Goal: Answer question/provide support: Share knowledge or assist other users

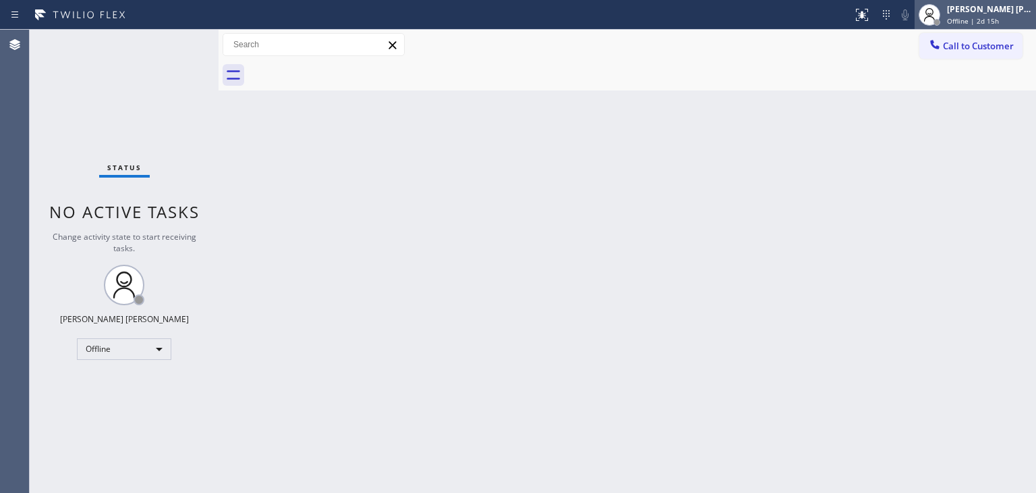
click at [994, 24] on span "Offline | 2d 15h" at bounding box center [973, 20] width 52 height 9
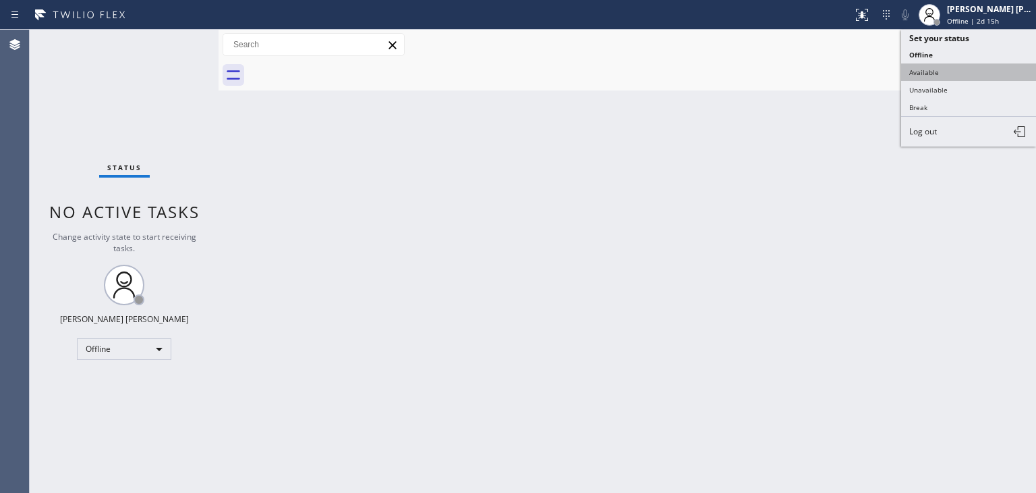
click at [964, 63] on button "Available" at bounding box center [969, 72] width 135 height 18
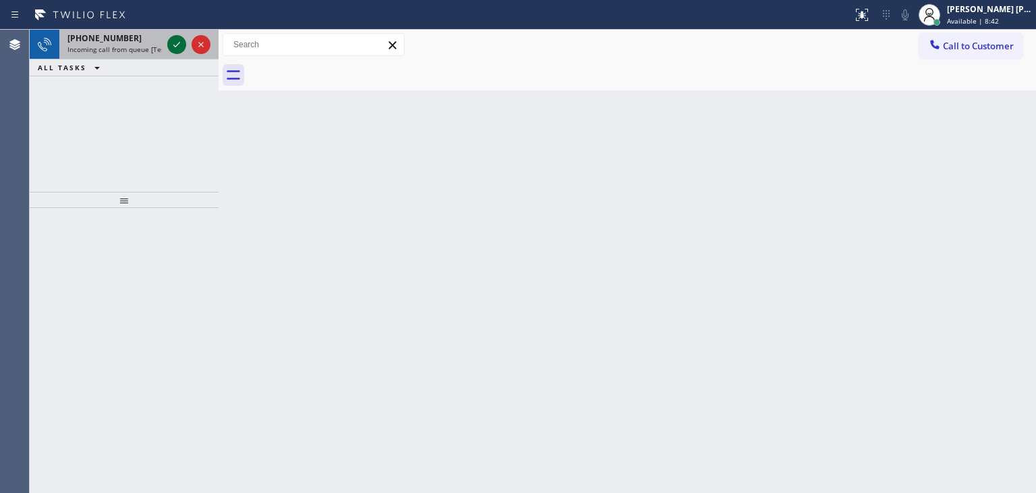
click at [177, 47] on icon at bounding box center [177, 44] width 16 height 16
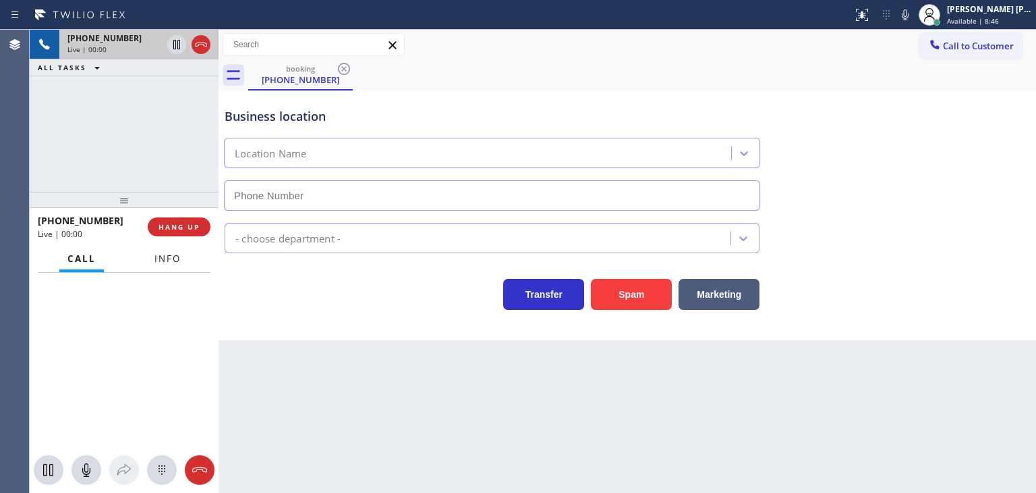
type input "[PHONE_NUMBER]"
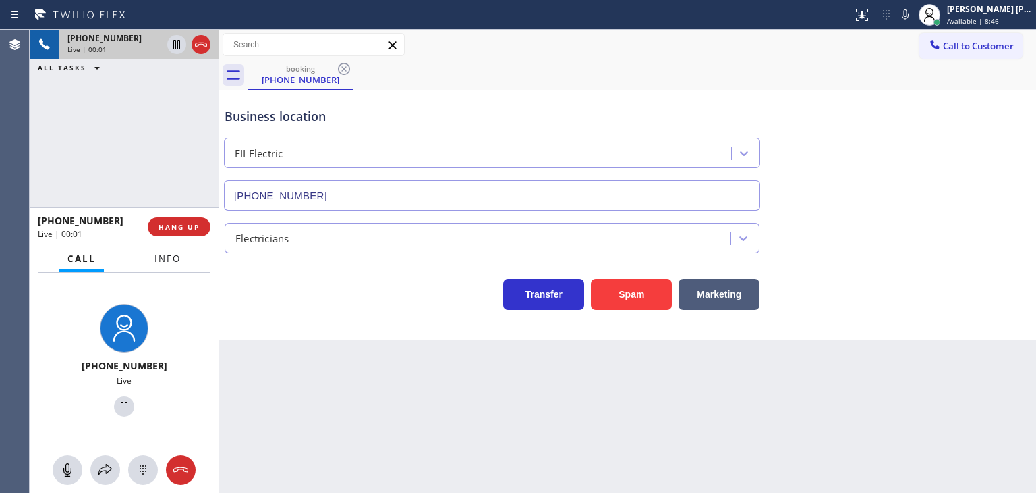
click at [167, 262] on span "Info" at bounding box center [168, 258] width 26 height 12
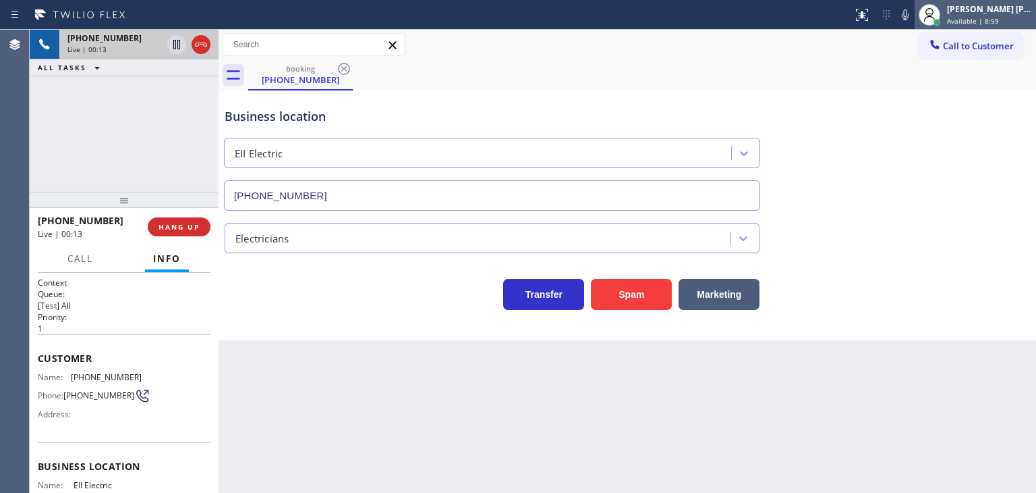
click at [999, 20] on span "Available | 8:59" at bounding box center [973, 20] width 52 height 9
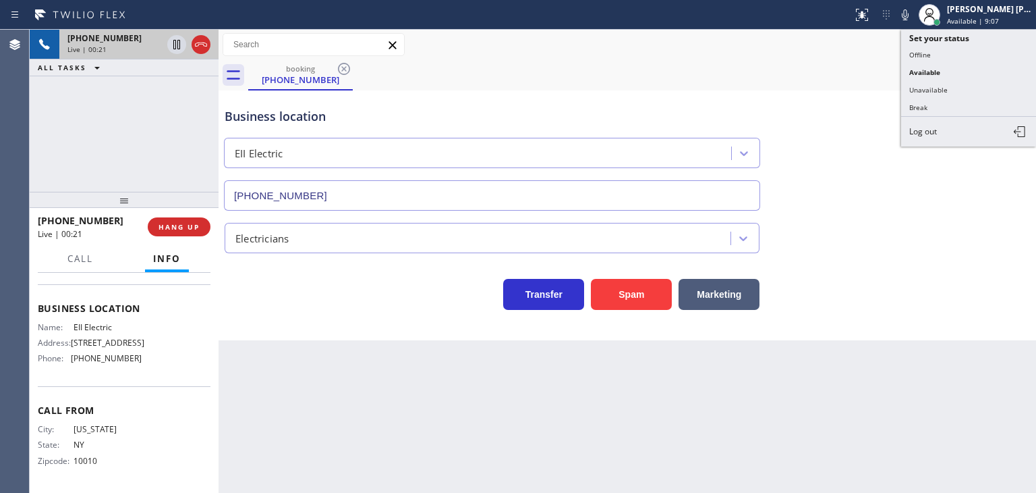
scroll to position [190, 0]
drag, startPoint x: 945, startPoint y: 88, endPoint x: 901, endPoint y: 136, distance: 65.5
click at [945, 88] on button "Unavailable" at bounding box center [969, 90] width 135 height 18
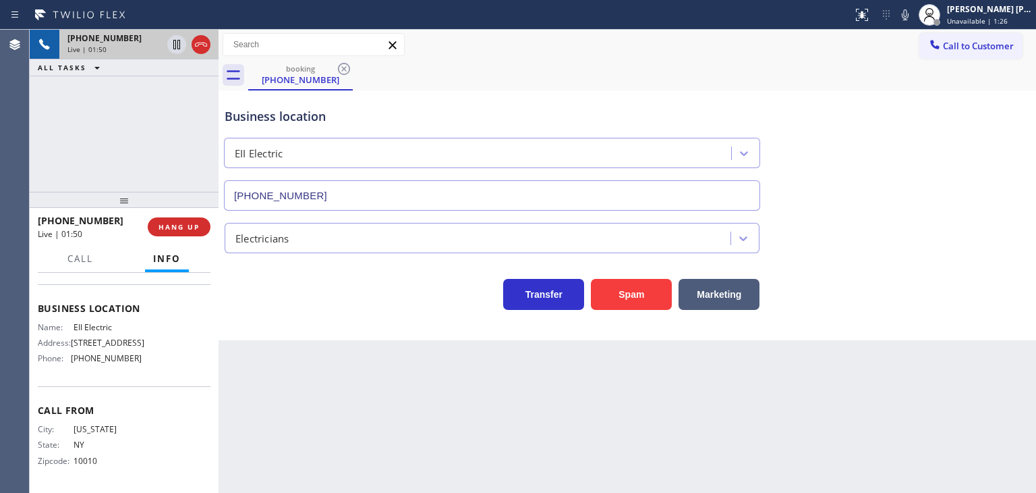
click at [992, 111] on div "Business location EII Electric [PHONE_NUMBER]" at bounding box center [627, 149] width 811 height 122
click at [909, 16] on icon at bounding box center [905, 14] width 7 height 11
click at [179, 38] on icon at bounding box center [177, 44] width 16 height 16
drag, startPoint x: 929, startPoint y: 15, endPoint x: 908, endPoint y: 14, distance: 20.3
click at [914, 15] on icon at bounding box center [905, 15] width 16 height 16
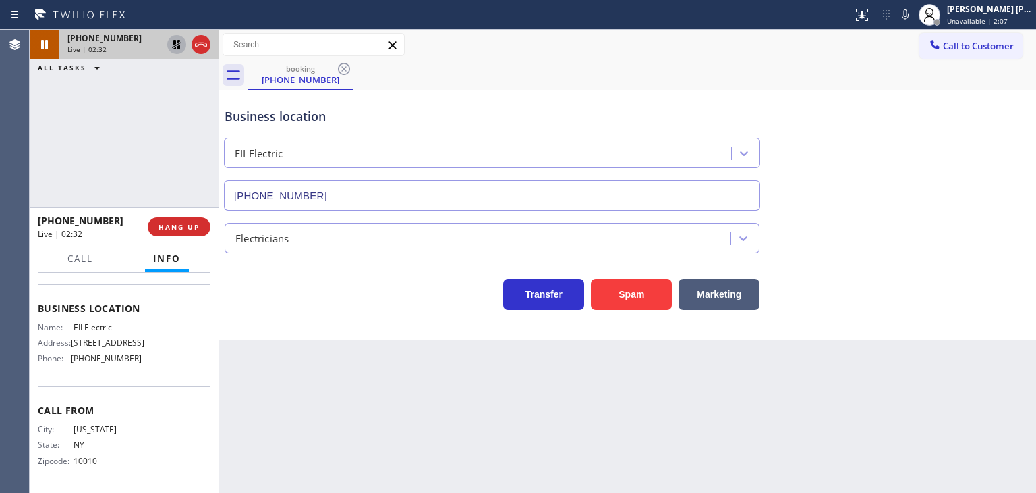
click at [170, 41] on icon at bounding box center [177, 44] width 16 height 16
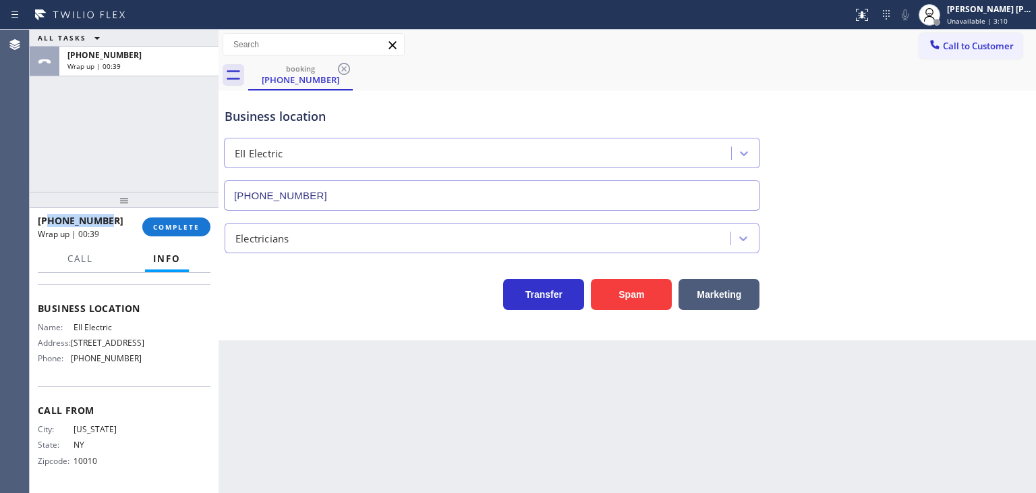
drag, startPoint x: 110, startPoint y: 218, endPoint x: 49, endPoint y: 220, distance: 61.4
click at [49, 220] on div "[PHONE_NUMBER]" at bounding box center [85, 220] width 95 height 13
copy span "6462205651"
drag, startPoint x: 151, startPoint y: 358, endPoint x: 67, endPoint y: 360, distance: 84.4
click at [67, 360] on div "Name: EII Electric Address: [STREET_ADDRESS] Phone: [PHONE_NUMBER]" at bounding box center [124, 345] width 173 height 47
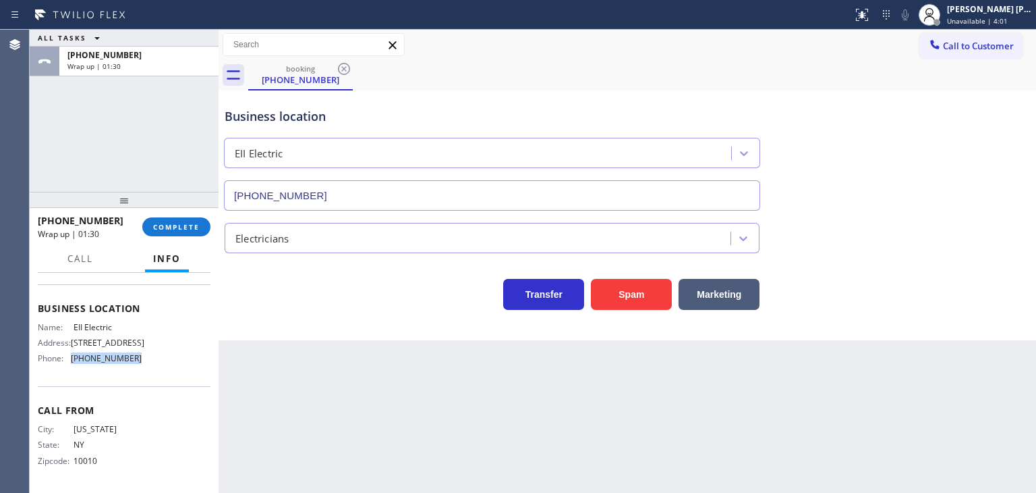
copy div "[PHONE_NUMBER]"
click at [169, 226] on span "COMPLETE" at bounding box center [176, 226] width 47 height 9
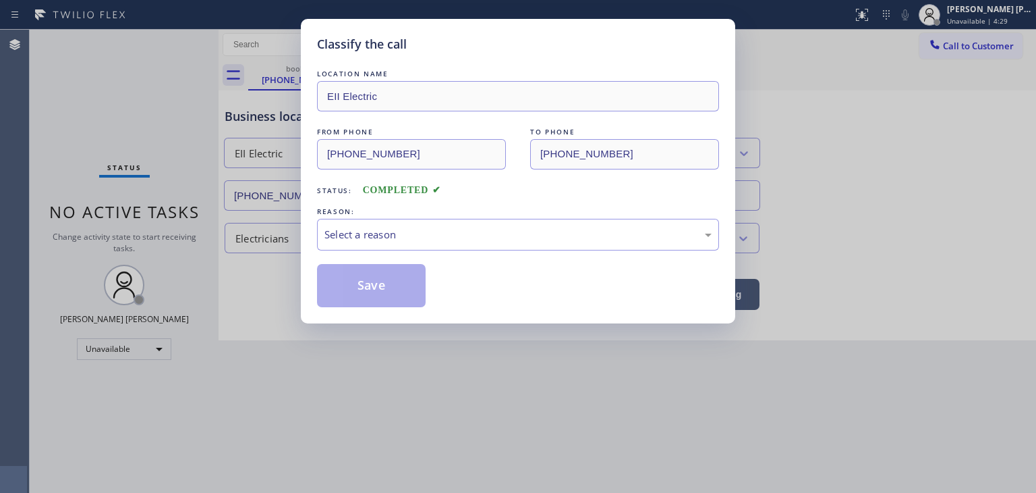
click at [336, 232] on div "Select a reason" at bounding box center [518, 235] width 387 height 16
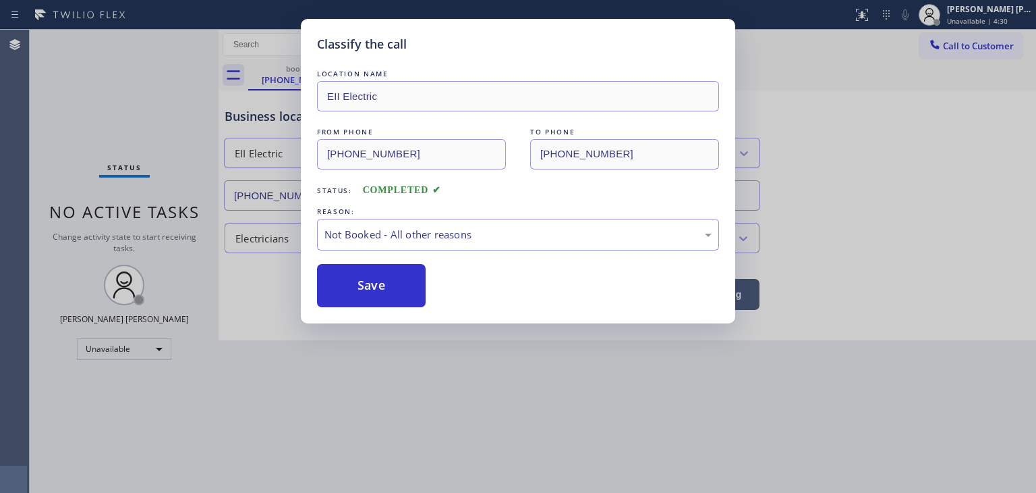
click at [358, 285] on button "Save" at bounding box center [371, 285] width 109 height 43
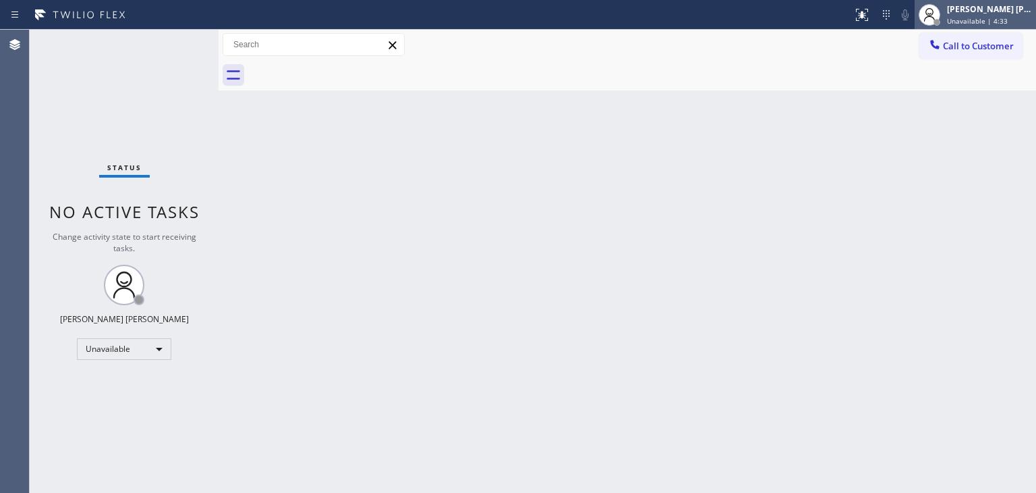
click at [1002, 0] on div "[PERSON_NAME] [PERSON_NAME] Unavailable | 4:33" at bounding box center [975, 15] width 121 height 30
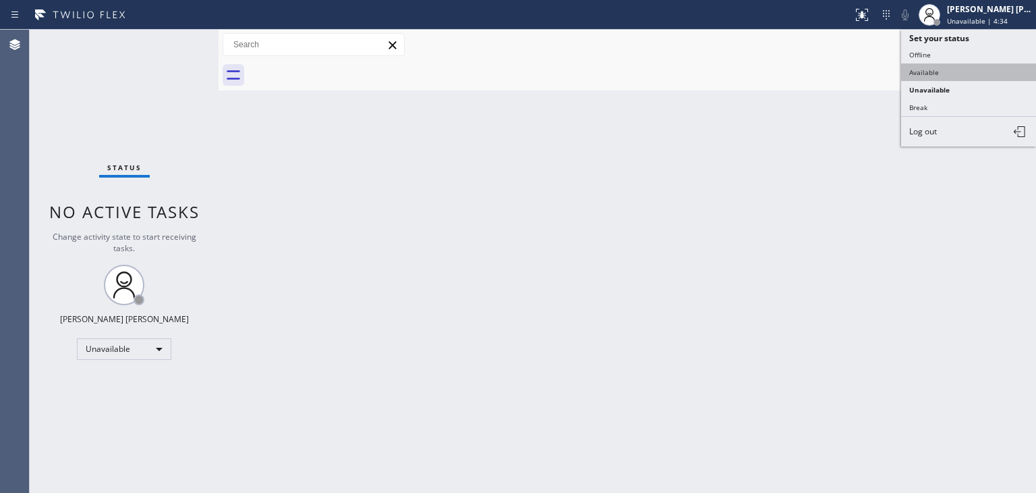
click at [962, 72] on button "Available" at bounding box center [969, 72] width 135 height 18
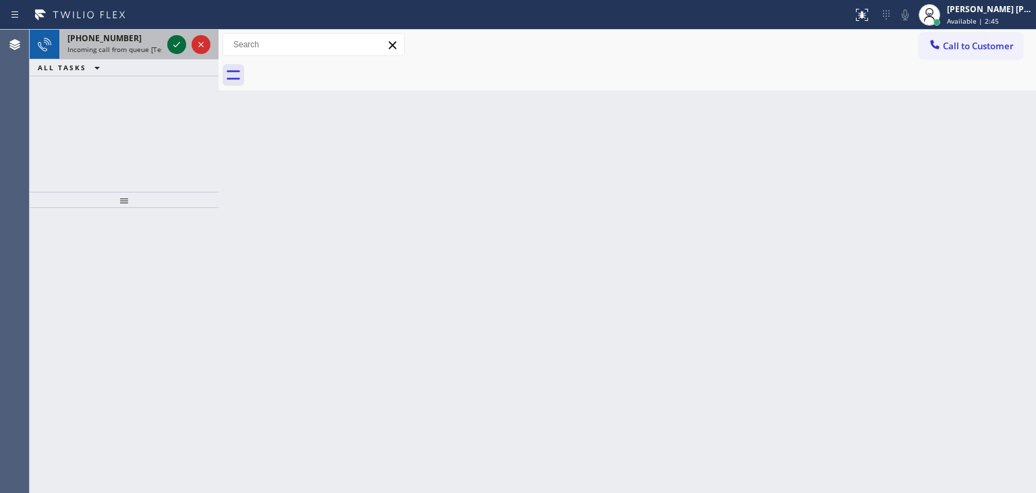
click at [181, 43] on icon at bounding box center [177, 44] width 16 height 16
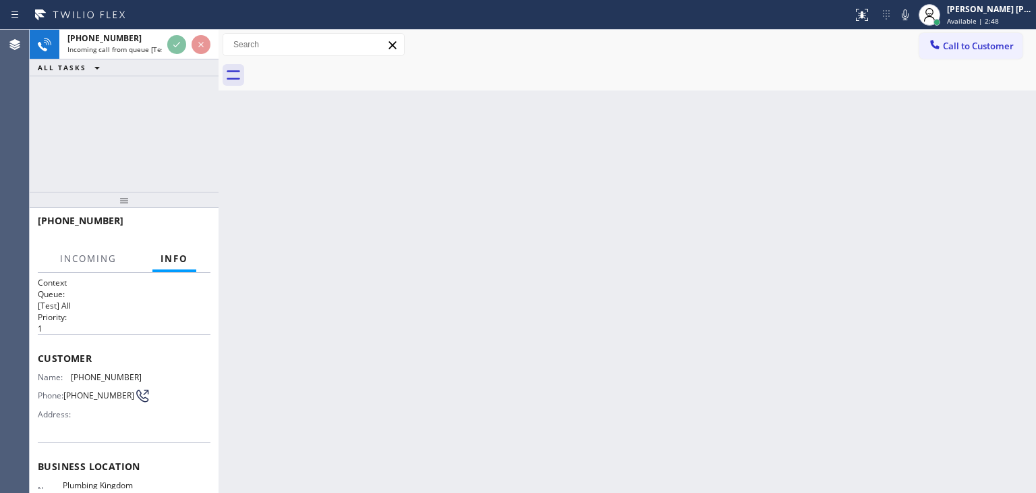
scroll to position [67, 0]
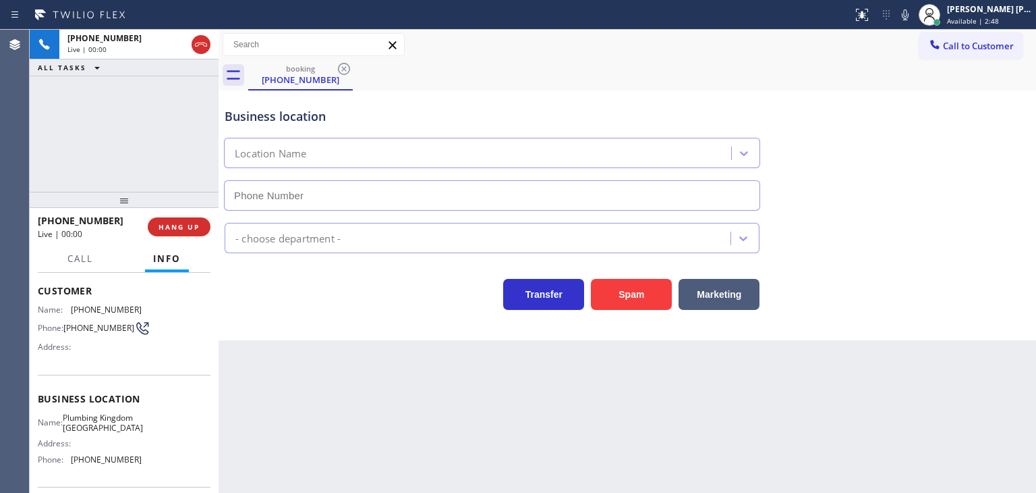
type input "[PHONE_NUMBER]"
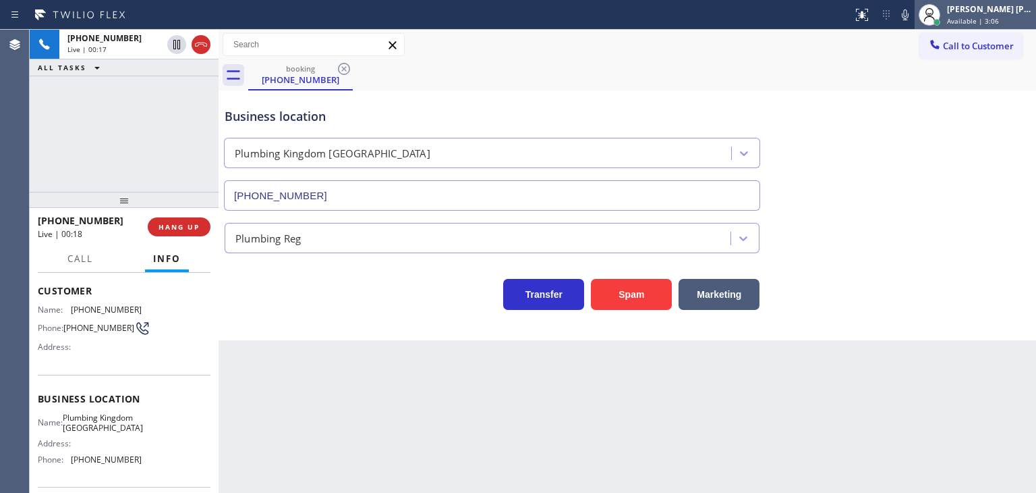
click at [995, 17] on span "Available | 3:06" at bounding box center [973, 20] width 52 height 9
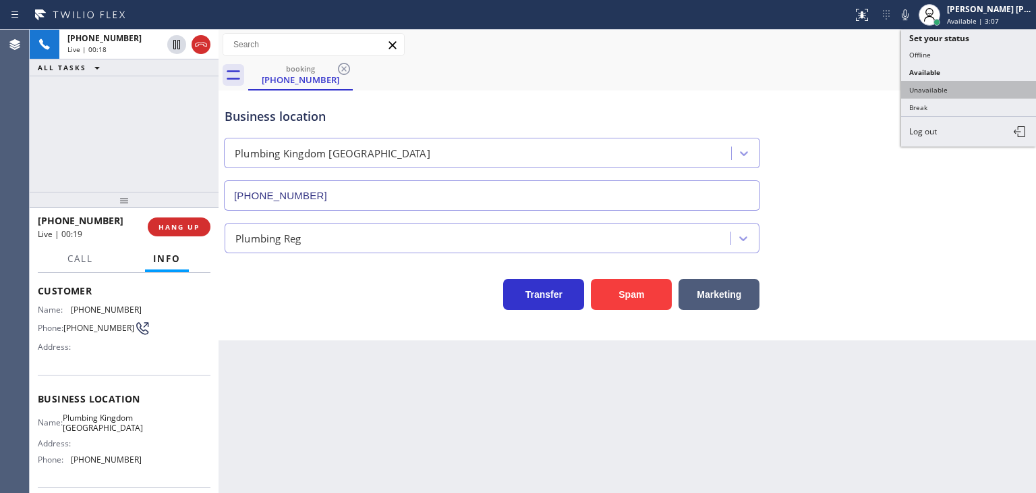
click at [945, 90] on button "Unavailable" at bounding box center [969, 90] width 135 height 18
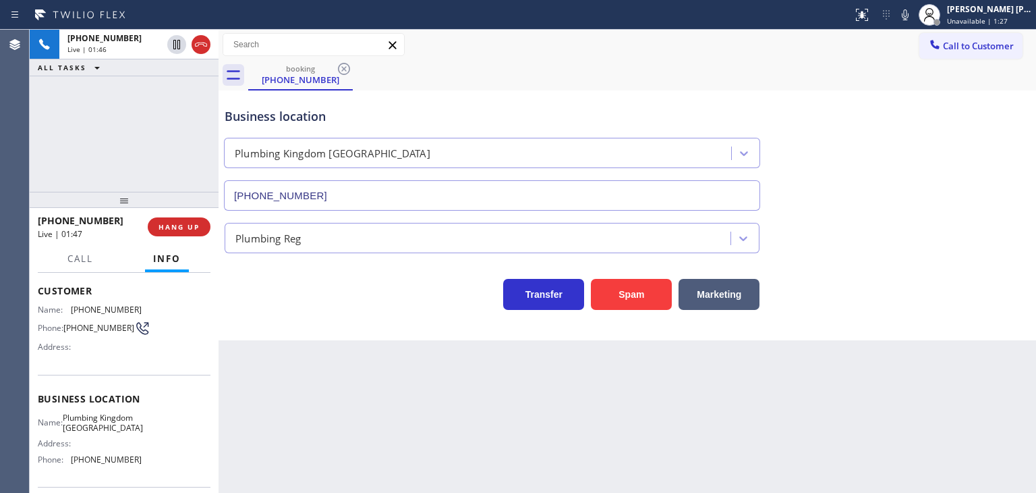
drag, startPoint x: 998, startPoint y: 136, endPoint x: 956, endPoint y: 75, distance: 74.3
click at [998, 136] on div "Business location [GEOGRAPHIC_DATA] [GEOGRAPHIC_DATA] [PHONE_NUMBER]" at bounding box center [627, 149] width 811 height 122
click at [914, 13] on icon at bounding box center [905, 15] width 16 height 16
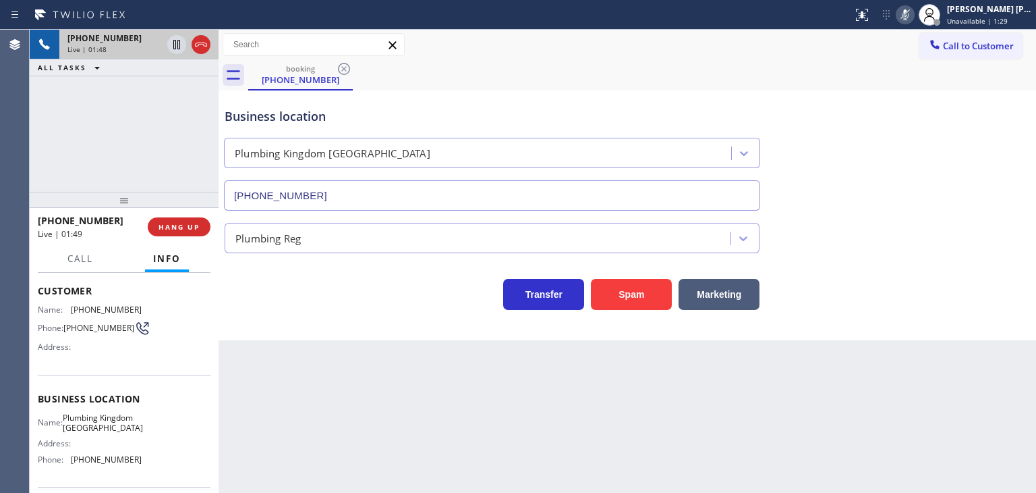
click at [178, 43] on icon at bounding box center [177, 44] width 16 height 16
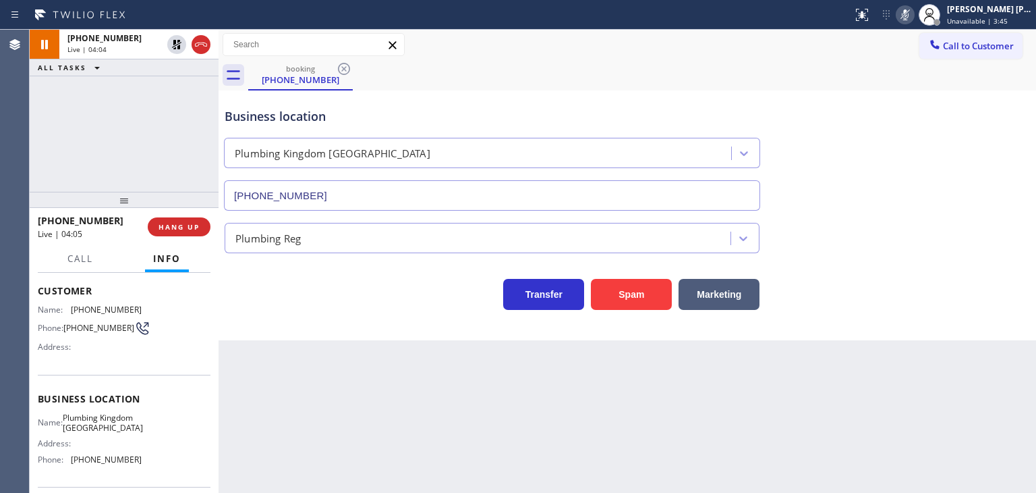
click at [914, 11] on icon at bounding box center [905, 15] width 16 height 16
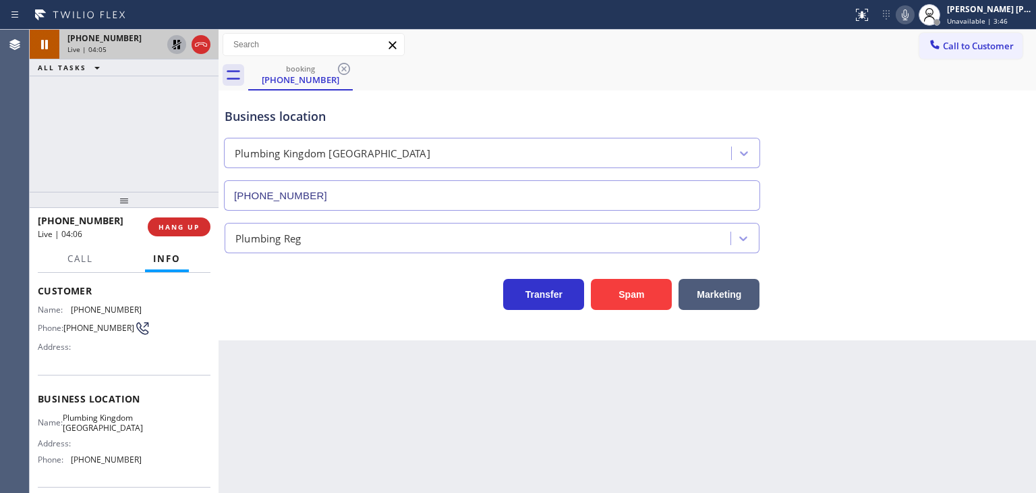
click at [175, 38] on icon at bounding box center [177, 44] width 16 height 16
drag, startPoint x: 115, startPoint y: 225, endPoint x: 50, endPoint y: 217, distance: 66.0
click at [50, 217] on div "[PHONE_NUMBER]" at bounding box center [88, 220] width 101 height 13
copy span "8138951645"
click at [914, 9] on icon at bounding box center [905, 15] width 16 height 16
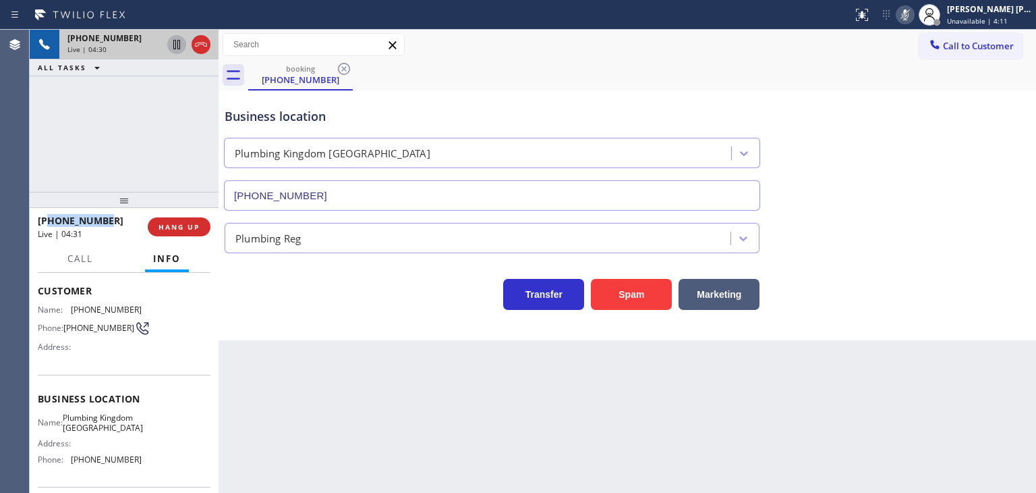
click at [179, 40] on icon at bounding box center [176, 44] width 7 height 9
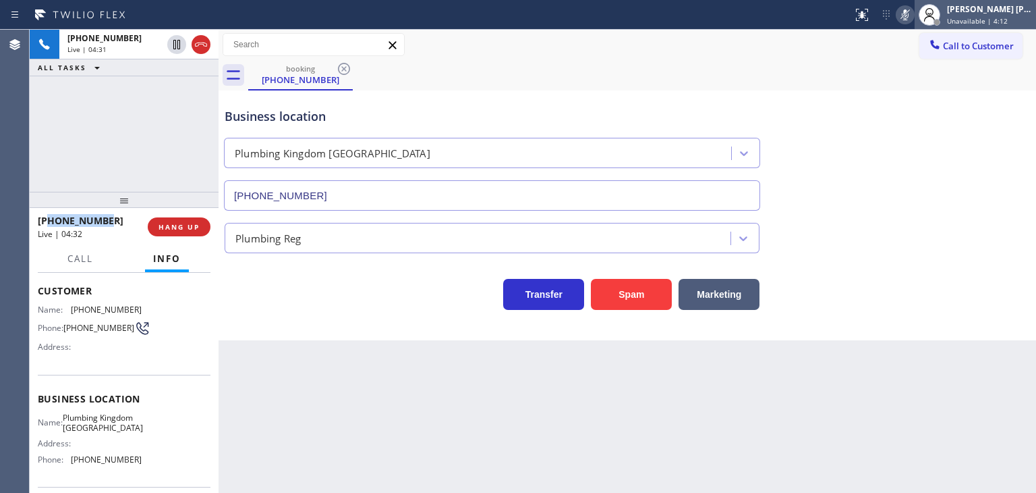
click at [991, 26] on div "[PERSON_NAME] [PERSON_NAME] Unavailable | 4:12" at bounding box center [975, 15] width 121 height 30
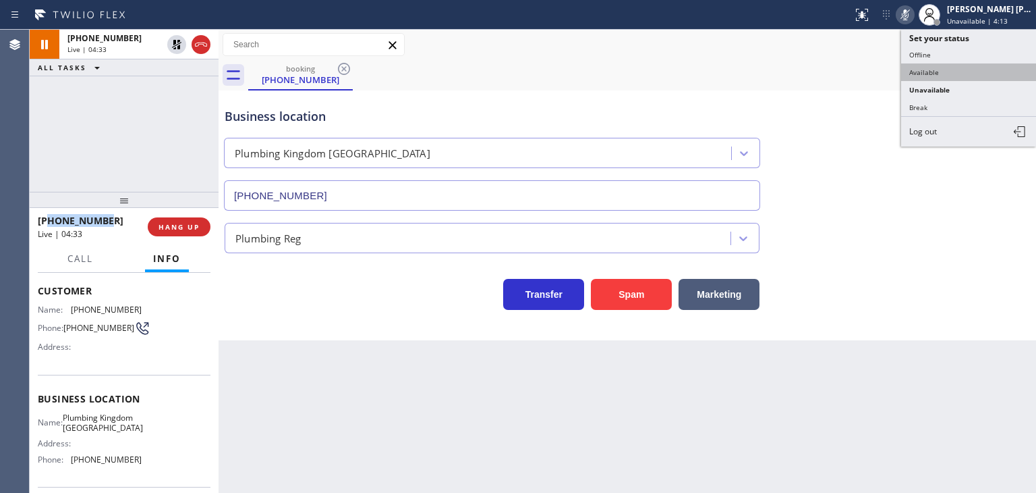
click at [964, 67] on button "Available" at bounding box center [969, 72] width 135 height 18
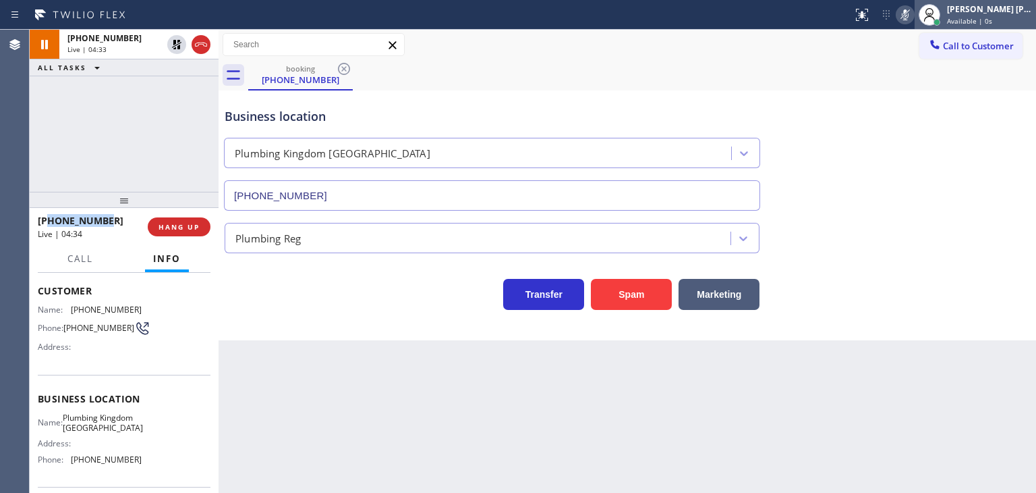
click at [993, 14] on div "[PERSON_NAME] [PERSON_NAME] Available | 0s" at bounding box center [991, 15] width 92 height 24
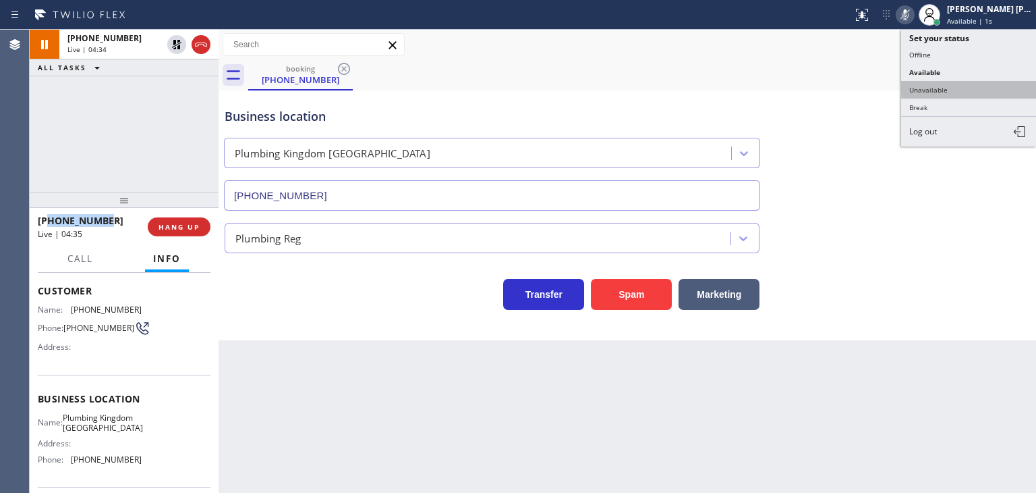
click at [970, 86] on button "Unavailable" at bounding box center [969, 90] width 135 height 18
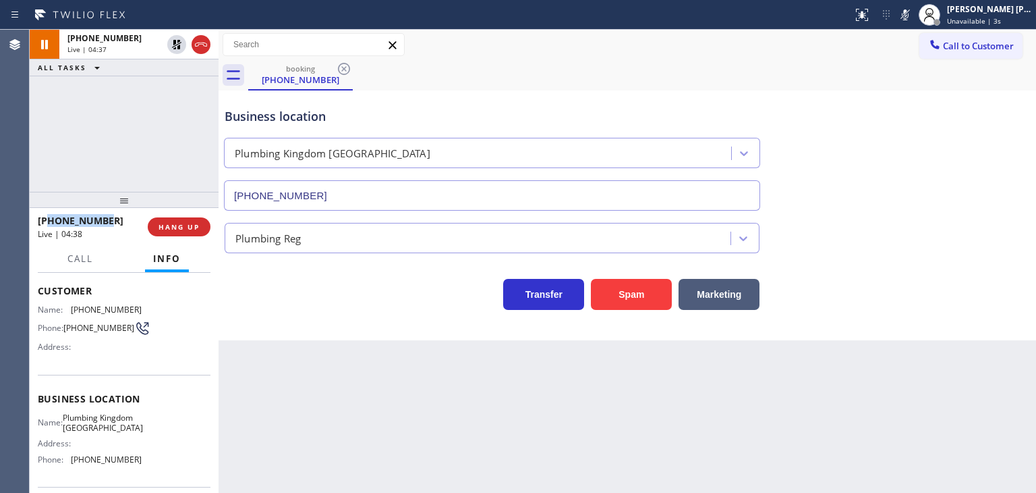
drag, startPoint x: 929, startPoint y: 20, endPoint x: 707, endPoint y: 13, distance: 222.1
click at [914, 20] on icon at bounding box center [905, 15] width 16 height 16
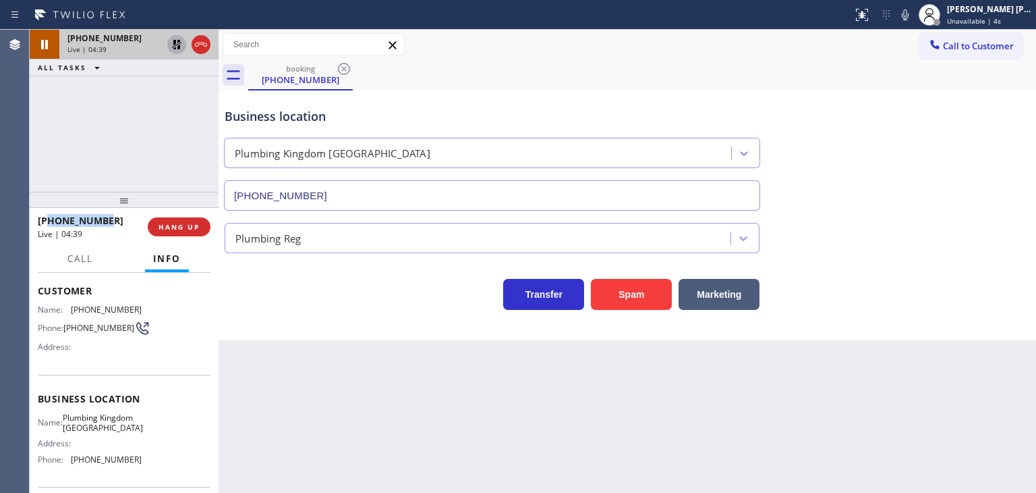
click at [180, 47] on icon at bounding box center [177, 44] width 16 height 16
drag, startPoint x: 113, startPoint y: 474, endPoint x: 65, endPoint y: 470, distance: 48.7
click at [65, 464] on div "Phone: [PHONE_NUMBER]" at bounding box center [90, 459] width 104 height 10
copy div "[PHONE_NUMBER]"
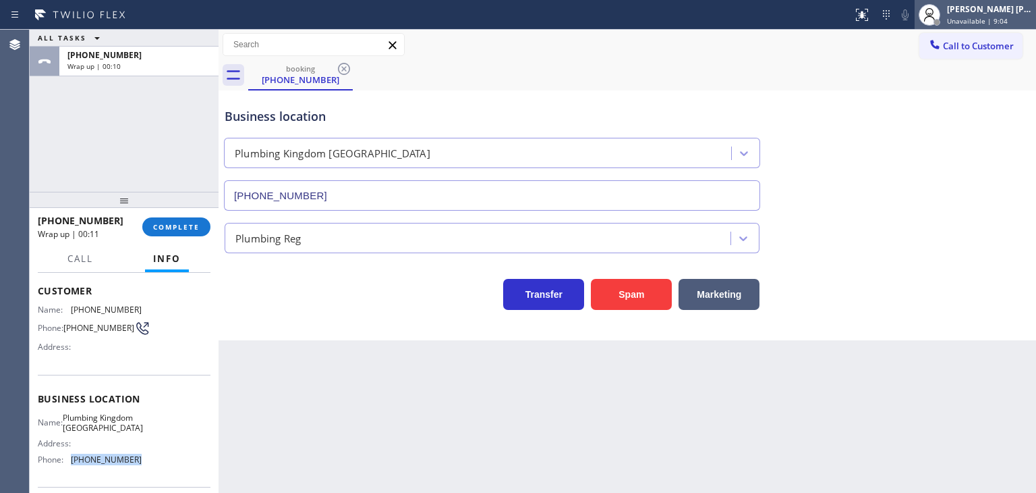
click at [1009, 10] on div "[PERSON_NAME] [PERSON_NAME]" at bounding box center [989, 8] width 85 height 11
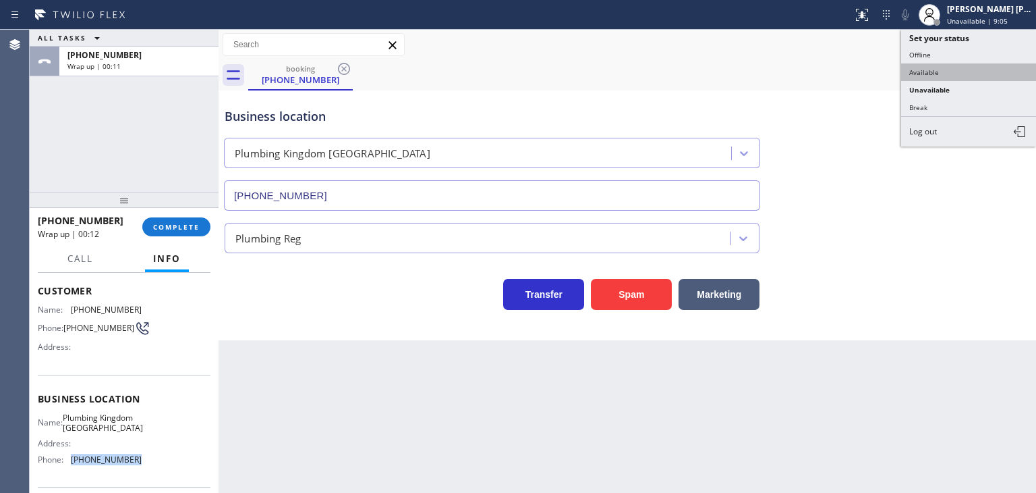
click at [947, 76] on button "Available" at bounding box center [969, 72] width 135 height 18
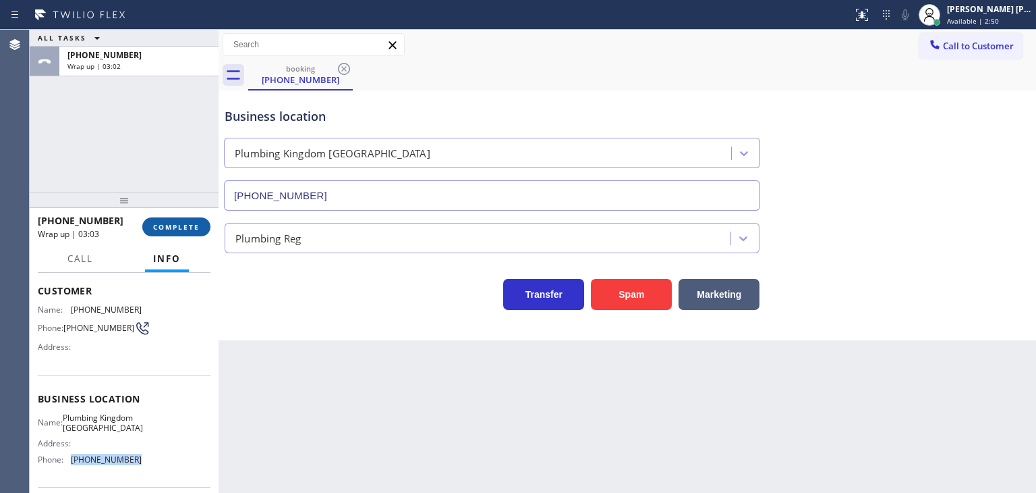
click at [178, 223] on span "COMPLETE" at bounding box center [176, 226] width 47 height 9
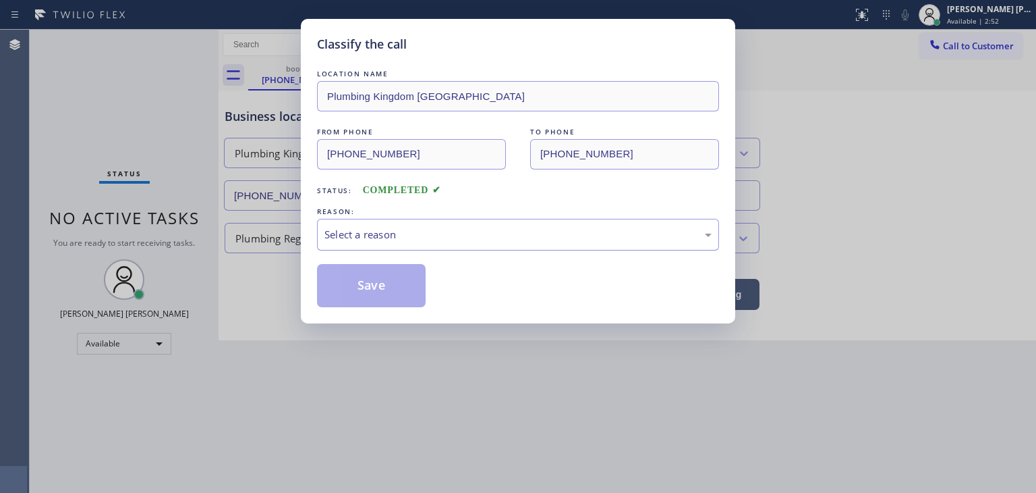
click at [354, 230] on div "Select a reason" at bounding box center [518, 235] width 387 height 16
click at [370, 279] on button "Save" at bounding box center [371, 285] width 109 height 43
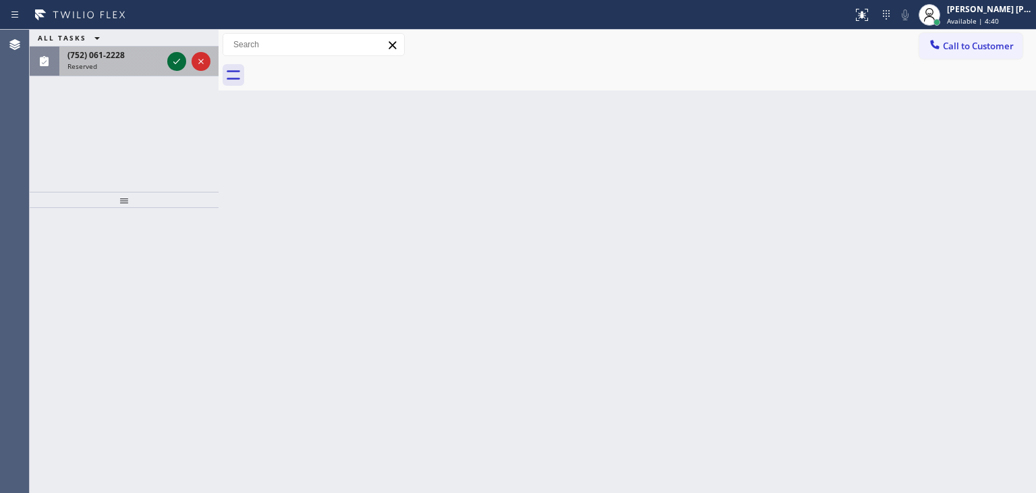
click at [177, 63] on icon at bounding box center [177, 61] width 16 height 16
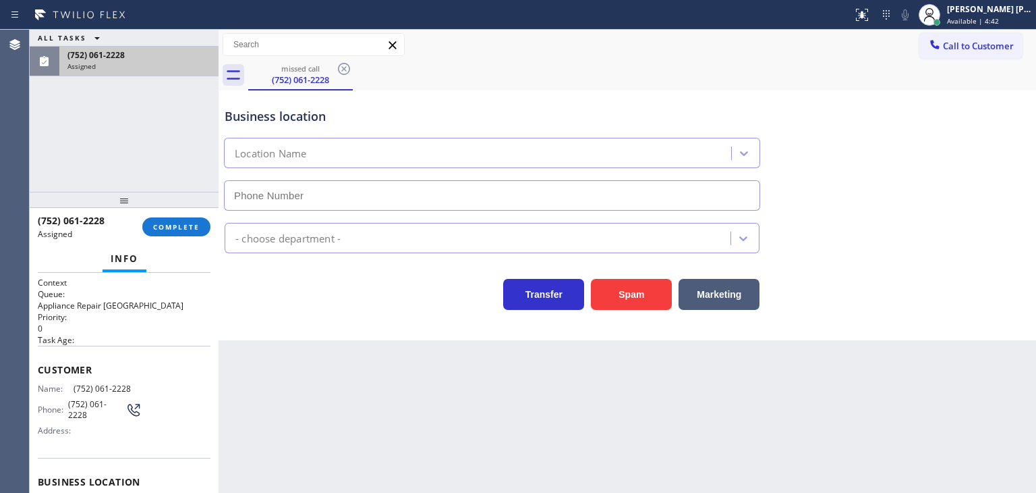
type input "[PHONE_NUMBER]"
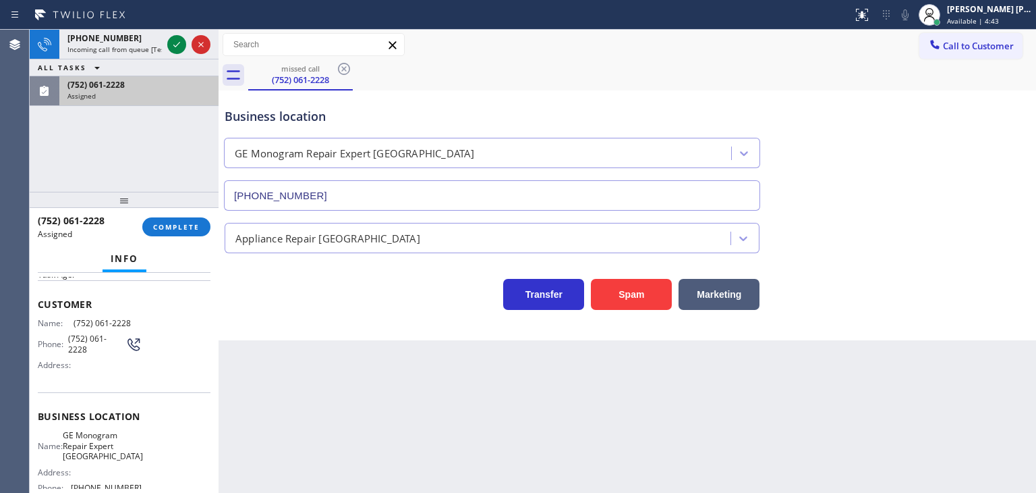
scroll to position [135, 0]
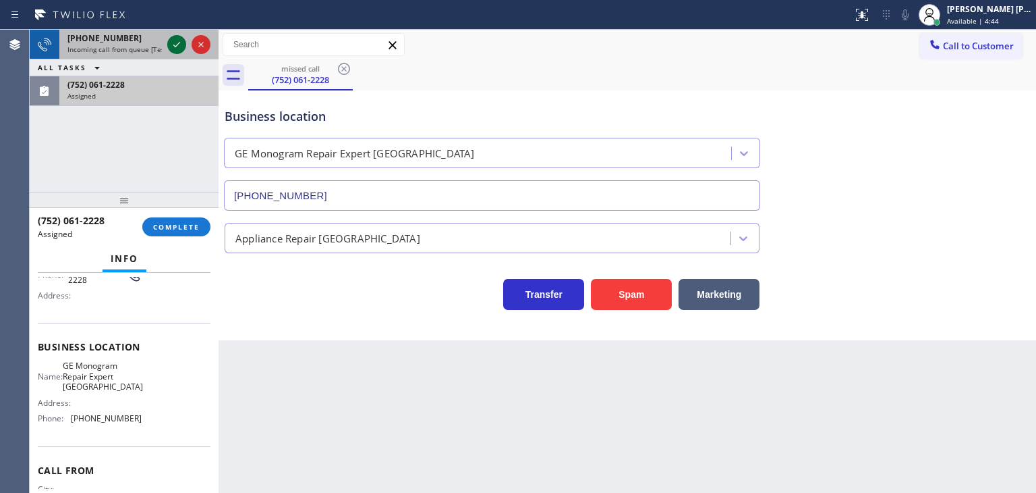
click at [175, 45] on icon at bounding box center [177, 44] width 16 height 16
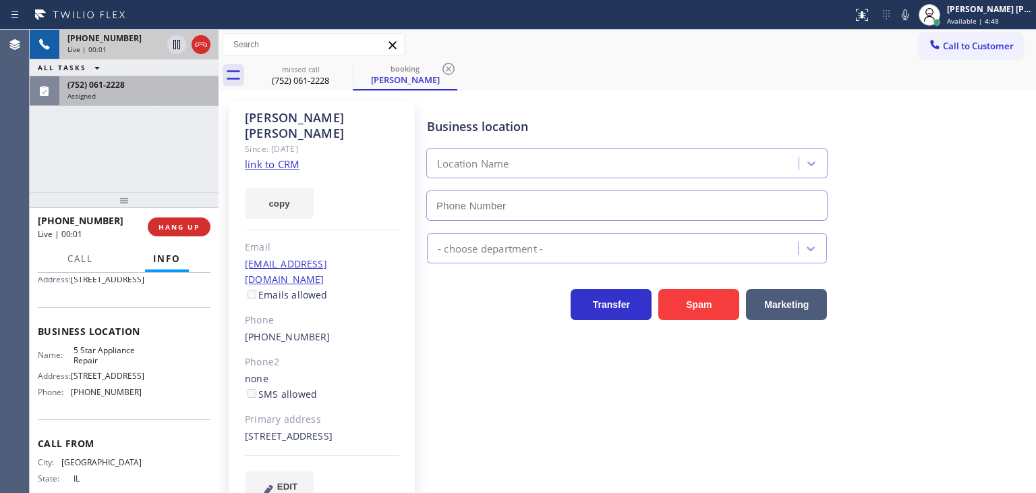
type input "[PHONE_NUMBER]"
click at [157, 72] on div "ALL TASKS ALL TASKS ACTIVE TASKS TASKS IN WRAP UP" at bounding box center [124, 67] width 189 height 17
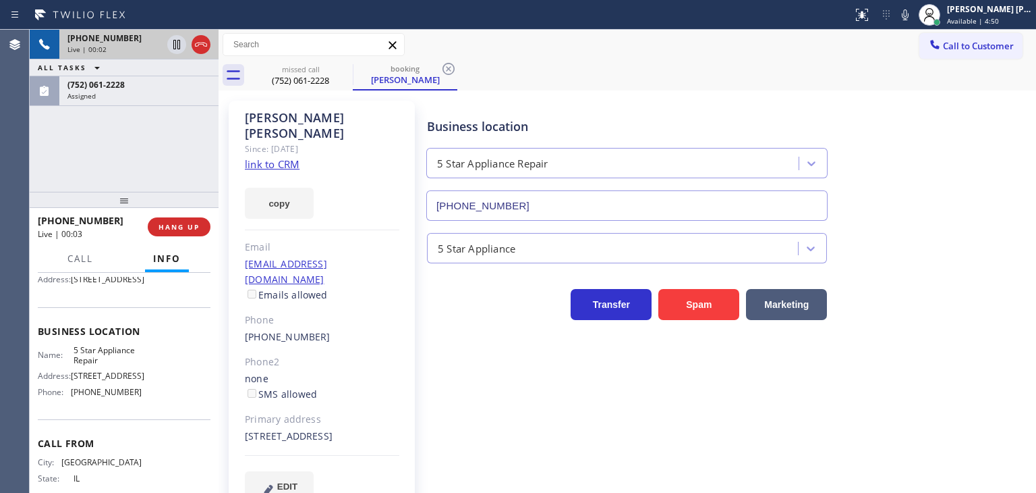
drag, startPoint x: 143, startPoint y: 101, endPoint x: 148, endPoint y: 149, distance: 48.2
click at [143, 100] on div "(752) 061-2228 Assigned" at bounding box center [136, 91] width 154 height 30
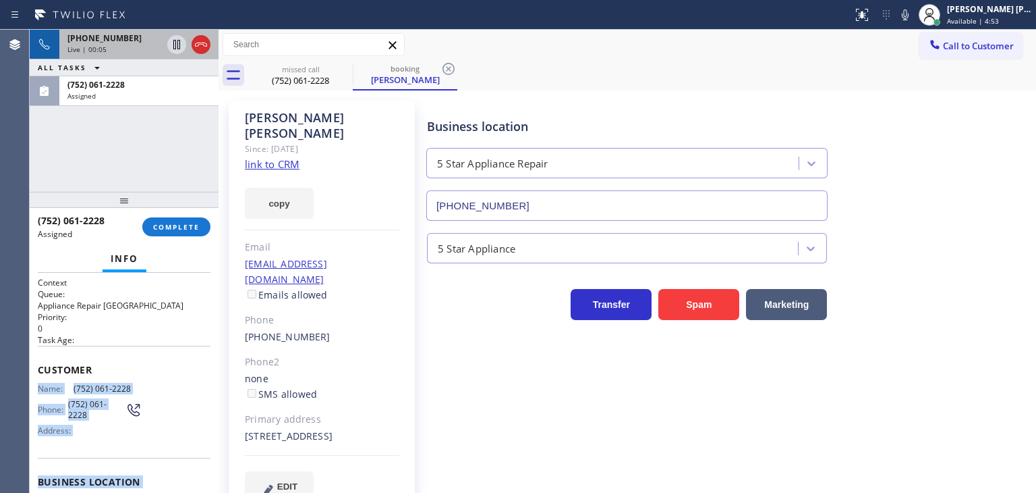
drag, startPoint x: 149, startPoint y: 419, endPoint x: 31, endPoint y: 381, distance: 124.0
click at [31, 381] on div "Context Queue: Appliance Repair High End Priority: 0 Task Age: Customer Name: […" at bounding box center [124, 383] width 189 height 220
copy div "Name: [PHONE_NUMBER] Phone: [PHONE_NUMBER] Address: Business location Name: GE …"
click at [173, 228] on span "COMPLETE" at bounding box center [176, 226] width 47 height 9
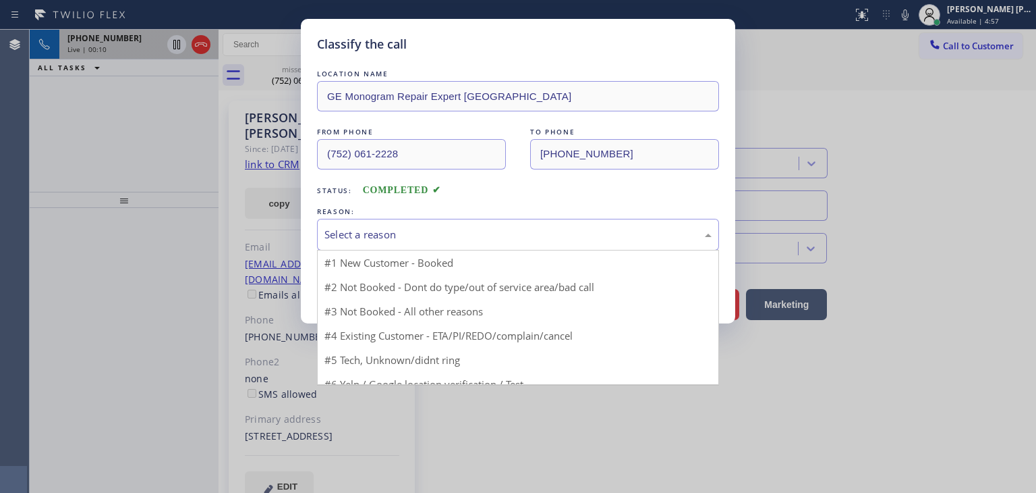
click at [424, 229] on div "Select a reason" at bounding box center [518, 235] width 387 height 16
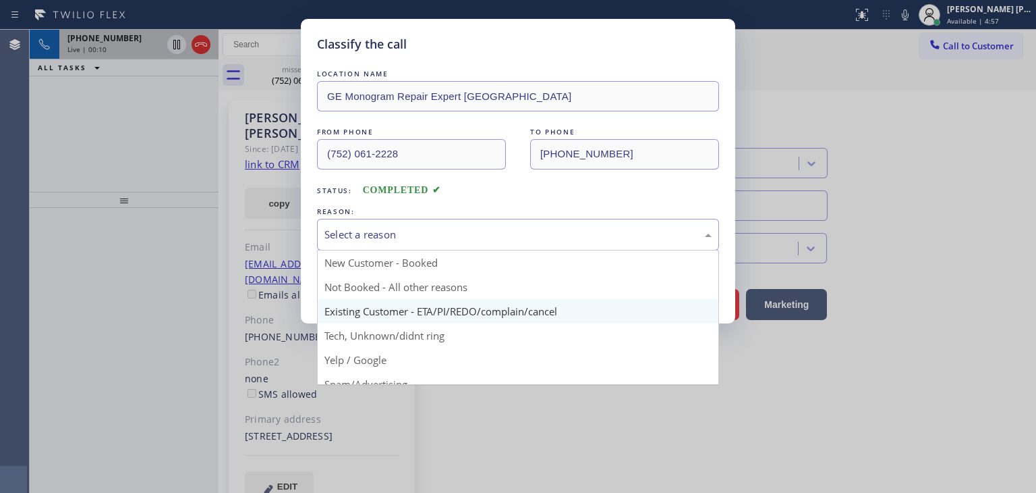
scroll to position [67, 0]
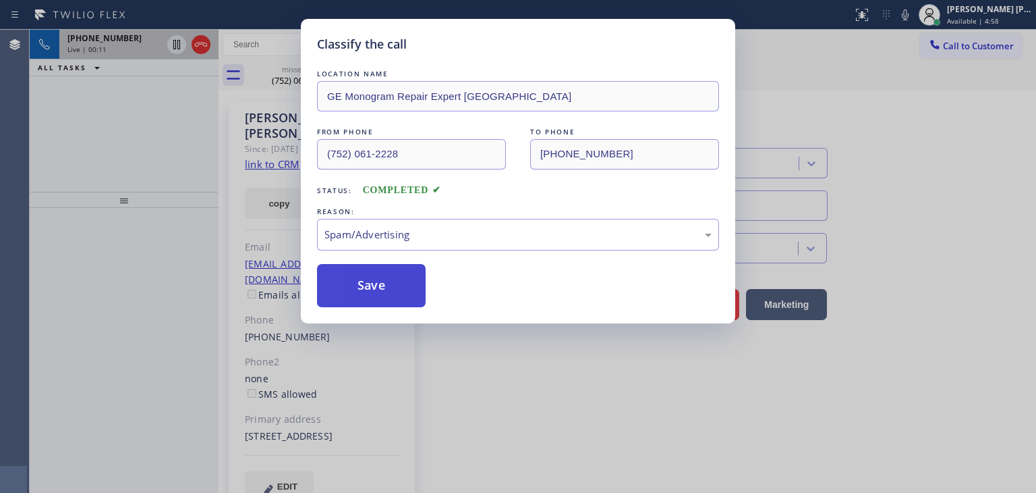
click at [379, 276] on button "Save" at bounding box center [371, 285] width 109 height 43
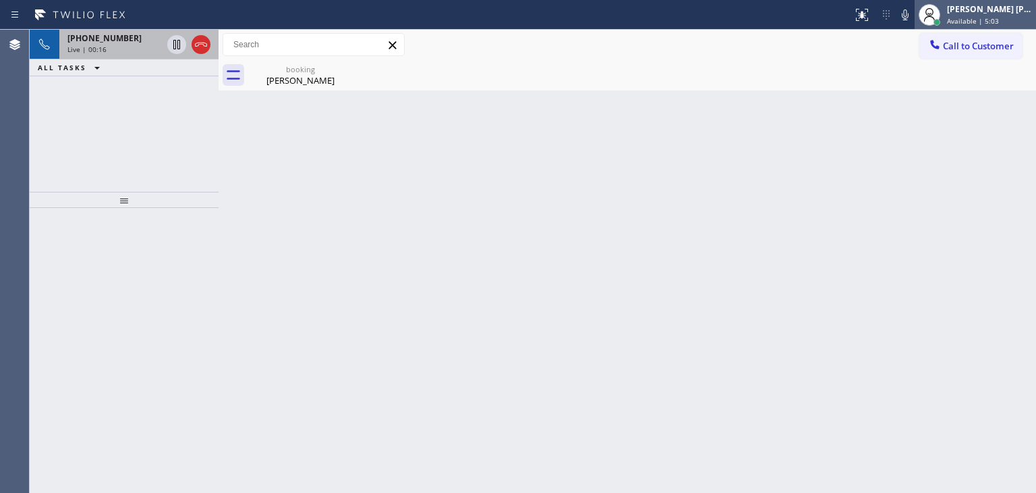
click at [1000, 13] on div "[PERSON_NAME] [PERSON_NAME]" at bounding box center [989, 8] width 85 height 11
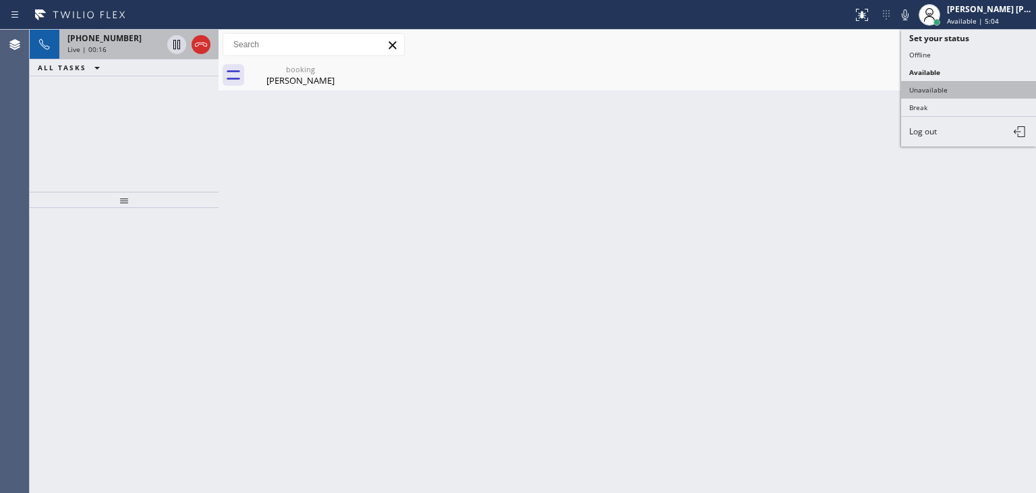
click at [977, 92] on button "Unavailable" at bounding box center [969, 90] width 135 height 18
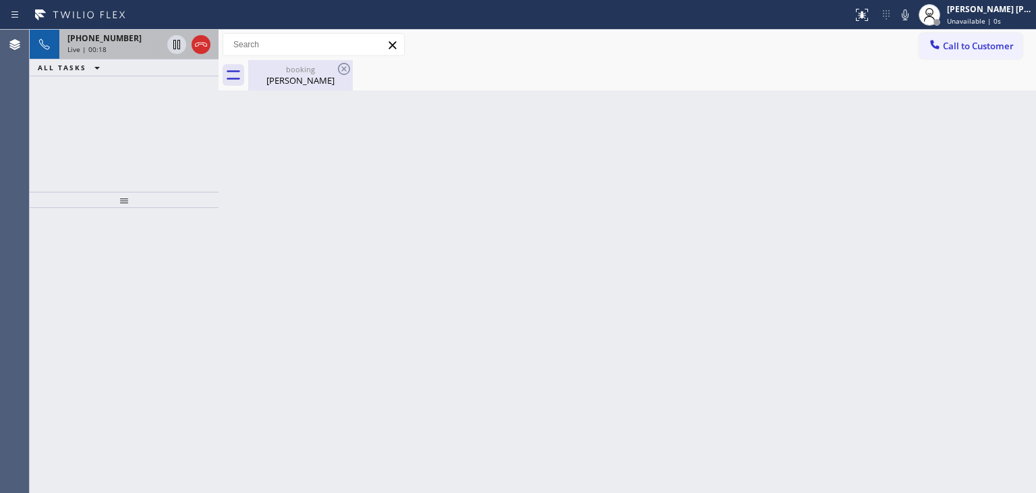
click at [311, 76] on div "[PERSON_NAME]" at bounding box center [301, 80] width 102 height 12
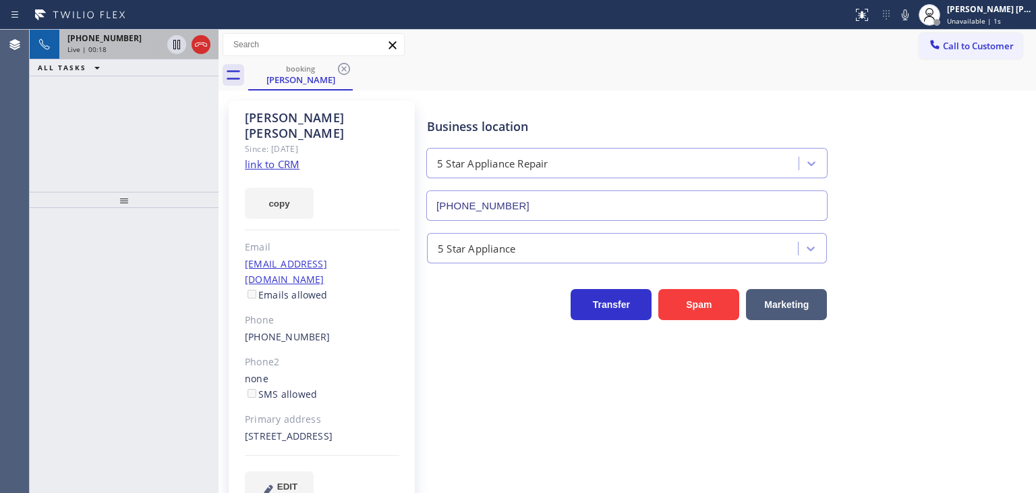
click at [130, 49] on div "Live | 00:18" at bounding box center [114, 49] width 94 height 9
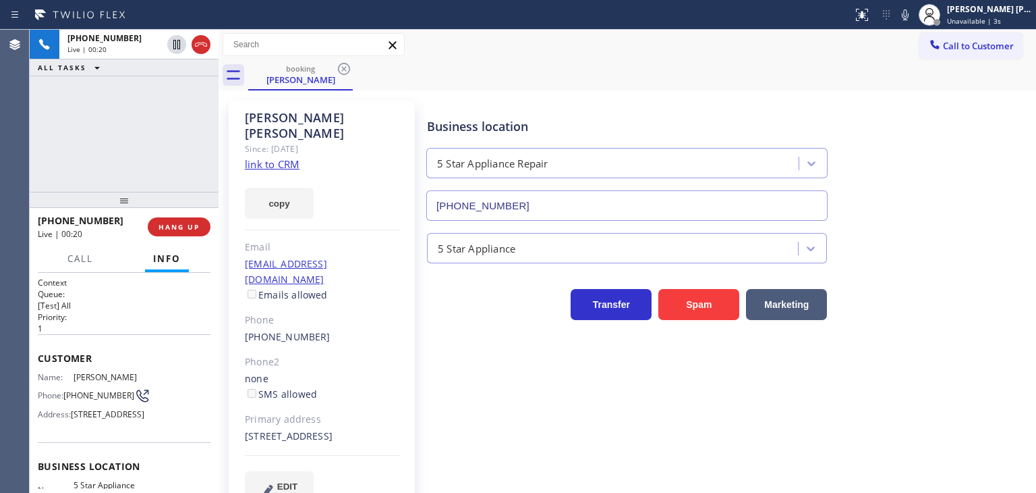
click at [280, 157] on link "link to CRM" at bounding box center [272, 163] width 55 height 13
click at [914, 15] on icon at bounding box center [905, 15] width 16 height 16
click at [177, 41] on icon at bounding box center [176, 44] width 7 height 9
drag, startPoint x: 927, startPoint y: 15, endPoint x: 573, endPoint y: 14, distance: 354.3
click at [909, 15] on icon at bounding box center [905, 14] width 7 height 11
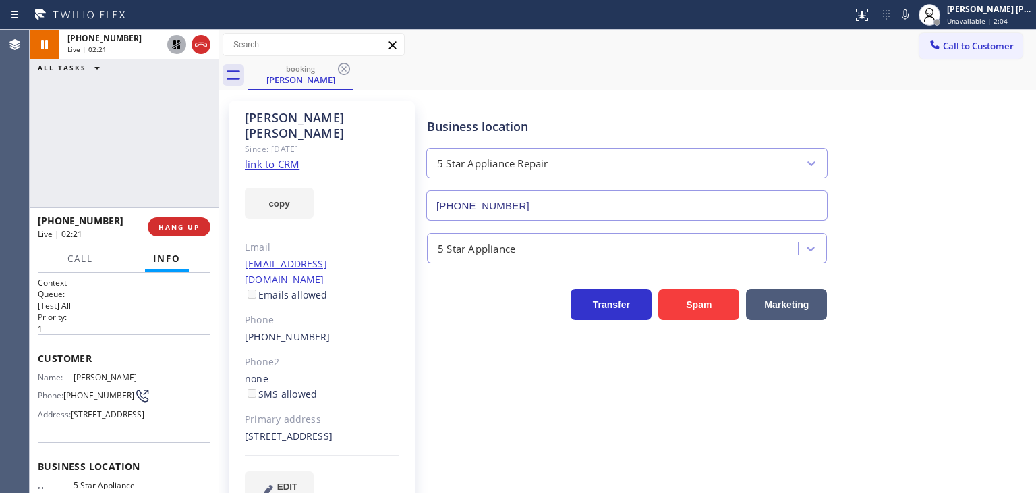
click at [175, 43] on icon at bounding box center [177, 44] width 16 height 16
click at [977, 6] on div "[PERSON_NAME] [PERSON_NAME]" at bounding box center [989, 8] width 85 height 11
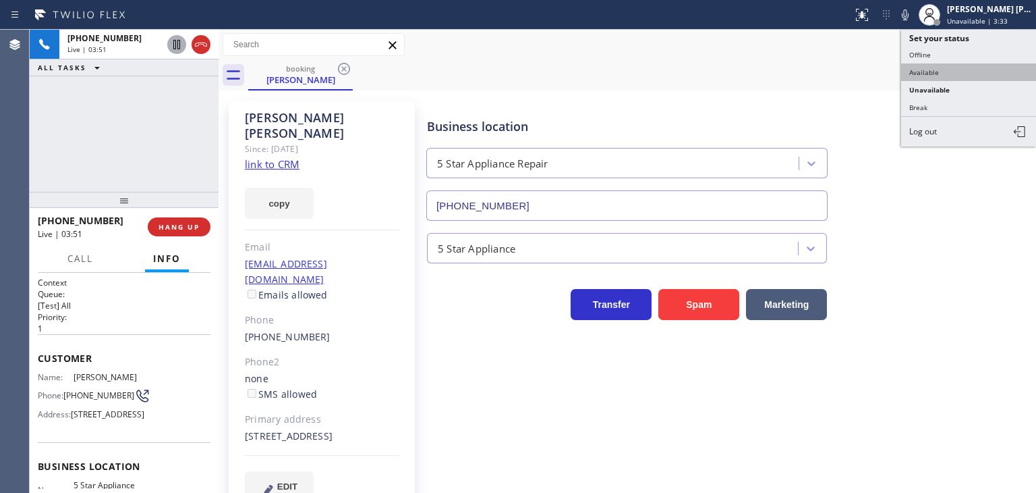
click at [966, 70] on button "Available" at bounding box center [969, 72] width 135 height 18
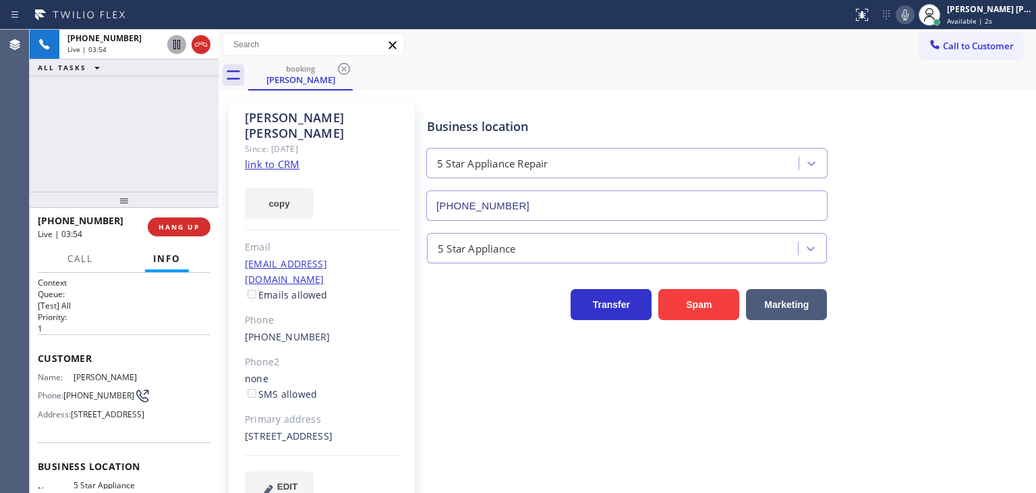
click at [914, 12] on icon at bounding box center [905, 15] width 16 height 16
click at [914, 17] on icon at bounding box center [905, 15] width 16 height 16
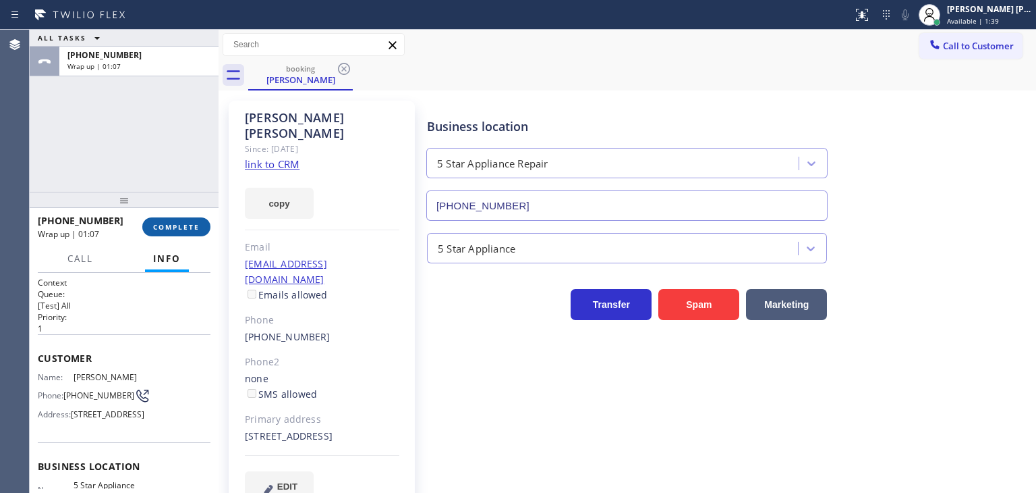
click at [170, 226] on span "COMPLETE" at bounding box center [176, 226] width 47 height 9
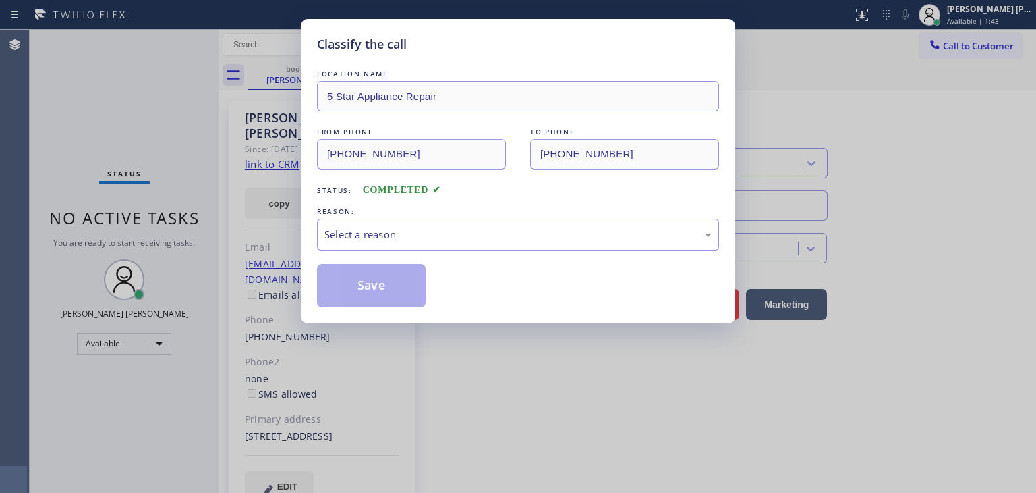
click at [341, 240] on div "Select a reason" at bounding box center [518, 235] width 387 height 16
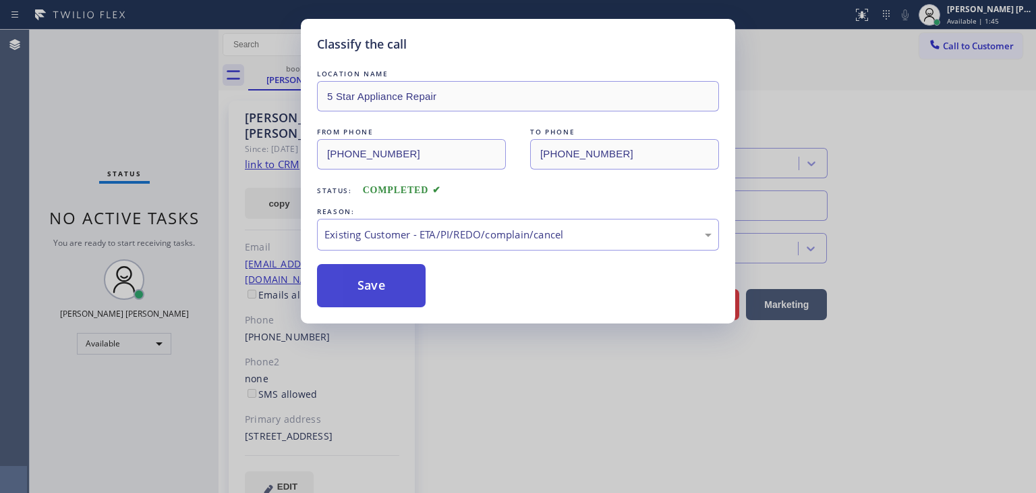
click at [353, 279] on button "Save" at bounding box center [371, 285] width 109 height 43
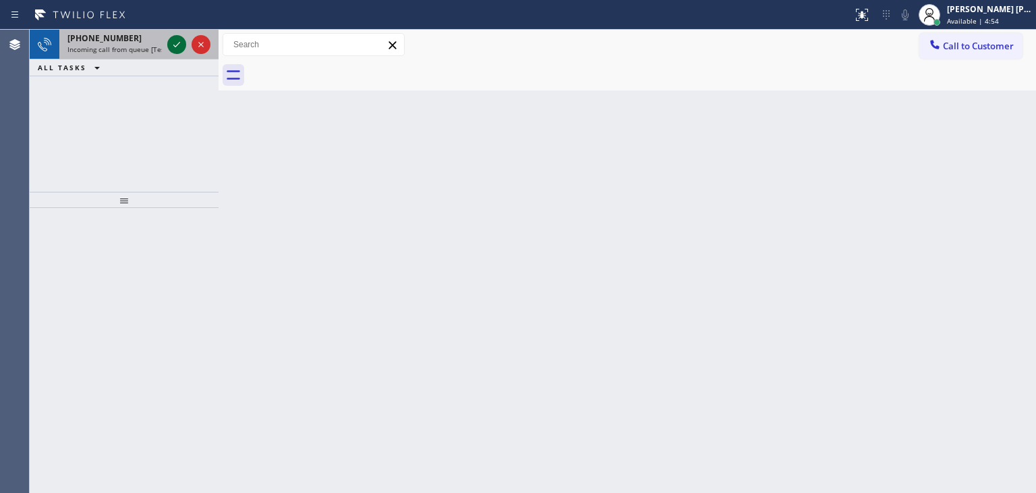
click at [175, 38] on icon at bounding box center [177, 44] width 16 height 16
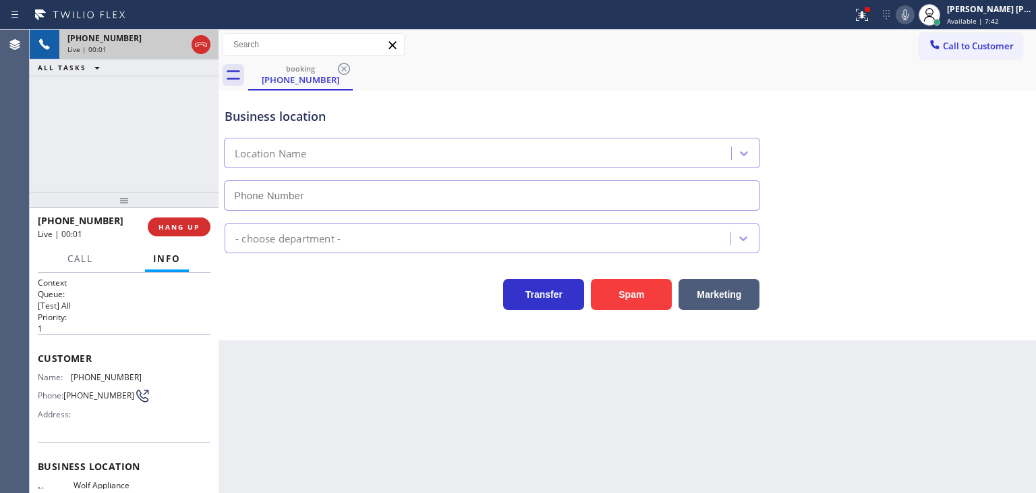
type input "[PHONE_NUMBER]"
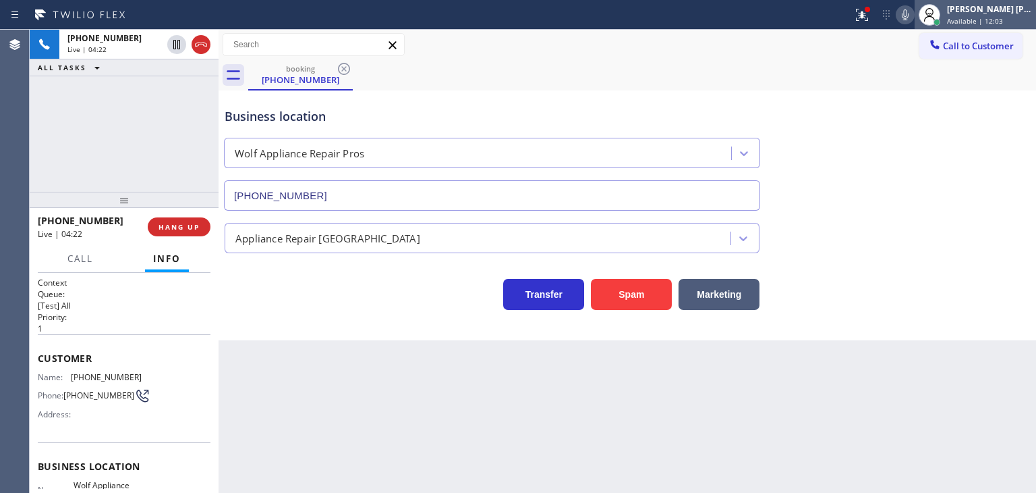
click at [991, 9] on div "[PERSON_NAME] [PERSON_NAME]" at bounding box center [989, 8] width 85 height 11
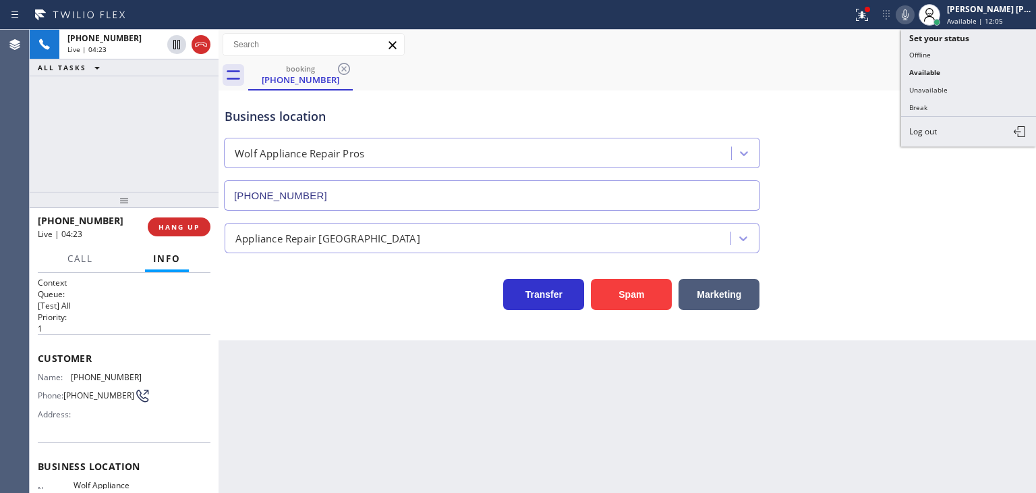
click at [951, 87] on button "Unavailable" at bounding box center [969, 90] width 135 height 18
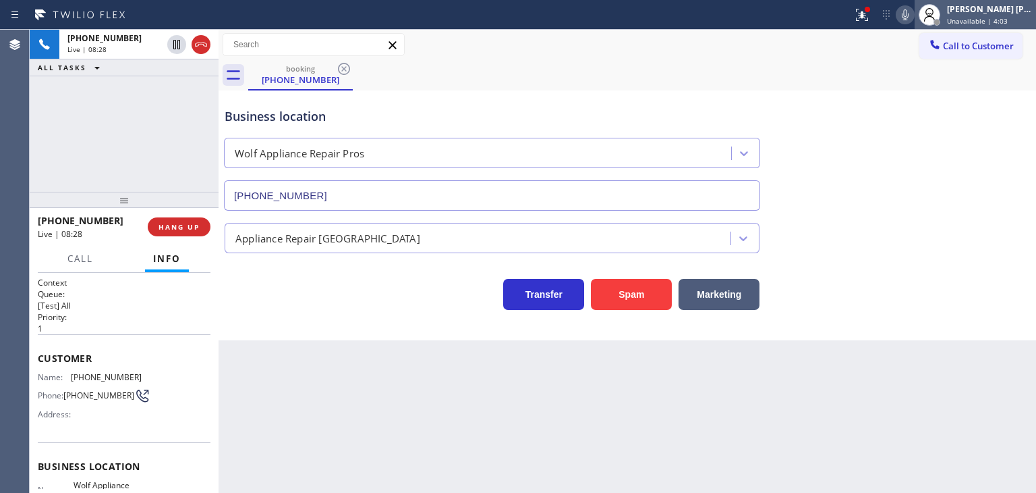
click at [1019, 13] on div "[PERSON_NAME] [PERSON_NAME]" at bounding box center [989, 8] width 85 height 11
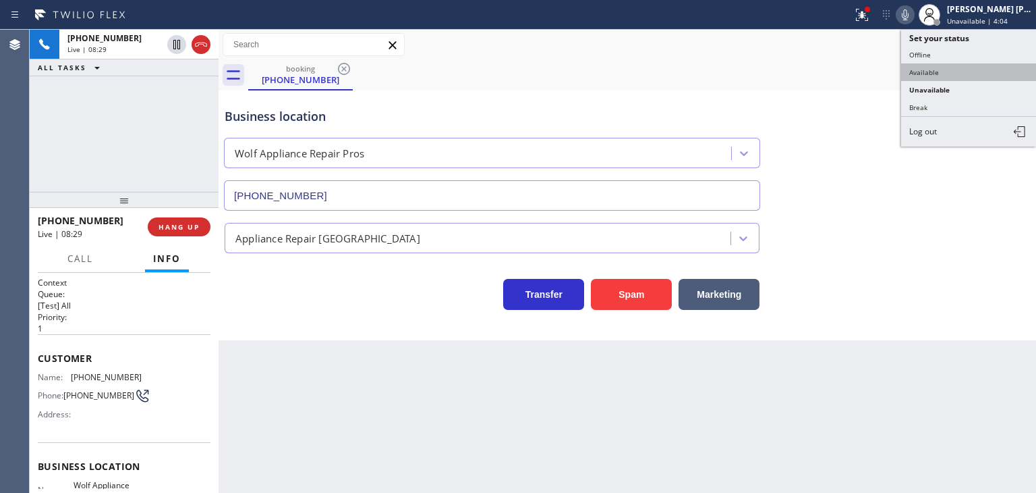
click at [948, 70] on button "Available" at bounding box center [969, 72] width 135 height 18
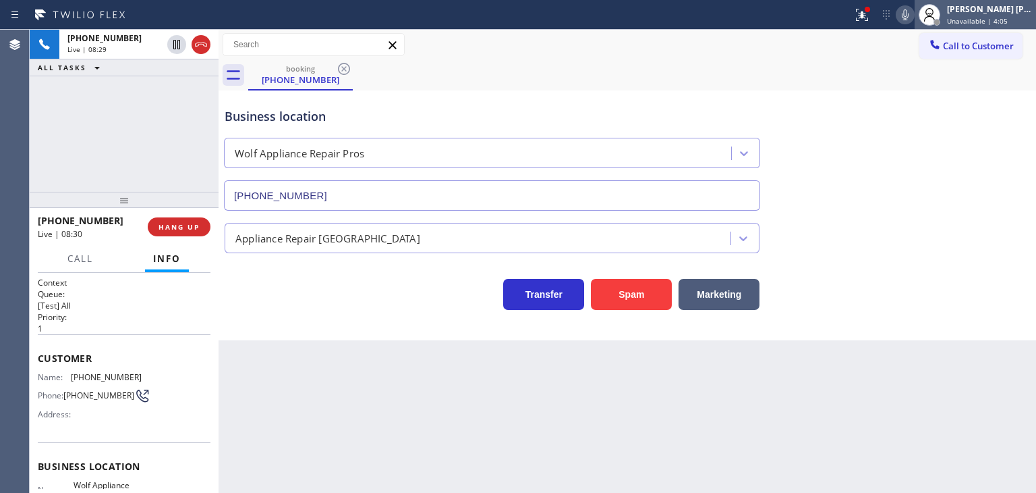
click at [994, 19] on span "Unavailable | 4:05" at bounding box center [977, 20] width 61 height 9
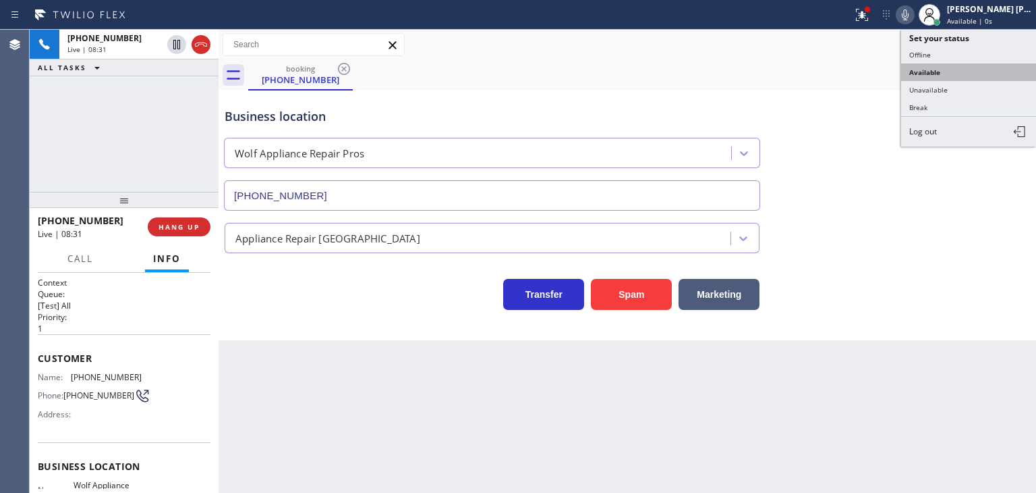
click at [975, 70] on button "Available" at bounding box center [969, 72] width 135 height 18
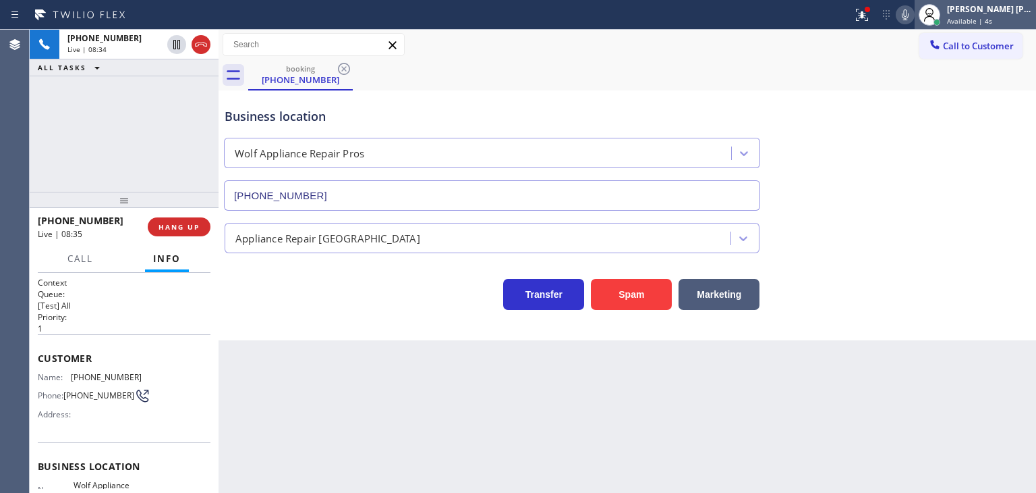
click at [986, 26] on div "[PERSON_NAME] [PERSON_NAME] Available | 4s" at bounding box center [975, 15] width 121 height 30
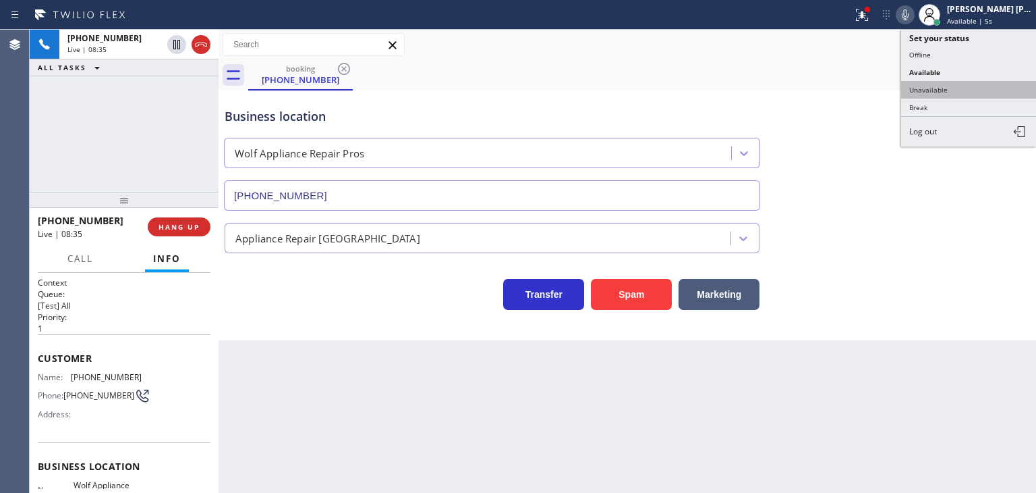
click at [945, 82] on button "Unavailable" at bounding box center [969, 90] width 135 height 18
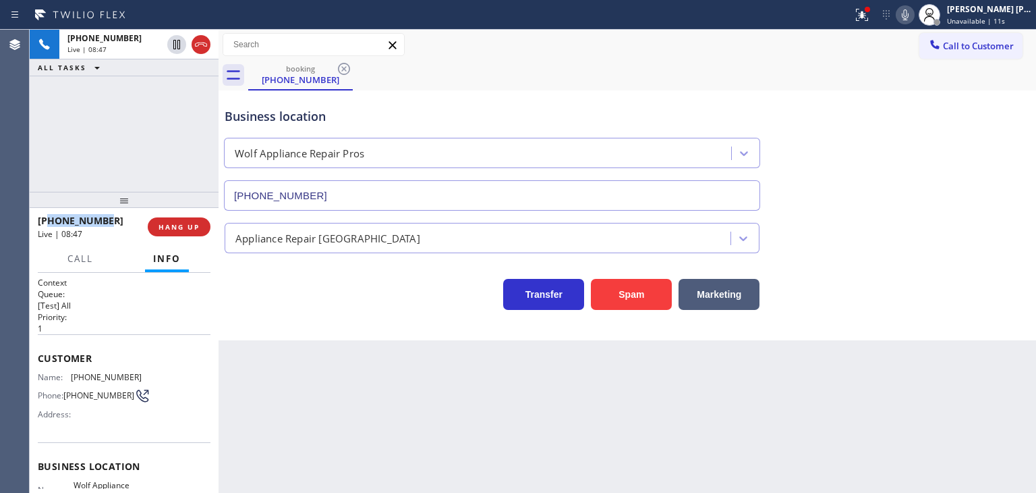
drag, startPoint x: 109, startPoint y: 221, endPoint x: 49, endPoint y: 221, distance: 60.1
click at [49, 221] on div "[PHONE_NUMBER]" at bounding box center [88, 220] width 101 height 13
copy span "6785209960"
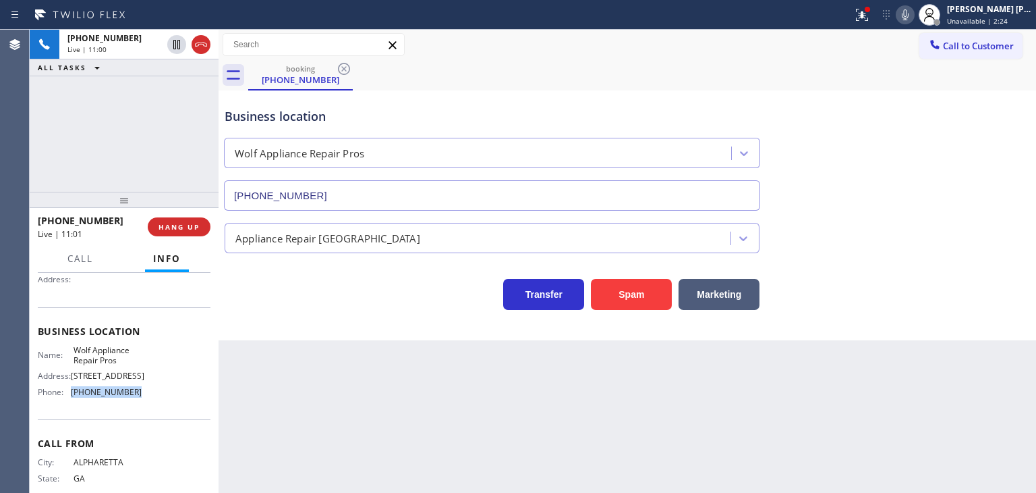
drag, startPoint x: 135, startPoint y: 395, endPoint x: 72, endPoint y: 400, distance: 63.7
click at [72, 400] on div "Name: Wolf Appliance Repair Pros Address: [STREET_ADDRESS] Phone: [PHONE_NUMBER]" at bounding box center [90, 374] width 104 height 58
copy span "[PHONE_NUMBER]"
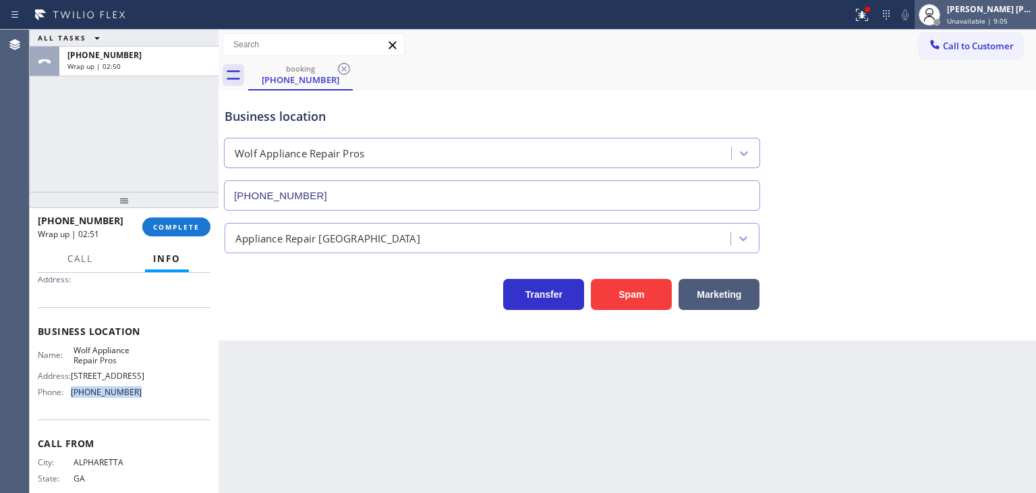
click at [1008, 16] on span "Unavailable | 9:05" at bounding box center [977, 20] width 61 height 9
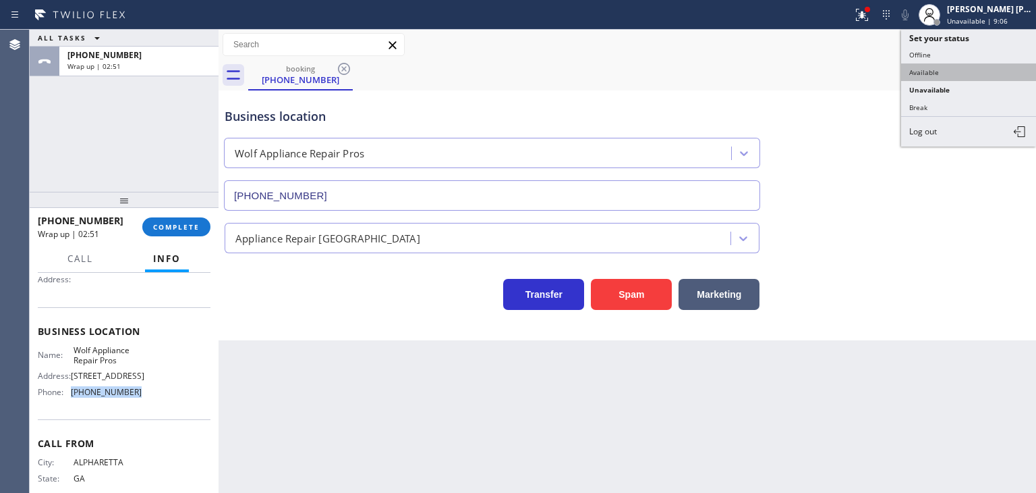
click at [937, 64] on button "Available" at bounding box center [969, 72] width 135 height 18
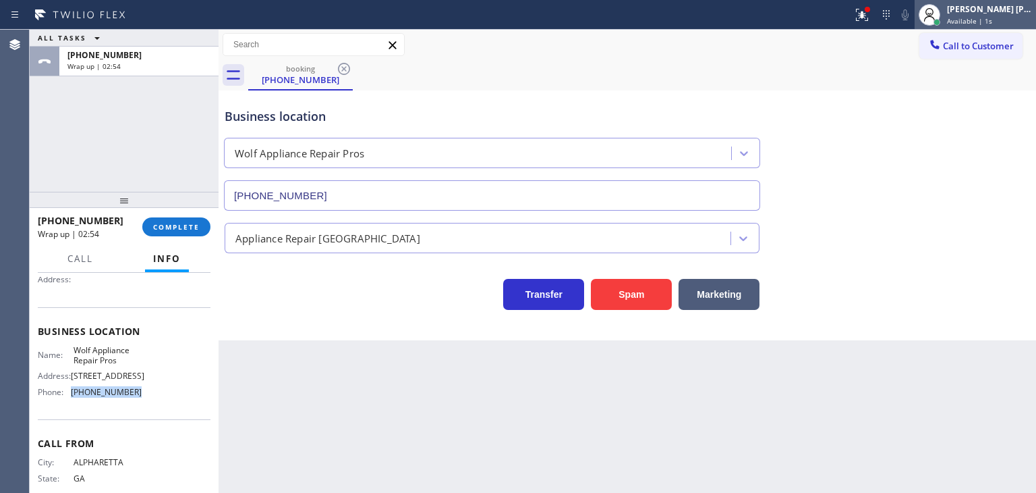
click at [1015, 13] on div "[PERSON_NAME] [PERSON_NAME]" at bounding box center [989, 8] width 85 height 11
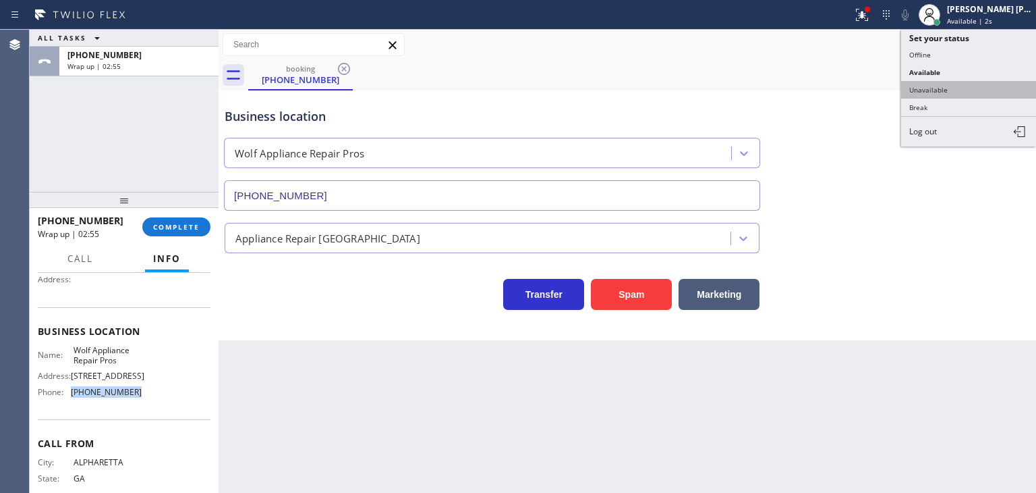
click at [945, 88] on button "Unavailable" at bounding box center [969, 90] width 135 height 18
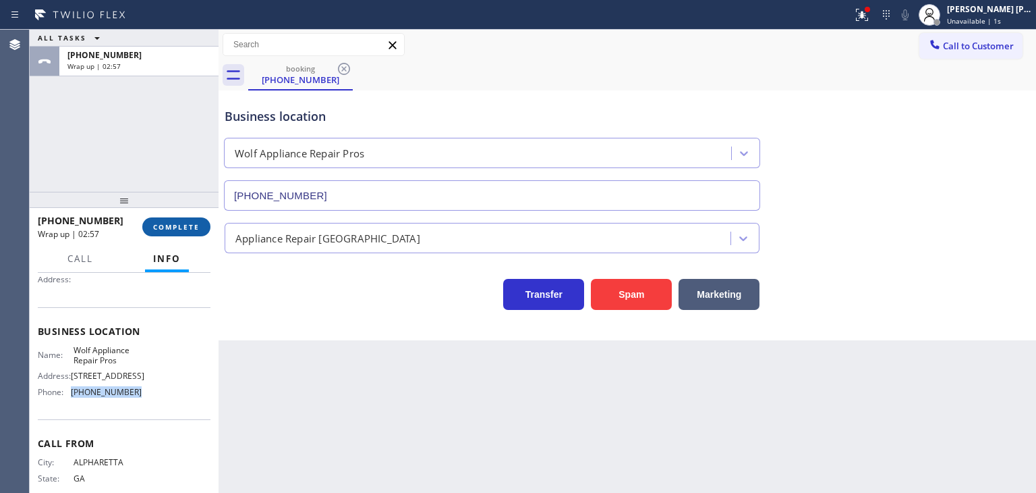
click at [182, 231] on button "COMPLETE" at bounding box center [176, 226] width 68 height 19
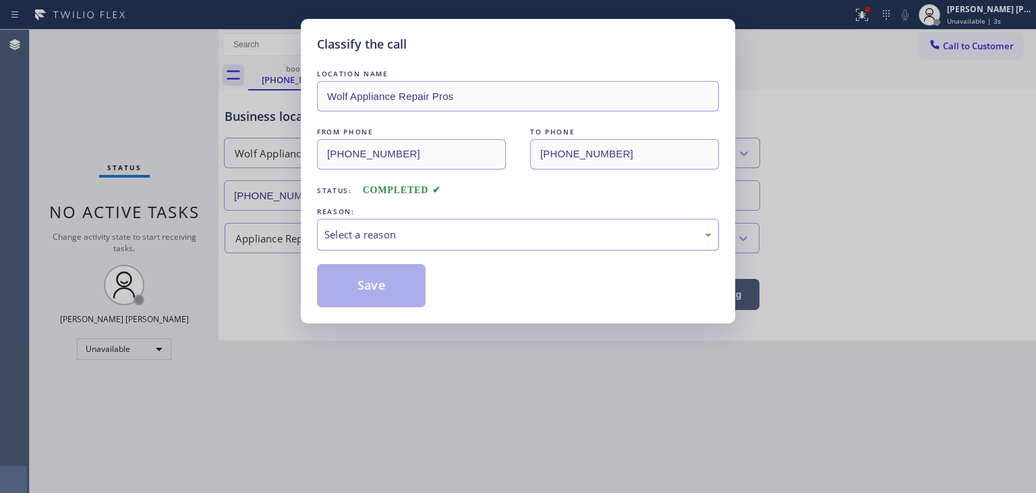
drag, startPoint x: 433, startPoint y: 236, endPoint x: 420, endPoint y: 244, distance: 14.8
click at [432, 237] on div "Select a reason" at bounding box center [518, 235] width 387 height 16
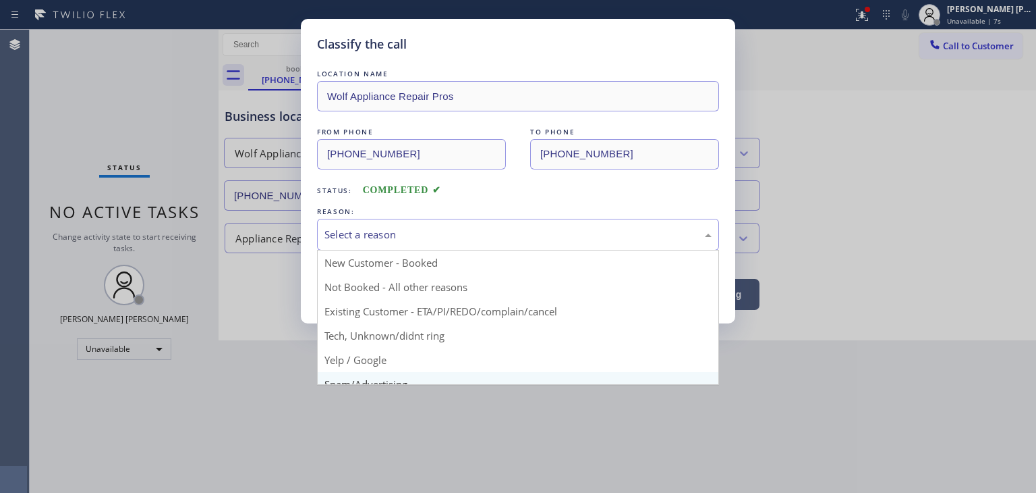
scroll to position [84, 0]
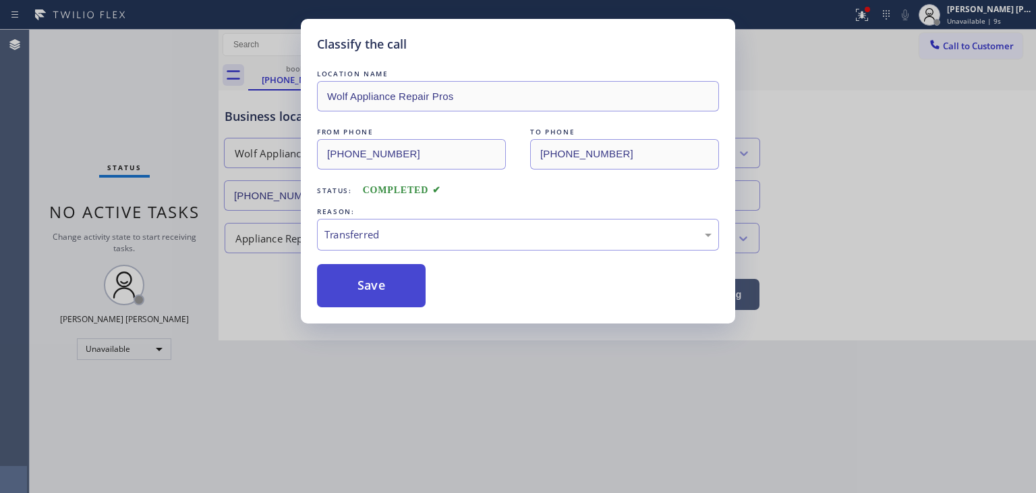
click at [385, 290] on button "Save" at bounding box center [371, 285] width 109 height 43
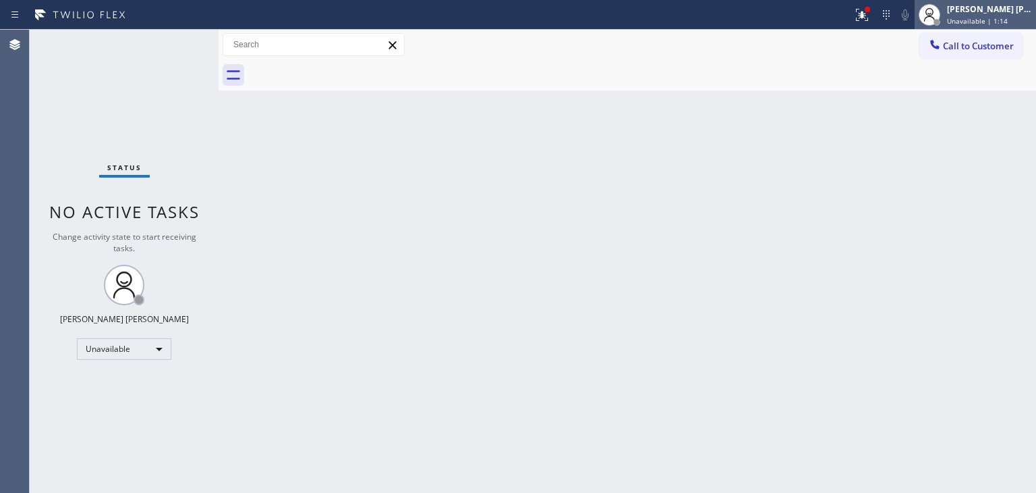
click at [988, 9] on div "[PERSON_NAME] [PERSON_NAME]" at bounding box center [989, 8] width 85 height 11
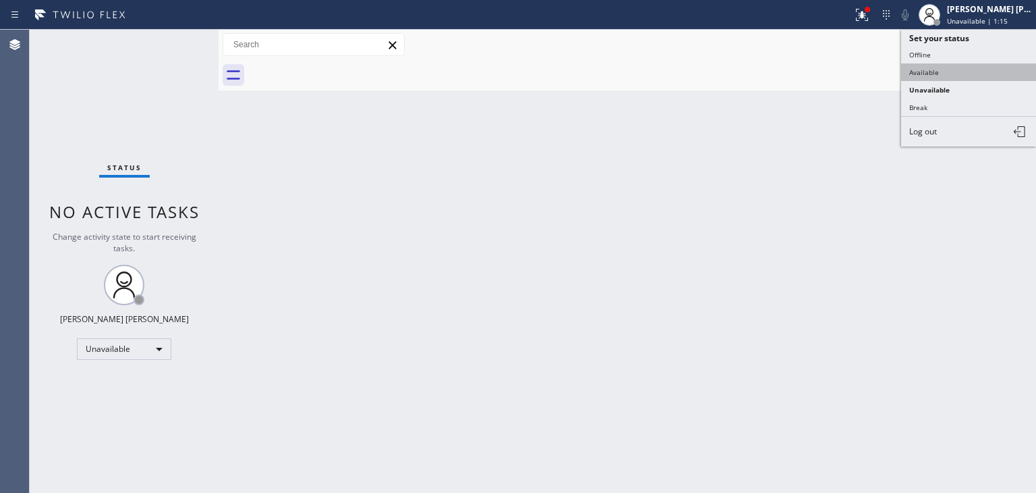
click at [941, 69] on button "Available" at bounding box center [969, 72] width 135 height 18
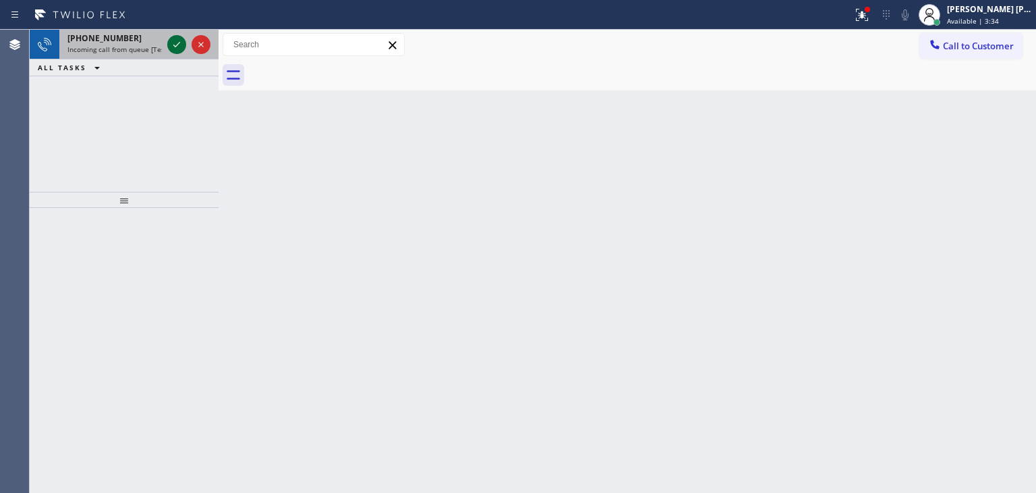
click at [181, 43] on icon at bounding box center [177, 44] width 16 height 16
click at [177, 36] on button at bounding box center [176, 44] width 19 height 19
click at [175, 37] on icon at bounding box center [177, 44] width 16 height 16
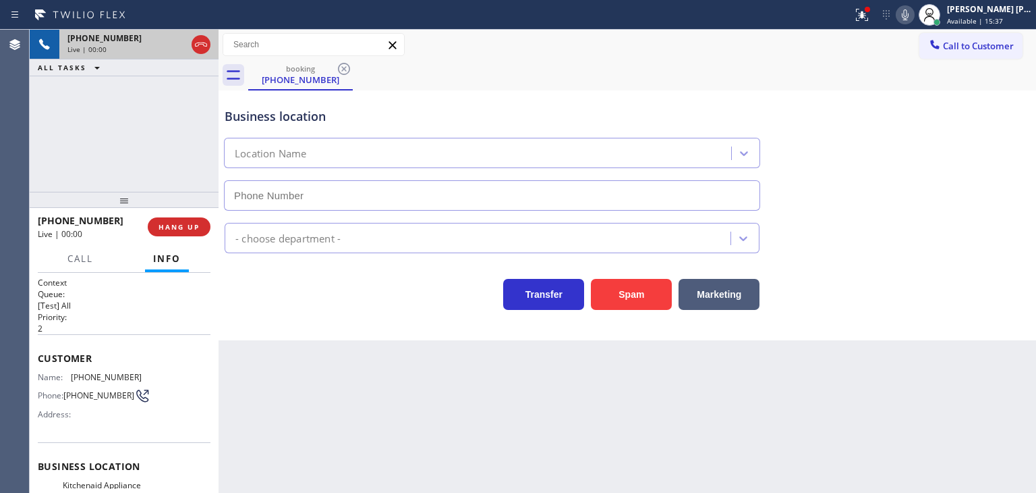
type input "[PHONE_NUMBER]"
click at [914, 18] on icon at bounding box center [905, 15] width 16 height 16
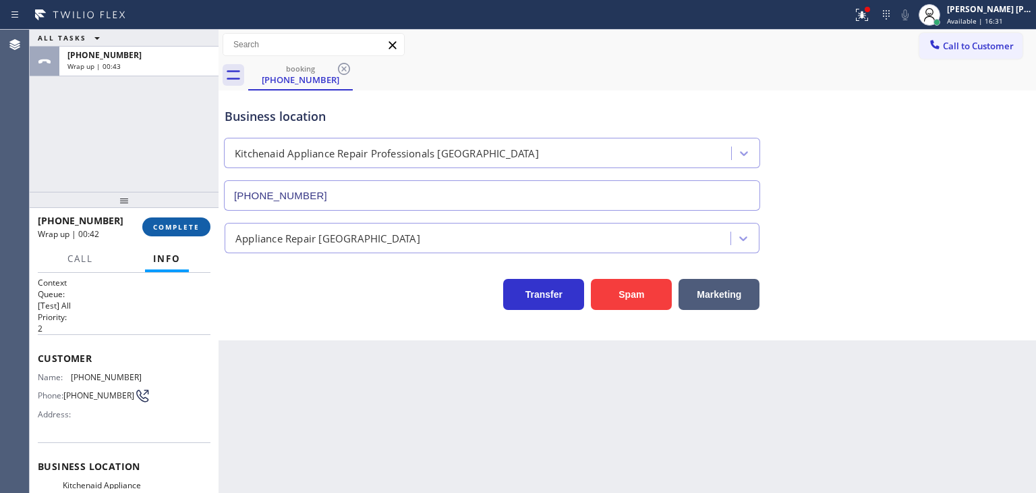
click at [177, 233] on button "COMPLETE" at bounding box center [176, 226] width 68 height 19
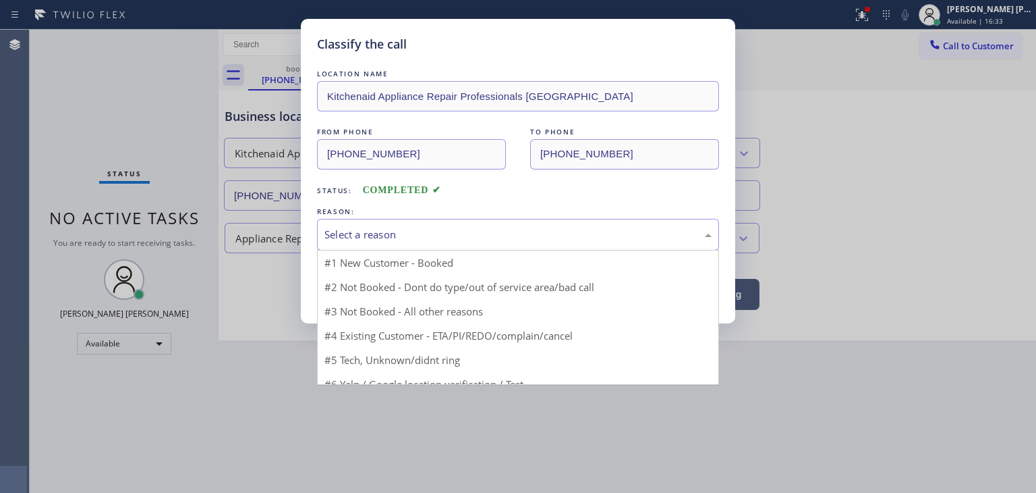
click at [417, 225] on div "Select a reason" at bounding box center [518, 235] width 402 height 32
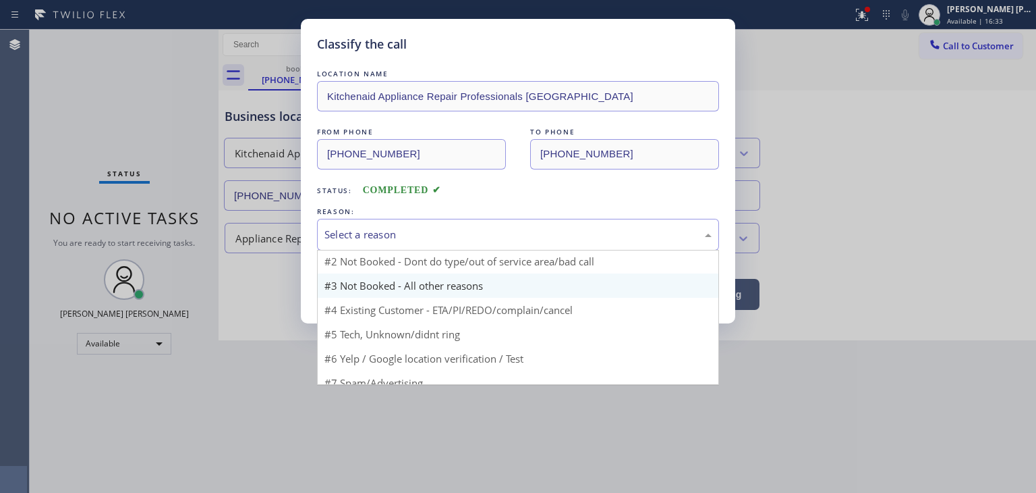
scroll to position [11, 0]
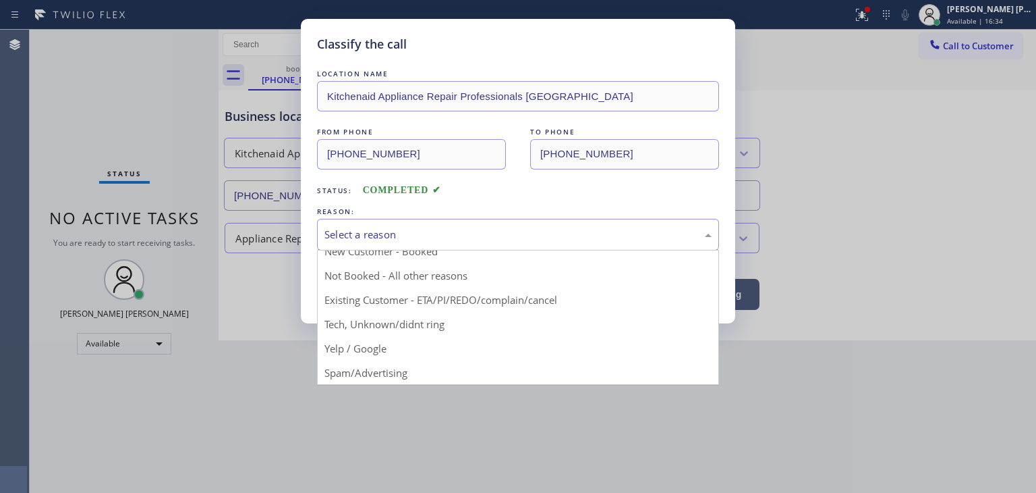
drag, startPoint x: 421, startPoint y: 323, endPoint x: 415, endPoint y: 317, distance: 8.6
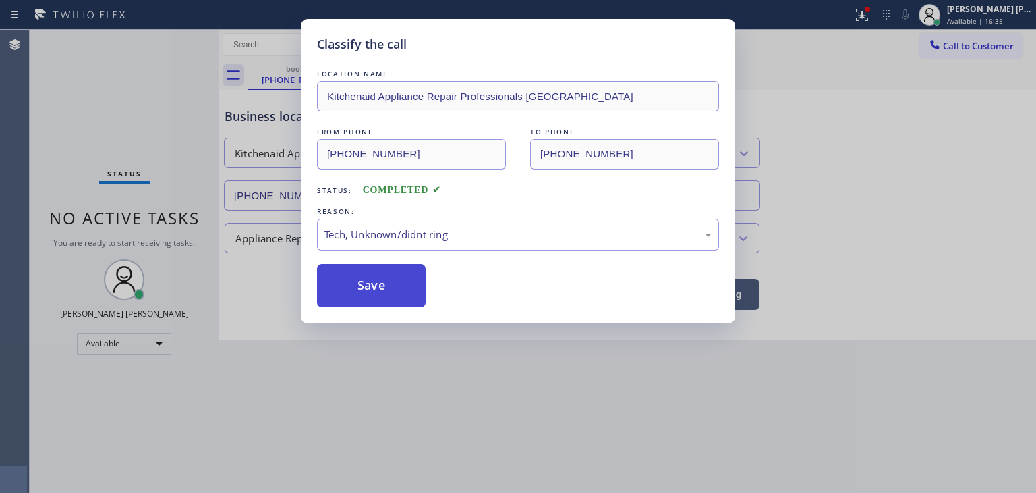
click at [393, 295] on button "Save" at bounding box center [371, 285] width 109 height 43
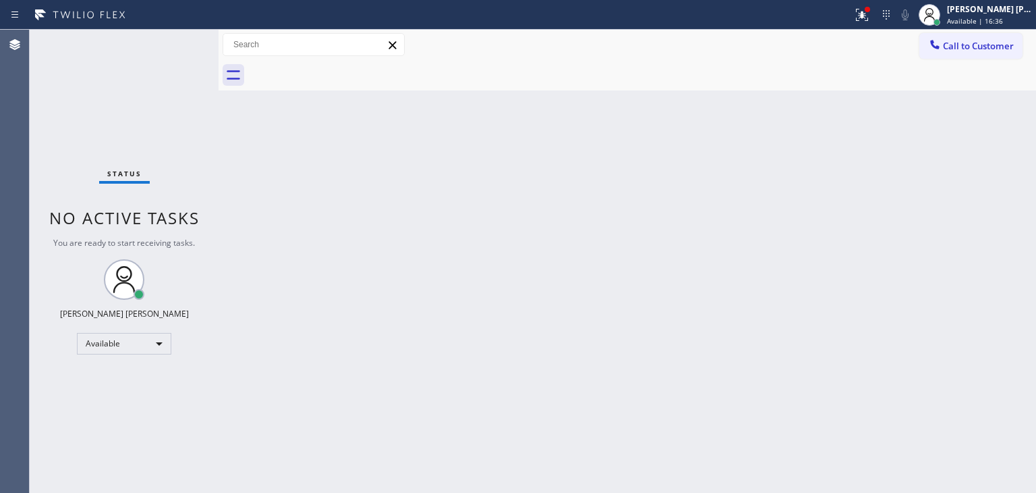
click at [173, 43] on div "Status No active tasks You are ready to start receiving tasks. [PERSON_NAME] [P…" at bounding box center [124, 261] width 189 height 463
click at [172, 43] on div "Status No active tasks You are ready to start receiving tasks. [PERSON_NAME] [P…" at bounding box center [124, 261] width 189 height 463
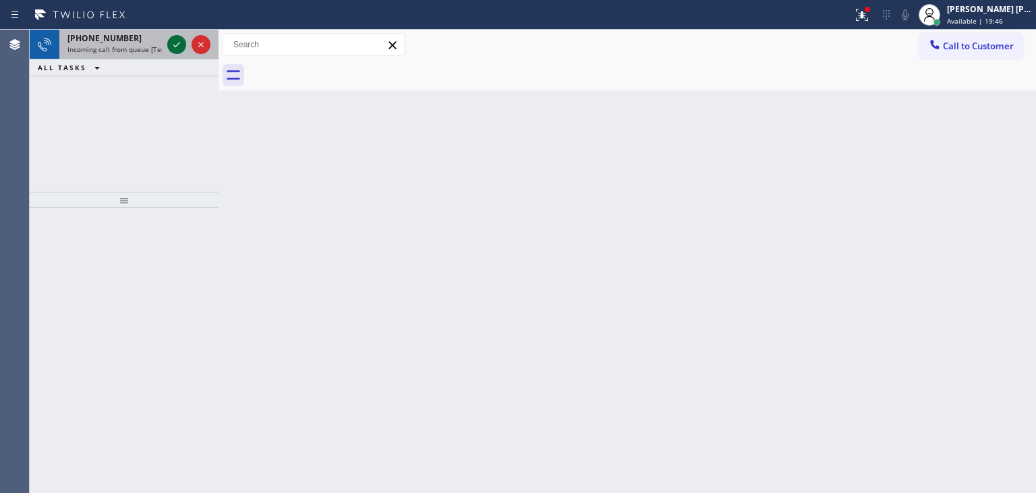
click at [172, 44] on icon at bounding box center [177, 44] width 16 height 16
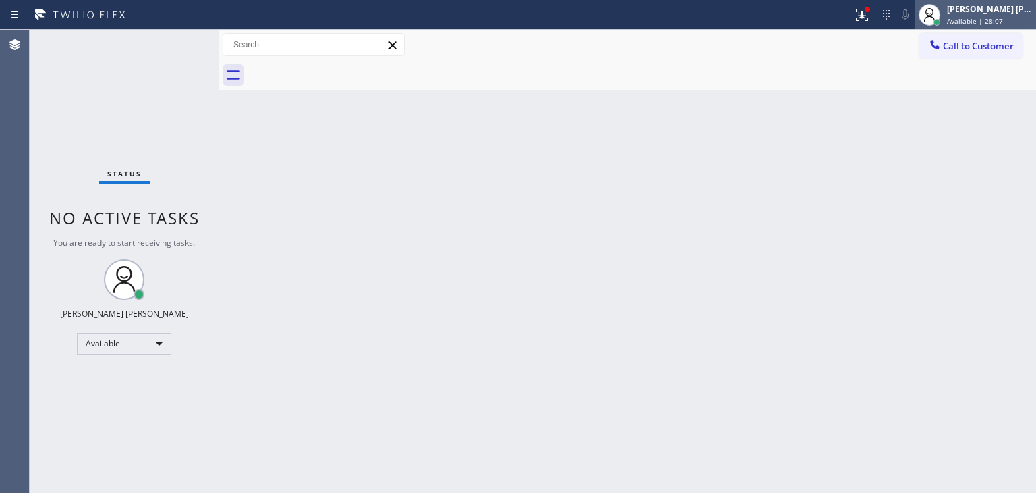
click at [990, 20] on span "Available | 28:07" at bounding box center [975, 20] width 56 height 9
click at [1001, 12] on div "[PERSON_NAME] [PERSON_NAME]" at bounding box center [989, 8] width 85 height 11
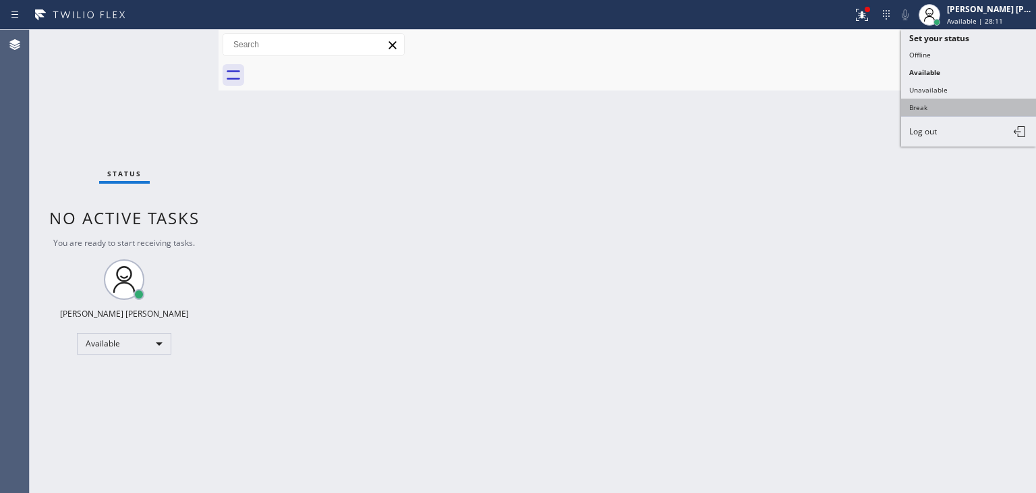
click at [931, 99] on button "Break" at bounding box center [969, 108] width 135 height 18
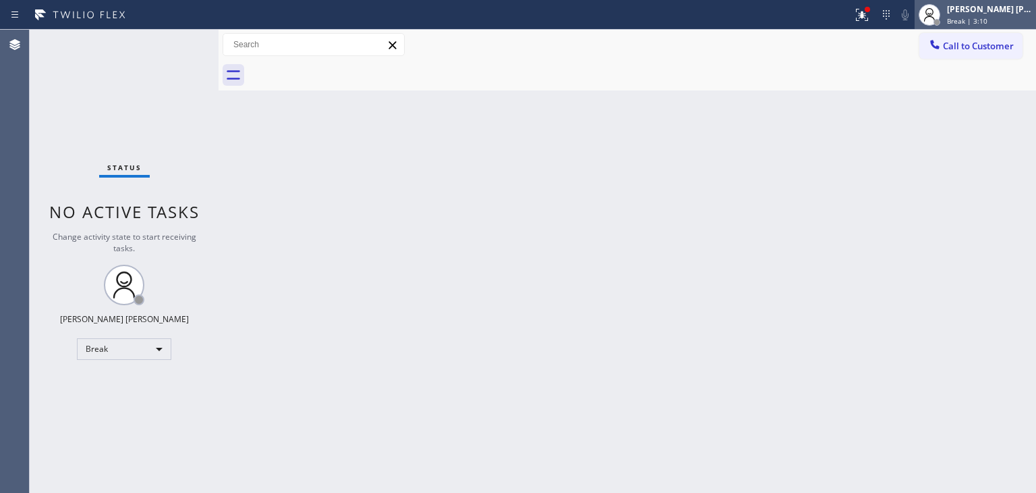
click at [991, 14] on div "[PERSON_NAME] [PERSON_NAME]" at bounding box center [989, 8] width 85 height 11
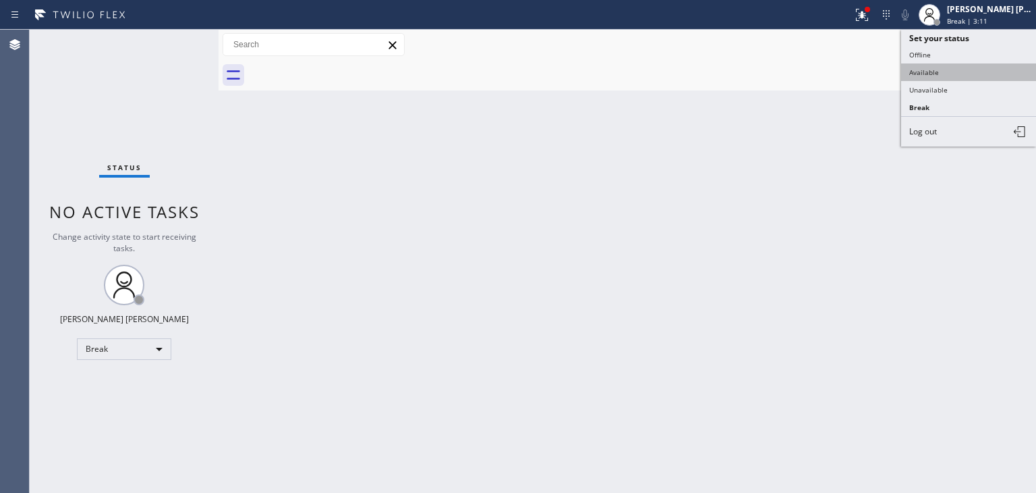
click at [960, 67] on button "Available" at bounding box center [969, 72] width 135 height 18
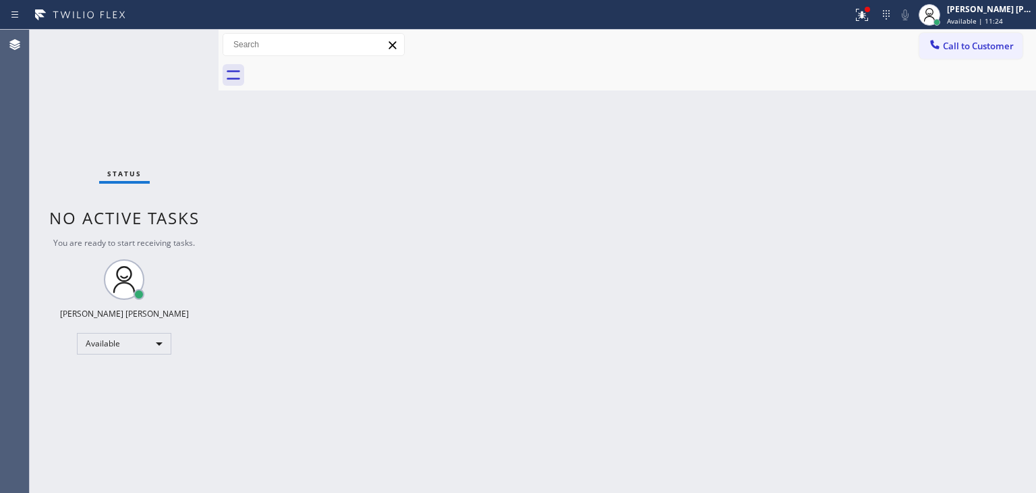
click at [173, 40] on div "Status No active tasks You are ready to start receiving tasks. [PERSON_NAME] [P…" at bounding box center [124, 261] width 189 height 463
click at [177, 39] on div "Status No active tasks You are ready to start receiving tasks. [PERSON_NAME] [P…" at bounding box center [124, 261] width 189 height 463
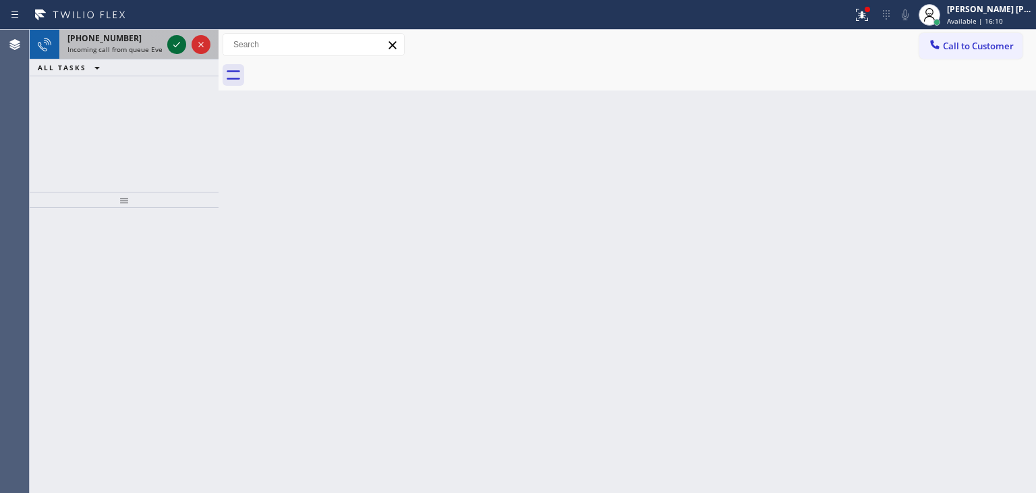
click at [177, 40] on icon at bounding box center [177, 44] width 16 height 16
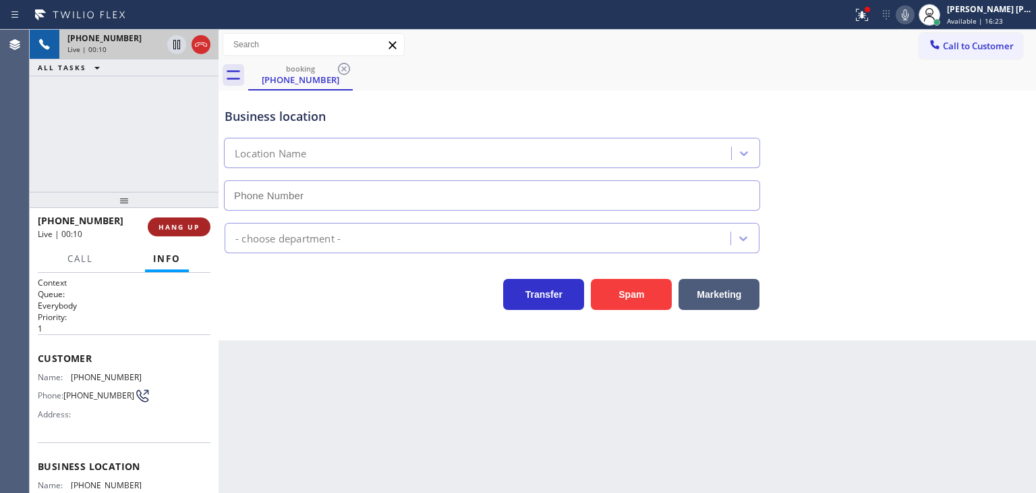
click at [178, 231] on span "HANG UP" at bounding box center [179, 226] width 41 height 9
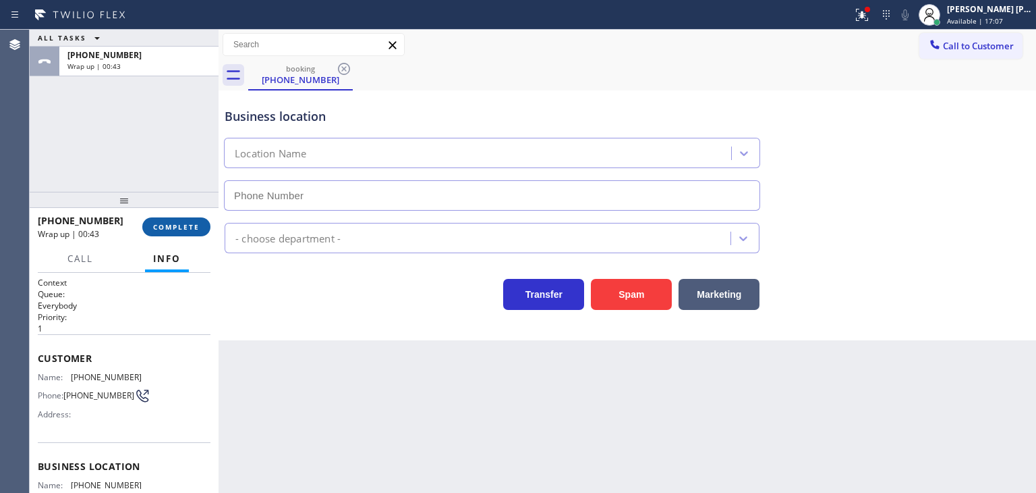
click at [173, 229] on span "COMPLETE" at bounding box center [176, 226] width 47 height 9
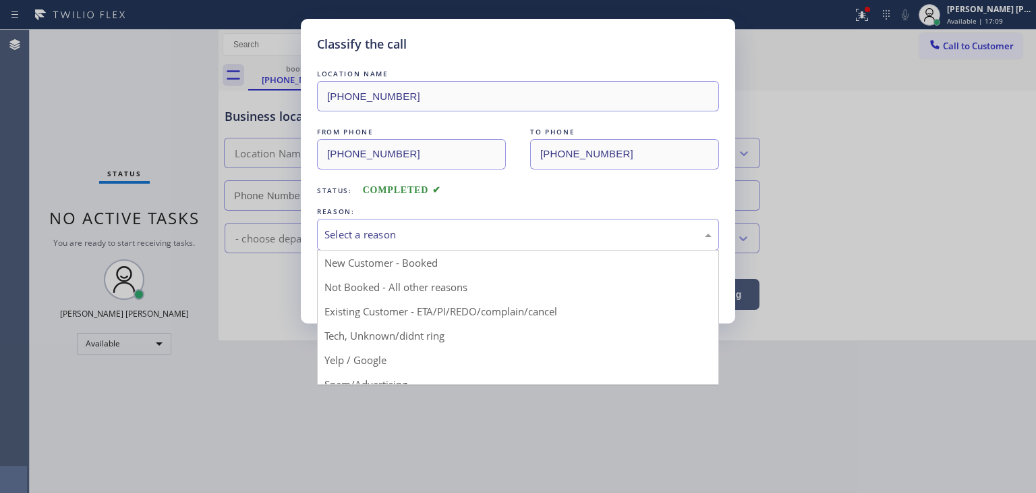
click at [359, 246] on div "Select a reason" at bounding box center [518, 235] width 402 height 32
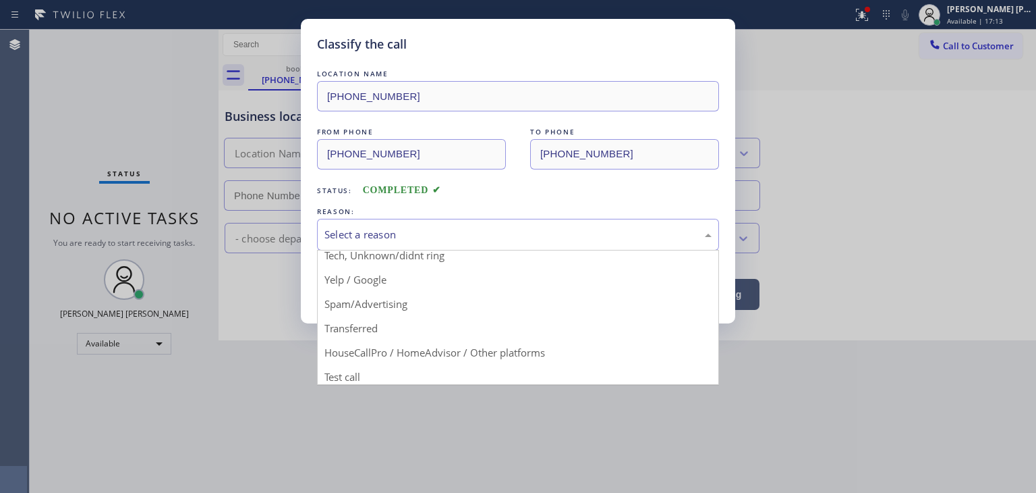
scroll to position [84, 0]
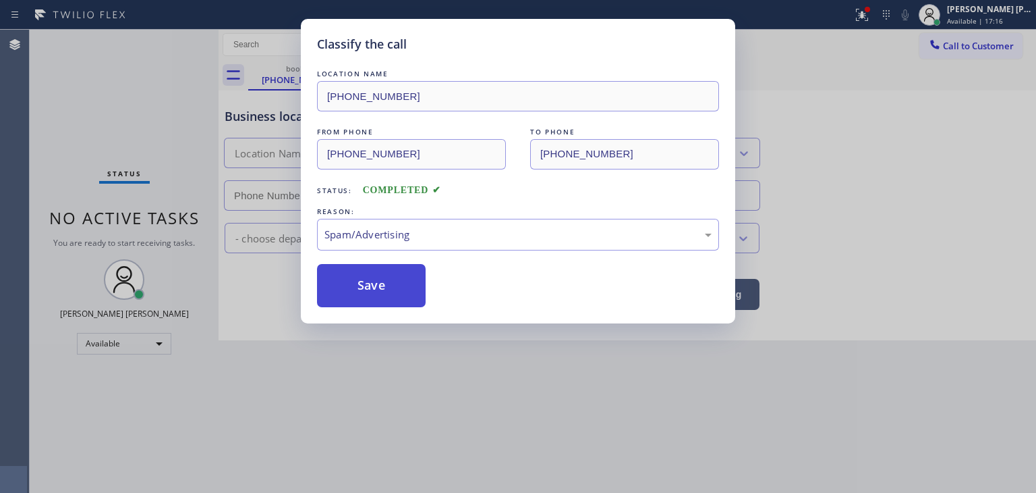
click at [385, 296] on button "Save" at bounding box center [371, 285] width 109 height 43
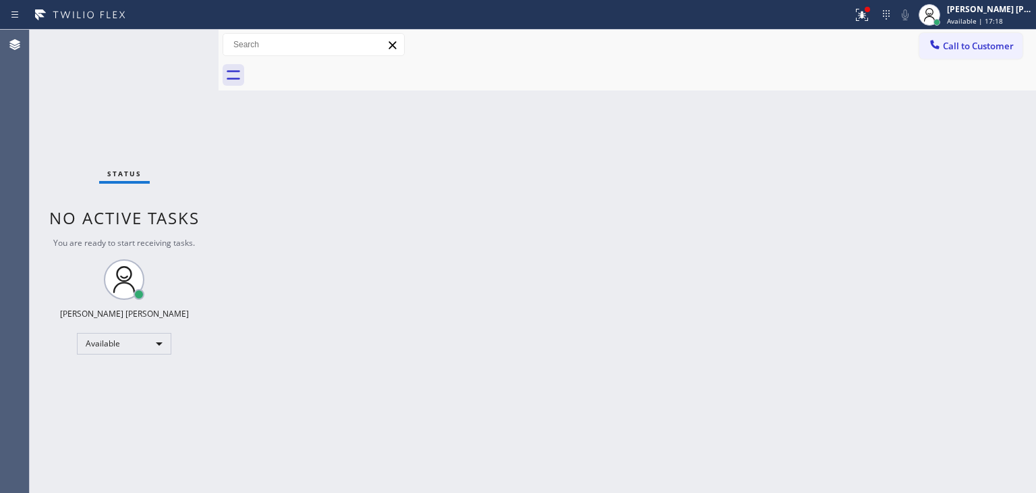
click at [178, 34] on div "Status No active tasks You are ready to start receiving tasks. [PERSON_NAME] [P…" at bounding box center [124, 261] width 189 height 463
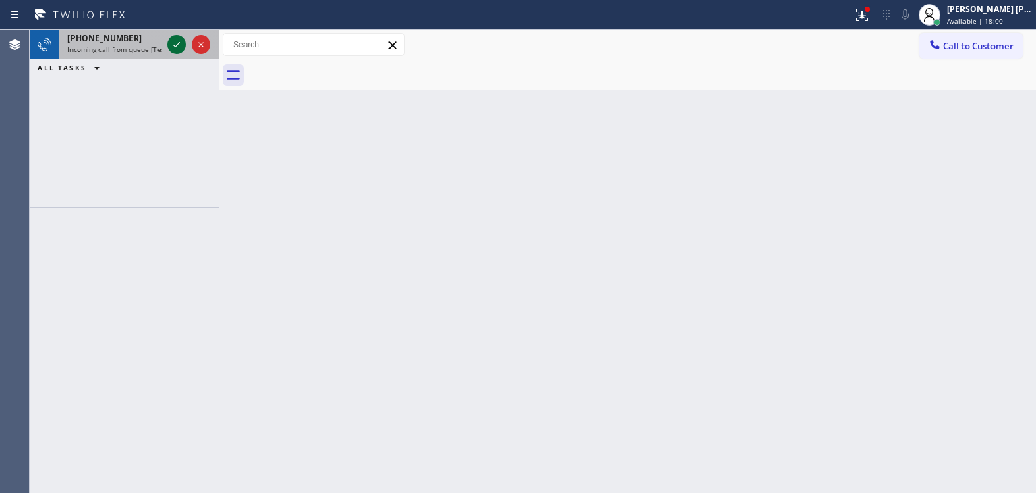
click at [179, 36] on button at bounding box center [176, 44] width 19 height 19
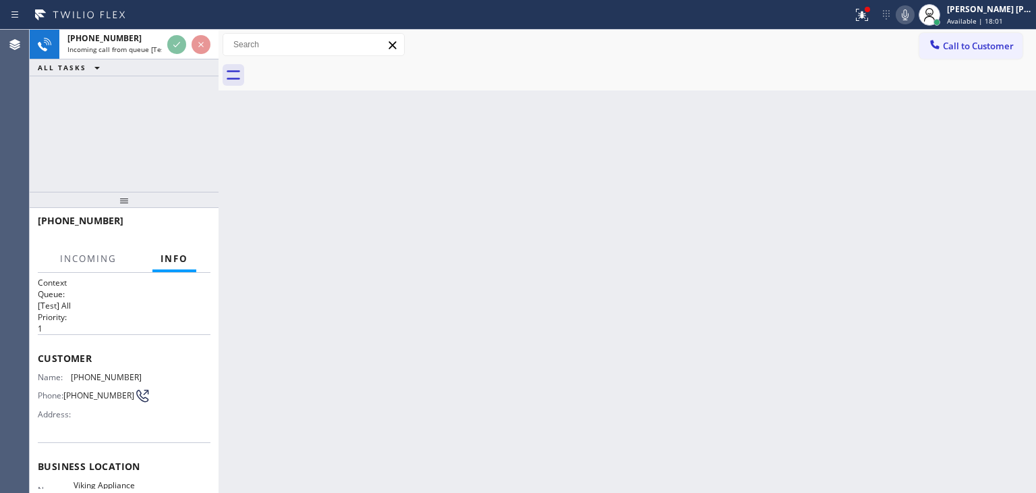
scroll to position [67, 0]
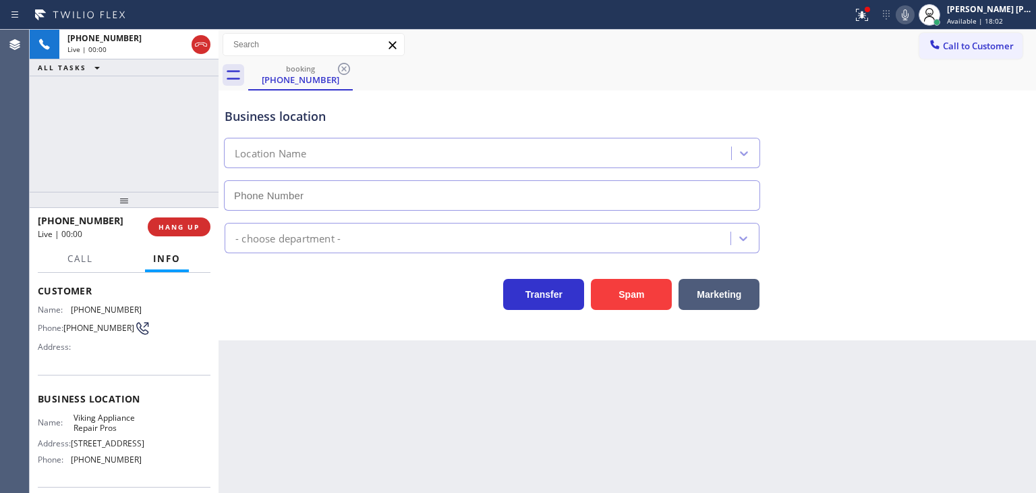
type input "[PHONE_NUMBER]"
click at [909, 16] on icon at bounding box center [905, 14] width 7 height 11
click at [914, 14] on icon at bounding box center [905, 15] width 16 height 16
click at [909, 14] on icon at bounding box center [905, 14] width 7 height 11
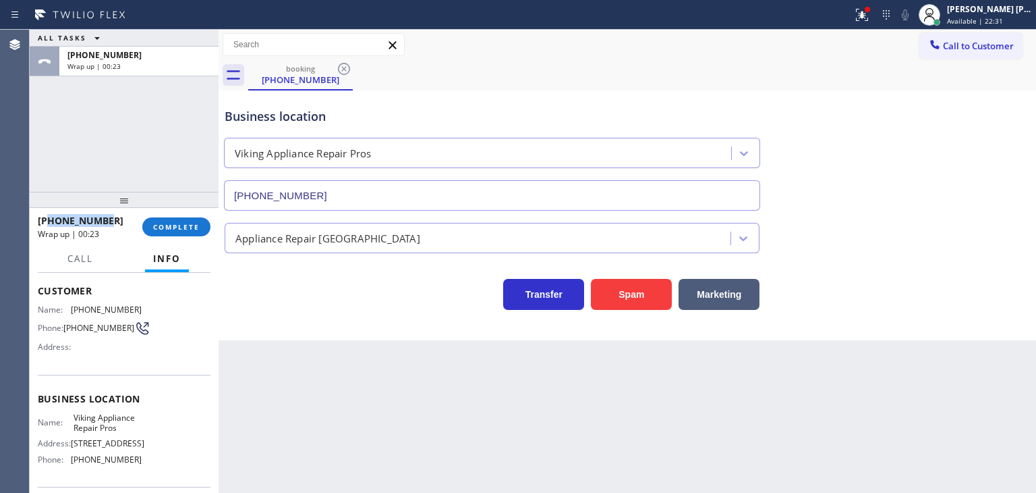
drag, startPoint x: 115, startPoint y: 221, endPoint x: 49, endPoint y: 219, distance: 66.2
click at [49, 219] on div "[PHONE_NUMBER]" at bounding box center [85, 220] width 95 height 13
copy span "6025790510"
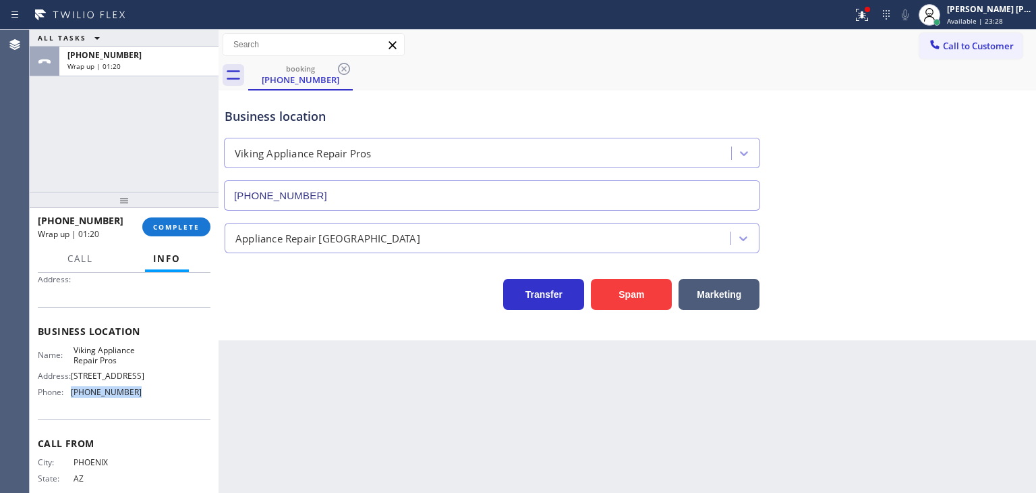
drag, startPoint x: 135, startPoint y: 399, endPoint x: 69, endPoint y: 409, distance: 66.8
click at [69, 403] on div "Name: Viking Appliance Repair Pros Address: [STREET_ADDRESS], Phone: [PHONE_NUM…" at bounding box center [124, 374] width 173 height 58
copy div "[PHONE_NUMBER]"
click at [182, 223] on span "COMPLETE" at bounding box center [176, 226] width 47 height 9
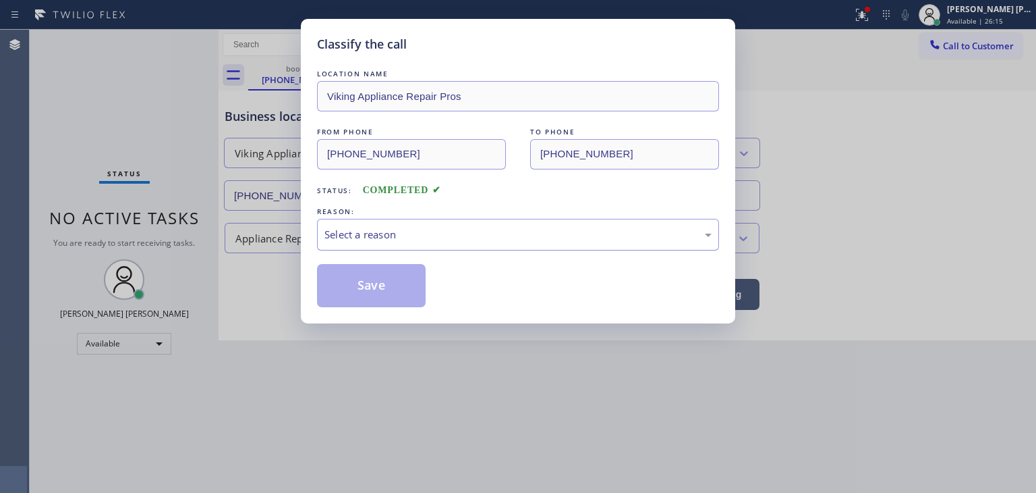
click at [380, 227] on div "Select a reason" at bounding box center [518, 235] width 387 height 16
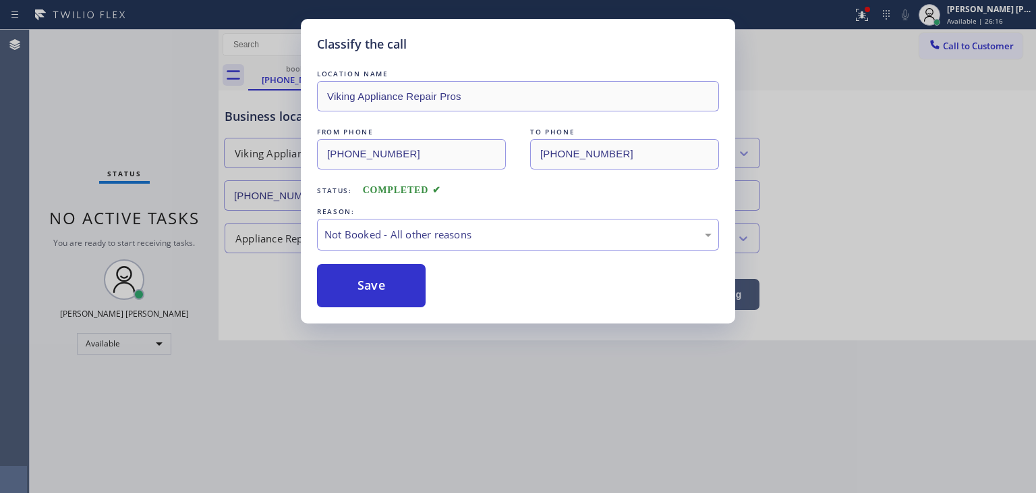
click at [363, 290] on button "Save" at bounding box center [371, 285] width 109 height 43
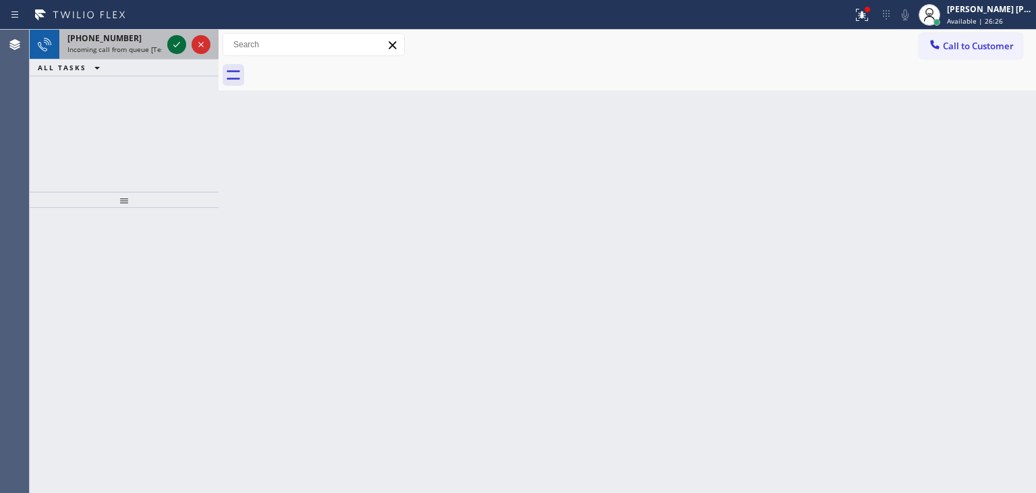
click at [178, 42] on icon at bounding box center [177, 44] width 16 height 16
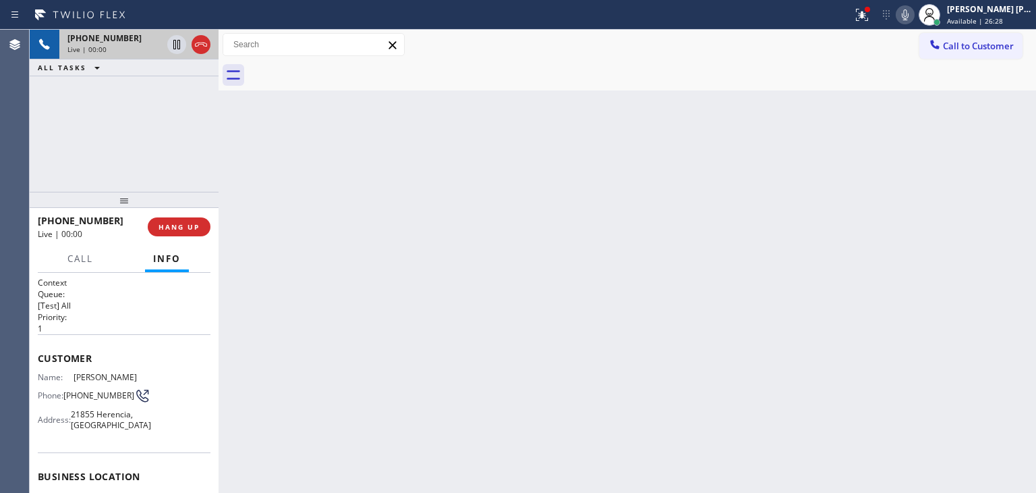
scroll to position [67, 0]
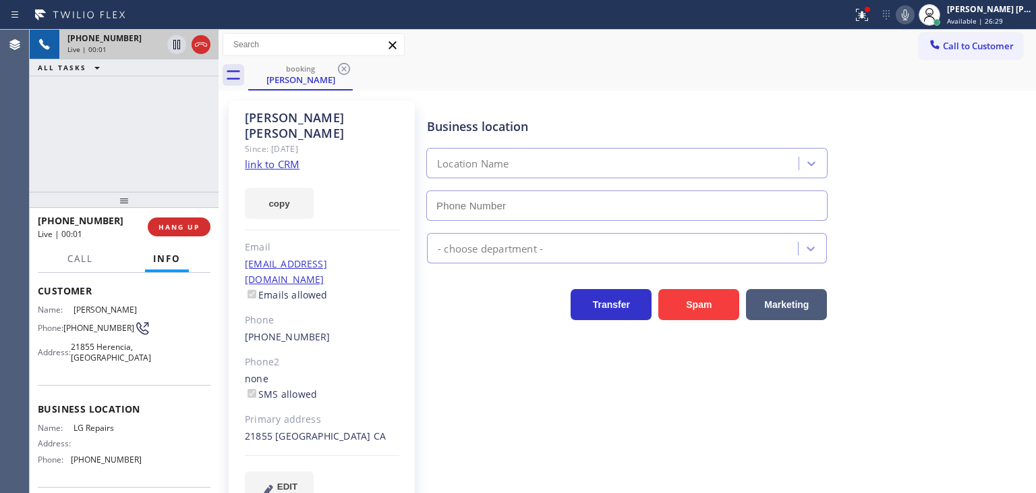
type input "[PHONE_NUMBER]"
drag, startPoint x: 173, startPoint y: 144, endPoint x: 198, endPoint y: 135, distance: 27.1
click at [173, 144] on div "[PHONE_NUMBER] Live | 00:13 ALL TASKS ALL TASKS ACTIVE TASKS TASKS IN WRAP UP" at bounding box center [124, 111] width 189 height 162
click at [279, 157] on link "link to CRM" at bounding box center [272, 163] width 55 height 13
click at [914, 14] on icon at bounding box center [905, 15] width 16 height 16
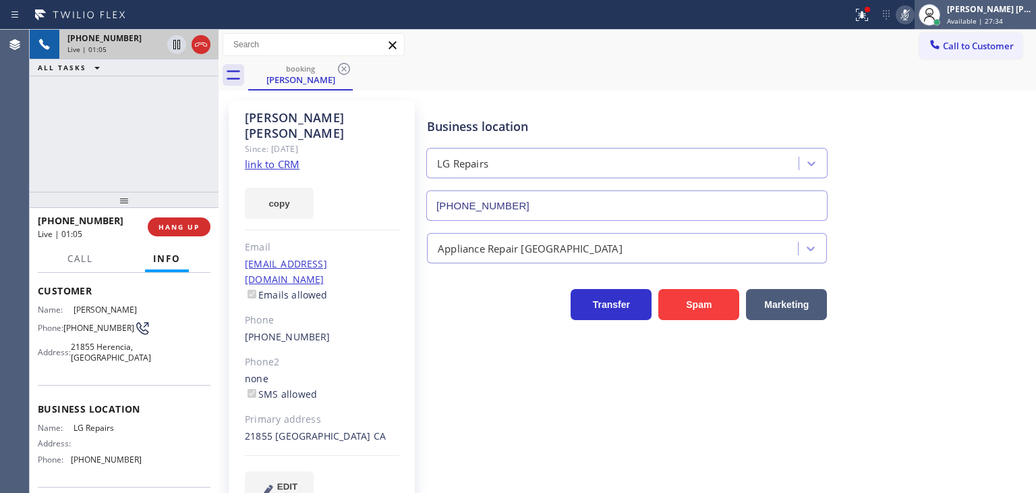
click at [979, 12] on div "[PERSON_NAME] [PERSON_NAME]" at bounding box center [989, 8] width 85 height 11
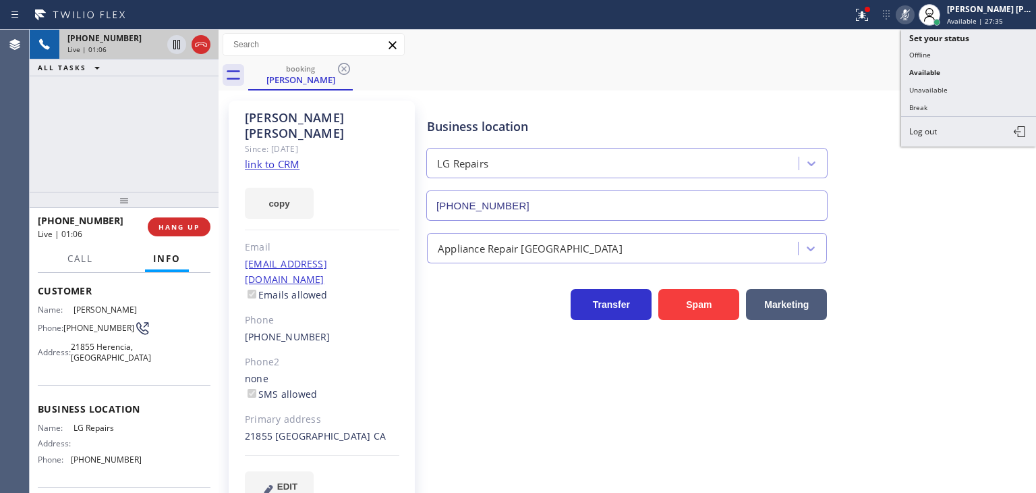
click at [951, 87] on button "Unavailable" at bounding box center [969, 90] width 135 height 18
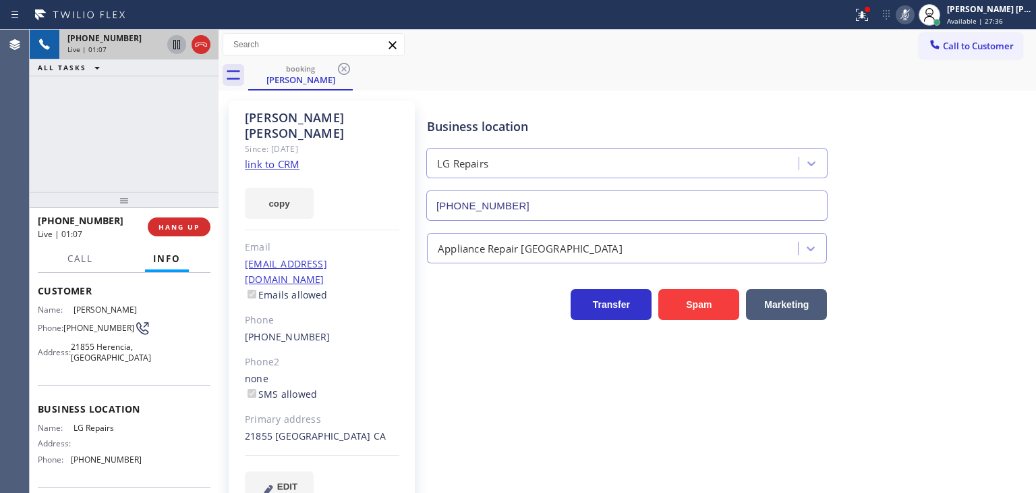
click at [178, 47] on icon at bounding box center [176, 44] width 7 height 9
click at [1017, 134] on div "Business location LG Repairs [PHONE_NUMBER]" at bounding box center [728, 160] width 609 height 122
drag, startPoint x: 929, startPoint y: 8, endPoint x: 787, endPoint y: 9, distance: 141.7
click at [914, 8] on icon at bounding box center [905, 15] width 16 height 16
click at [180, 44] on icon at bounding box center [177, 44] width 16 height 16
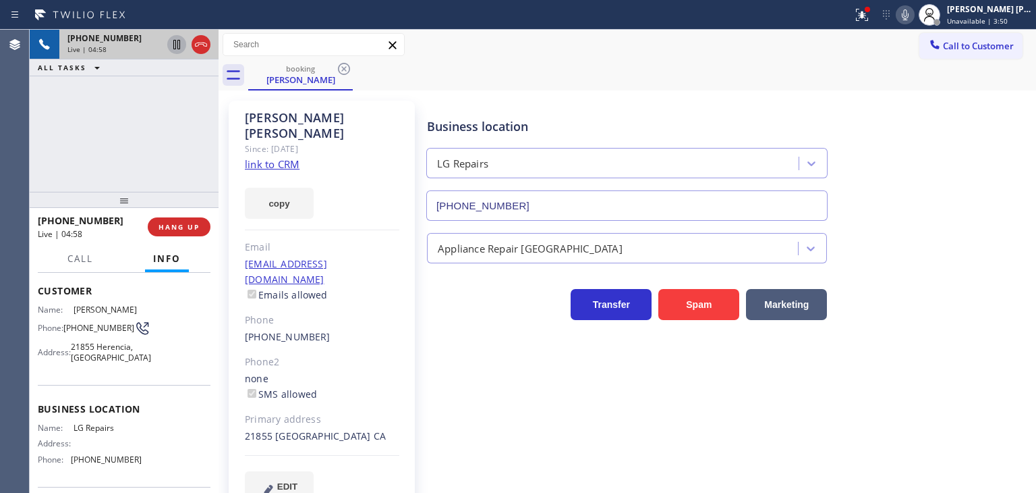
click at [914, 13] on icon at bounding box center [905, 15] width 16 height 16
click at [1005, 12] on div "[PERSON_NAME] [PERSON_NAME]" at bounding box center [989, 8] width 85 height 11
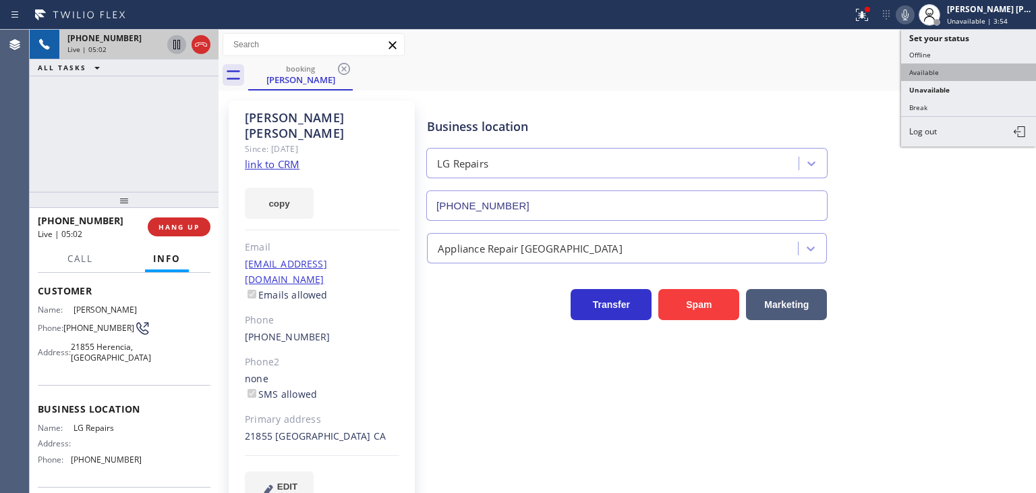
click at [956, 76] on button "Available" at bounding box center [969, 72] width 135 height 18
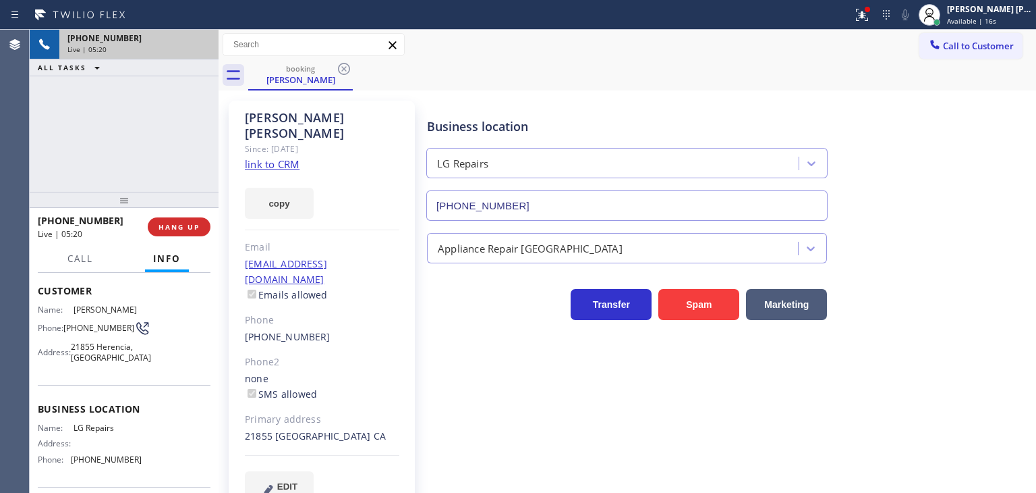
click at [206, 41] on div "[PHONE_NUMBER]" at bounding box center [138, 37] width 143 height 11
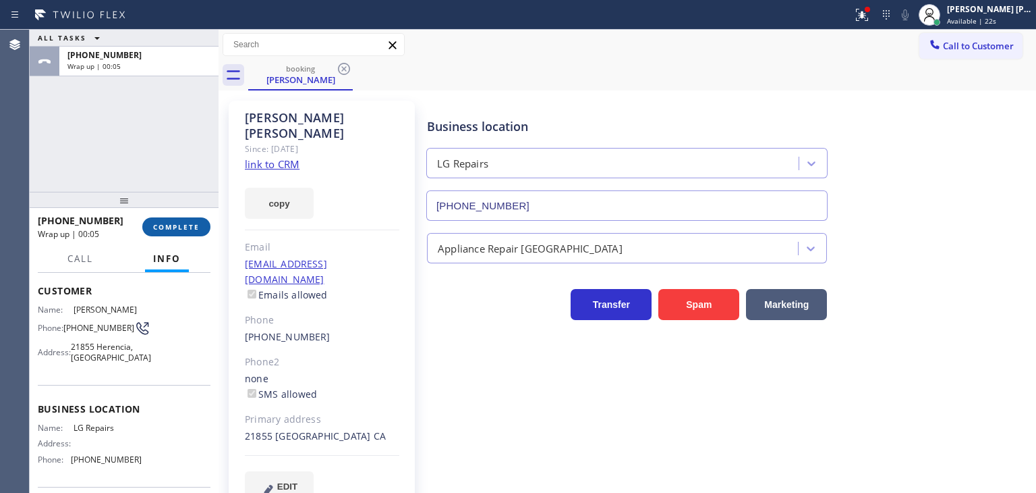
click at [202, 225] on button "COMPLETE" at bounding box center [176, 226] width 68 height 19
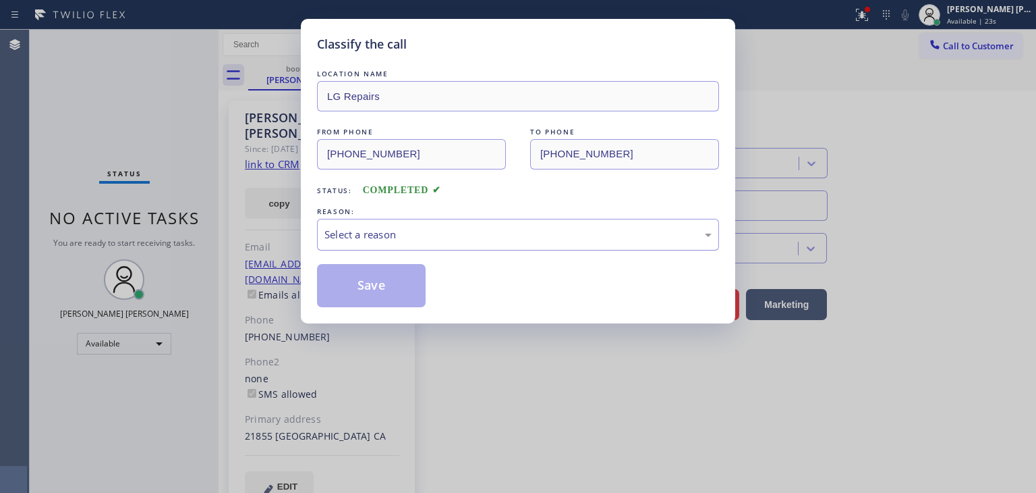
click at [358, 231] on div "Select a reason" at bounding box center [518, 235] width 387 height 16
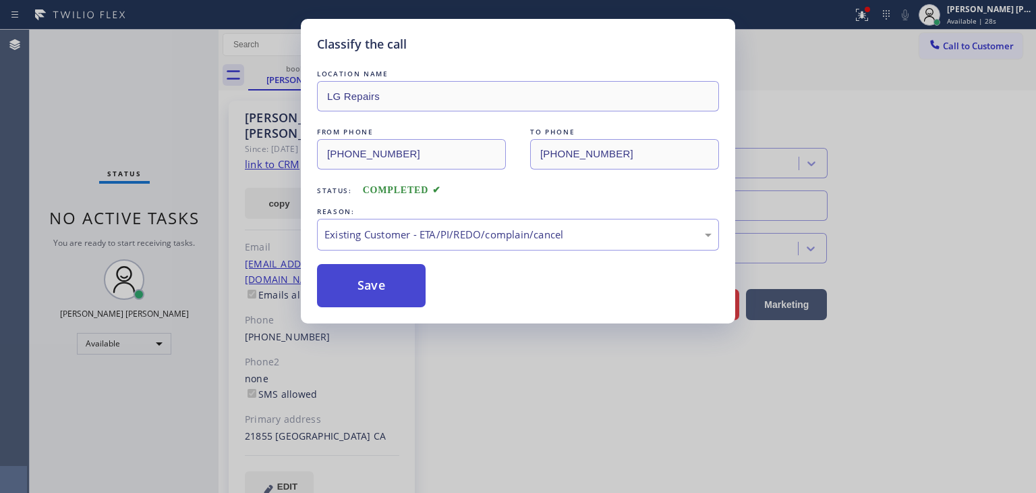
click at [381, 277] on button "Save" at bounding box center [371, 285] width 109 height 43
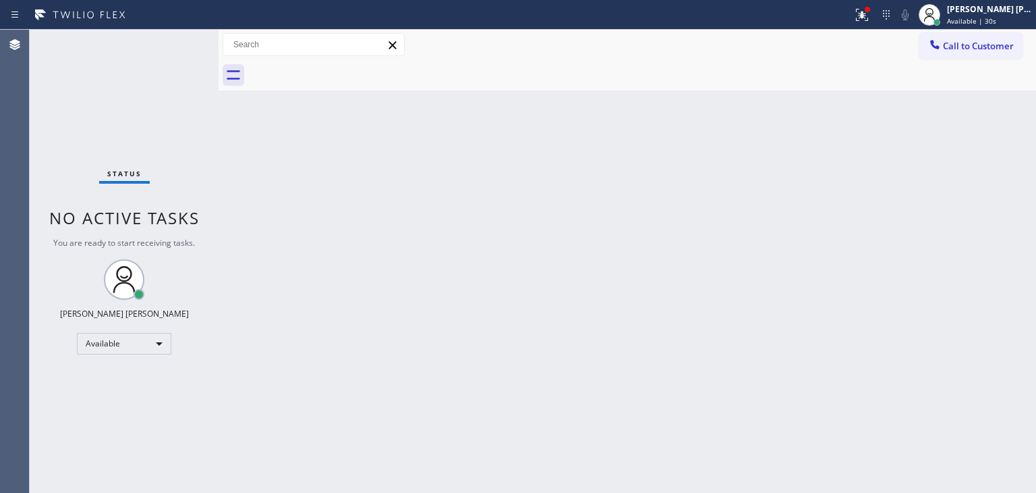
click at [173, 35] on div "Status No active tasks You are ready to start receiving tasks. [PERSON_NAME] [P…" at bounding box center [124, 261] width 189 height 463
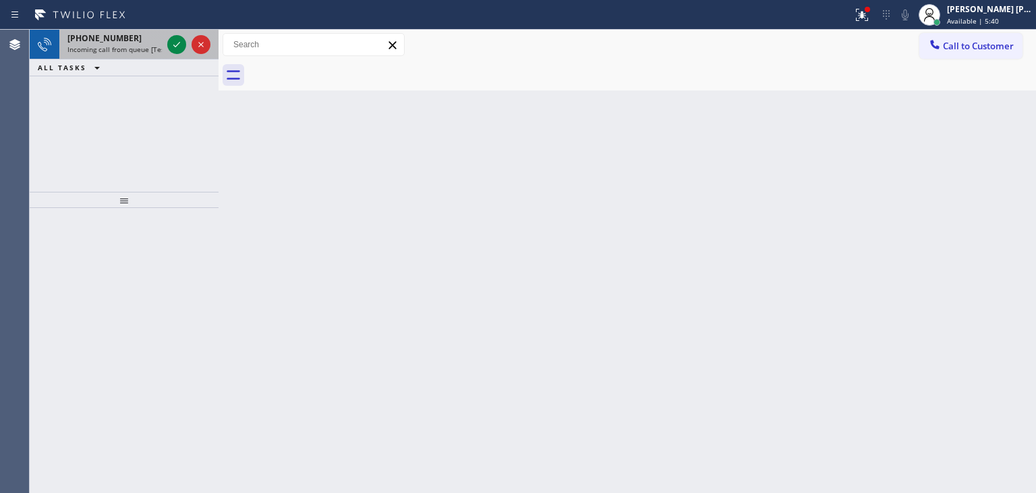
click at [181, 55] on div at bounding box center [189, 45] width 49 height 30
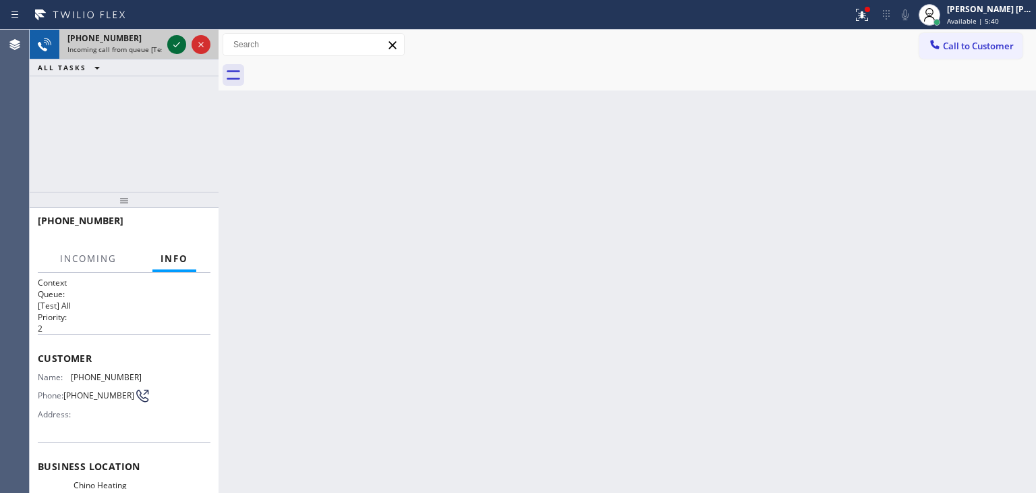
click at [180, 52] on div at bounding box center [189, 45] width 49 height 30
click at [173, 42] on icon at bounding box center [177, 44] width 16 height 16
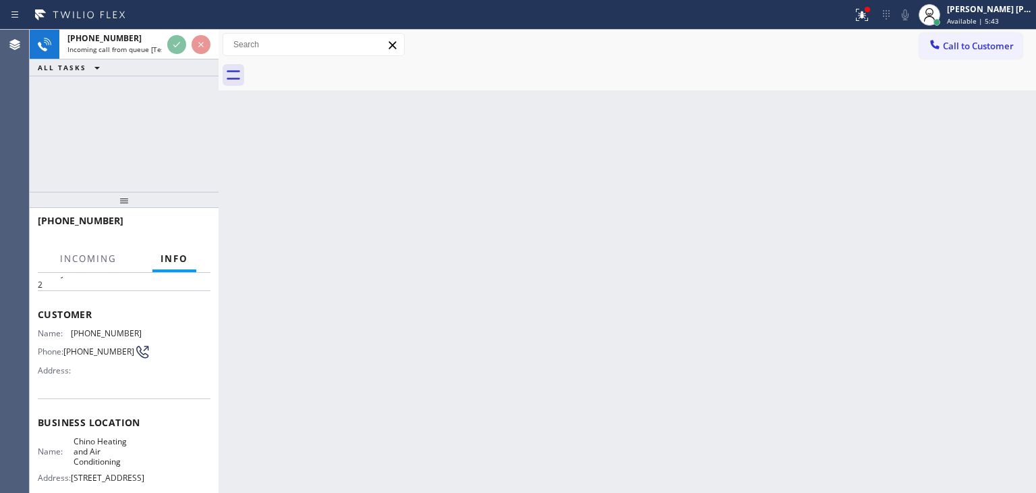
scroll to position [67, 0]
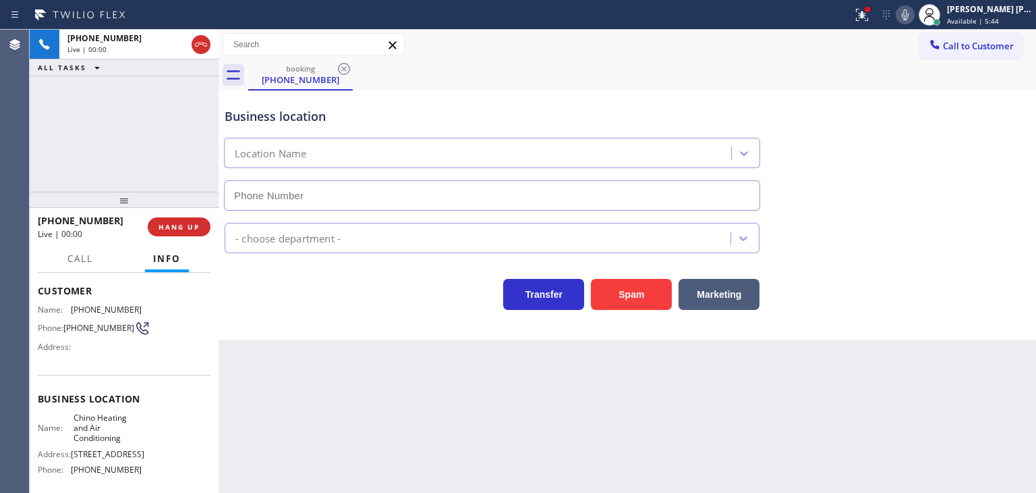
type input "[PHONE_NUMBER]"
click at [914, 17] on icon at bounding box center [905, 15] width 16 height 16
click at [171, 227] on span "HANG UP" at bounding box center [179, 226] width 41 height 9
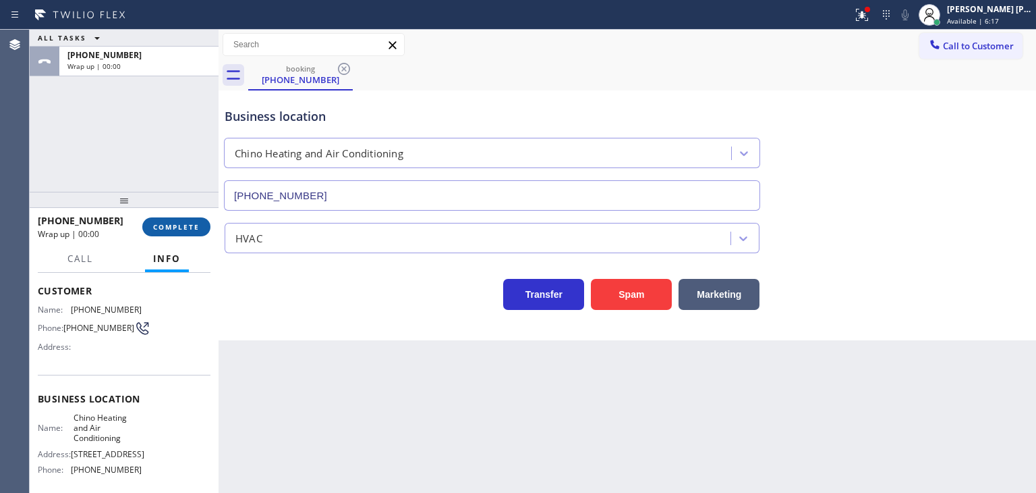
click at [171, 227] on span "COMPLETE" at bounding box center [176, 226] width 47 height 9
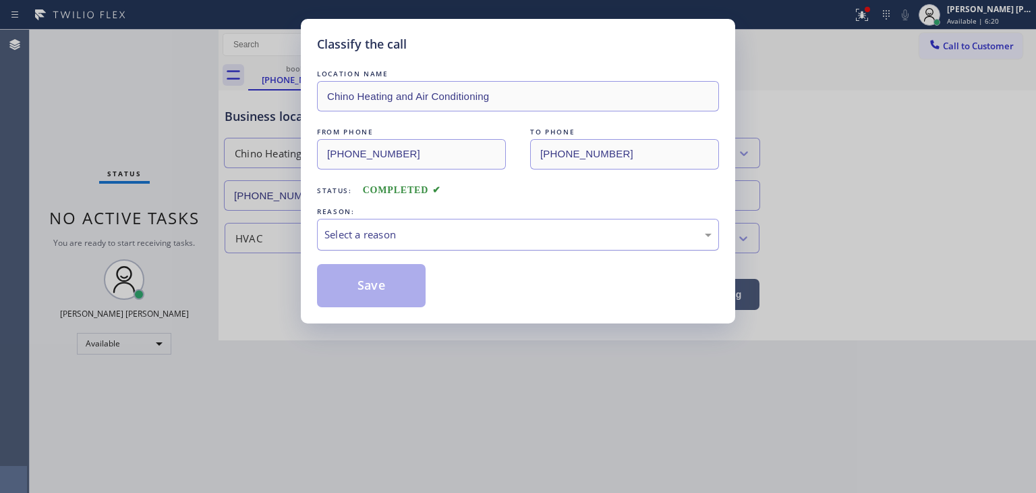
click at [440, 238] on div "Select a reason" at bounding box center [518, 235] width 387 height 16
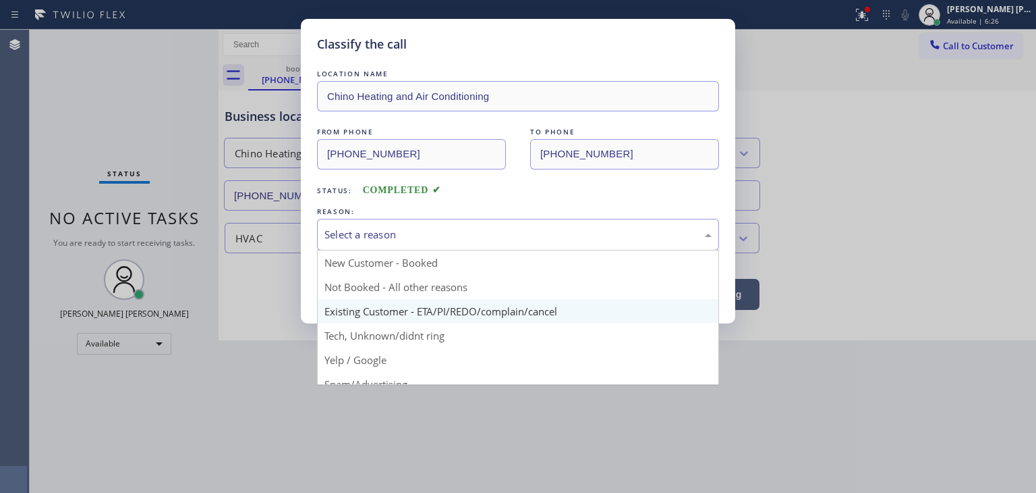
scroll to position [67, 0]
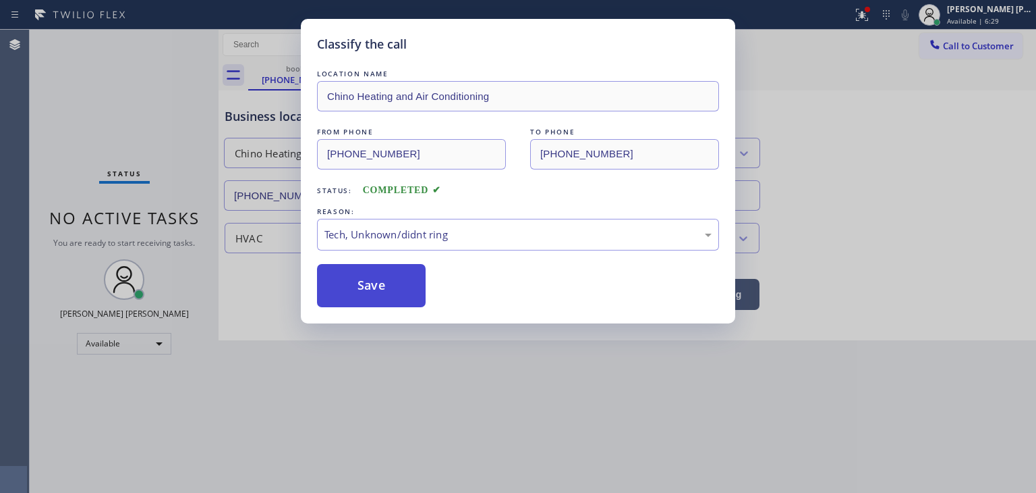
click at [390, 284] on button "Save" at bounding box center [371, 285] width 109 height 43
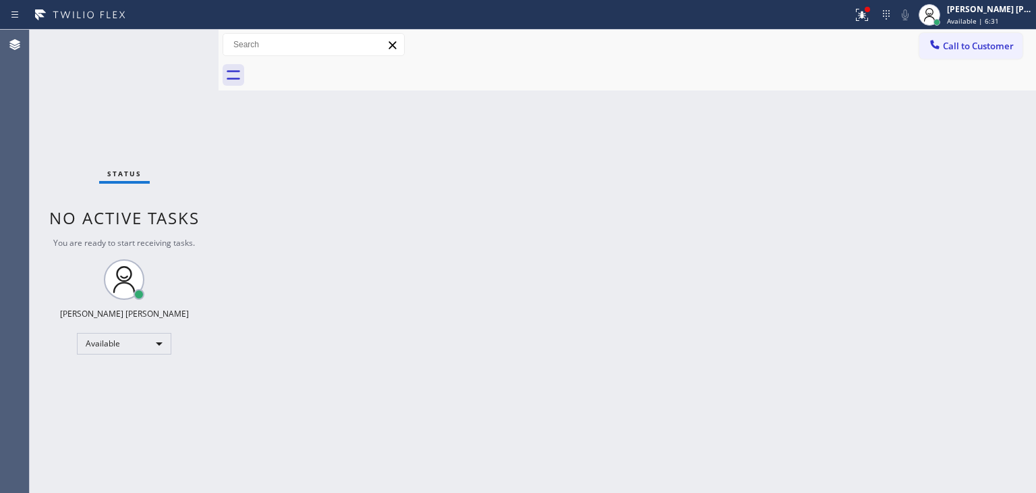
click at [178, 36] on div "Status No active tasks You are ready to start receiving tasks. [PERSON_NAME] [P…" at bounding box center [124, 261] width 189 height 463
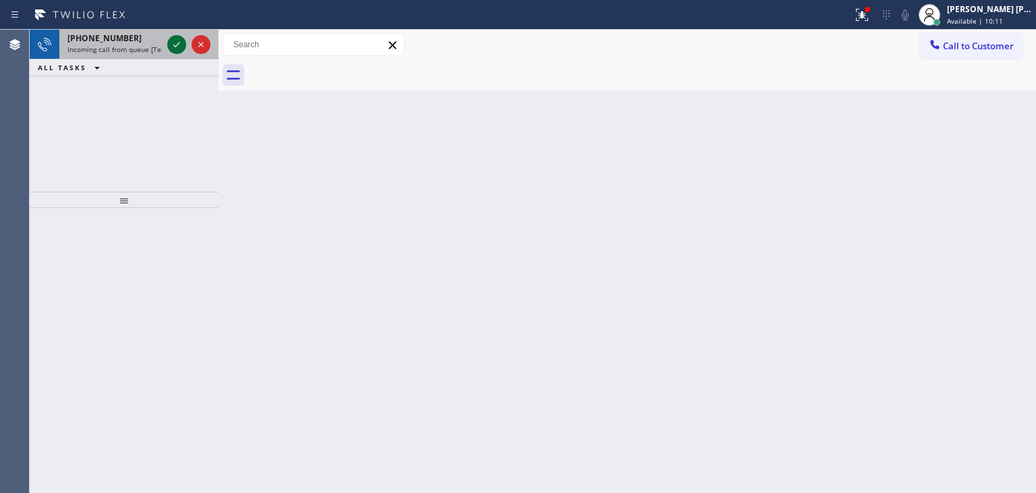
click at [169, 45] on icon at bounding box center [177, 44] width 16 height 16
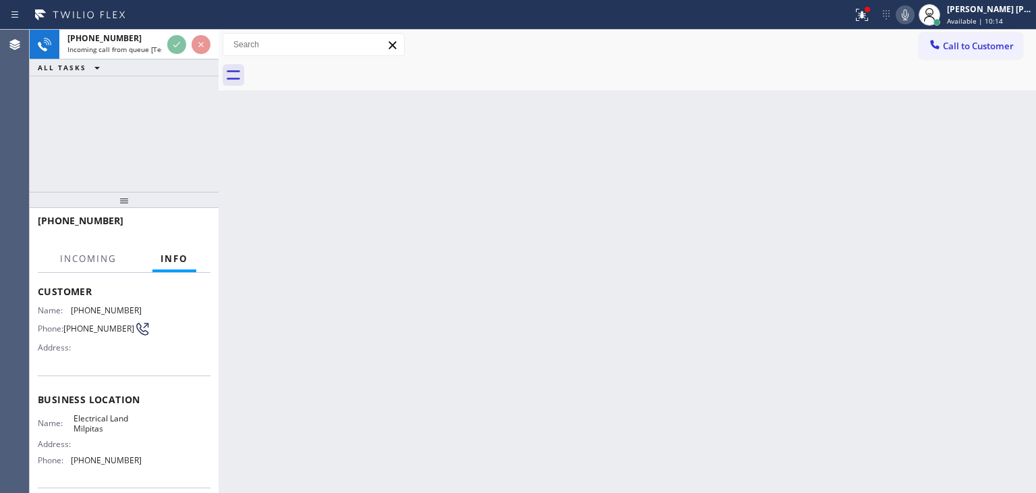
scroll to position [67, 0]
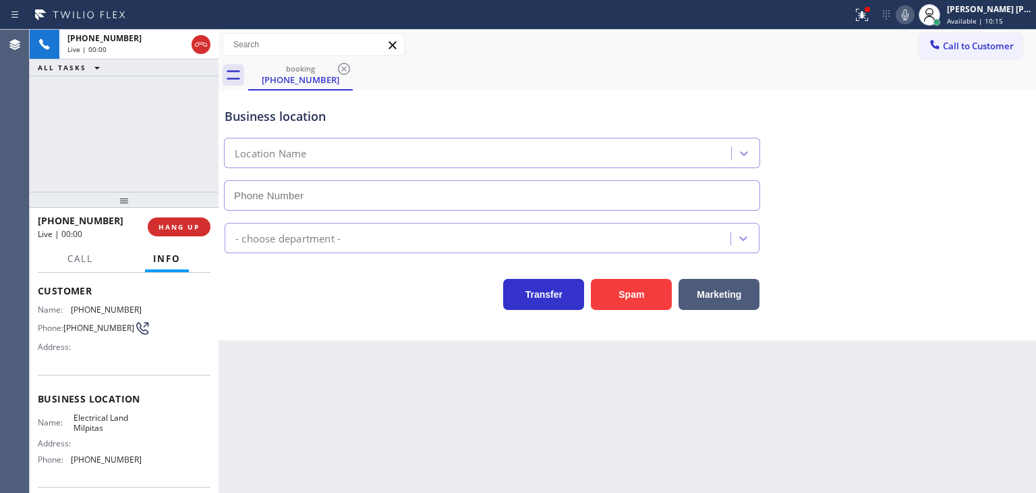
type input "[PHONE_NUMBER]"
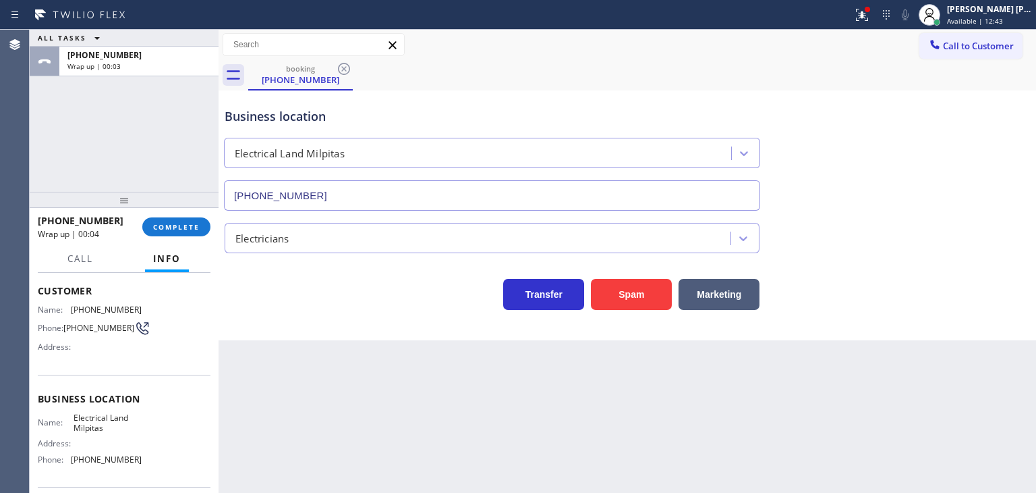
click at [968, 98] on div "Business location Electrical Land Milpitas [PHONE_NUMBER]" at bounding box center [627, 149] width 811 height 122
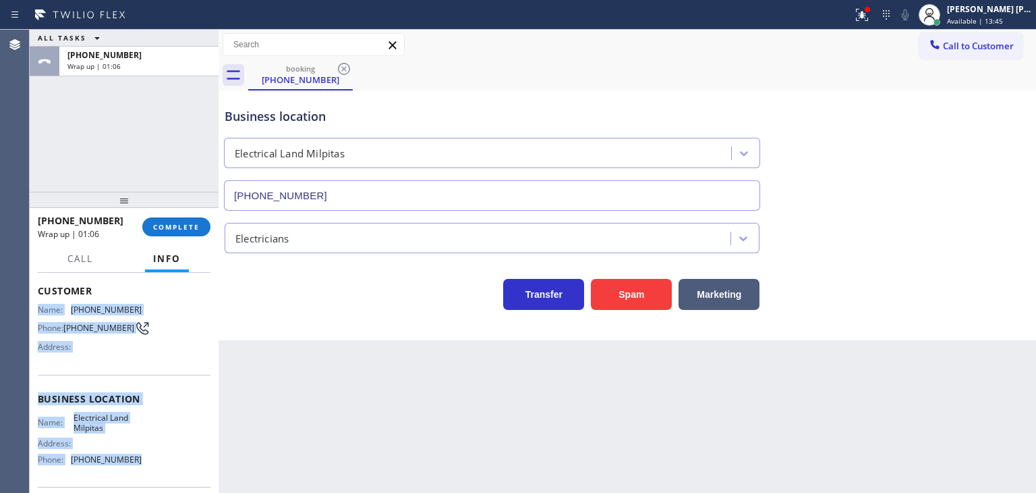
drag, startPoint x: 130, startPoint y: 475, endPoint x: 33, endPoint y: 304, distance: 196.1
click at [33, 304] on div "Context Queue: [Test] All Priority: 2 Customer Name: [PHONE_NUMBER] Phone: [PHO…" at bounding box center [124, 383] width 189 height 220
copy div "Name: [PHONE_NUMBER] Phone: [PHONE_NUMBER] Address: Business location Name: Ele…"
click at [134, 469] on div "Name: Electrical Land Milpitas Address: Phone: [PHONE_NUMBER]" at bounding box center [90, 441] width 104 height 58
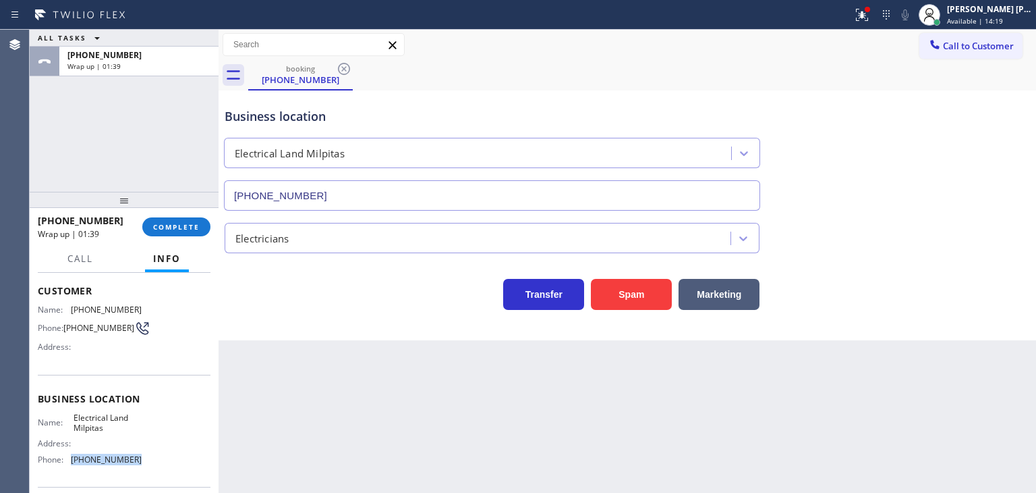
drag, startPoint x: 138, startPoint y: 465, endPoint x: 72, endPoint y: 466, distance: 66.8
click at [72, 466] on div "Name: Electrical Land Milpitas Address: Phone: [PHONE_NUMBER]" at bounding box center [124, 441] width 173 height 58
click at [1001, 44] on span "Call to Customer" at bounding box center [978, 46] width 71 height 12
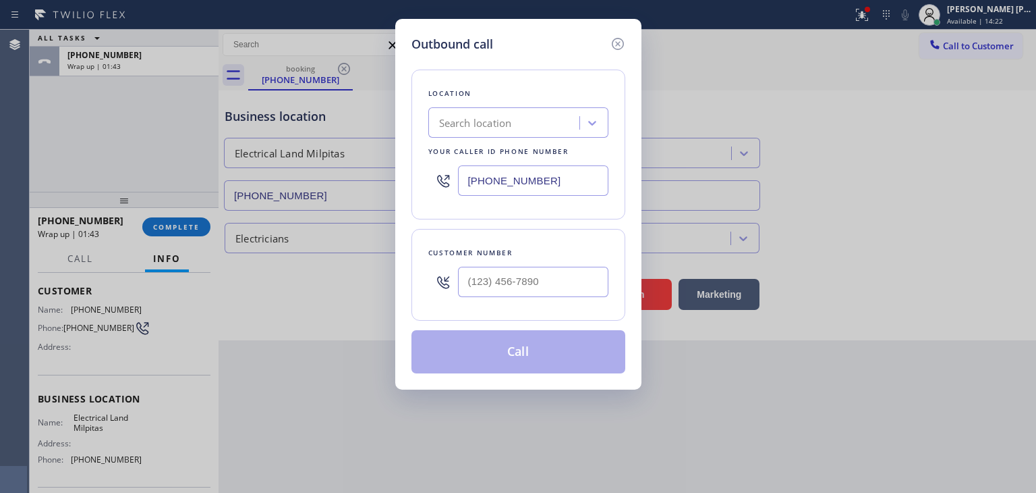
drag, startPoint x: 579, startPoint y: 181, endPoint x: 399, endPoint y: 191, distance: 180.5
click at [399, 191] on div "Outbound call Location Search location Your caller id phone number [PHONE_NUMBE…" at bounding box center [518, 204] width 246 height 370
paste input "408) 547-9940"
type input "[PHONE_NUMBER]"
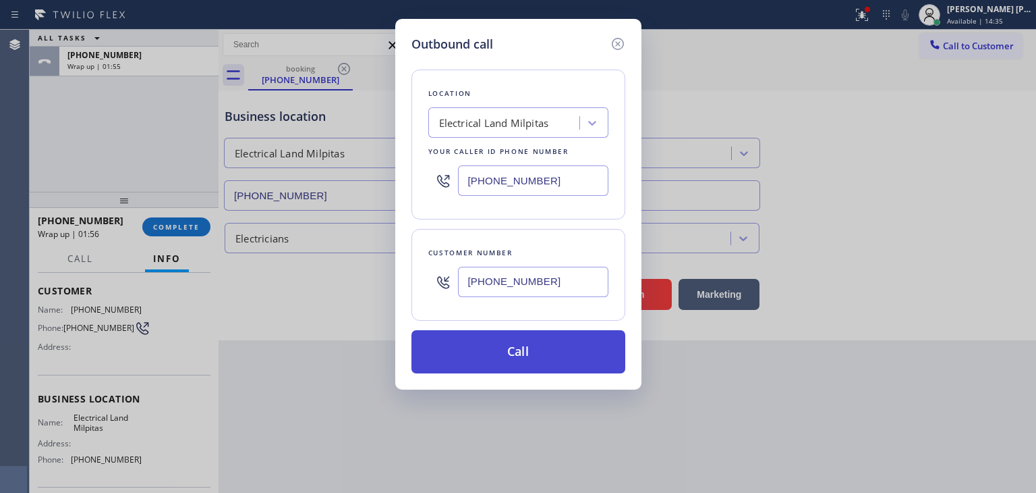
type input "[PHONE_NUMBER]"
click at [509, 351] on button "Call" at bounding box center [519, 351] width 214 height 43
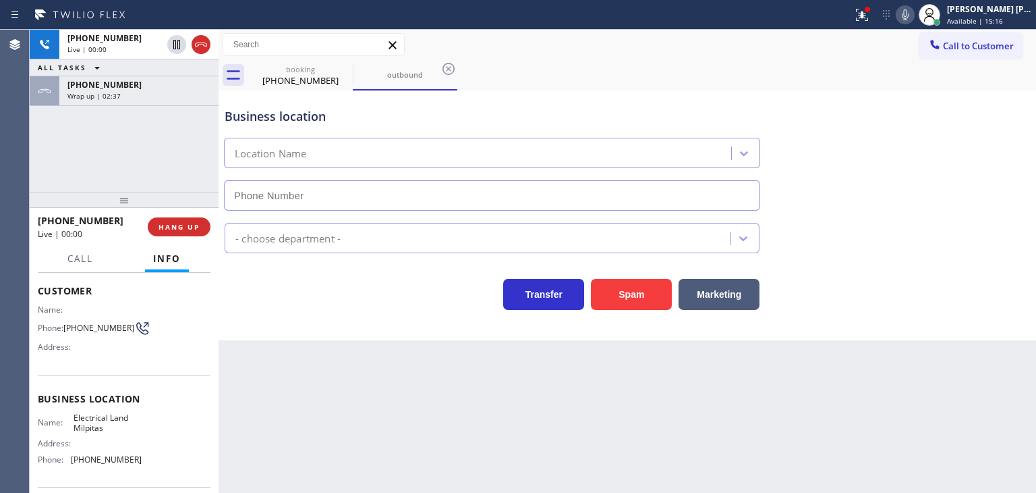
type input "[PHONE_NUMBER]"
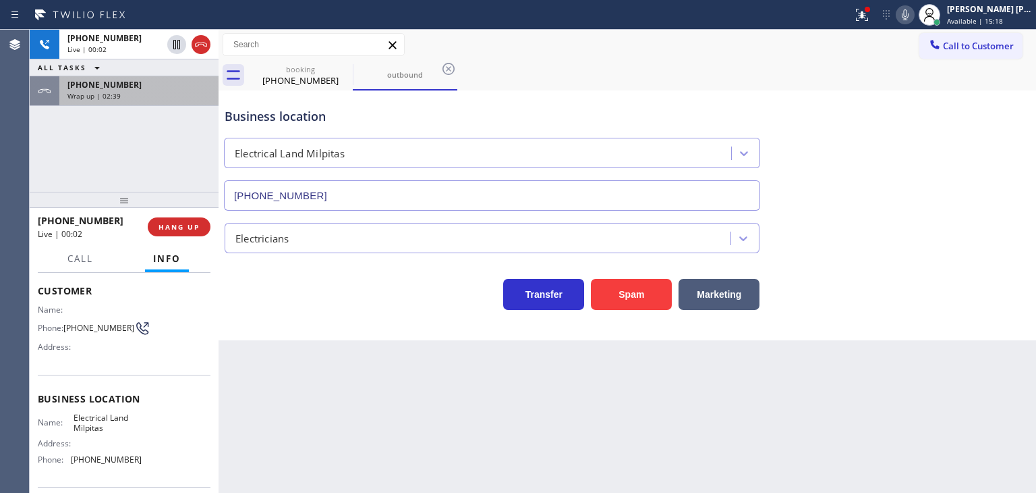
click at [180, 94] on div "Wrap up | 02:39" at bounding box center [138, 95] width 143 height 9
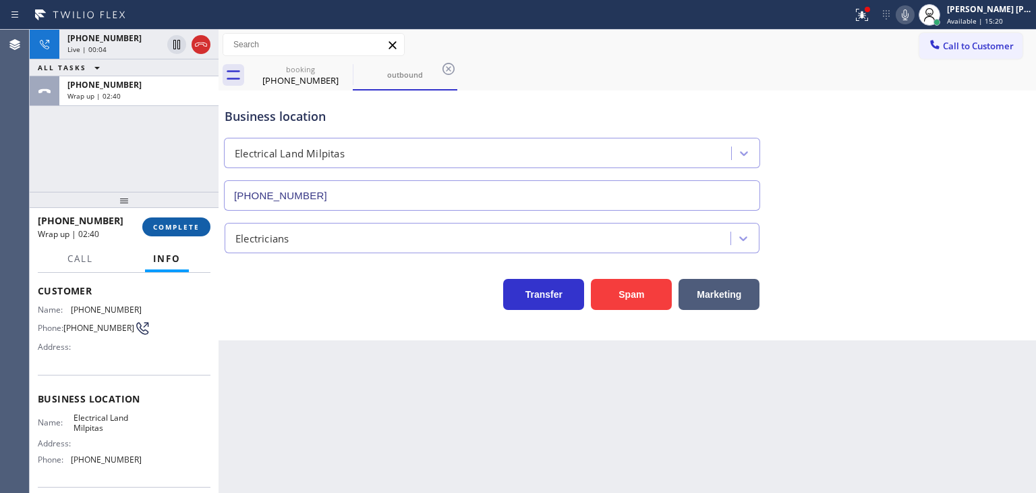
click at [184, 225] on span "COMPLETE" at bounding box center [176, 226] width 47 height 9
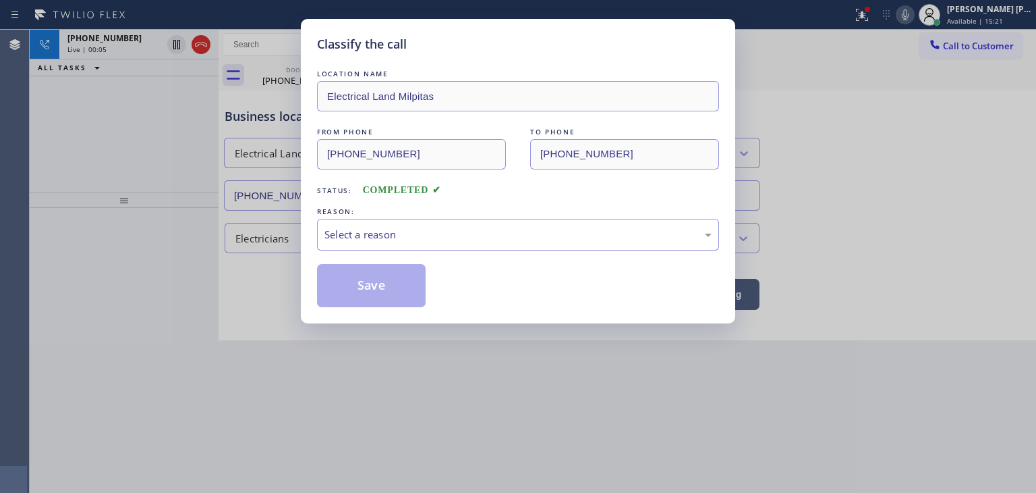
click at [428, 232] on div "Select a reason" at bounding box center [518, 235] width 387 height 16
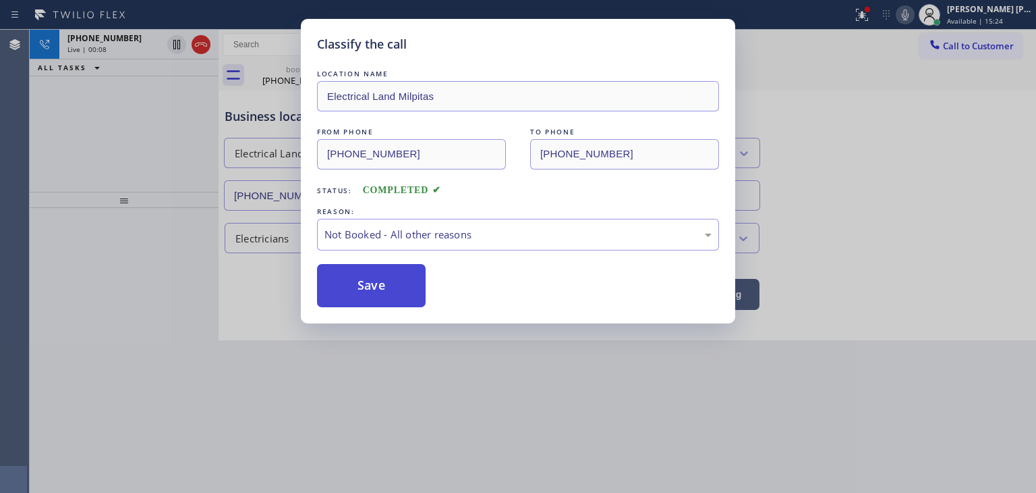
click at [369, 286] on button "Save" at bounding box center [371, 285] width 109 height 43
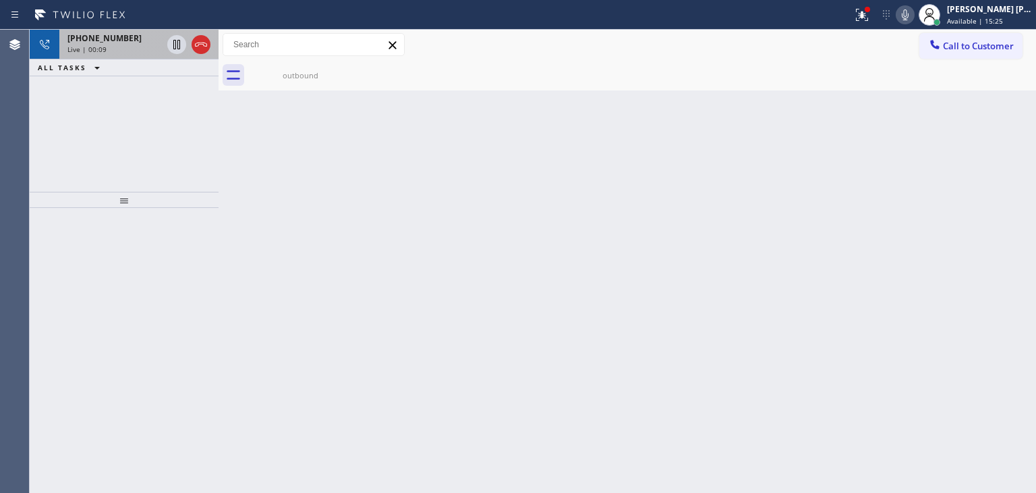
click at [84, 49] on span "Live | 00:09" at bounding box center [86, 49] width 39 height 9
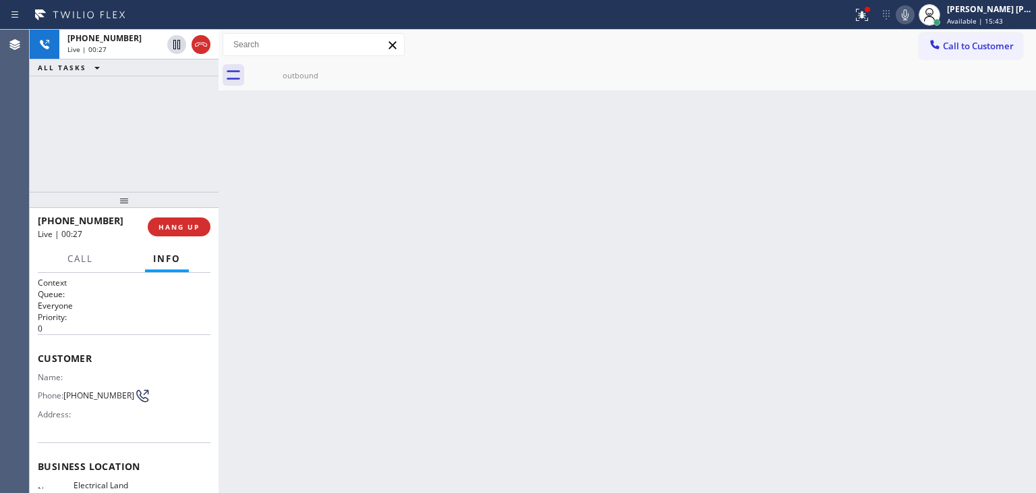
scroll to position [67, 0]
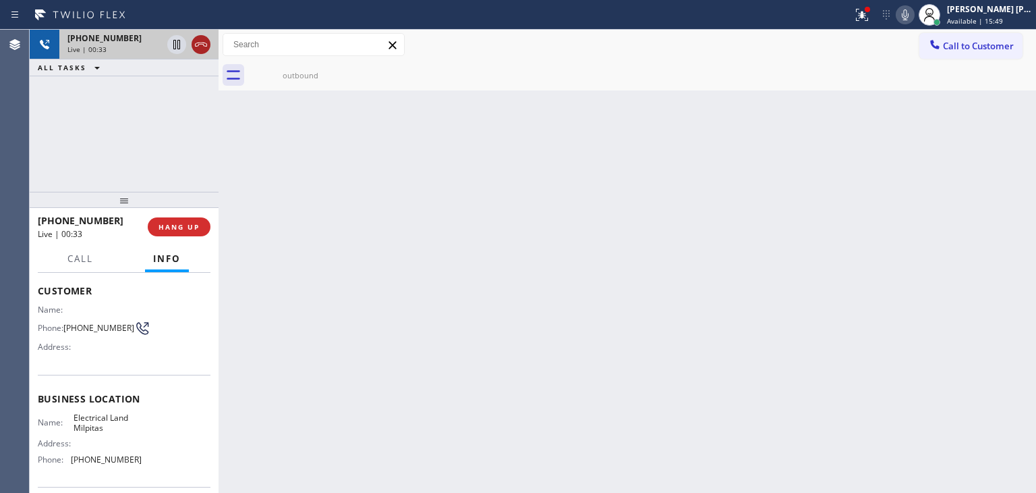
click at [200, 43] on icon at bounding box center [201, 44] width 16 height 16
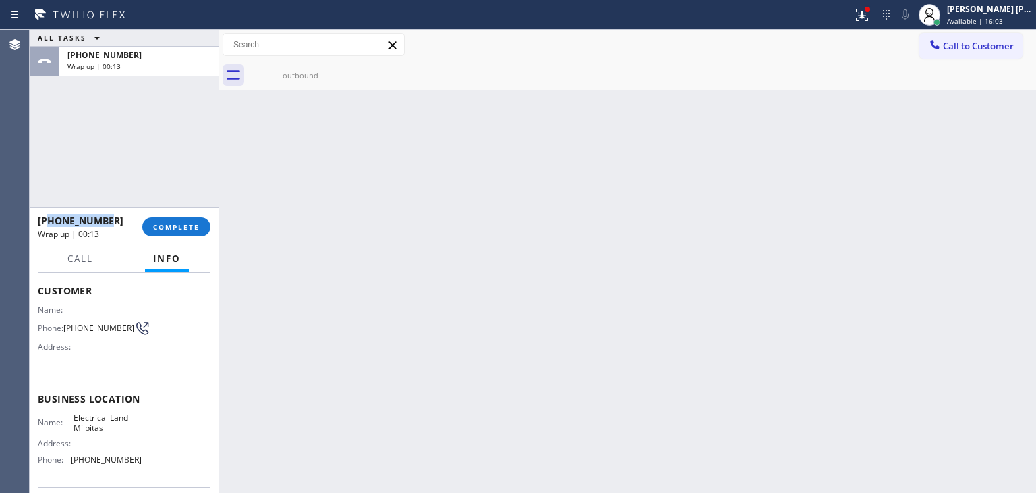
drag, startPoint x: 116, startPoint y: 217, endPoint x: 51, endPoint y: 219, distance: 65.5
click at [50, 221] on div "[PHONE_NUMBER]" at bounding box center [85, 220] width 95 height 13
drag, startPoint x: 146, startPoint y: 466, endPoint x: 73, endPoint y: 462, distance: 73.7
click at [73, 462] on div "Name: Electrical Land Milpitas Address: Phone: [PHONE_NUMBER]" at bounding box center [124, 441] width 173 height 58
click at [183, 230] on span "COMPLETE" at bounding box center [176, 226] width 47 height 9
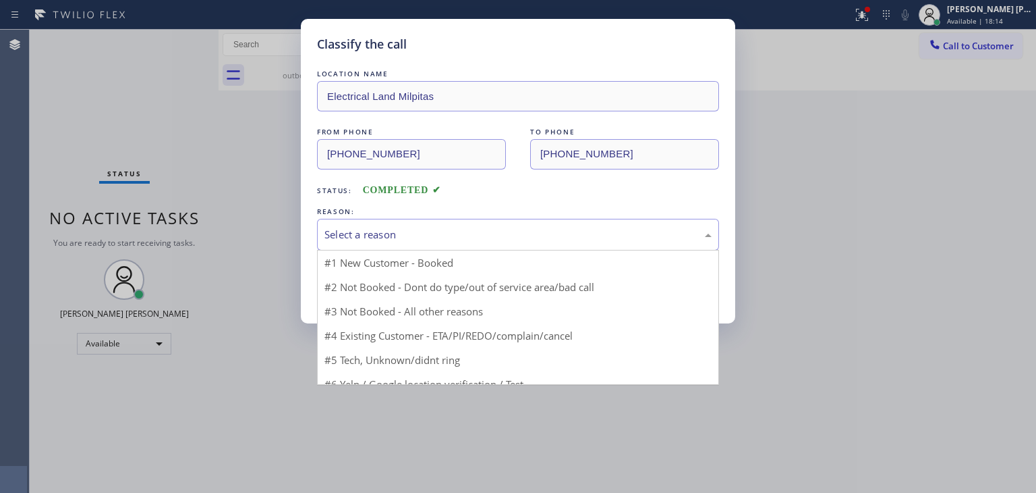
click at [337, 222] on div "Select a reason" at bounding box center [518, 235] width 402 height 32
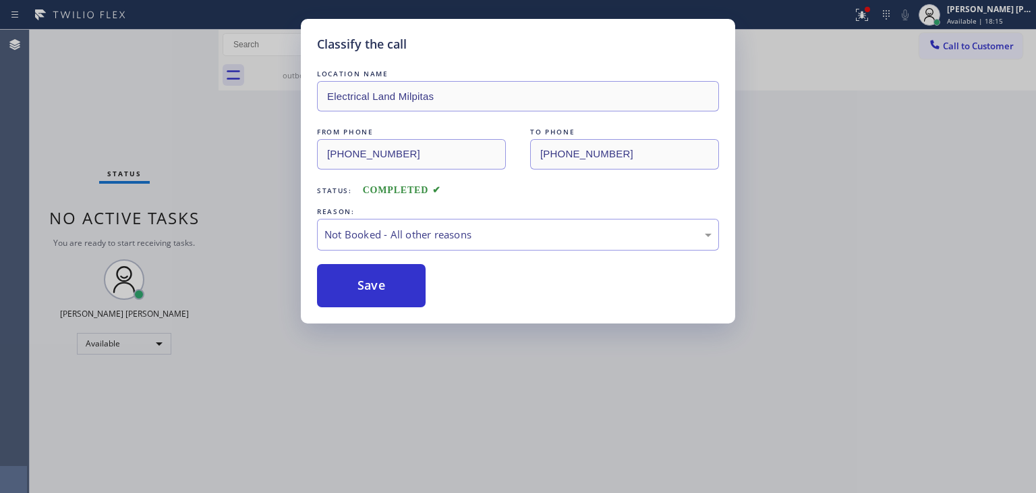
click at [356, 282] on button "Save" at bounding box center [371, 285] width 109 height 43
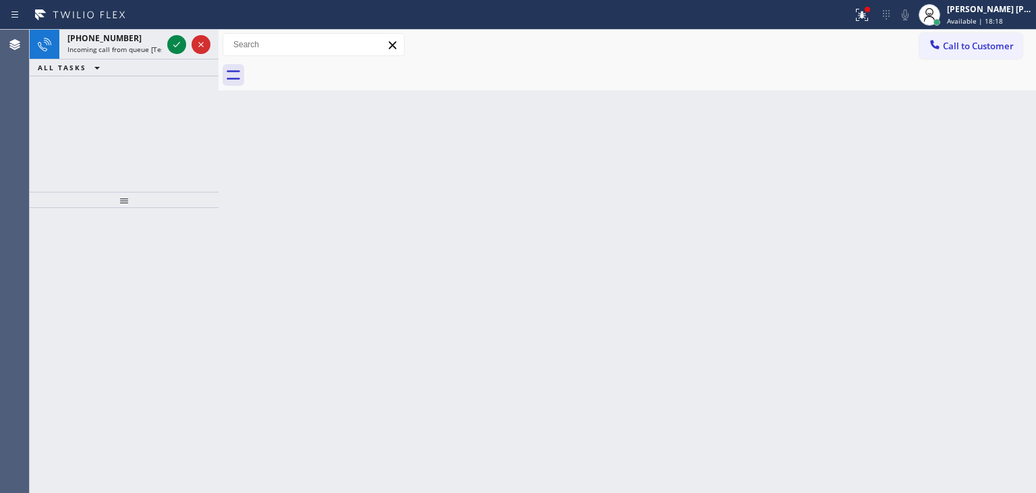
drag, startPoint x: 180, startPoint y: 47, endPoint x: 179, endPoint y: 74, distance: 26.4
click at [180, 47] on icon at bounding box center [177, 44] width 16 height 16
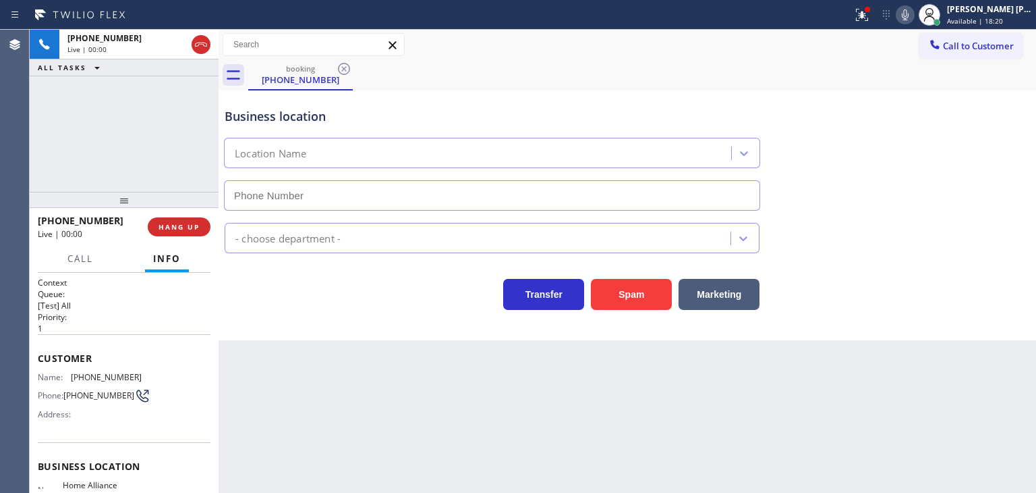
type input "[PHONE_NUMBER]"
click at [142, 171] on div "[PHONE_NUMBER] Live | 00:24 ALL TASKS ALL TASKS ACTIVE TASKS TASKS IN WRAP UP" at bounding box center [124, 111] width 189 height 162
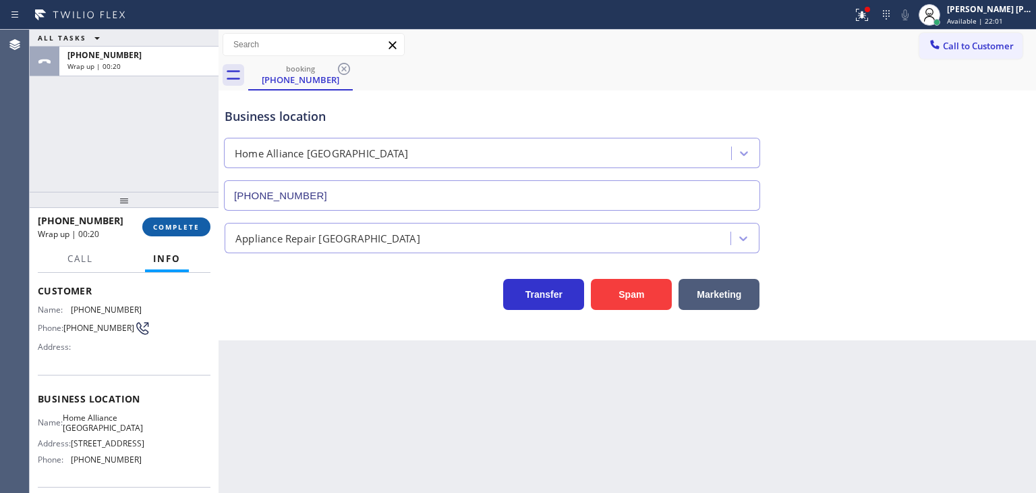
click at [183, 229] on span "COMPLETE" at bounding box center [176, 226] width 47 height 9
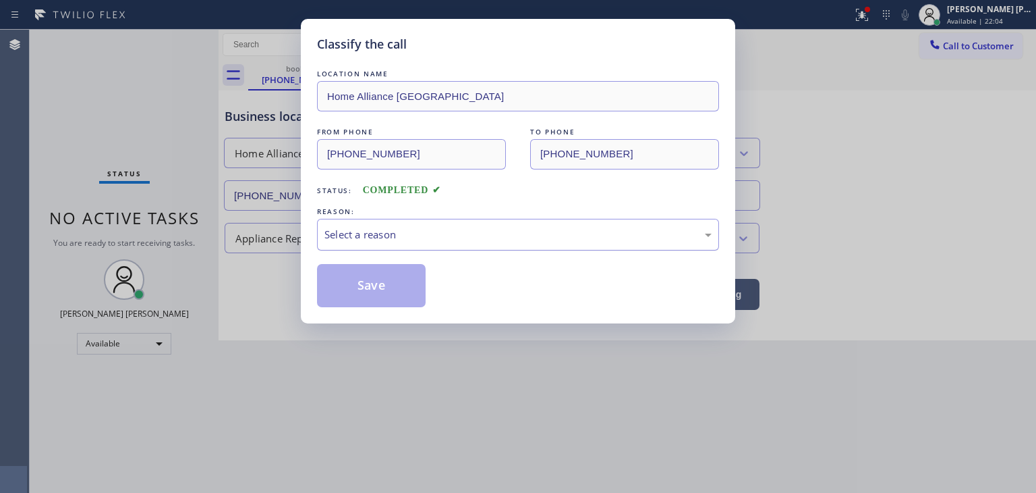
click at [403, 233] on div "Select a reason" at bounding box center [518, 235] width 387 height 16
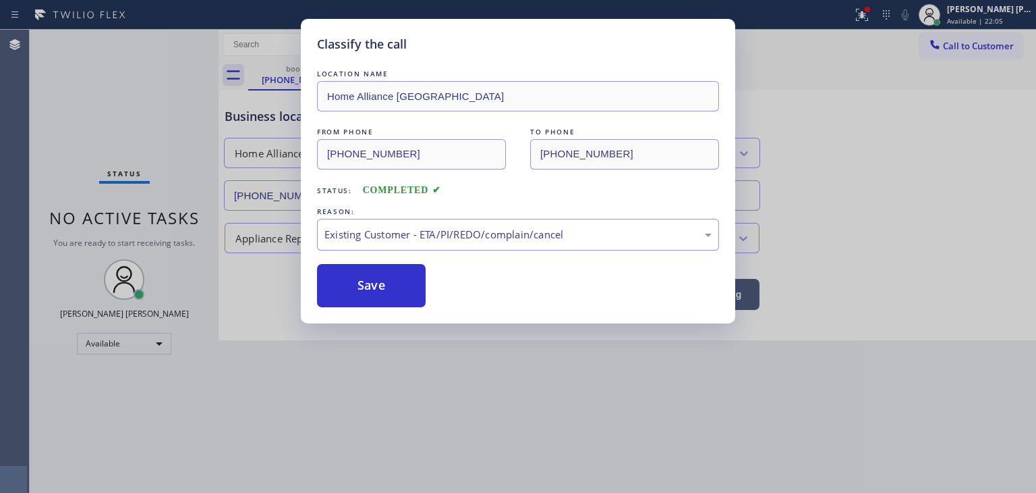
click at [379, 233] on div "Existing Customer - ETA/PI/REDO/complain/cancel" at bounding box center [518, 235] width 387 height 16
click at [364, 291] on button "Save" at bounding box center [371, 285] width 109 height 43
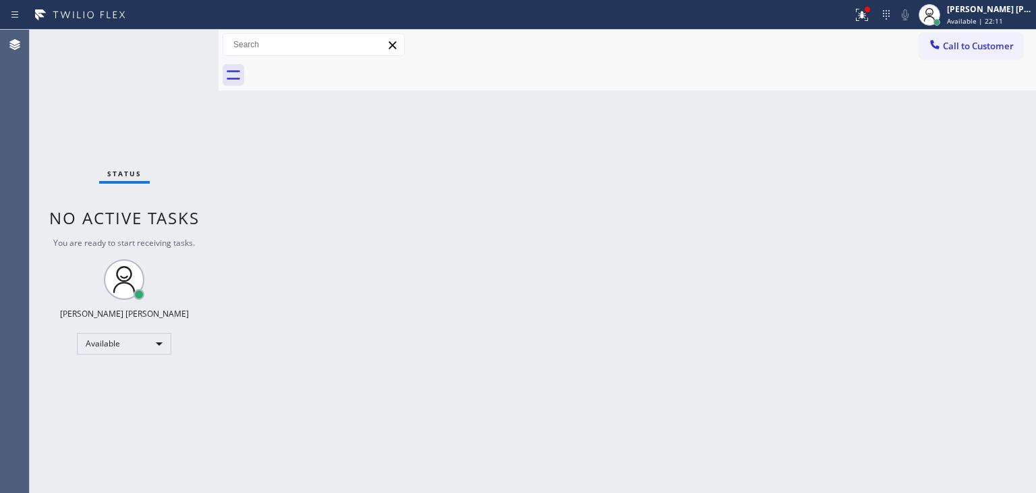
click at [175, 39] on div "Status No active tasks You are ready to start receiving tasks. [PERSON_NAME] [P…" at bounding box center [124, 261] width 189 height 463
click at [174, 40] on div "Status No active tasks You are ready to start receiving tasks. [PERSON_NAME] [P…" at bounding box center [124, 261] width 189 height 463
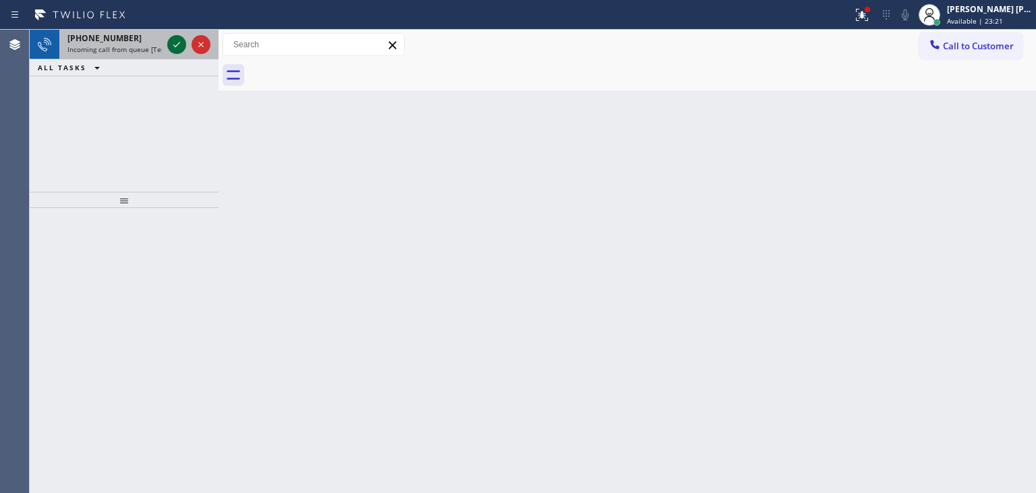
click at [181, 44] on icon at bounding box center [177, 44] width 16 height 16
click at [177, 49] on icon at bounding box center [177, 44] width 16 height 16
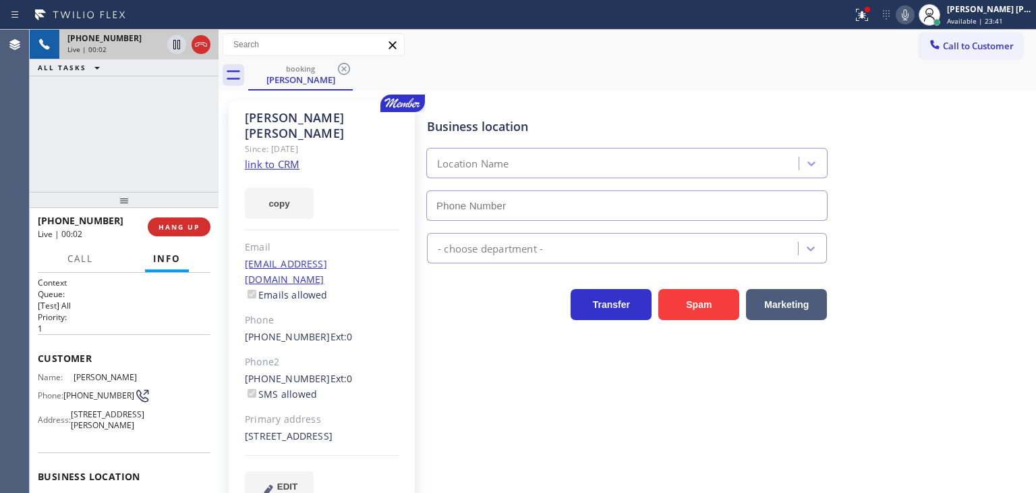
type input "[PHONE_NUMBER]"
click at [258, 157] on link "link to CRM" at bounding box center [272, 163] width 55 height 13
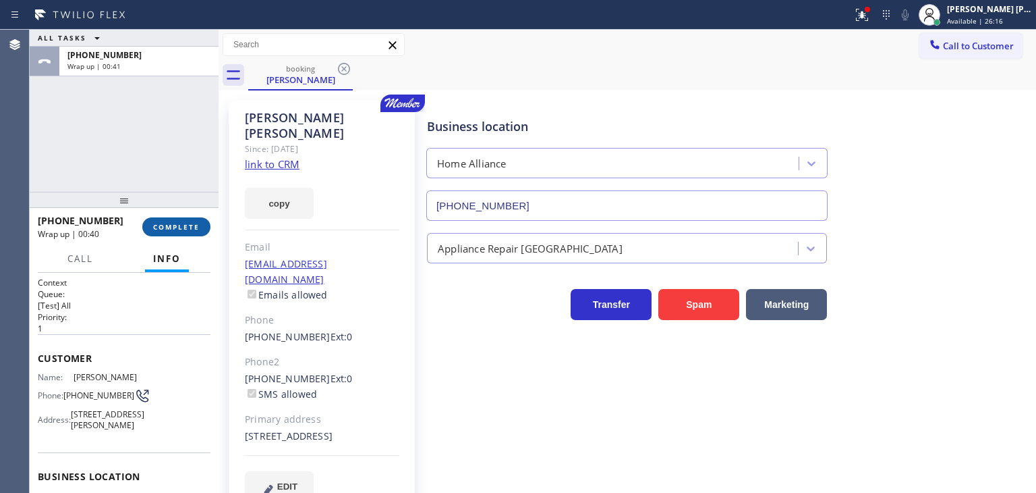
click at [177, 224] on span "COMPLETE" at bounding box center [176, 226] width 47 height 9
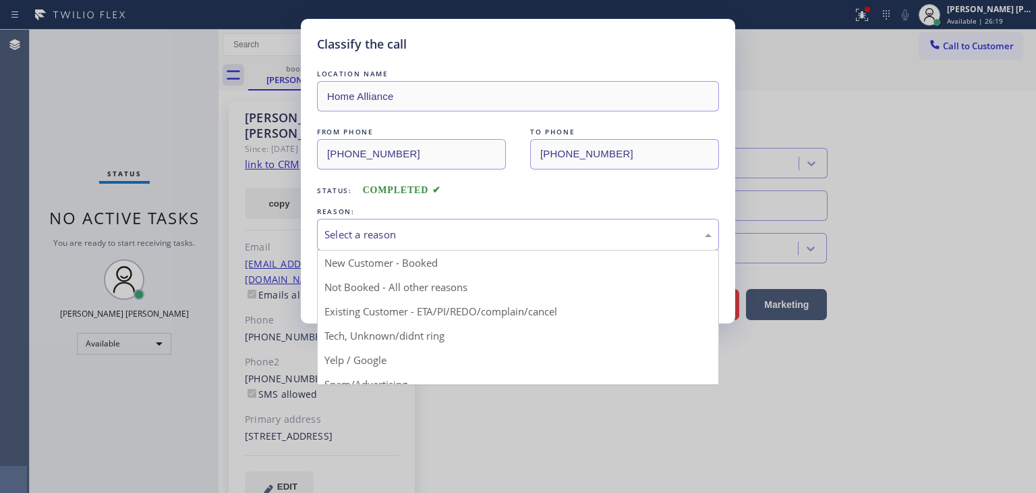
click at [393, 240] on div "Select a reason" at bounding box center [518, 235] width 387 height 16
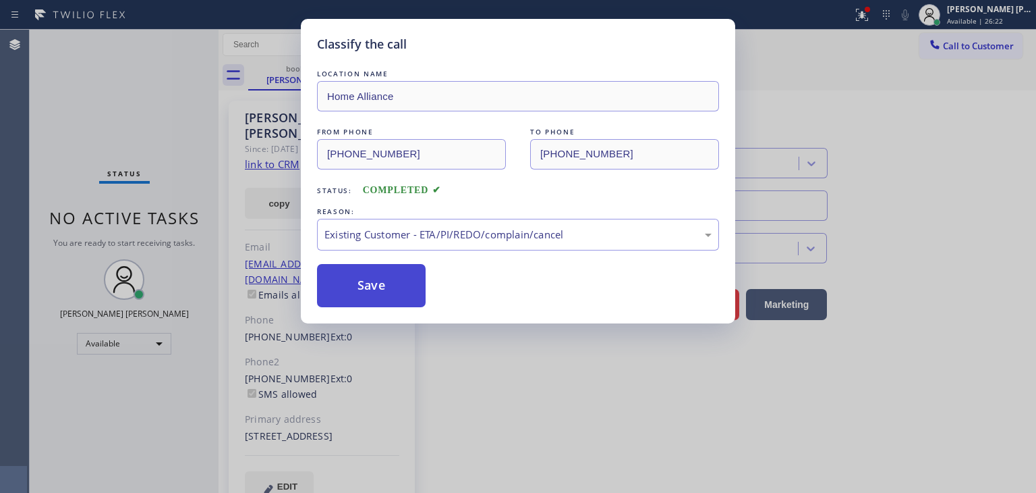
click at [385, 292] on button "Save" at bounding box center [371, 285] width 109 height 43
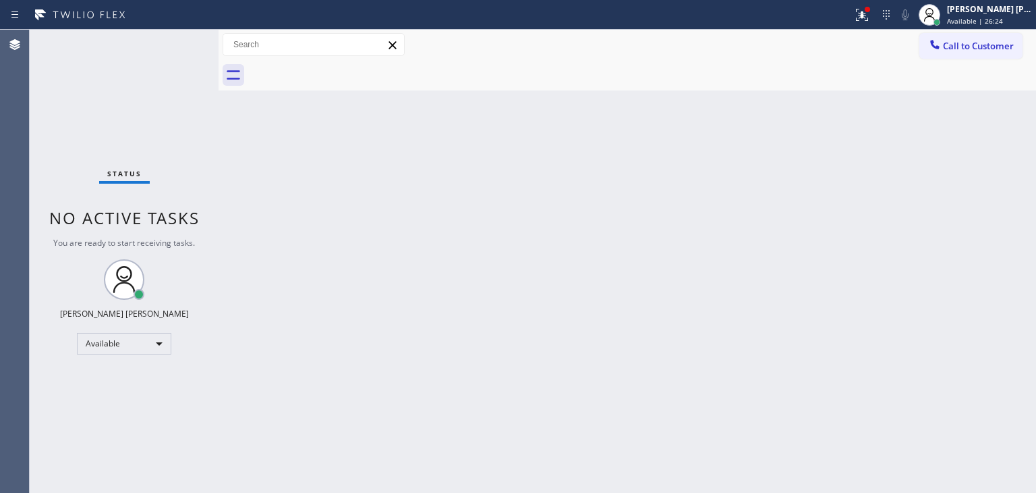
click at [169, 37] on div "Status No active tasks You are ready to start receiving tasks. [PERSON_NAME] [P…" at bounding box center [124, 261] width 189 height 463
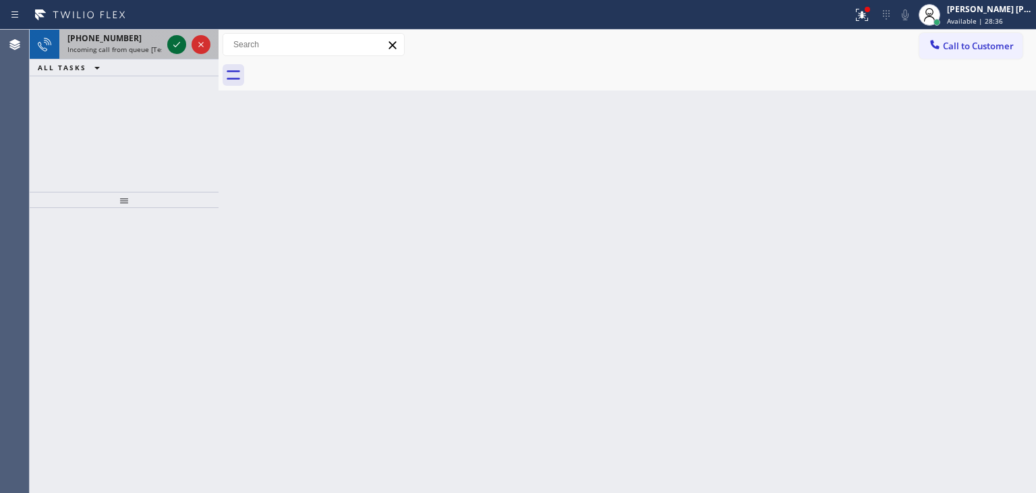
click at [175, 49] on icon at bounding box center [177, 44] width 16 height 16
click at [175, 40] on icon at bounding box center [177, 44] width 16 height 16
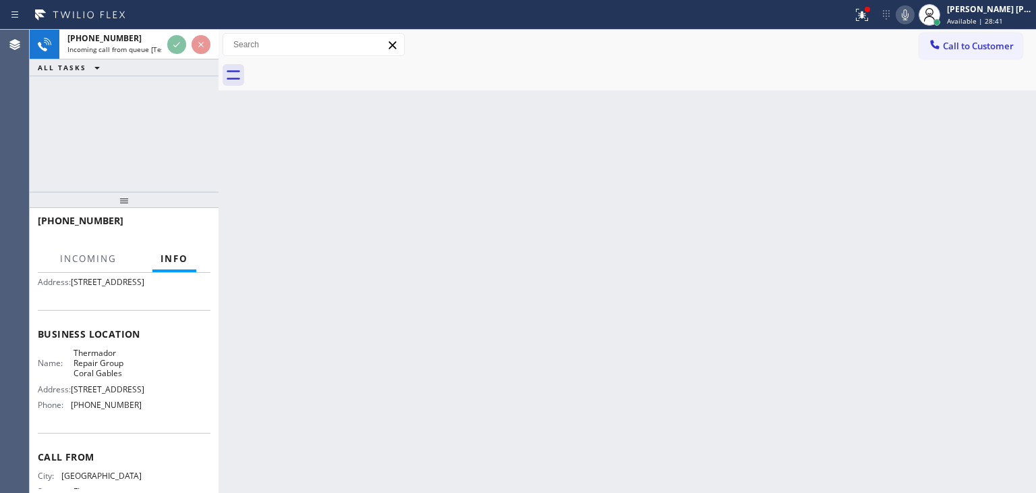
scroll to position [135, 0]
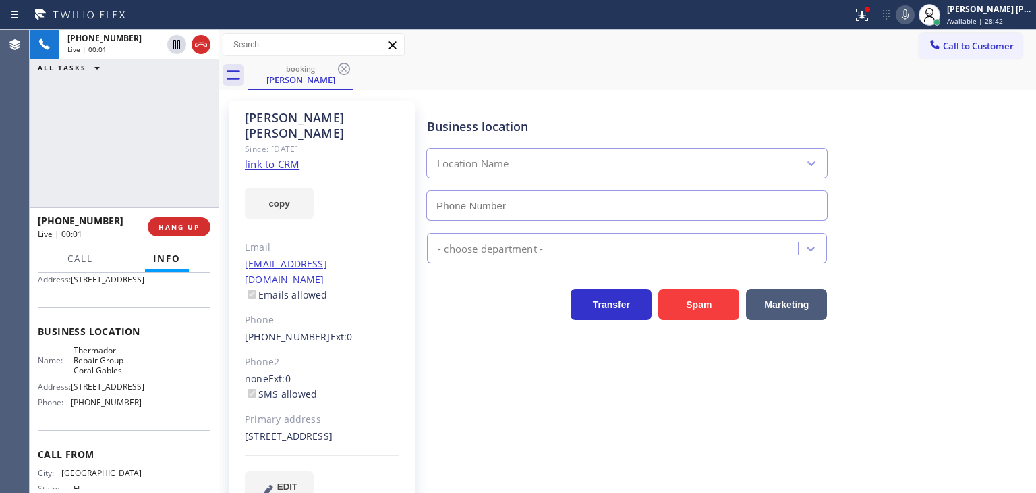
type input "[PHONE_NUMBER]"
click at [909, 13] on icon at bounding box center [905, 14] width 7 height 11
click at [266, 157] on link "link to CRM" at bounding box center [272, 163] width 55 height 13
click at [914, 18] on icon at bounding box center [905, 15] width 16 height 16
click at [914, 11] on icon at bounding box center [905, 15] width 16 height 16
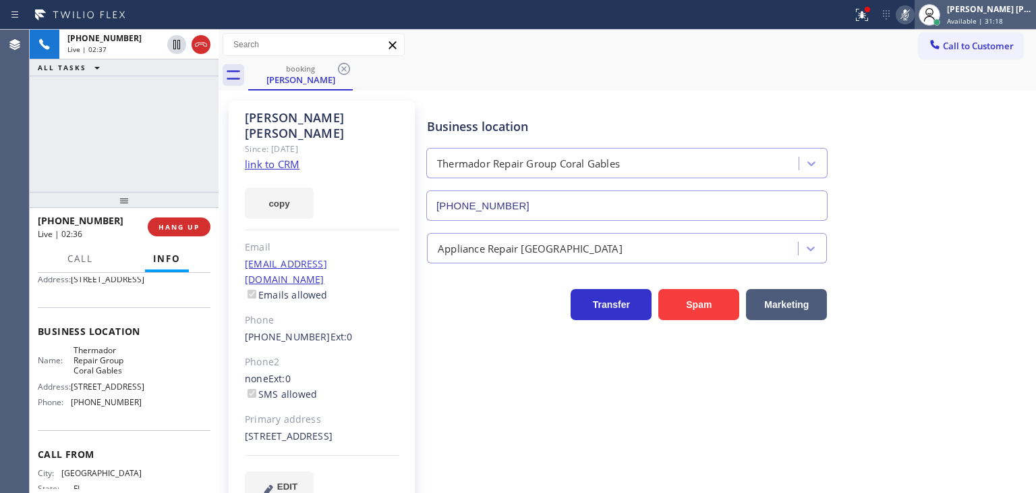
click at [977, 9] on div "[PERSON_NAME] [PERSON_NAME]" at bounding box center [989, 8] width 85 height 11
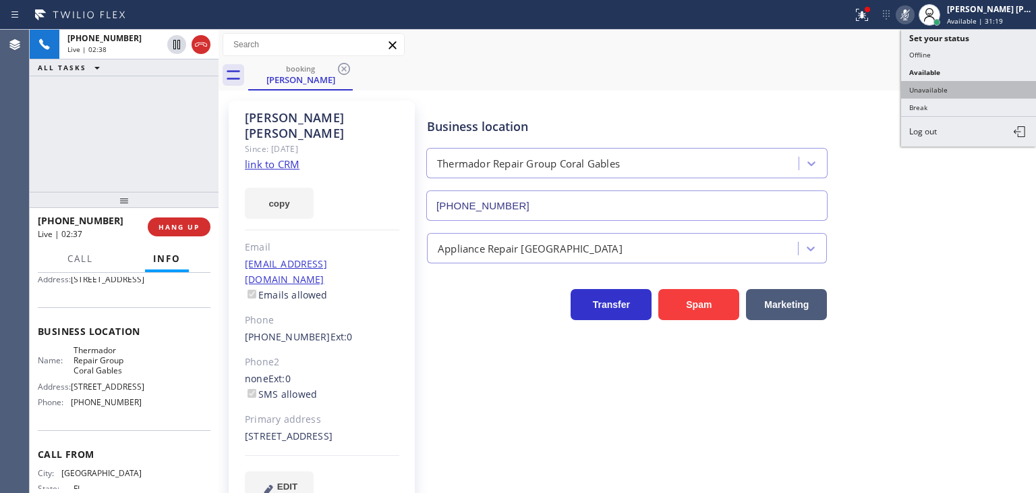
drag, startPoint x: 945, startPoint y: 83, endPoint x: 397, endPoint y: 113, distance: 548.7
click at [945, 84] on button "Unavailable" at bounding box center [969, 90] width 135 height 18
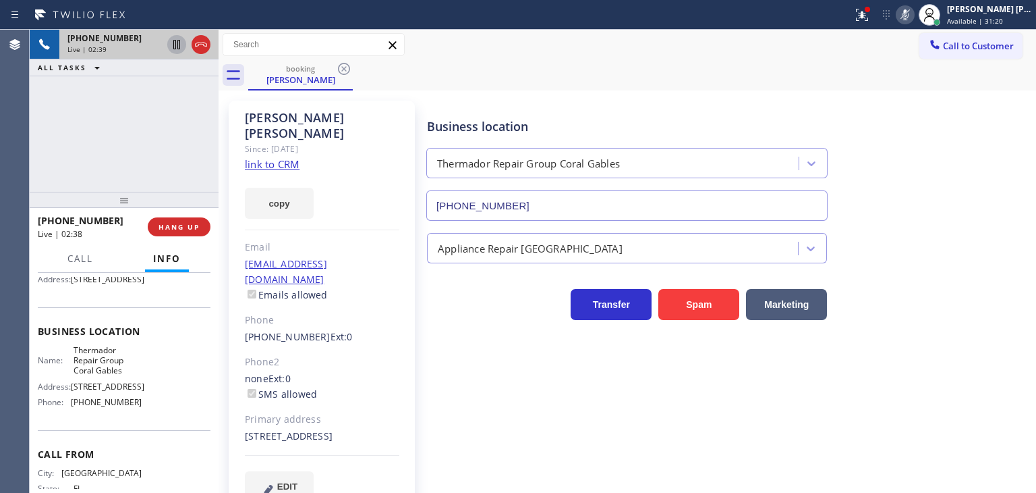
click at [174, 47] on icon at bounding box center [177, 44] width 16 height 16
click at [914, 17] on icon at bounding box center [905, 15] width 16 height 16
click at [177, 43] on icon at bounding box center [177, 44] width 16 height 16
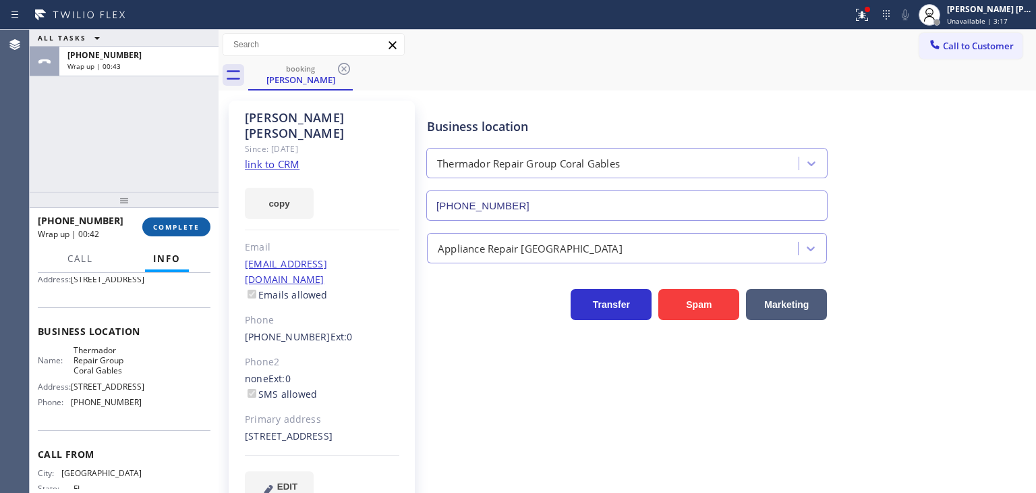
click at [189, 227] on span "COMPLETE" at bounding box center [176, 226] width 47 height 9
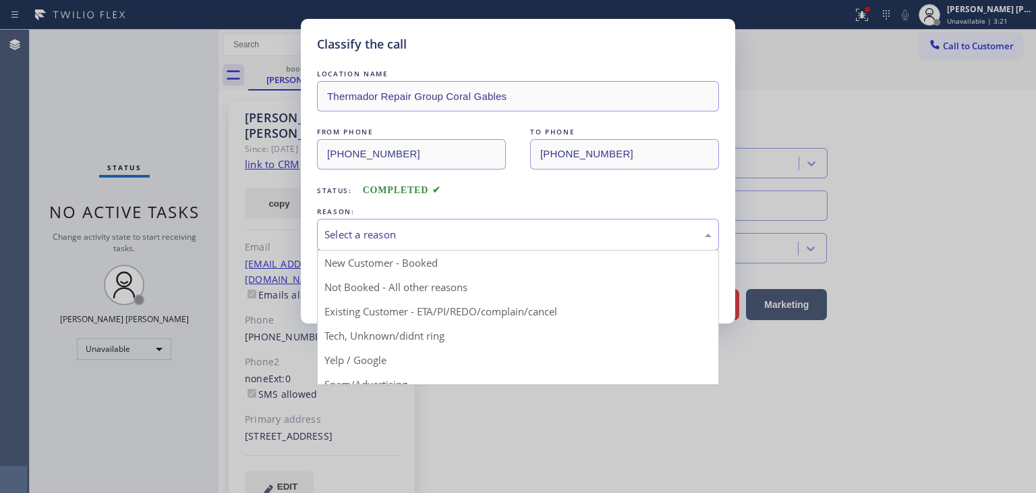
click at [457, 241] on div "Select a reason" at bounding box center [518, 235] width 387 height 16
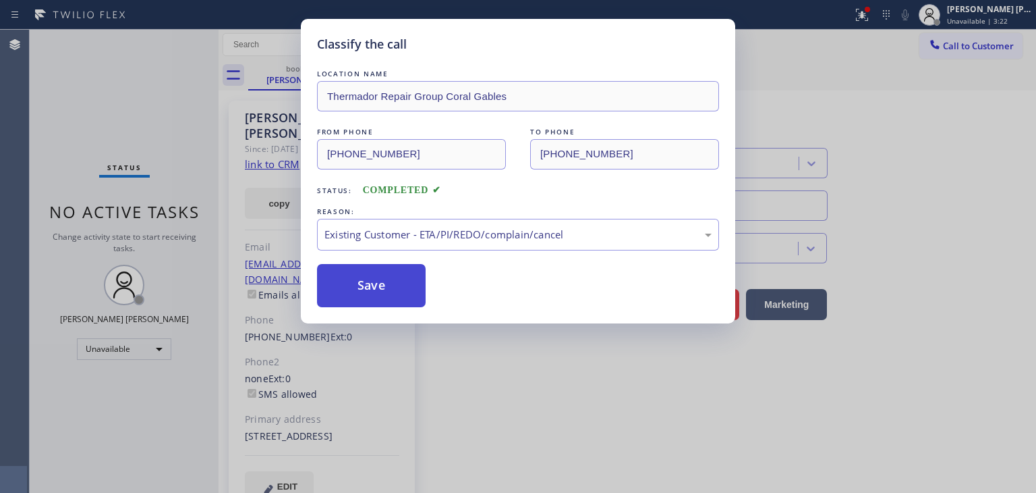
click at [362, 295] on button "Save" at bounding box center [371, 285] width 109 height 43
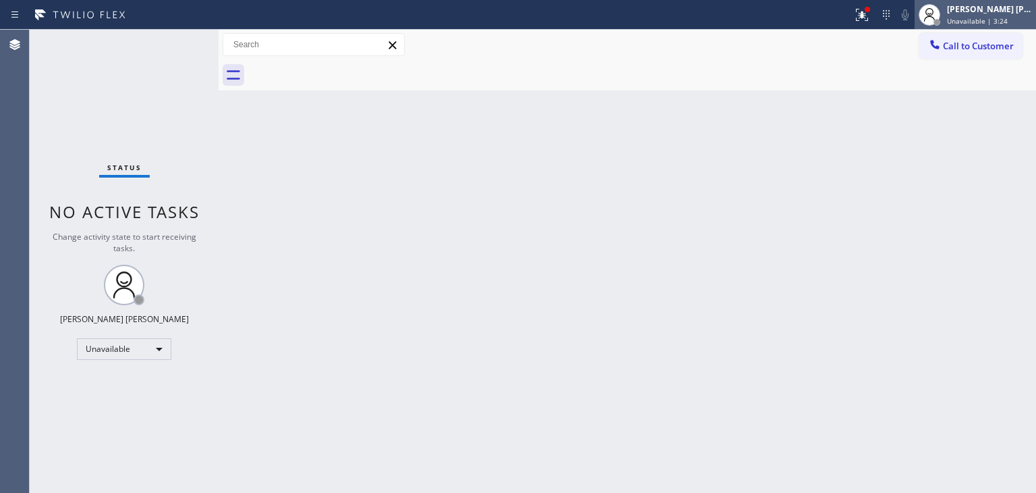
click at [985, 3] on div "[PERSON_NAME] [PERSON_NAME] Unavailable | 3:24" at bounding box center [991, 15] width 92 height 24
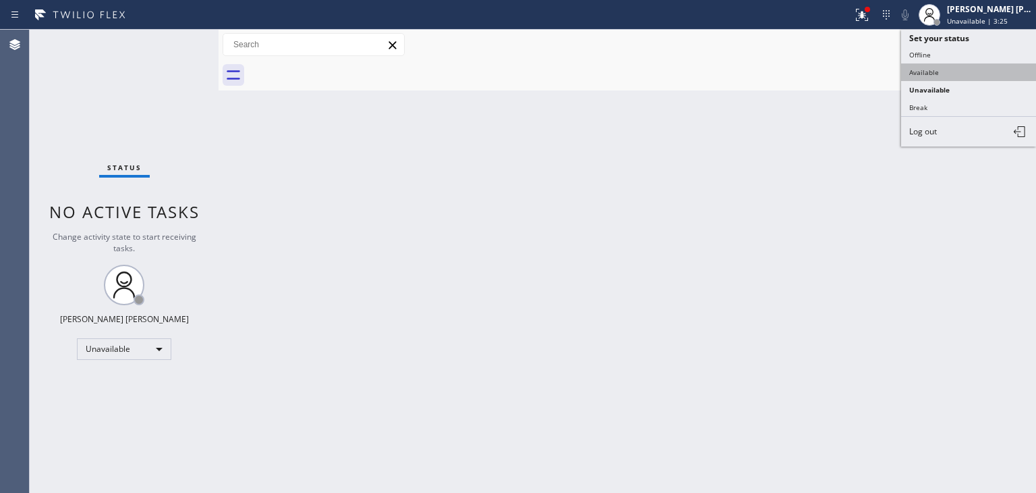
click at [935, 65] on button "Available" at bounding box center [969, 72] width 135 height 18
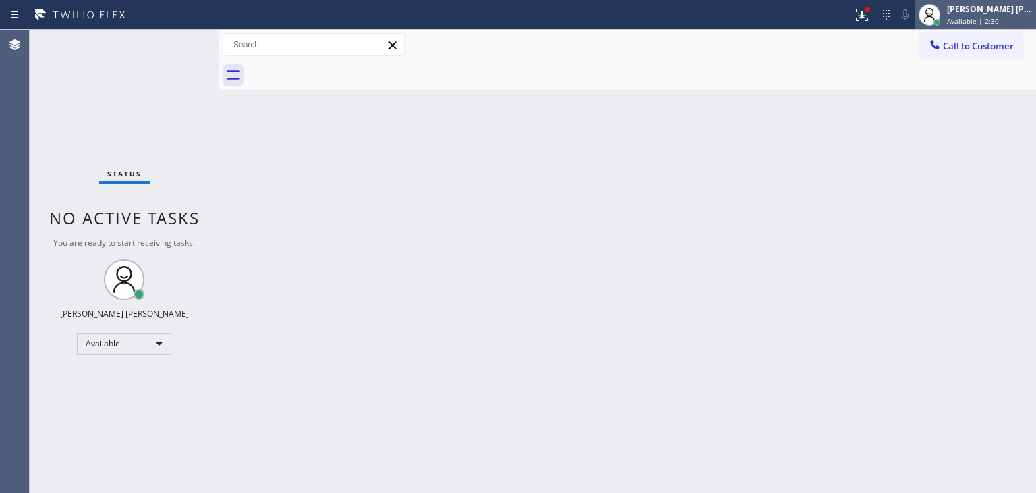
click at [978, 16] on span "Available | 2:30" at bounding box center [973, 20] width 52 height 9
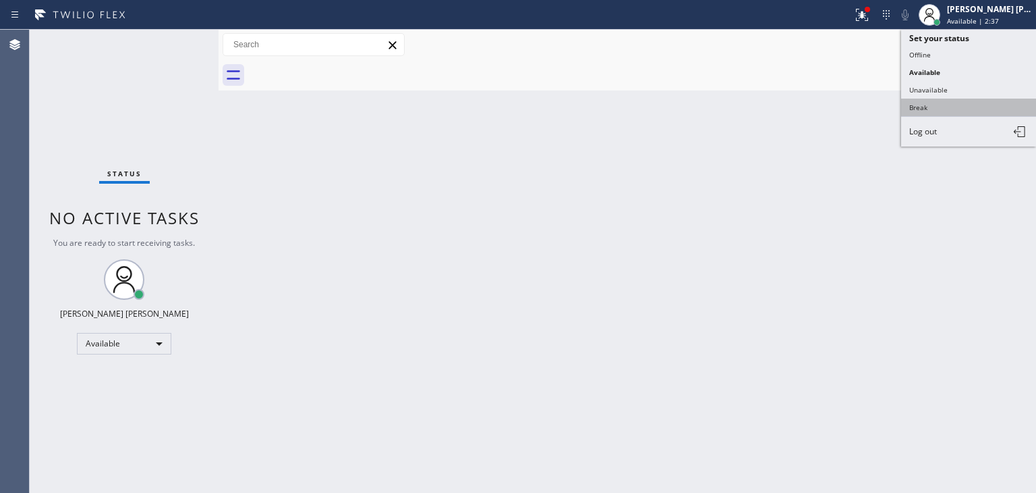
click at [914, 104] on button "Break" at bounding box center [969, 108] width 135 height 18
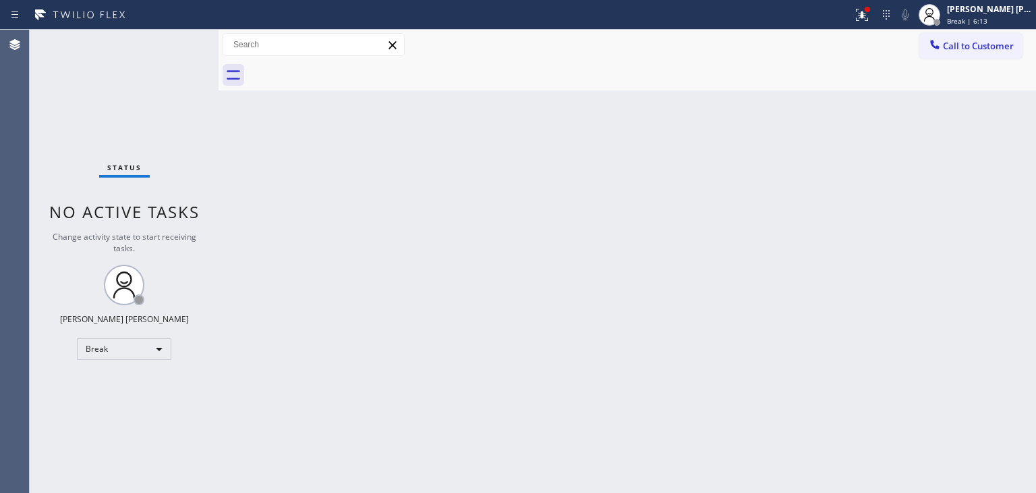
click at [968, 292] on div "Back to Dashboard Change Sender ID Customers Technicians Select a contact Outbo…" at bounding box center [628, 261] width 818 height 463
click at [987, 14] on div "[PERSON_NAME] [PERSON_NAME] Break | 14:43" at bounding box center [991, 15] width 92 height 24
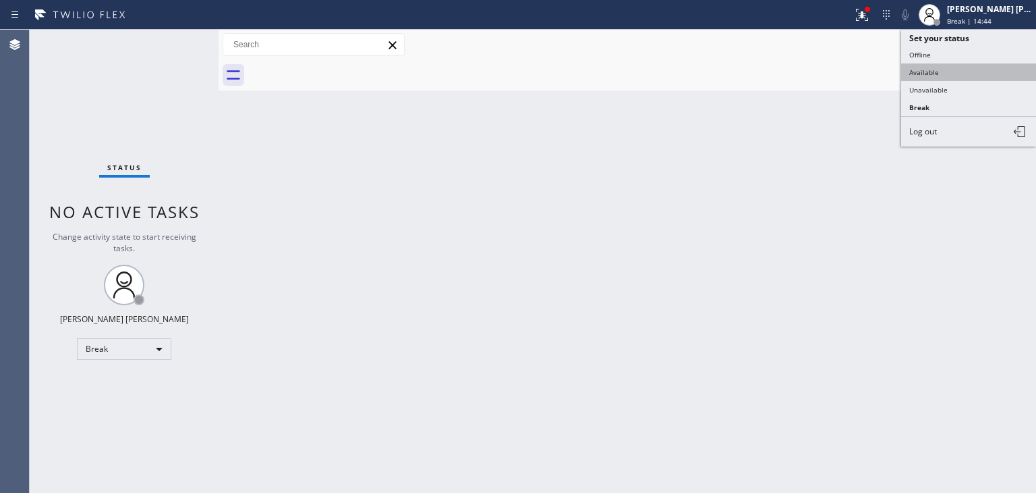
click at [942, 70] on button "Available" at bounding box center [969, 72] width 135 height 18
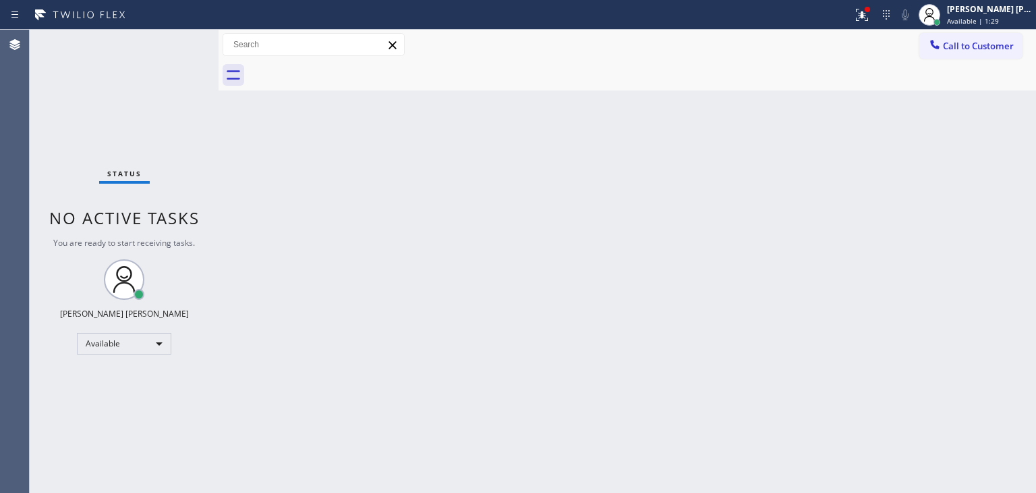
click at [958, 303] on div "Back to Dashboard Change Sender ID Customers Technicians Select a contact Outbo…" at bounding box center [628, 261] width 818 height 463
drag, startPoint x: 1001, startPoint y: 370, endPoint x: 873, endPoint y: 338, distance: 131.6
click at [1001, 370] on div "Back to Dashboard Change Sender ID Customers Technicians Select a contact Outbo…" at bounding box center [628, 261] width 818 height 463
click at [178, 41] on div "Status No active tasks You are ready to start receiving tasks. [PERSON_NAME] [P…" at bounding box center [124, 261] width 189 height 463
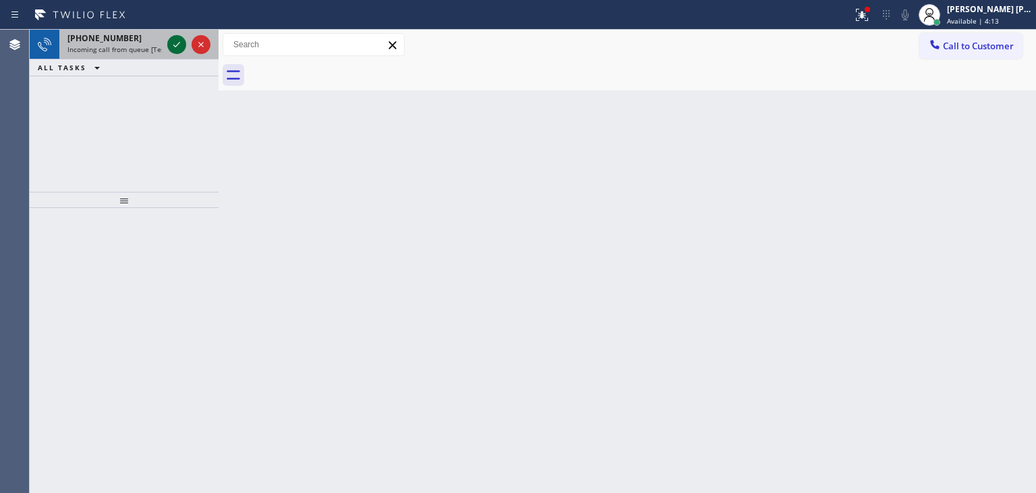
click at [175, 40] on icon at bounding box center [177, 44] width 16 height 16
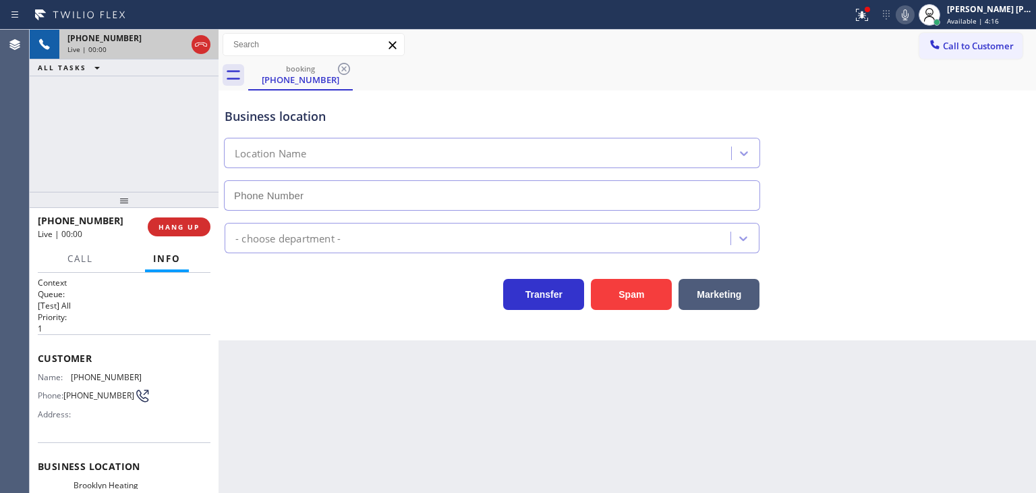
type input "[PHONE_NUMBER]"
click at [914, 16] on icon at bounding box center [905, 15] width 16 height 16
click at [914, 17] on icon at bounding box center [905, 15] width 16 height 16
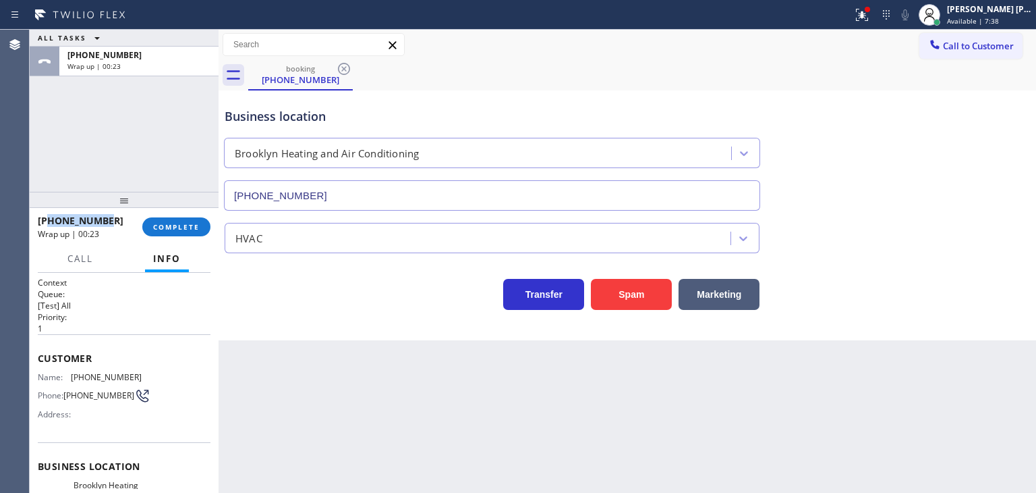
drag, startPoint x: 117, startPoint y: 221, endPoint x: 50, endPoint y: 222, distance: 67.5
click at [50, 222] on div "[PHONE_NUMBER]" at bounding box center [85, 220] width 95 height 13
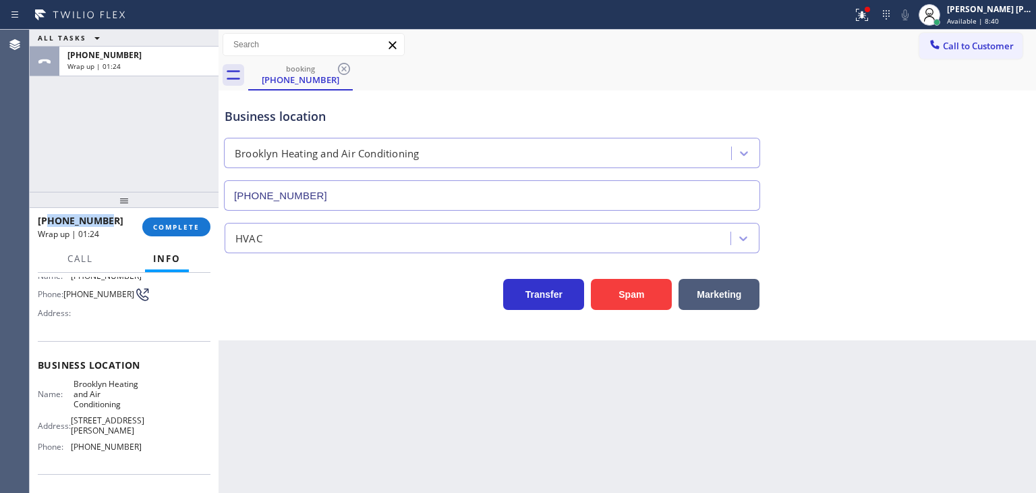
scroll to position [135, 0]
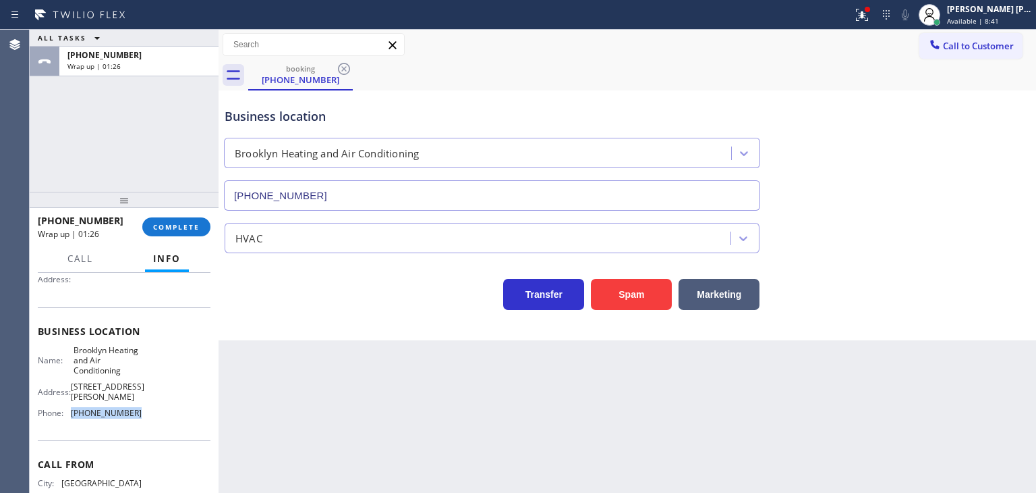
drag, startPoint x: 138, startPoint y: 399, endPoint x: 72, endPoint y: 404, distance: 66.3
click at [72, 404] on div "Name: Brooklyn Heating and Air Conditioning Address: [STREET_ADDRESS][PERSON_NA…" at bounding box center [124, 384] width 173 height 79
click at [171, 225] on span "COMPLETE" at bounding box center [176, 226] width 47 height 9
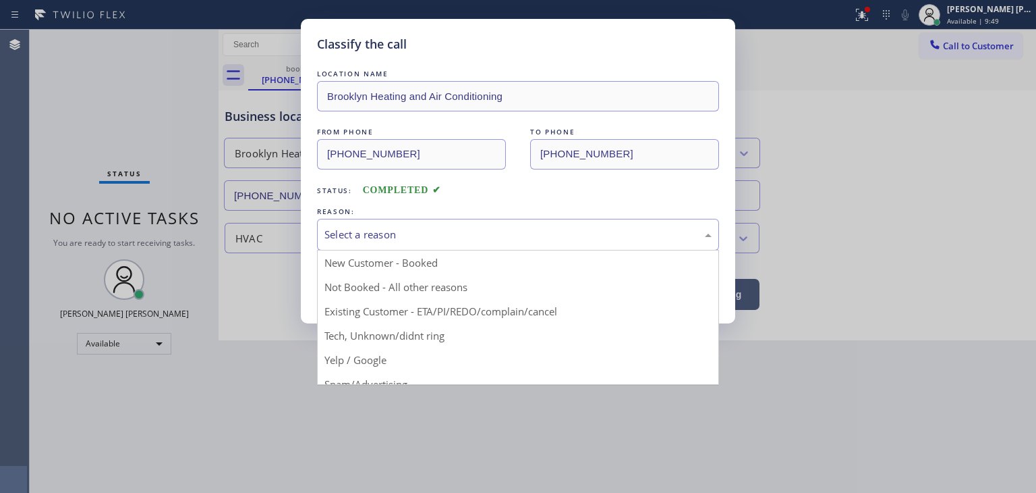
click at [357, 243] on div "Select a reason" at bounding box center [518, 235] width 402 height 32
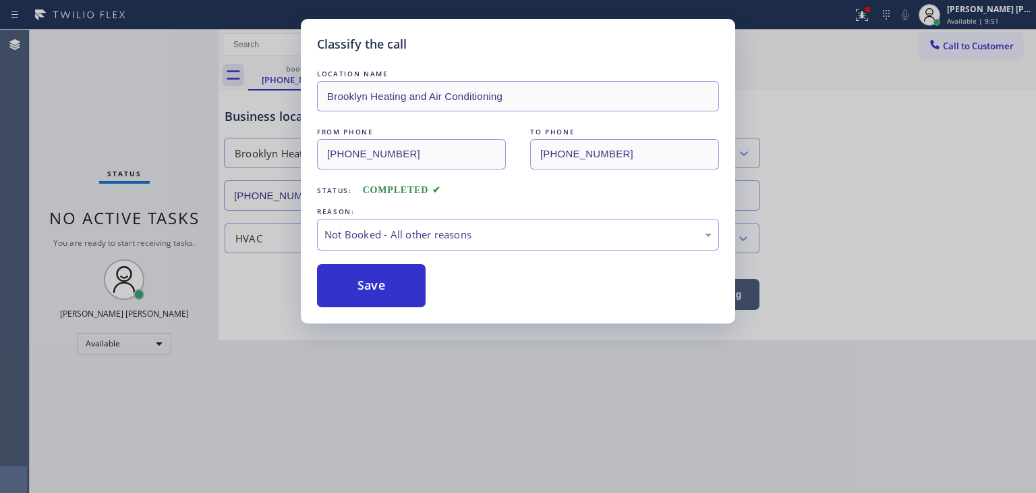
click at [375, 287] on button "Save" at bounding box center [371, 285] width 109 height 43
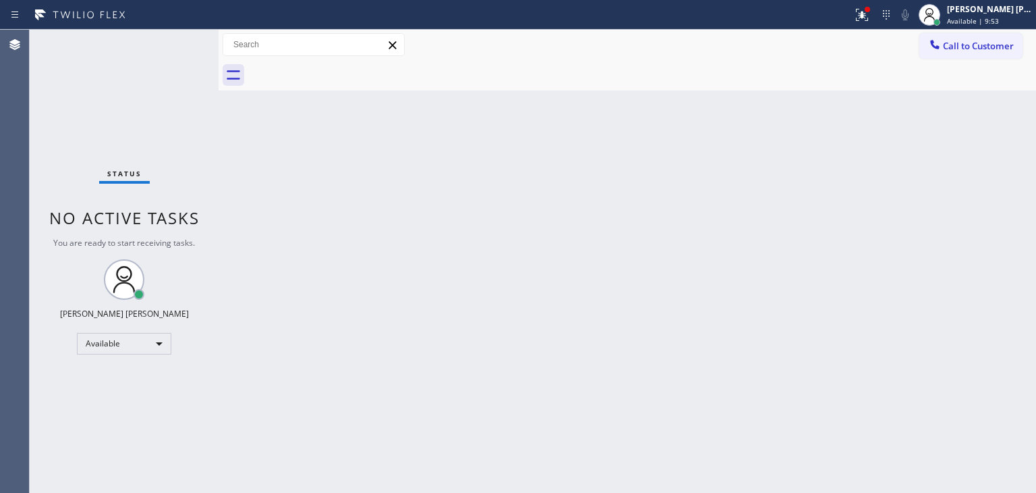
click at [177, 34] on div "Status No active tasks You are ready to start receiving tasks. [PERSON_NAME] [P…" at bounding box center [124, 261] width 189 height 463
click at [176, 36] on div "Status No active tasks You are ready to start receiving tasks. [PERSON_NAME] [P…" at bounding box center [124, 261] width 189 height 463
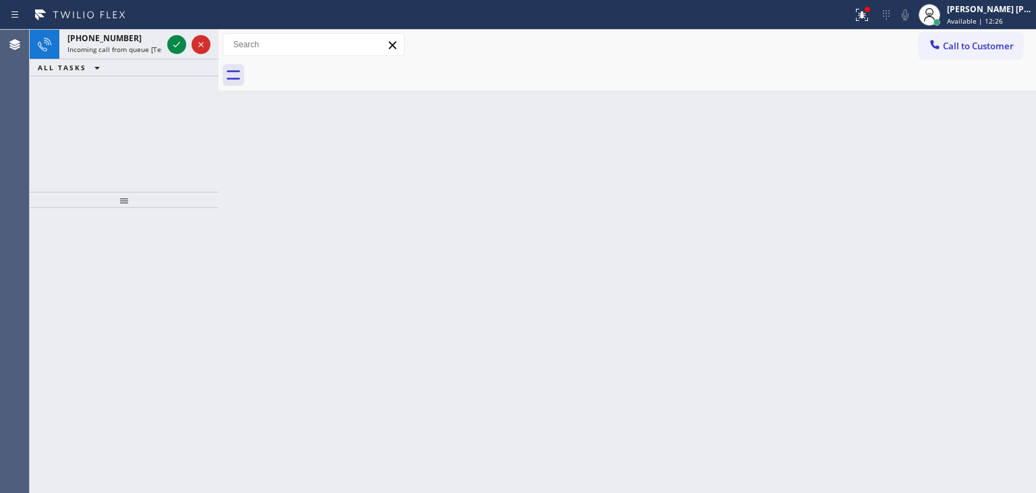
click at [175, 33] on div at bounding box center [189, 45] width 49 height 30
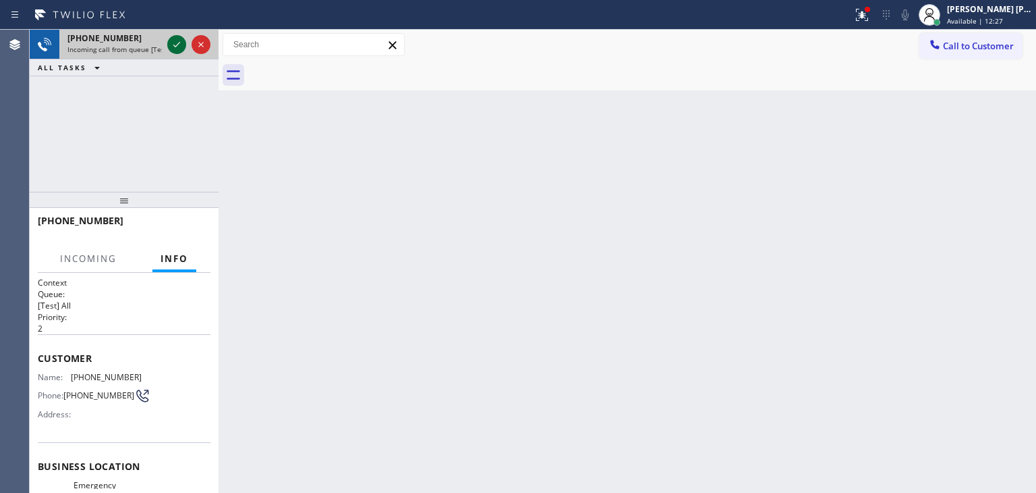
click at [175, 46] on icon at bounding box center [176, 44] width 7 height 5
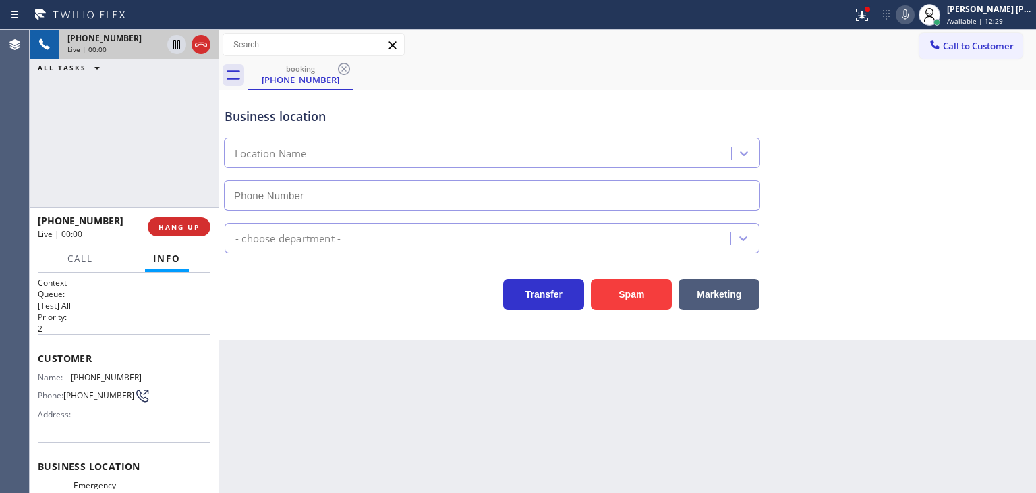
type input "[PHONE_NUMBER]"
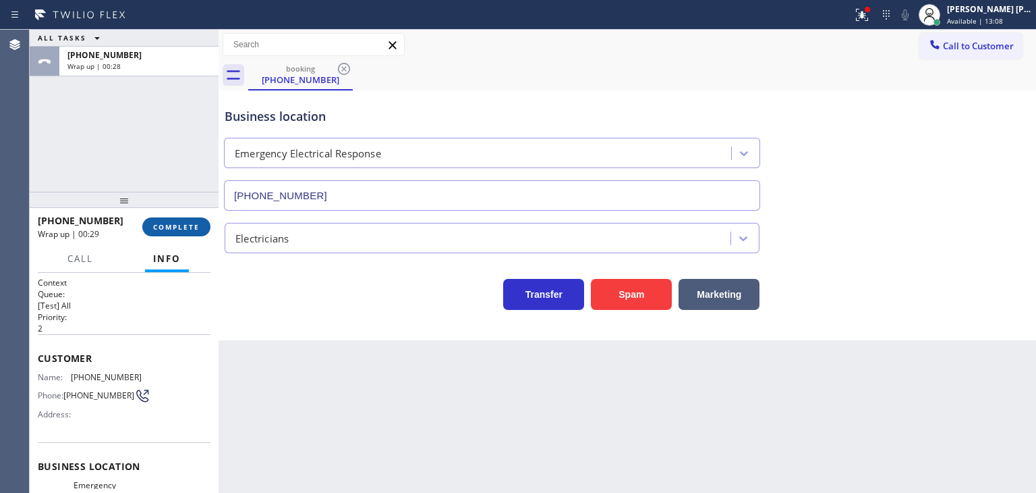
click at [165, 232] on button "COMPLETE" at bounding box center [176, 226] width 68 height 19
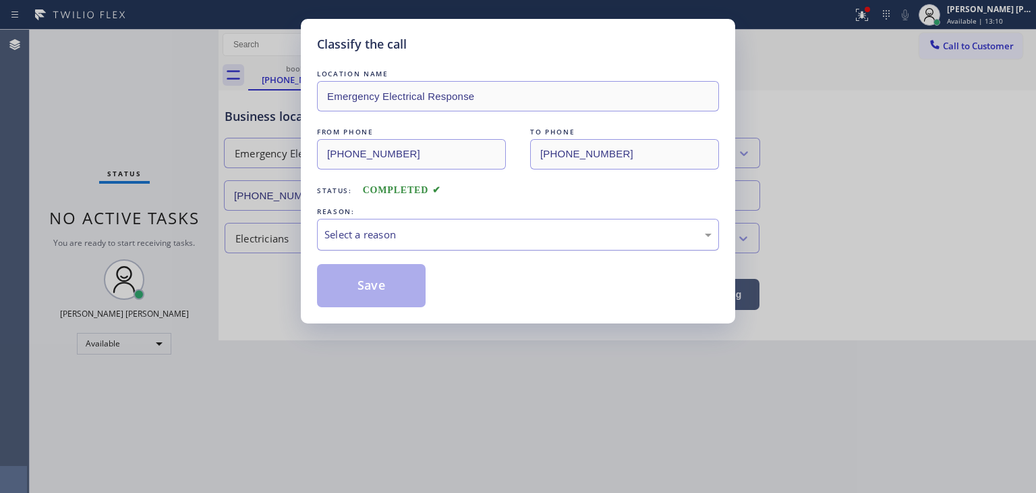
click at [443, 246] on div "Select a reason" at bounding box center [518, 235] width 402 height 32
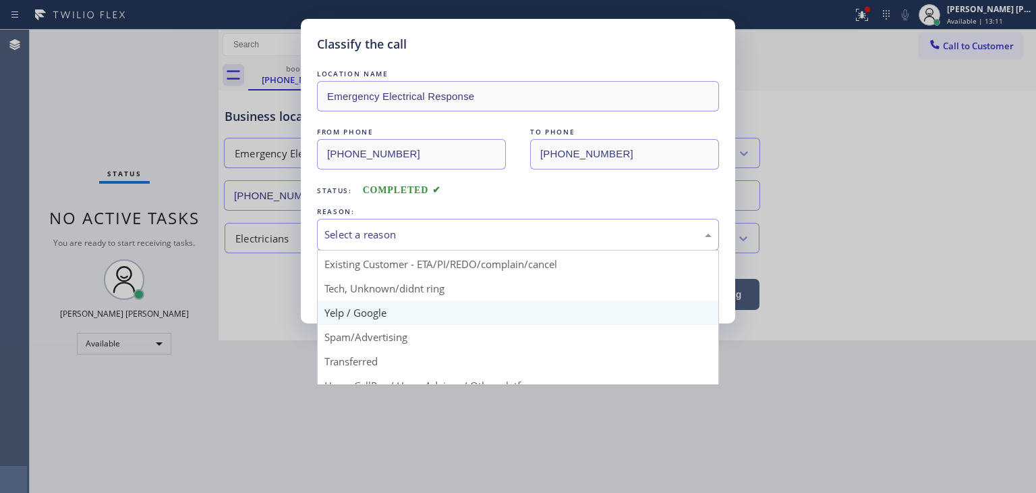
scroll to position [67, 0]
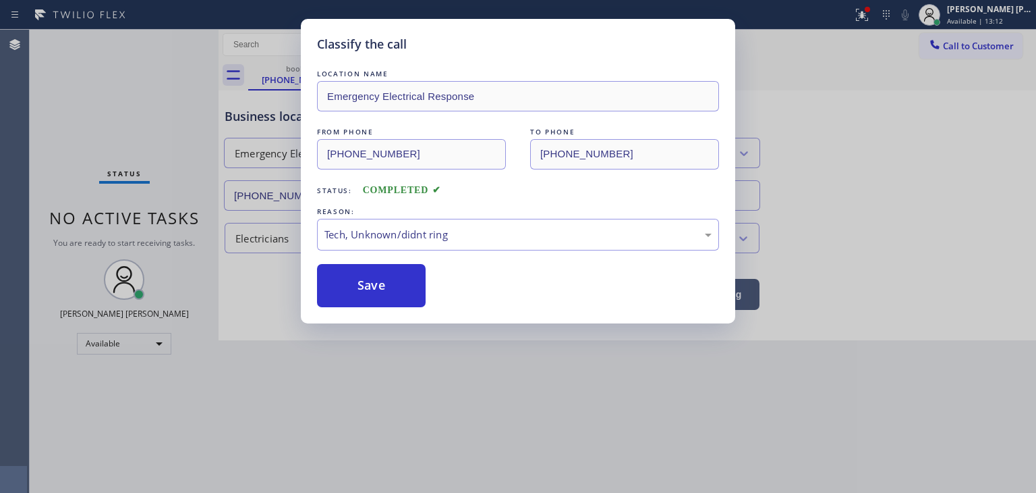
click at [388, 269] on button "Save" at bounding box center [371, 285] width 109 height 43
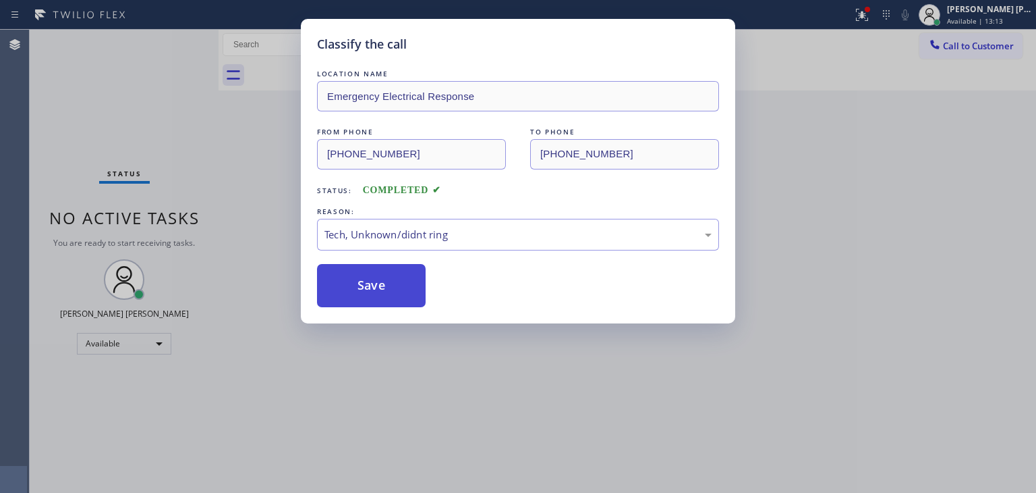
click at [377, 281] on button "Save" at bounding box center [371, 285] width 109 height 43
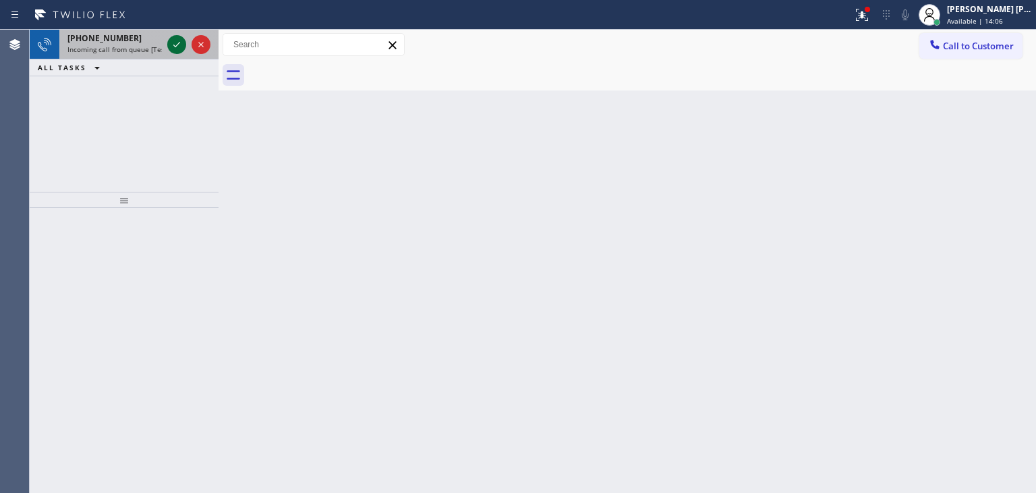
click at [175, 44] on icon at bounding box center [177, 44] width 16 height 16
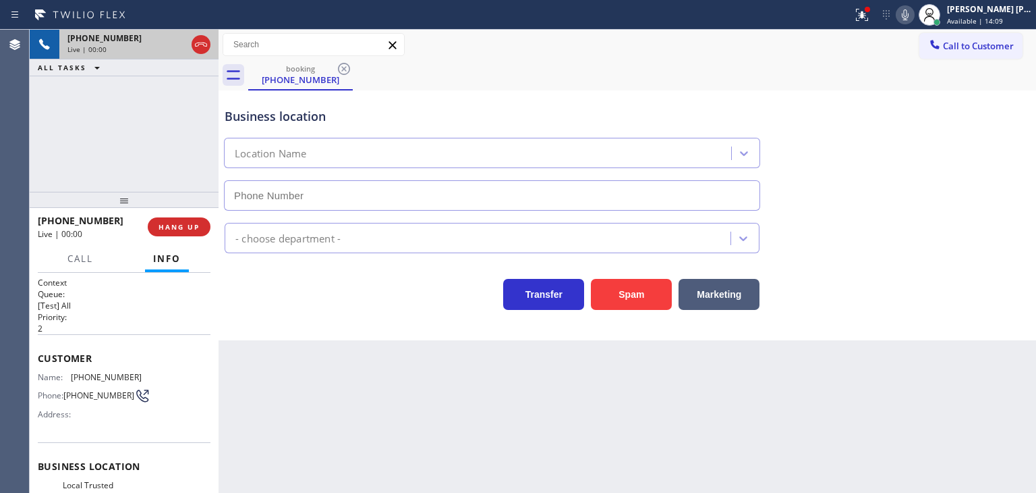
type input "[PHONE_NUMBER]"
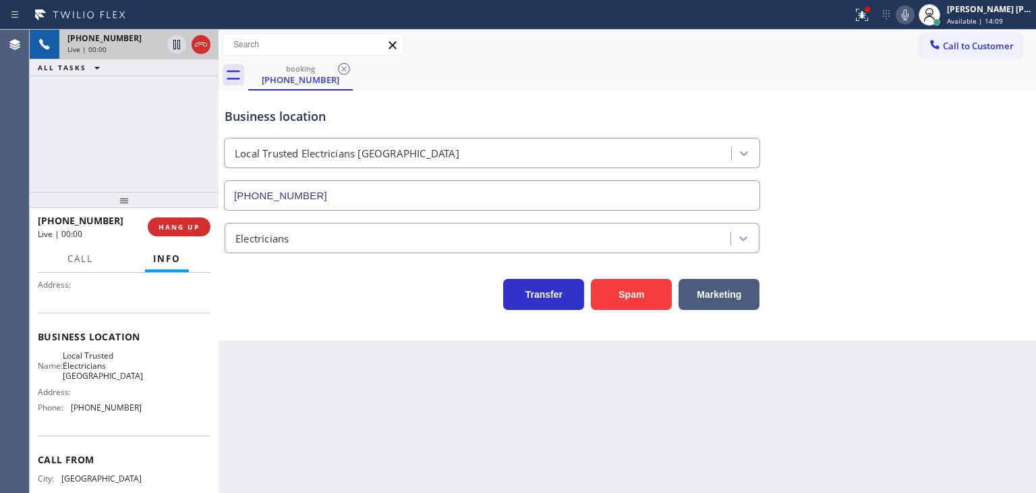
scroll to position [135, 0]
click at [248, 319] on div "Business location Local Trusted Electricians [GEOGRAPHIC_DATA] [PHONE_NUMBER] E…" at bounding box center [628, 215] width 818 height 250
click at [319, 319] on div "Business location Local Trusted Electricians [GEOGRAPHIC_DATA] [PHONE_NUMBER] E…" at bounding box center [628, 215] width 818 height 250
click at [914, 15] on icon at bounding box center [905, 15] width 16 height 16
click at [179, 47] on icon at bounding box center [176, 44] width 7 height 9
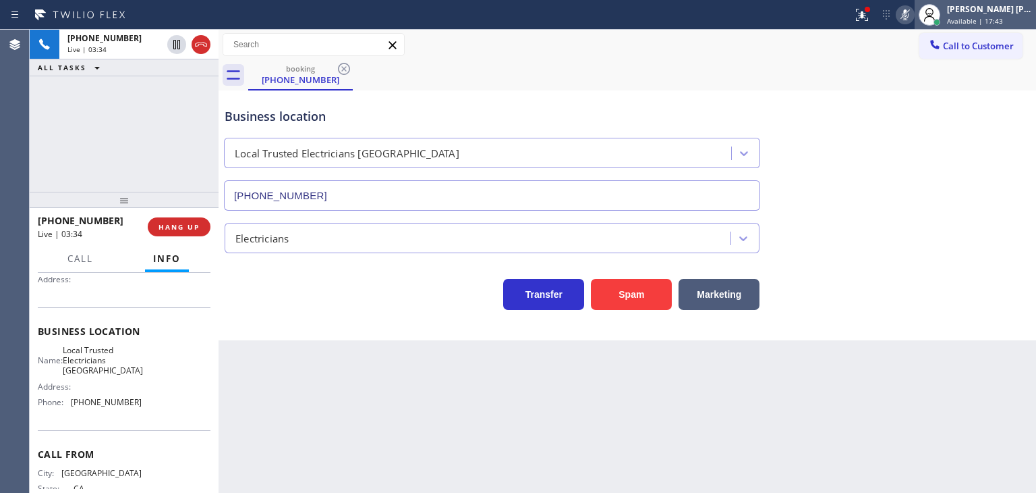
click at [1003, 17] on span "Available | 17:43" at bounding box center [975, 20] width 56 height 9
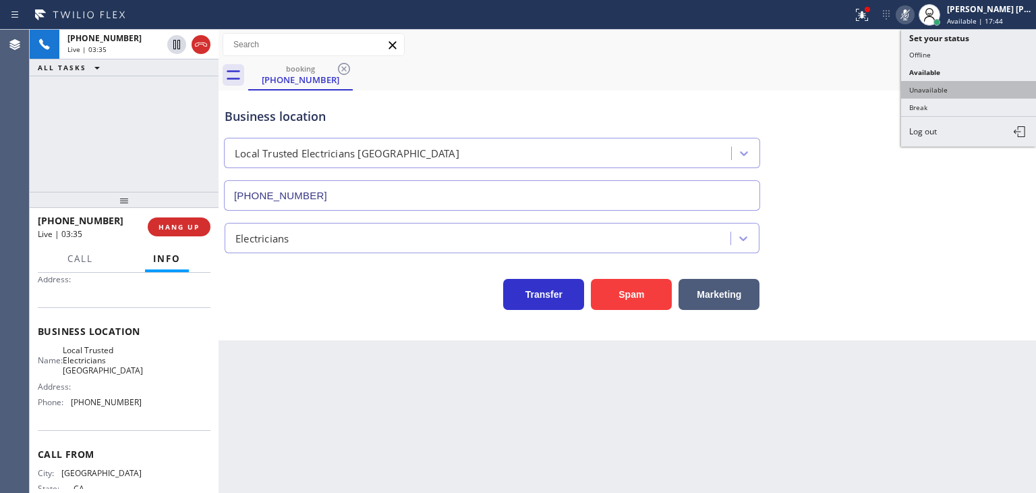
click at [949, 84] on button "Unavailable" at bounding box center [969, 90] width 135 height 18
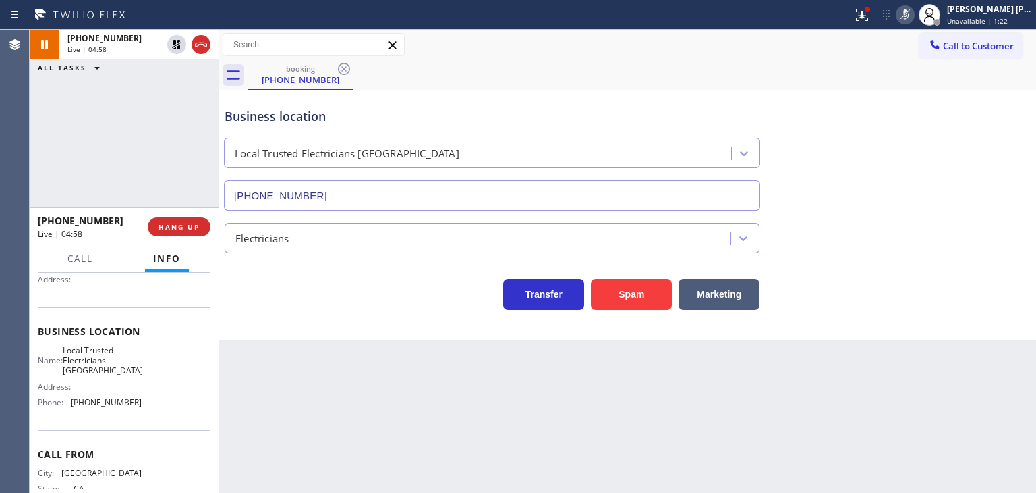
drag, startPoint x: 999, startPoint y: 136, endPoint x: 983, endPoint y: 103, distance: 36.5
click at [999, 136] on div "Business location Local Trusted Electricians [GEOGRAPHIC_DATA] [PHONE_NUMBER]" at bounding box center [627, 149] width 811 height 122
click at [914, 14] on icon at bounding box center [905, 15] width 16 height 16
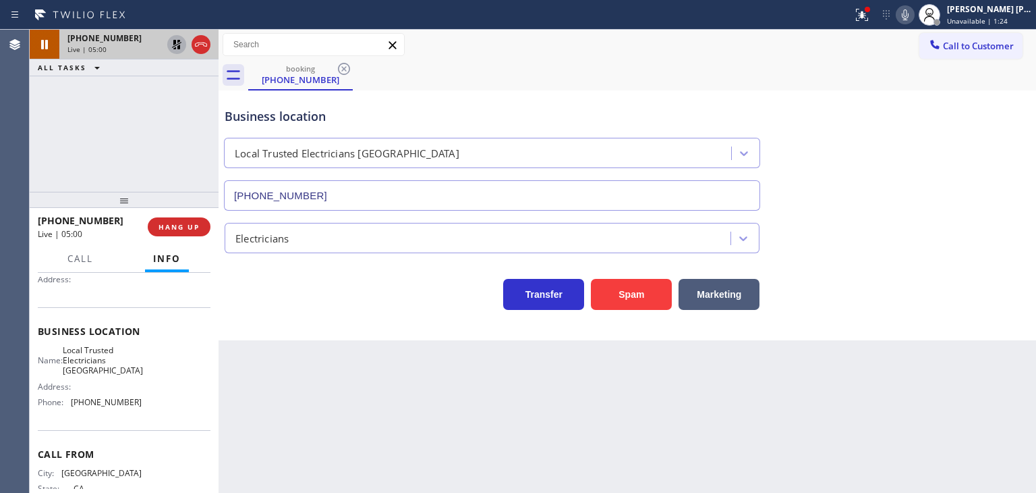
click at [179, 46] on icon at bounding box center [176, 44] width 9 height 9
drag, startPoint x: 108, startPoint y: 222, endPoint x: 51, endPoint y: 216, distance: 57.7
click at [51, 216] on div "[PHONE_NUMBER]" at bounding box center [88, 220] width 101 height 13
drag, startPoint x: 150, startPoint y: 402, endPoint x: 71, endPoint y: 406, distance: 79.0
click at [71, 406] on div "Name: Local Trusted Electricians Laguna Niguel Address: Phone: [PHONE_NUMBER]" at bounding box center [124, 379] width 173 height 68
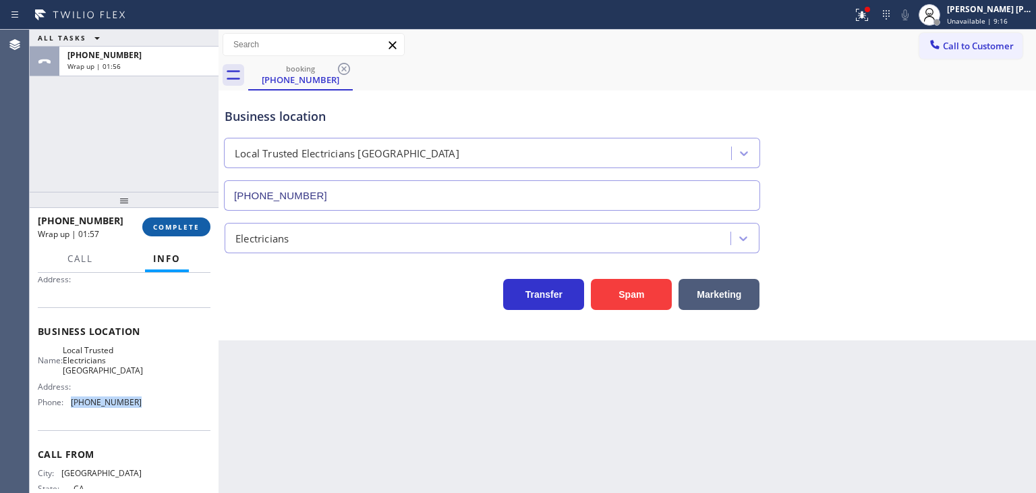
click at [188, 222] on span "COMPLETE" at bounding box center [176, 226] width 47 height 9
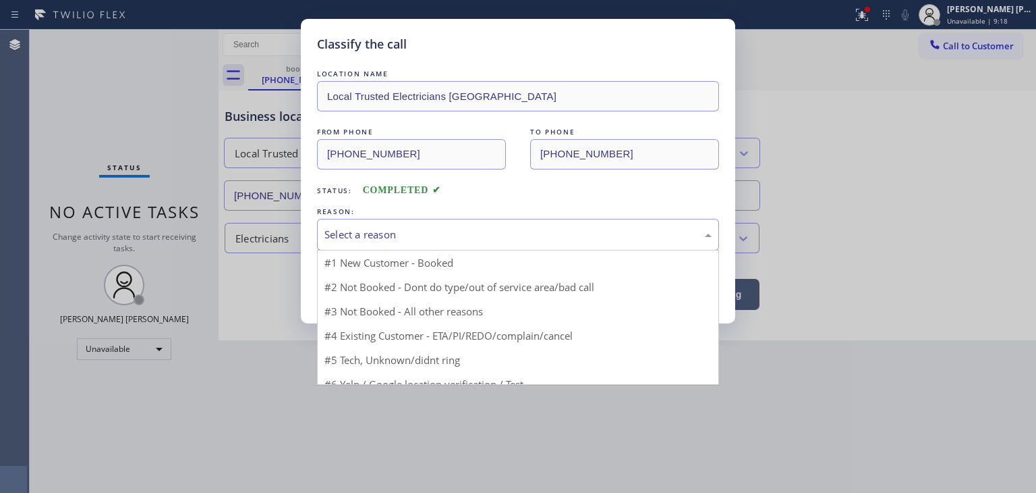
click at [433, 236] on div "Select a reason" at bounding box center [518, 235] width 387 height 16
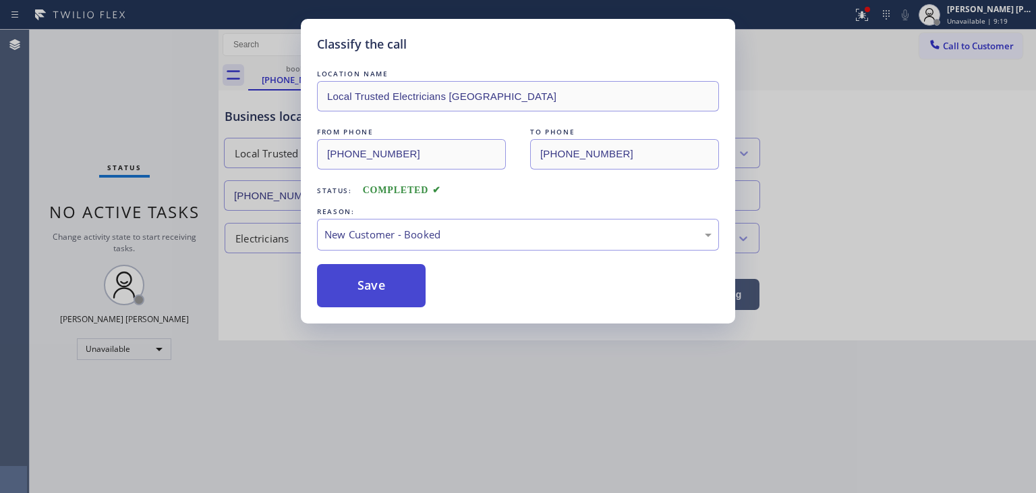
click at [374, 278] on button "Save" at bounding box center [371, 285] width 109 height 43
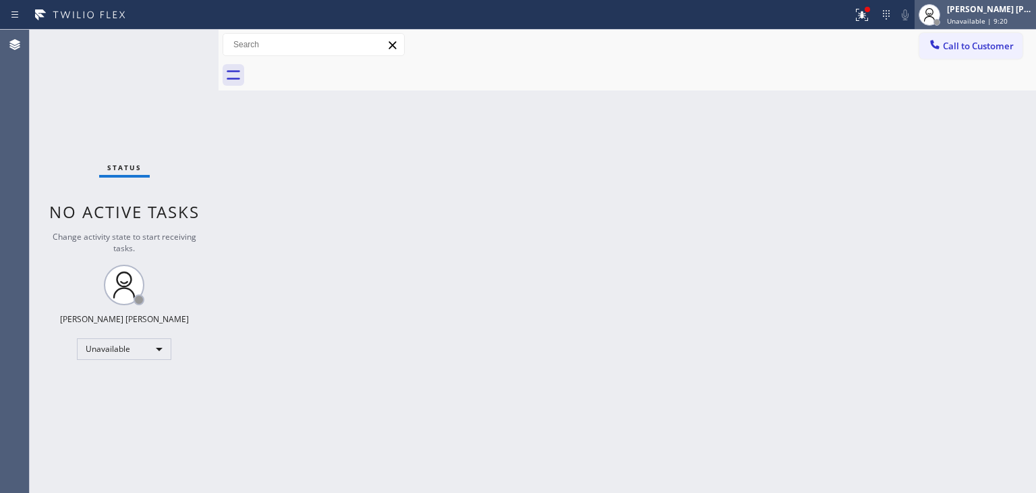
click at [995, 16] on span "Unavailable | 9:20" at bounding box center [977, 20] width 61 height 9
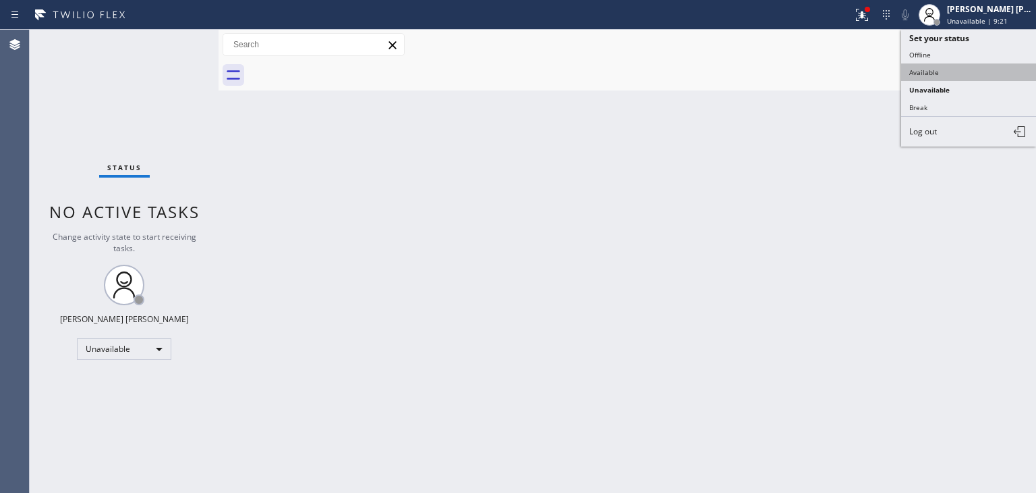
click at [962, 68] on button "Available" at bounding box center [969, 72] width 135 height 18
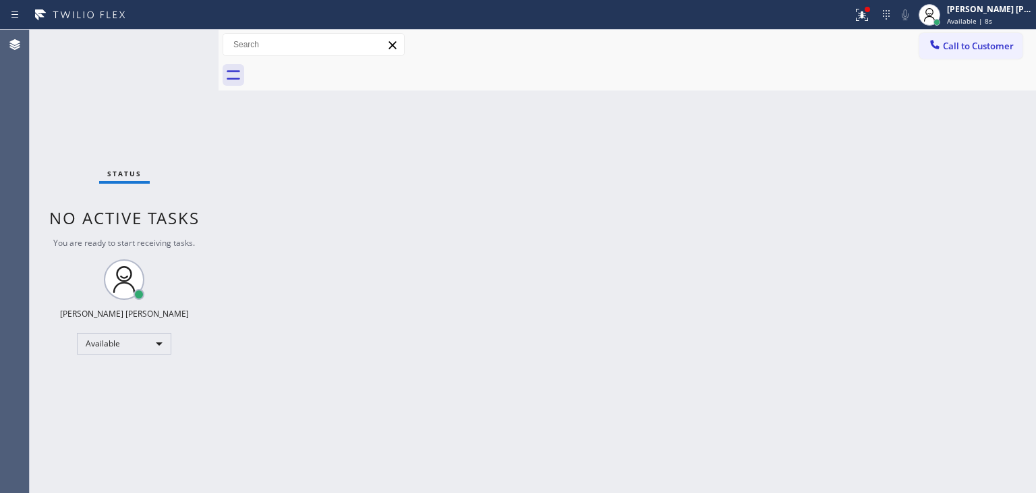
click at [173, 39] on div "Status No active tasks You are ready to start receiving tasks. [PERSON_NAME] [P…" at bounding box center [124, 261] width 189 height 463
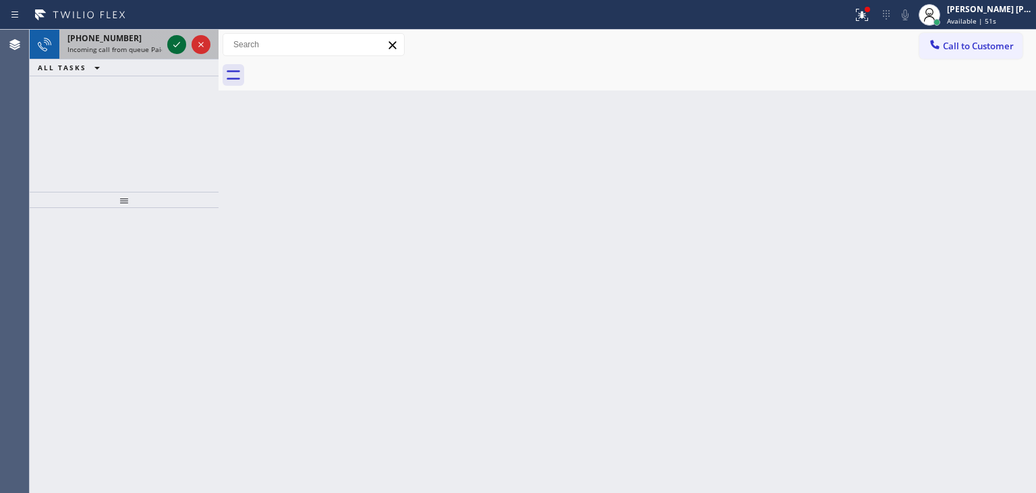
click at [177, 50] on icon at bounding box center [177, 44] width 16 height 16
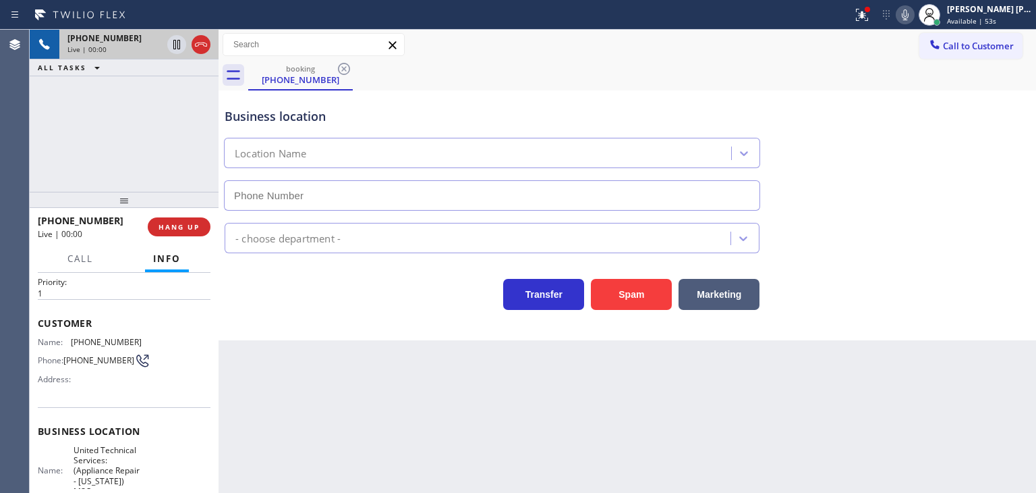
scroll to position [67, 0]
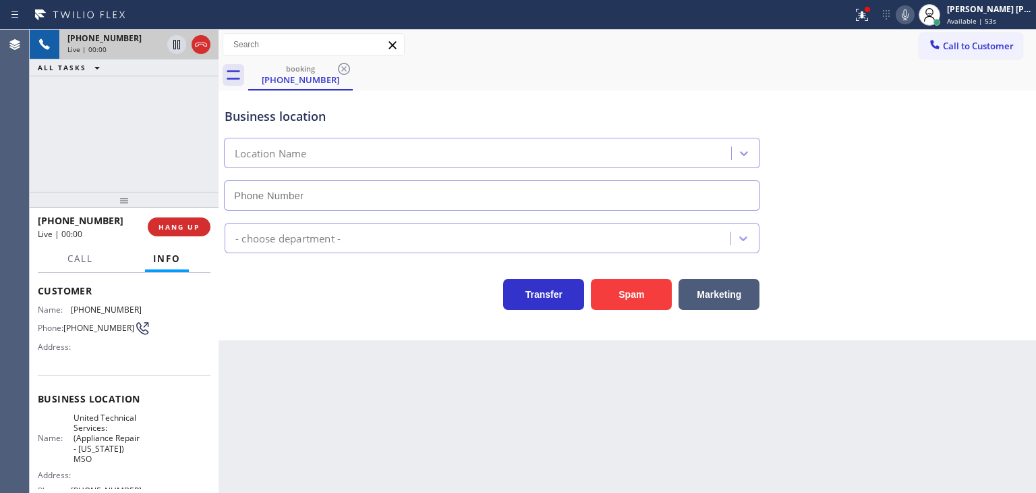
type input "[PHONE_NUMBER]"
click at [1007, 179] on div "Business location United Technical Services: [PHONE_NUMBER]" at bounding box center [627, 149] width 811 height 122
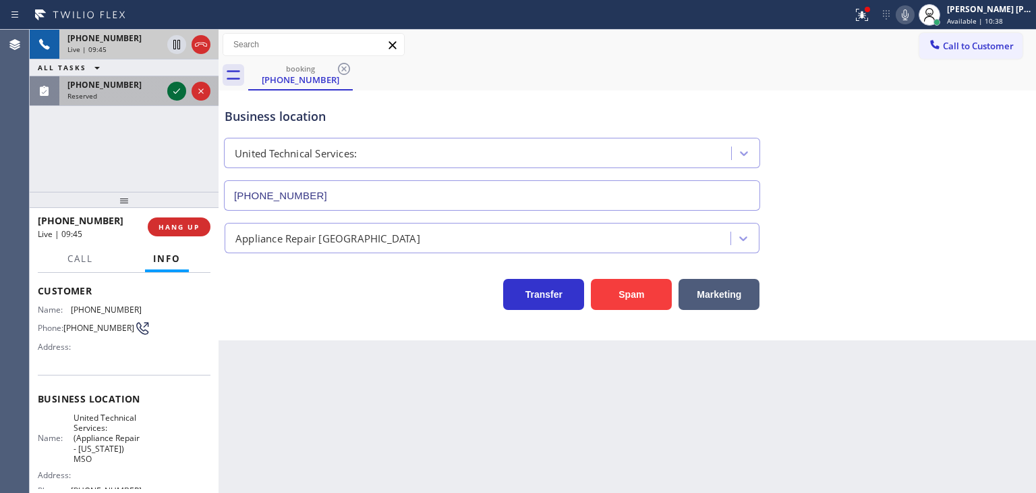
click at [176, 90] on icon at bounding box center [177, 91] width 16 height 16
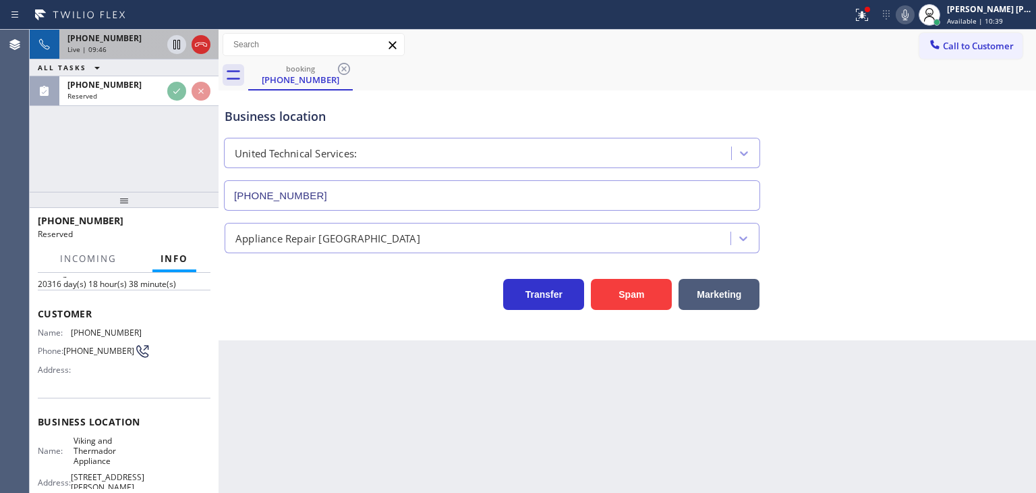
scroll to position [89, 0]
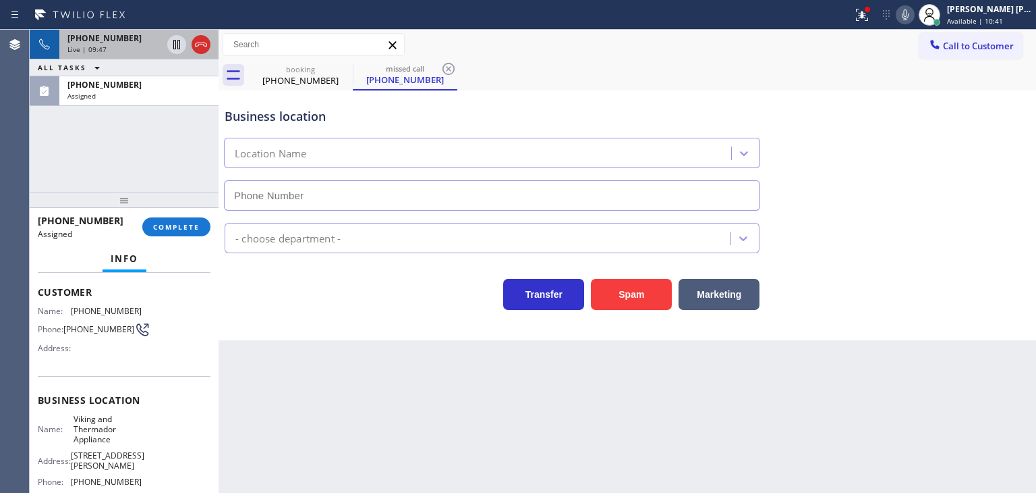
type input "[PHONE_NUMBER]"
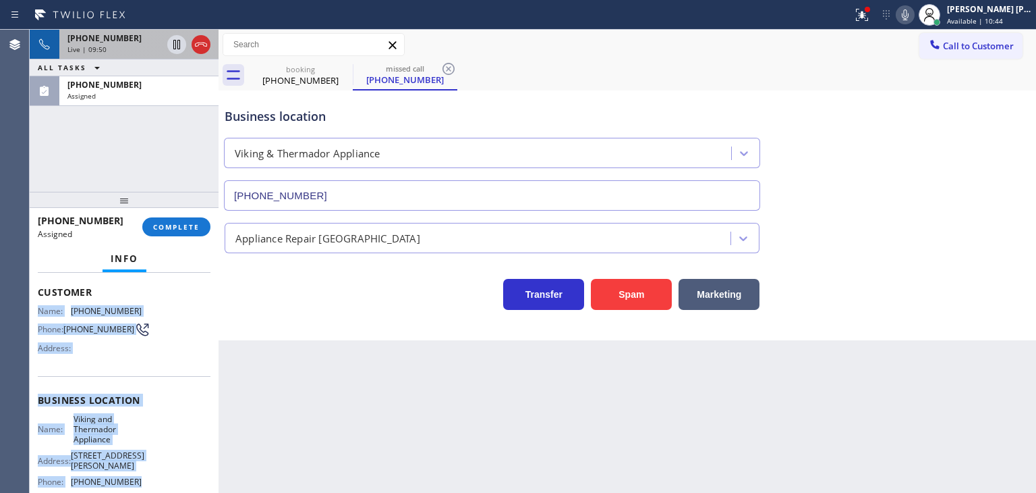
drag, startPoint x: 141, startPoint y: 477, endPoint x: 38, endPoint y: 303, distance: 202.4
click at [38, 303] on div "Context Queue: Appliance Repair High End Priority: 0 Task Age: [DEMOGRAPHIC_DAT…" at bounding box center [124, 400] width 173 height 424
click at [989, 14] on div "[PERSON_NAME] [PERSON_NAME] Available | 10:46" at bounding box center [991, 15] width 92 height 24
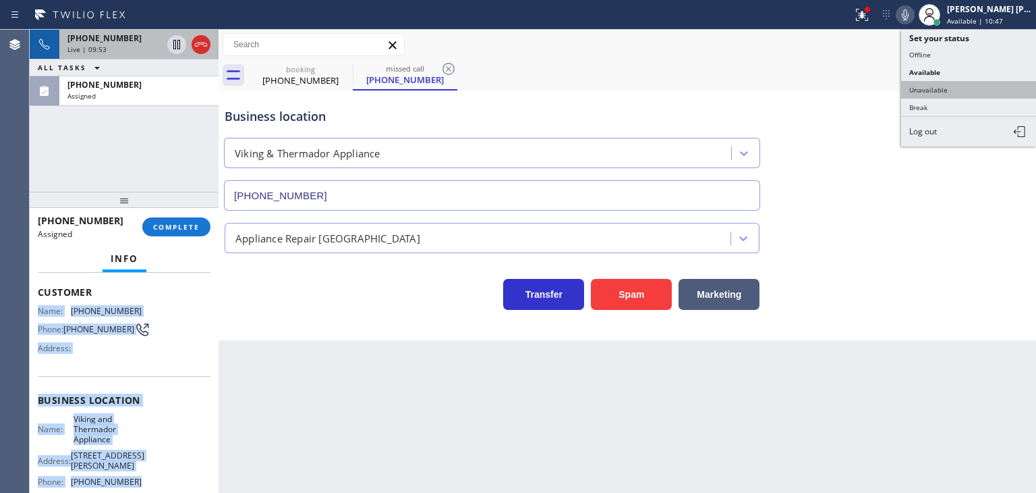
drag, startPoint x: 960, startPoint y: 82, endPoint x: 416, endPoint y: 167, distance: 551.3
click at [960, 82] on button "Unavailable" at bounding box center [969, 90] width 135 height 18
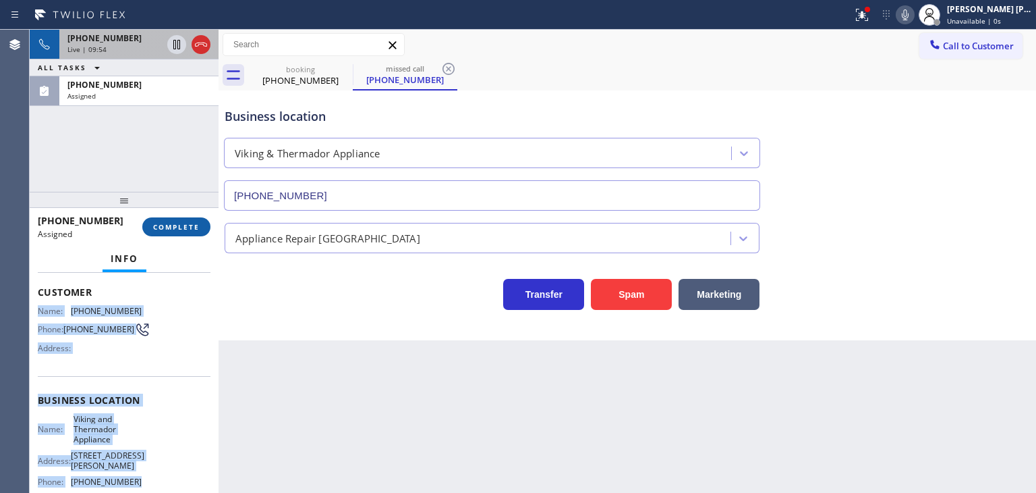
click at [165, 229] on span "COMPLETE" at bounding box center [176, 226] width 47 height 9
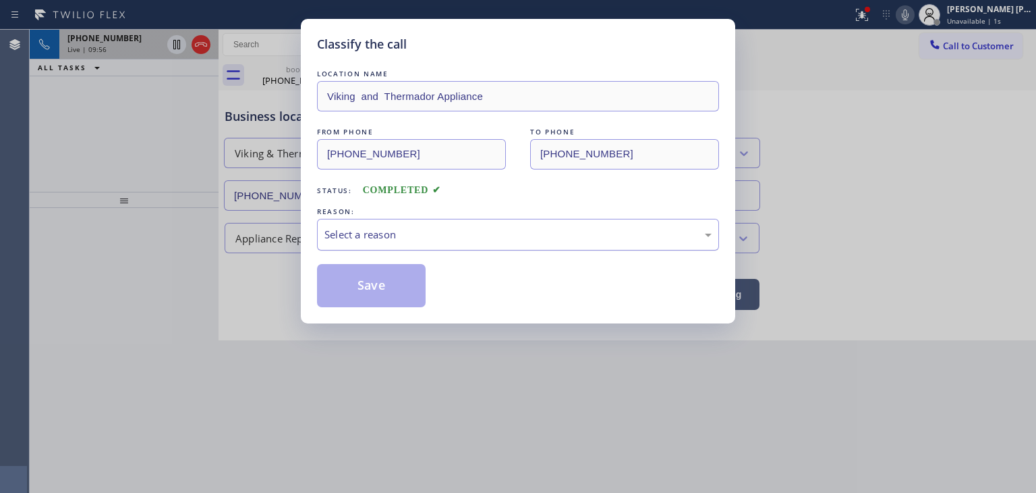
click at [389, 227] on div "Select a reason" at bounding box center [518, 235] width 387 height 16
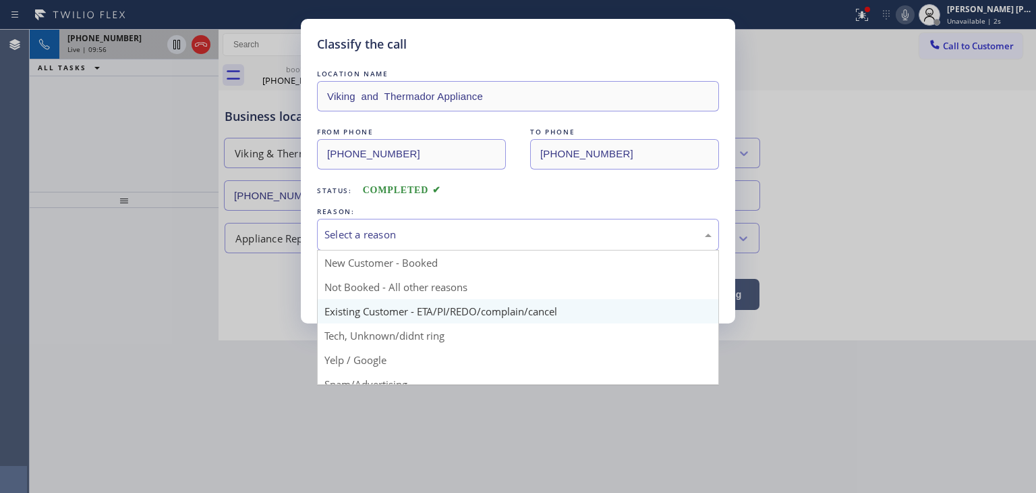
scroll to position [67, 0]
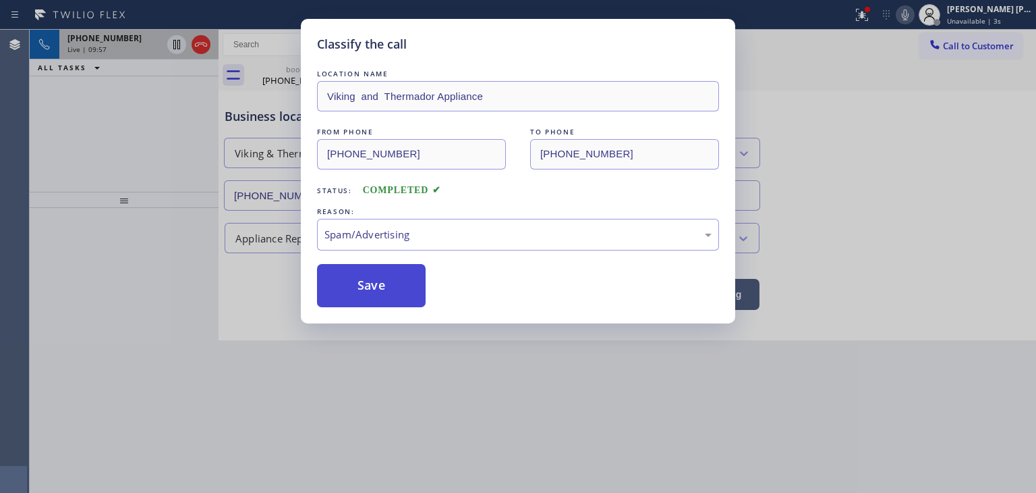
click at [385, 292] on button "Save" at bounding box center [371, 285] width 109 height 43
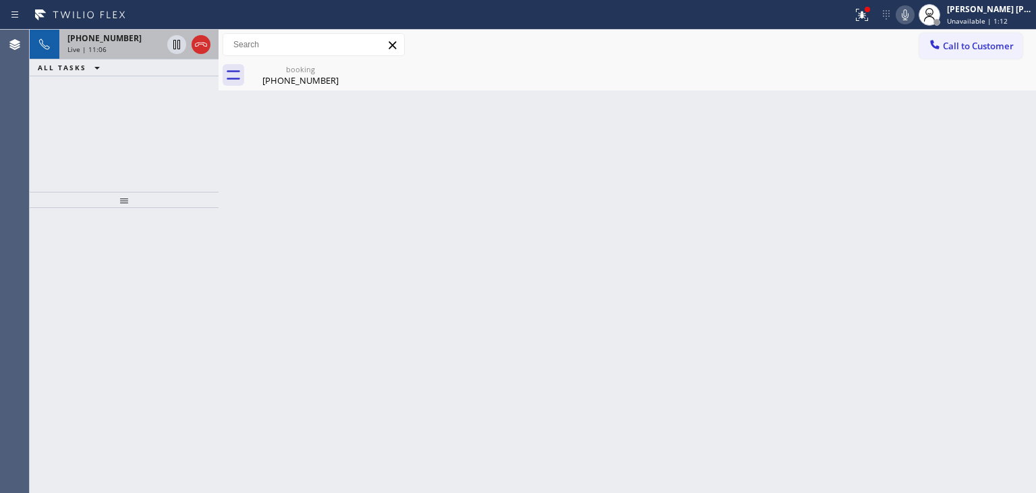
drag, startPoint x: 1020, startPoint y: 159, endPoint x: 987, endPoint y: 163, distance: 33.9
click at [1020, 159] on div "Back to Dashboard Change Sender ID Customers Technicians Select a contact Outbo…" at bounding box center [628, 261] width 818 height 463
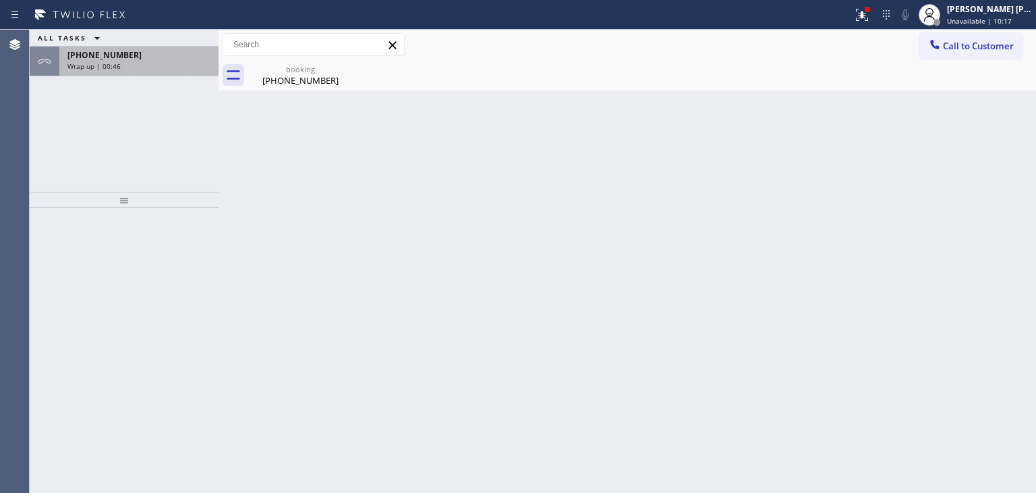
click at [125, 65] on div "Wrap up | 00:46" at bounding box center [138, 65] width 143 height 9
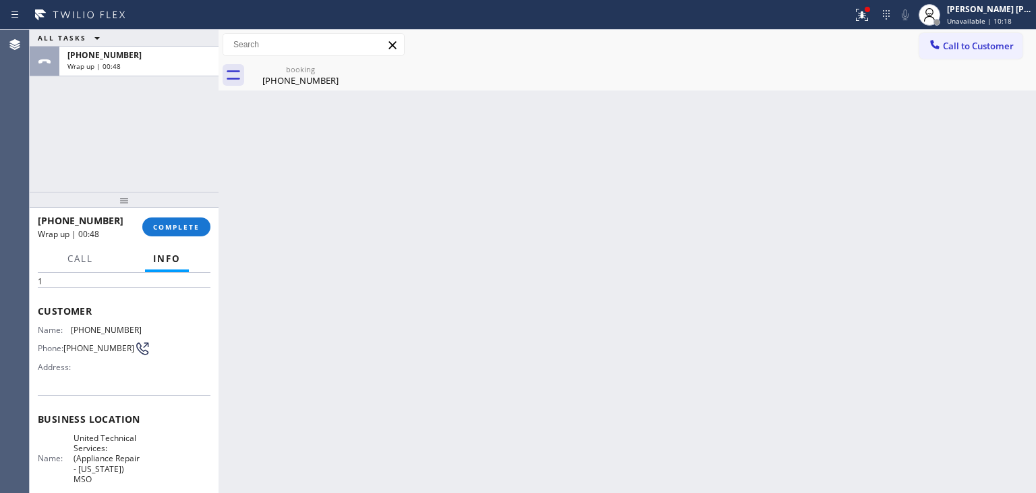
scroll to position [67, 0]
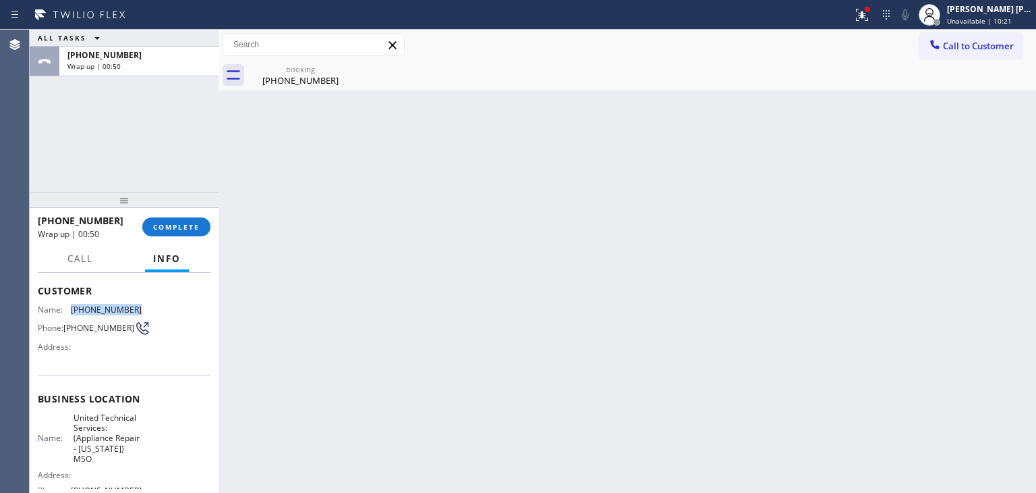
drag, startPoint x: 148, startPoint y: 307, endPoint x: 67, endPoint y: 305, distance: 80.3
click at [67, 305] on div "Name: [PHONE_NUMBER] Phone: [PHONE_NUMBER] Address:" at bounding box center [124, 330] width 173 height 53
click at [995, 21] on span "Unavailable | 10:39" at bounding box center [979, 20] width 65 height 9
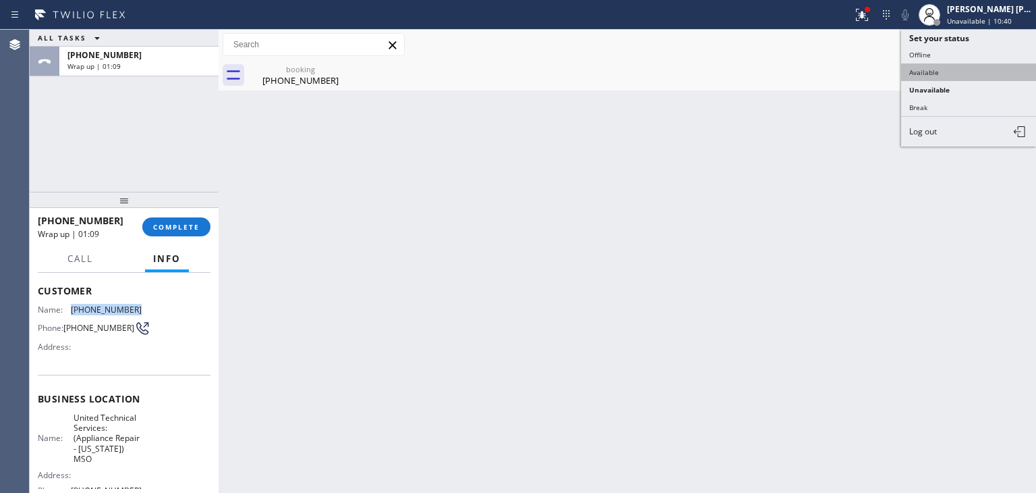
click at [967, 70] on button "Available" at bounding box center [969, 72] width 135 height 18
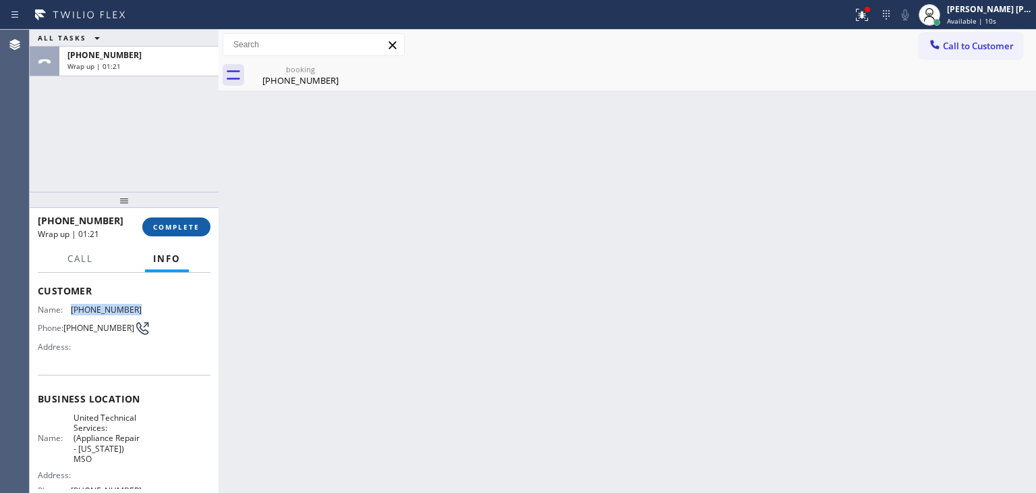
click at [171, 224] on span "COMPLETE" at bounding box center [176, 226] width 47 height 9
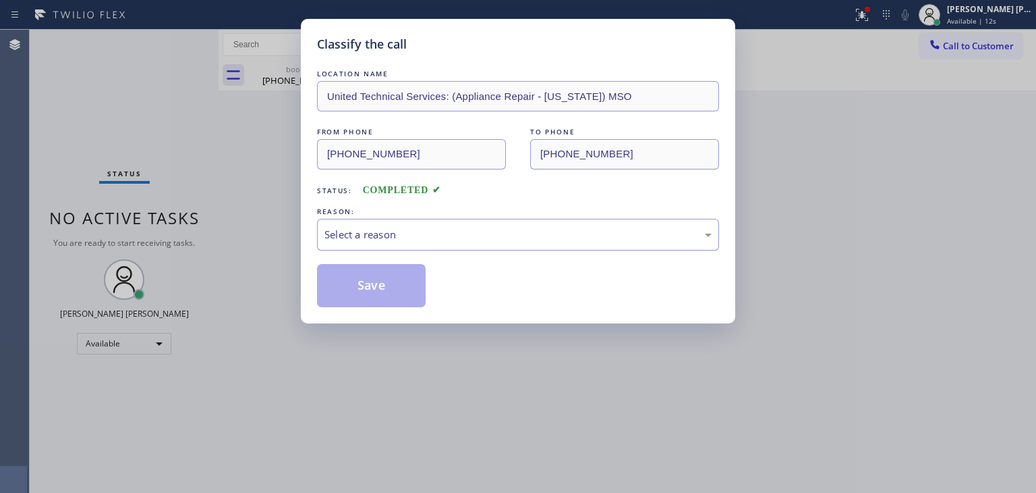
click at [351, 229] on div "Select a reason" at bounding box center [518, 235] width 387 height 16
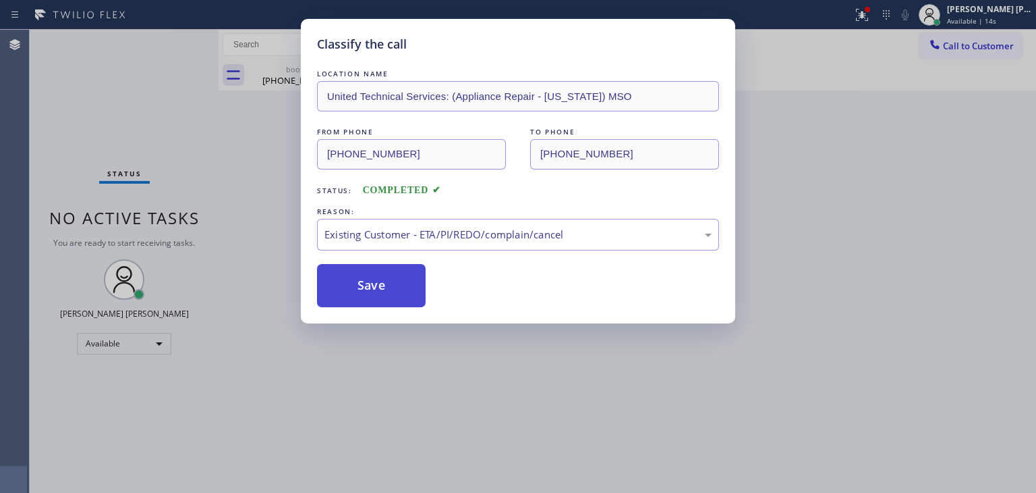
click at [359, 290] on button "Save" at bounding box center [371, 285] width 109 height 43
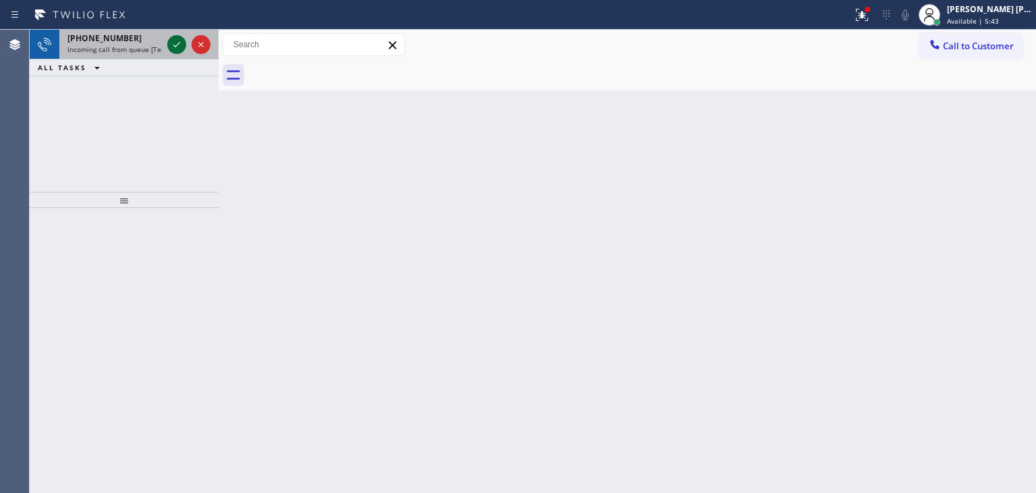
click at [180, 41] on icon at bounding box center [177, 44] width 16 height 16
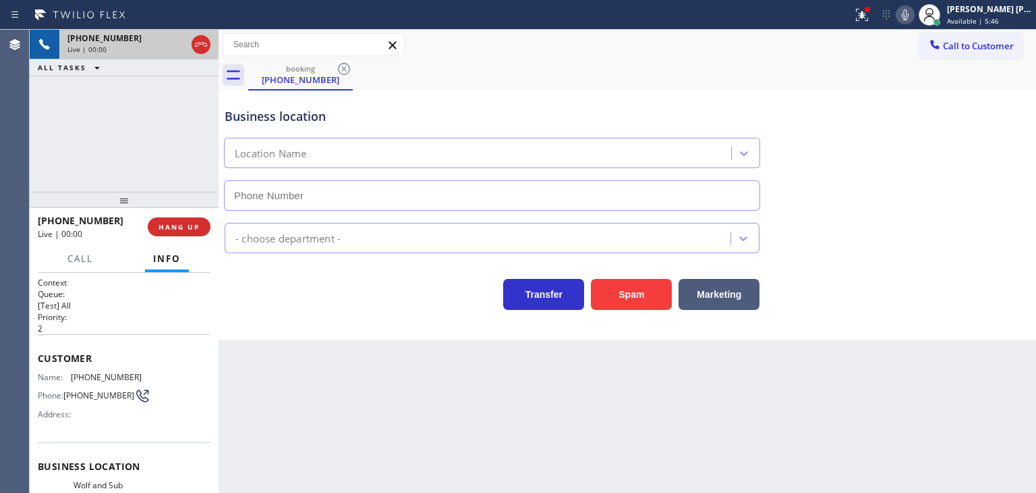
type input "[PHONE_NUMBER]"
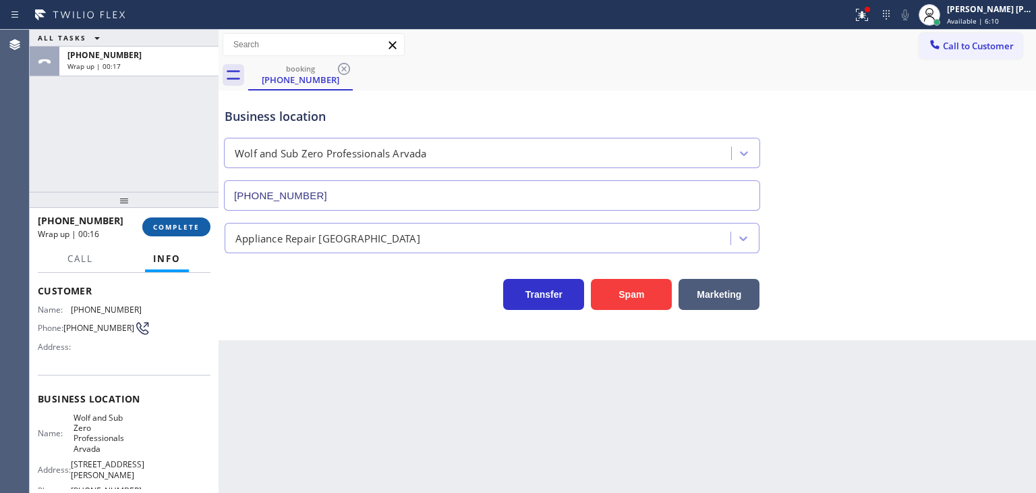
click at [175, 233] on button "COMPLETE" at bounding box center [176, 226] width 68 height 19
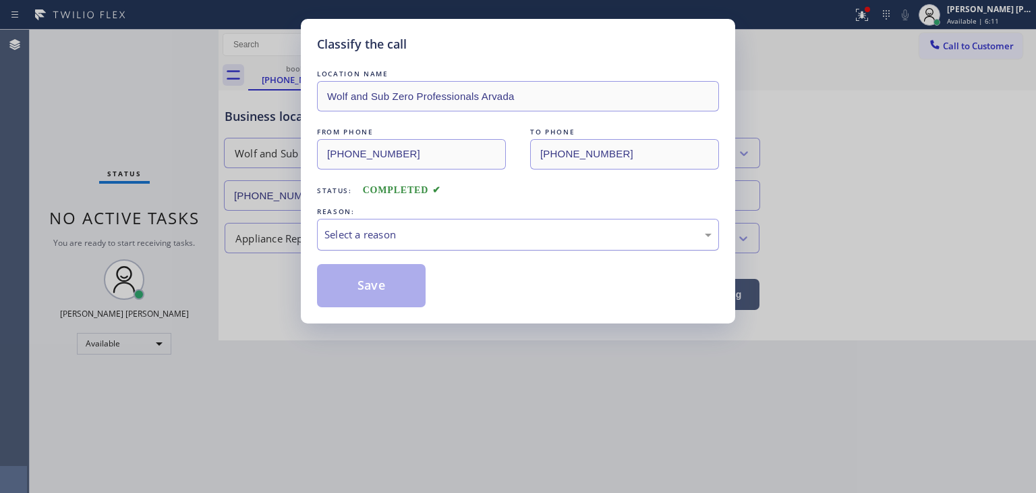
click at [421, 239] on div "Select a reason" at bounding box center [518, 235] width 387 height 16
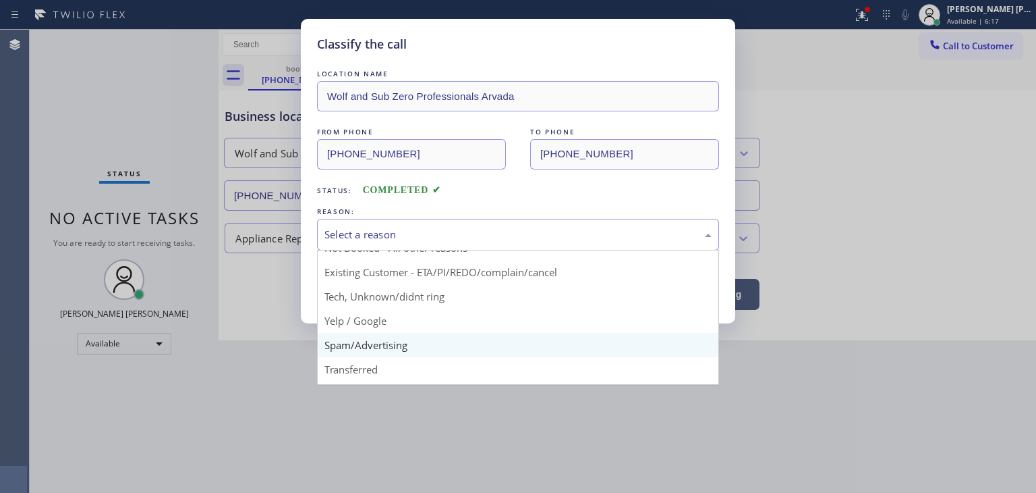
scroll to position [17, 0]
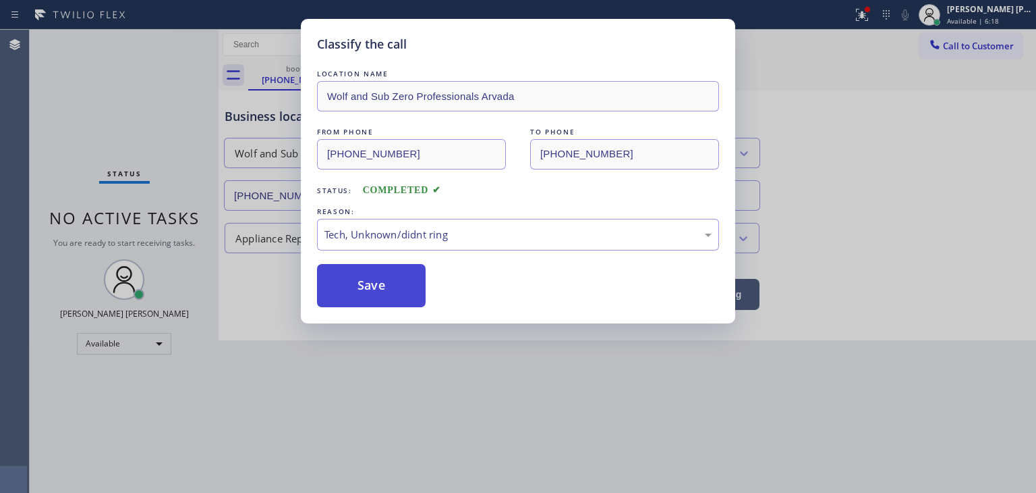
click at [375, 289] on button "Save" at bounding box center [371, 285] width 109 height 43
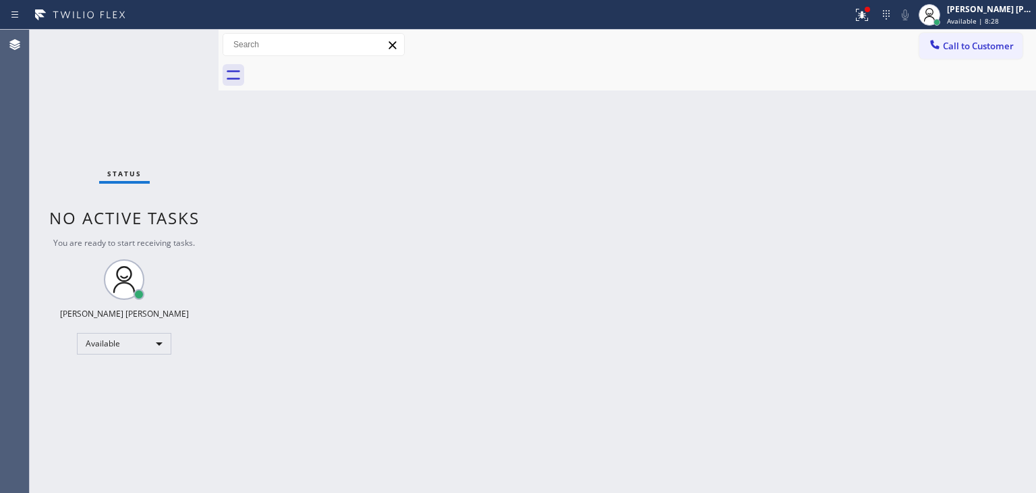
click at [184, 47] on div "Status No active tasks You are ready to start receiving tasks. [PERSON_NAME] [P…" at bounding box center [124, 261] width 189 height 463
click at [175, 44] on div "Status No active tasks You are ready to start receiving tasks. [PERSON_NAME] [P…" at bounding box center [124, 261] width 189 height 463
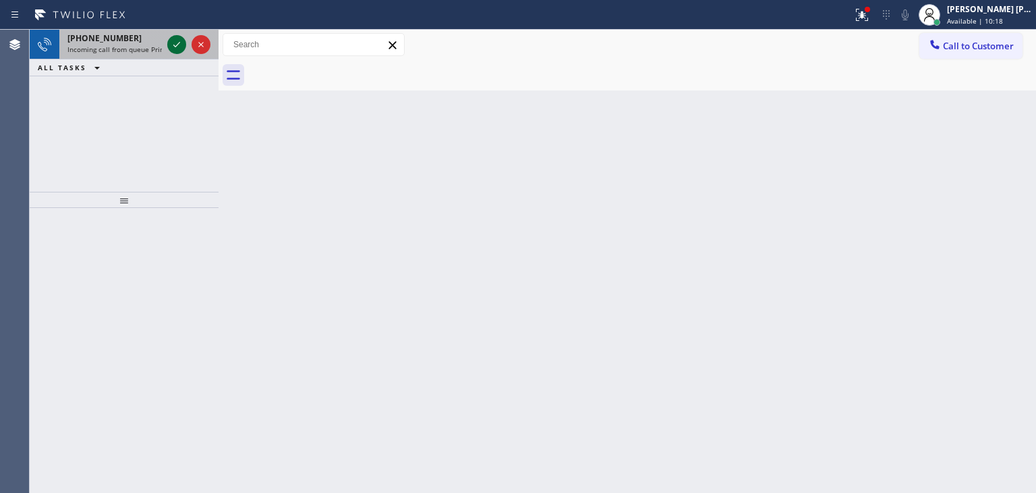
click at [175, 39] on icon at bounding box center [177, 44] width 16 height 16
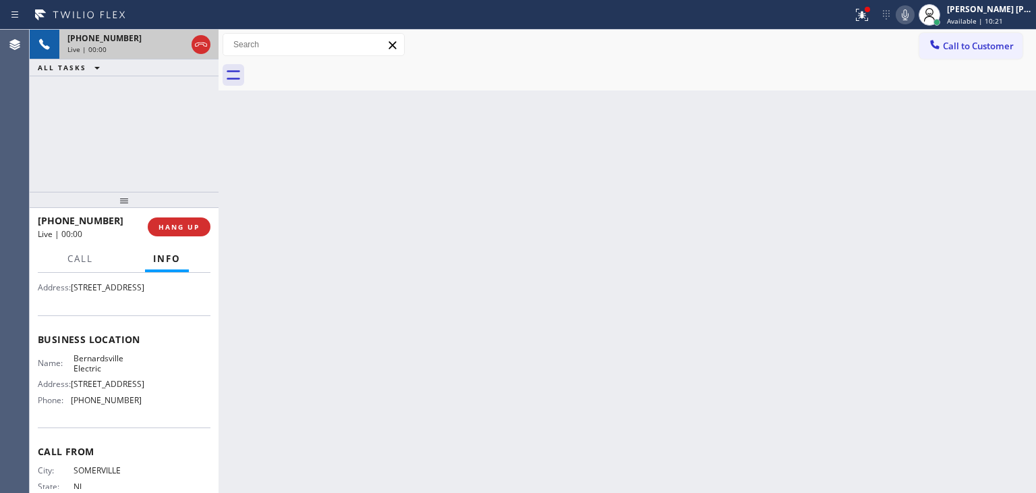
scroll to position [135, 0]
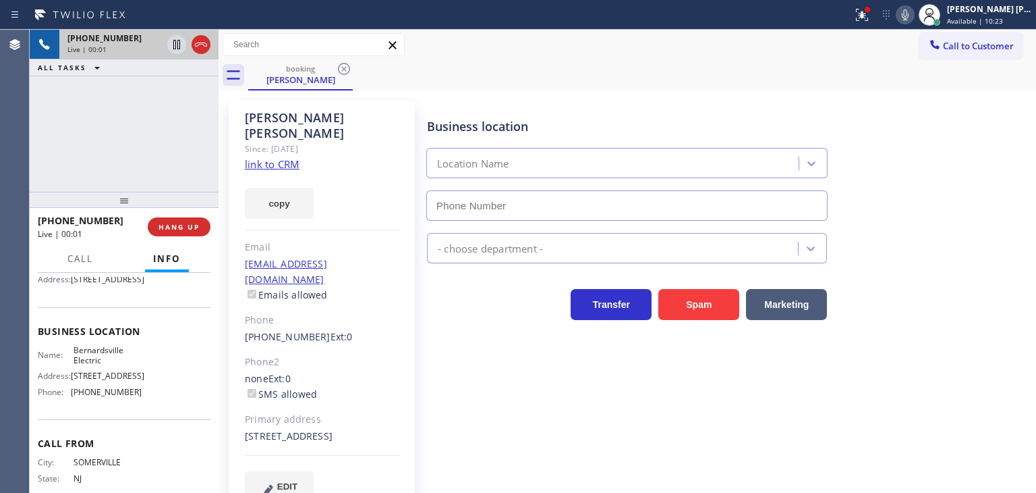
type input "[PHONE_NUMBER]"
click at [273, 157] on link "link to CRM" at bounding box center [272, 163] width 55 height 13
click at [914, 11] on icon at bounding box center [905, 15] width 16 height 16
click at [985, 5] on div "[PERSON_NAME] [PERSON_NAME]" at bounding box center [989, 8] width 85 height 11
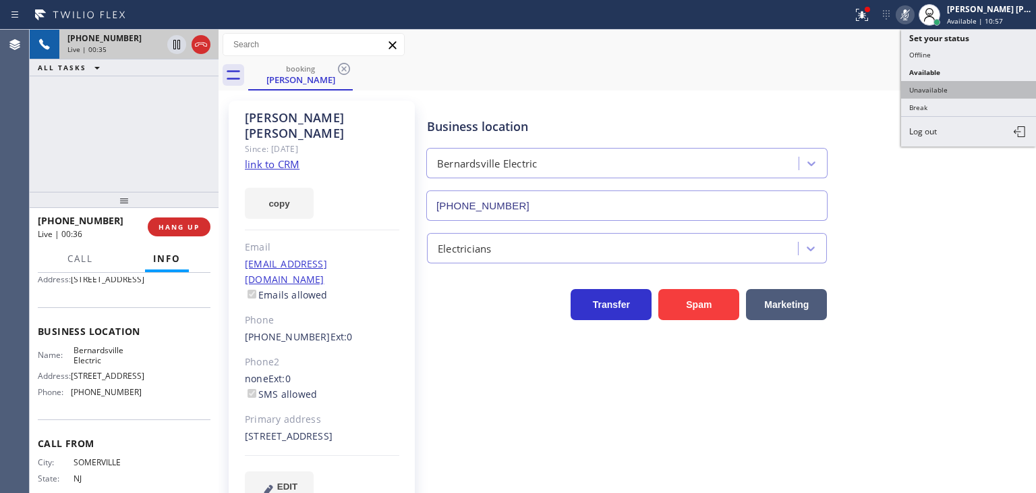
click at [989, 95] on button "Unavailable" at bounding box center [969, 90] width 135 height 18
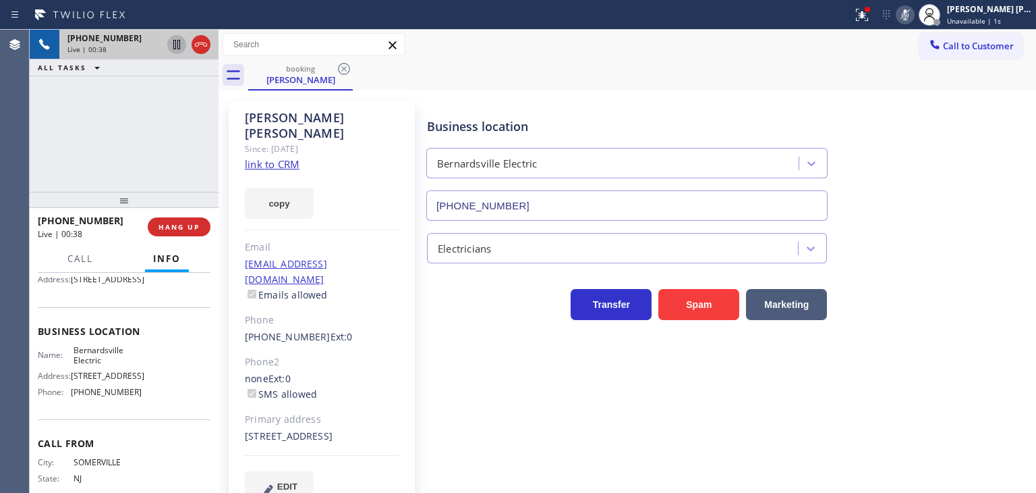
click at [178, 39] on icon at bounding box center [177, 44] width 16 height 16
click at [914, 8] on icon at bounding box center [905, 15] width 16 height 16
click at [175, 46] on icon at bounding box center [177, 44] width 16 height 16
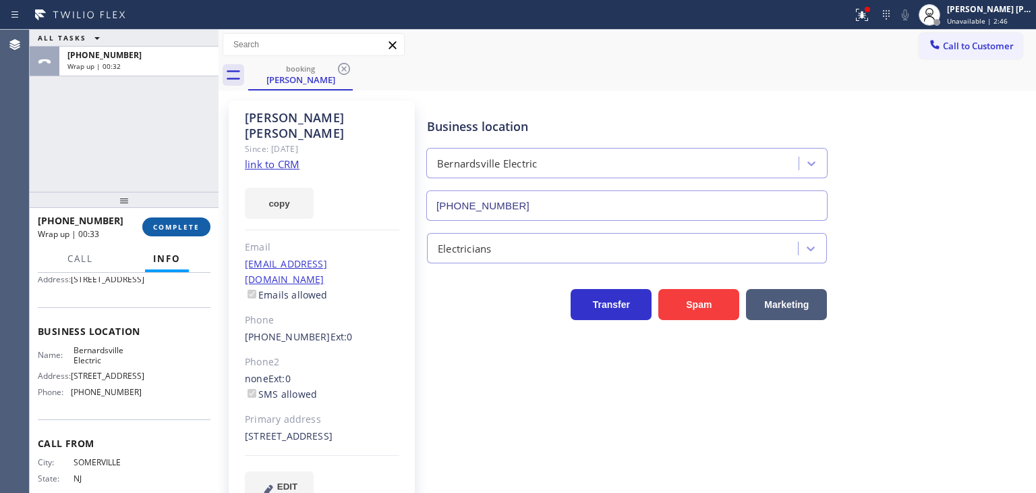
click at [155, 224] on span "COMPLETE" at bounding box center [176, 226] width 47 height 9
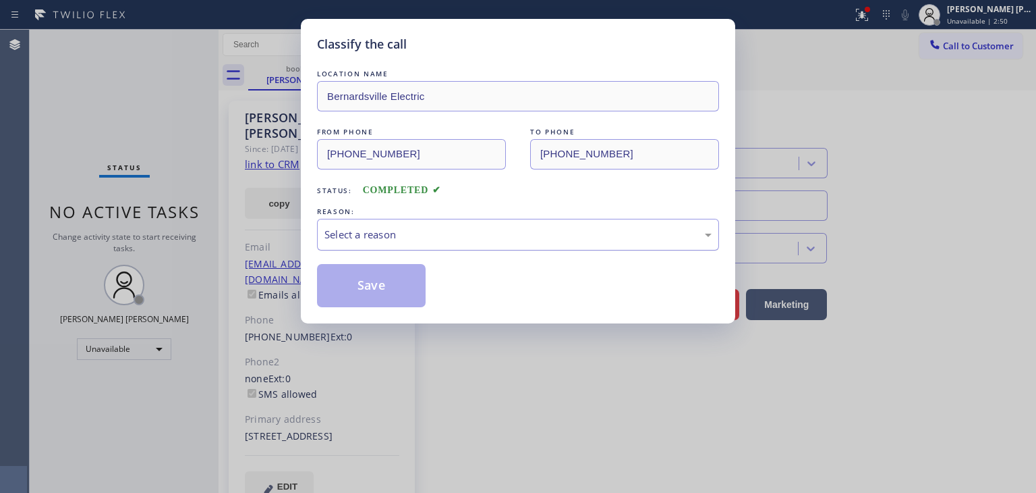
click at [416, 236] on div "Select a reason" at bounding box center [518, 235] width 387 height 16
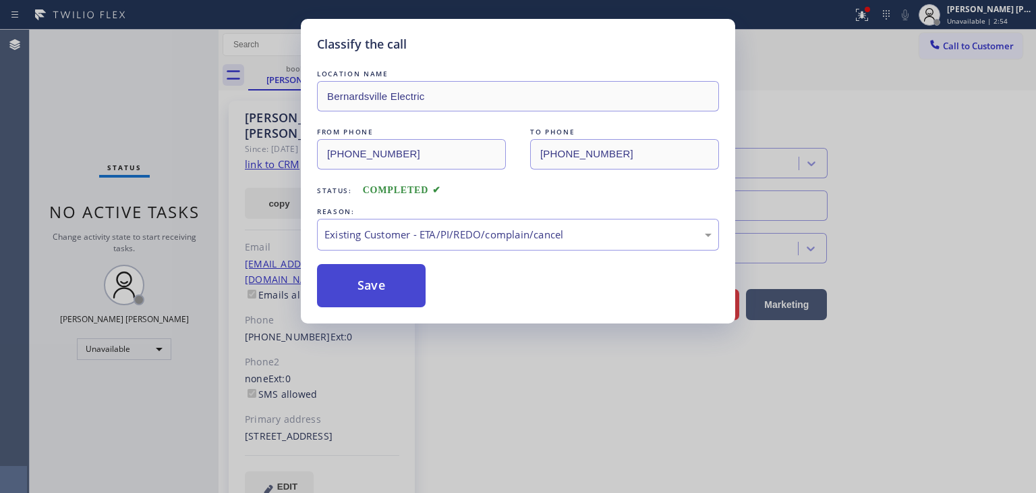
click at [384, 281] on button "Save" at bounding box center [371, 285] width 109 height 43
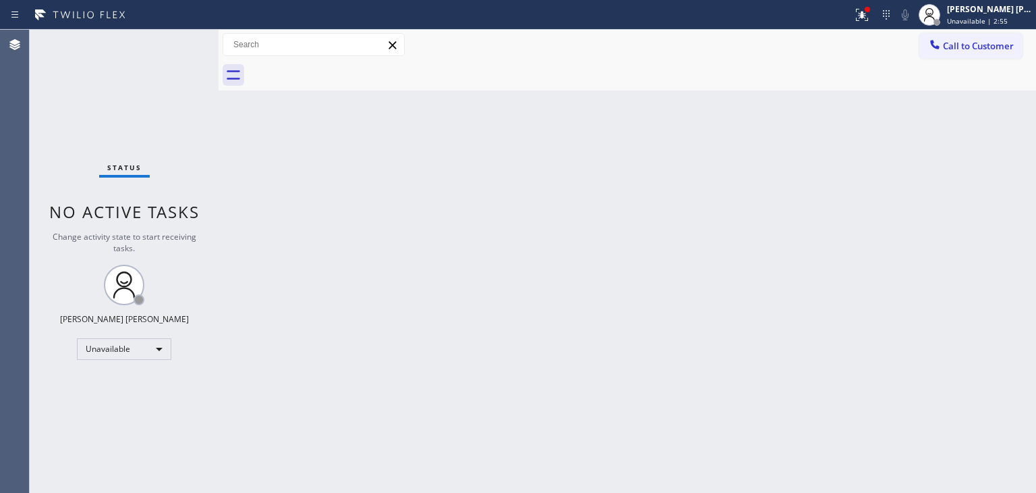
click at [1013, 11] on div "[PERSON_NAME] [PERSON_NAME]" at bounding box center [989, 8] width 85 height 11
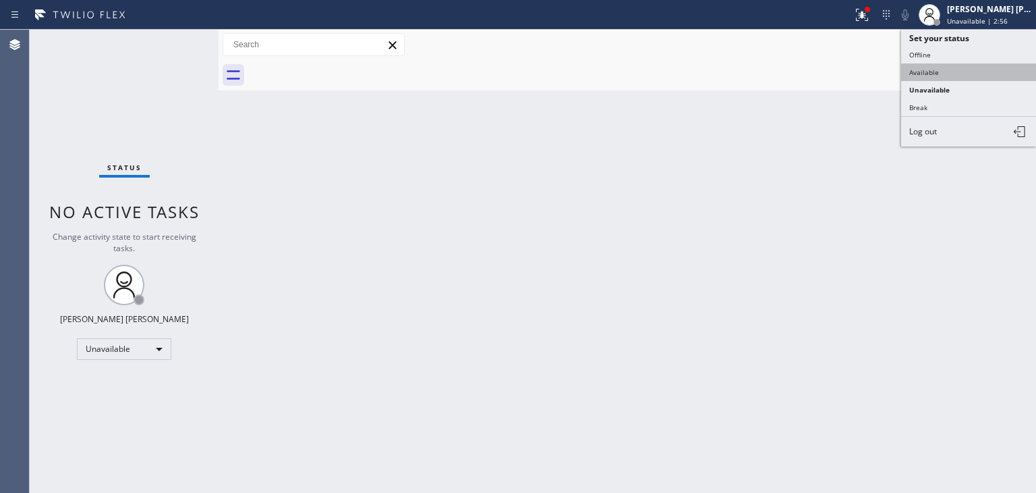
click at [949, 72] on button "Available" at bounding box center [969, 72] width 135 height 18
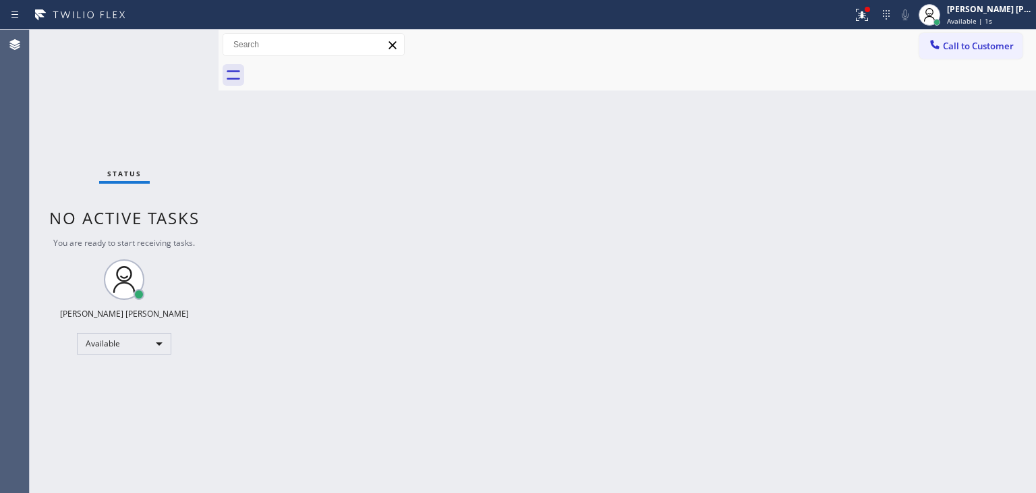
click at [177, 48] on div "Status No active tasks You are ready to start receiving tasks. [PERSON_NAME] [P…" at bounding box center [124, 261] width 189 height 463
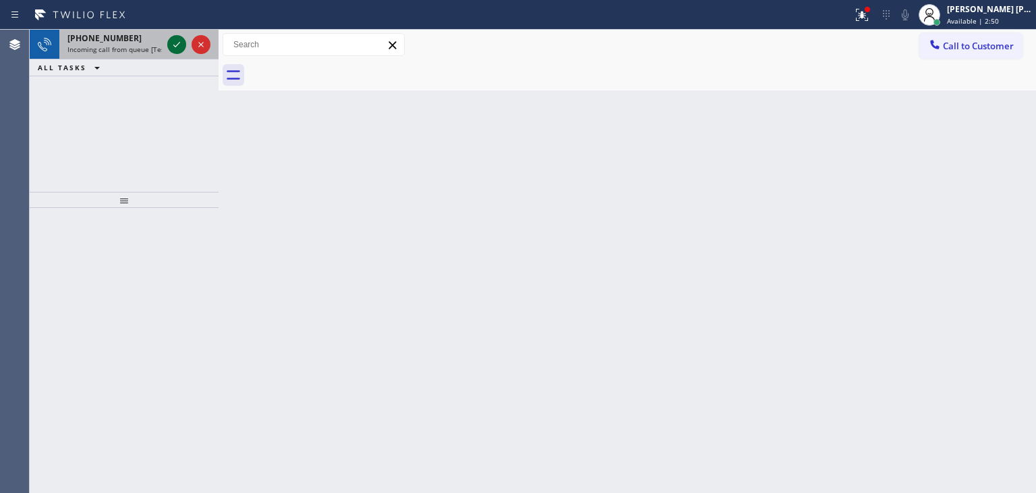
click at [174, 46] on icon at bounding box center [176, 44] width 7 height 5
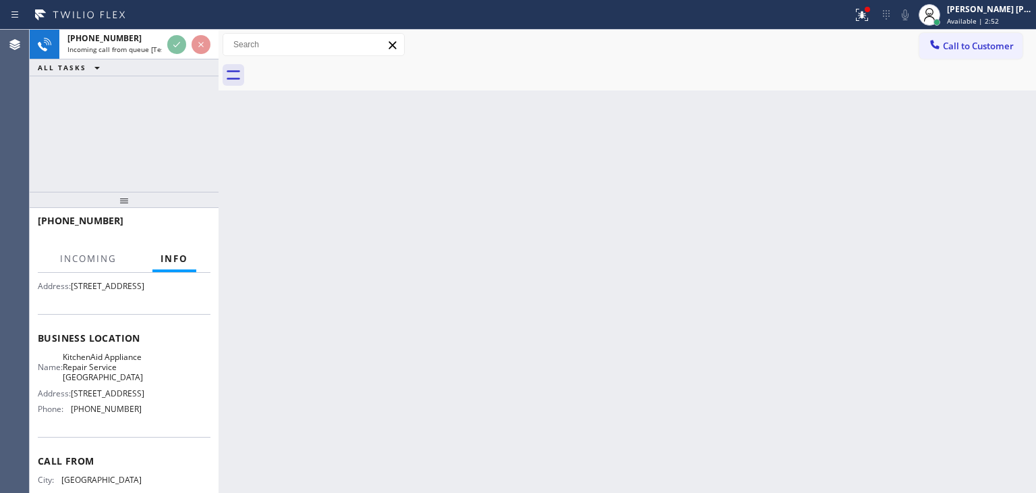
scroll to position [135, 0]
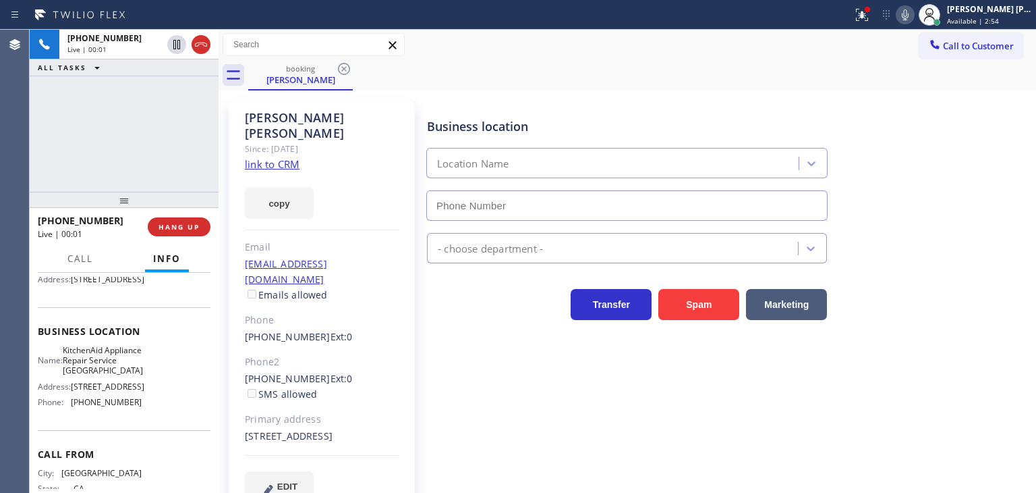
type input "[PHONE_NUMBER]"
click at [262, 157] on link "link to CRM" at bounding box center [272, 163] width 55 height 13
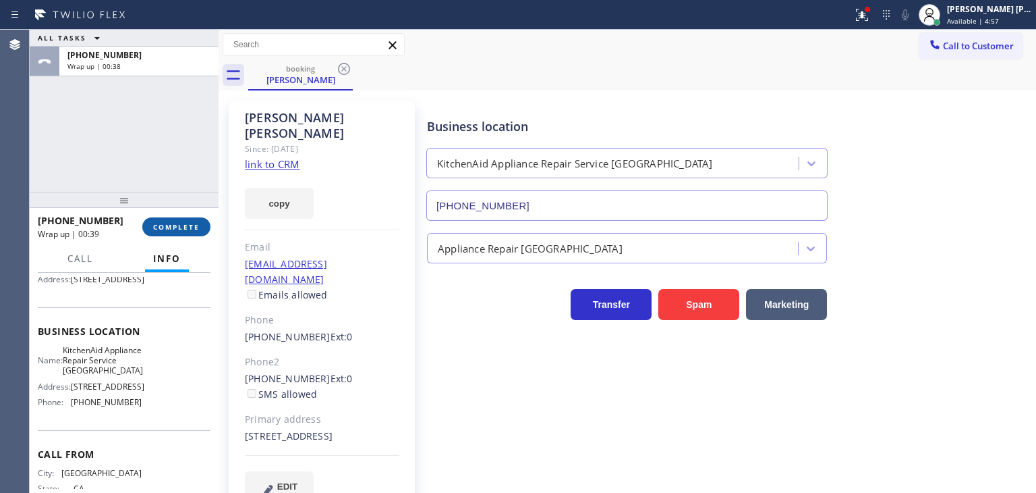
click at [167, 233] on button "COMPLETE" at bounding box center [176, 226] width 68 height 19
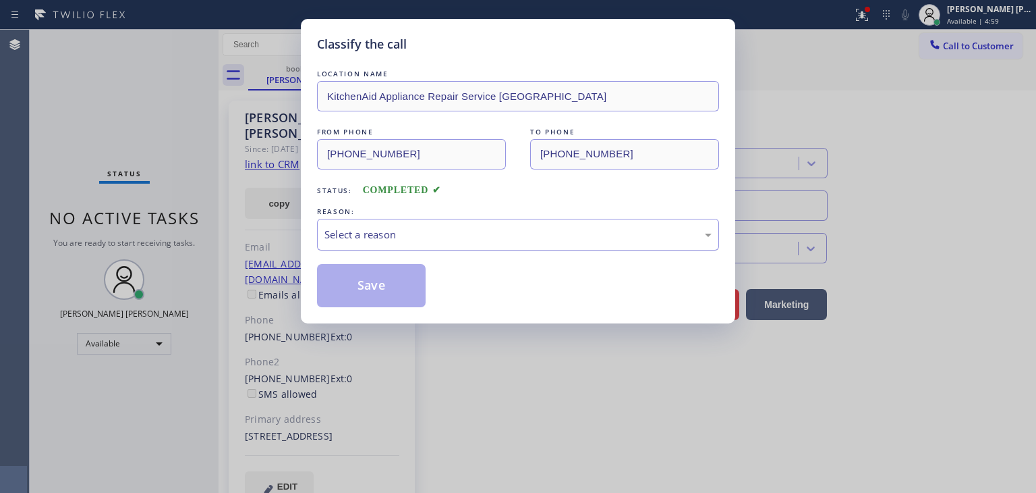
click at [493, 230] on div "Select a reason" at bounding box center [518, 235] width 387 height 16
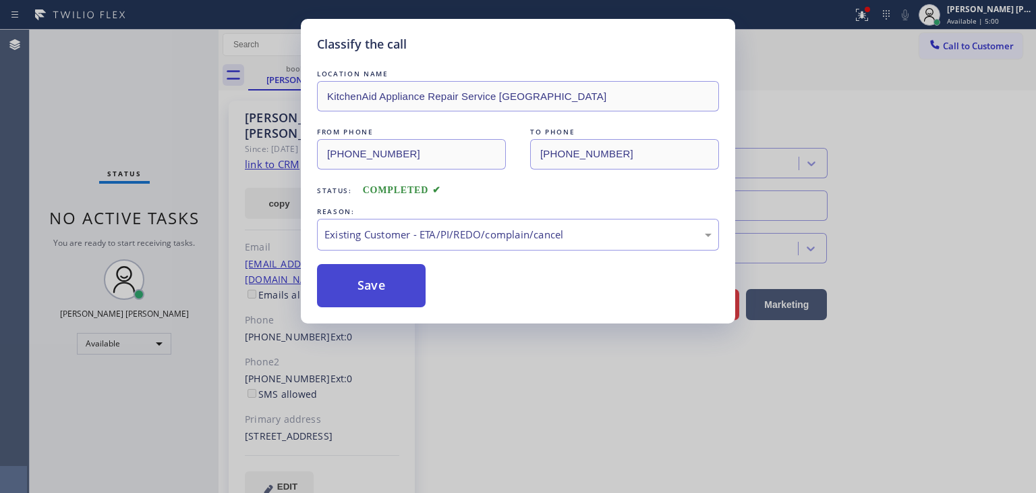
click at [352, 277] on button "Save" at bounding box center [371, 285] width 109 height 43
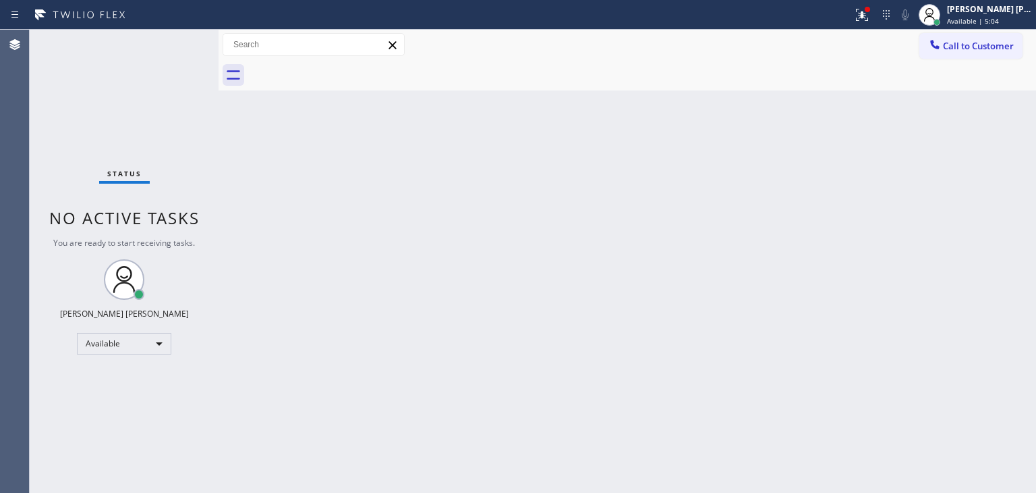
click at [175, 41] on div "Status No active tasks You are ready to start receiving tasks. [PERSON_NAME] [P…" at bounding box center [124, 261] width 189 height 463
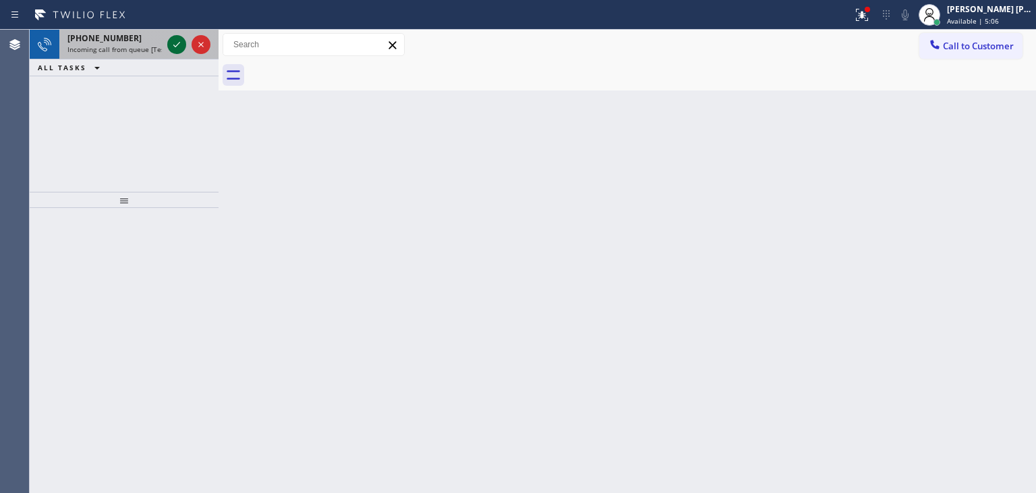
click at [175, 41] on icon at bounding box center [177, 44] width 16 height 16
click at [174, 48] on icon at bounding box center [177, 44] width 16 height 16
click at [178, 39] on icon at bounding box center [177, 44] width 16 height 16
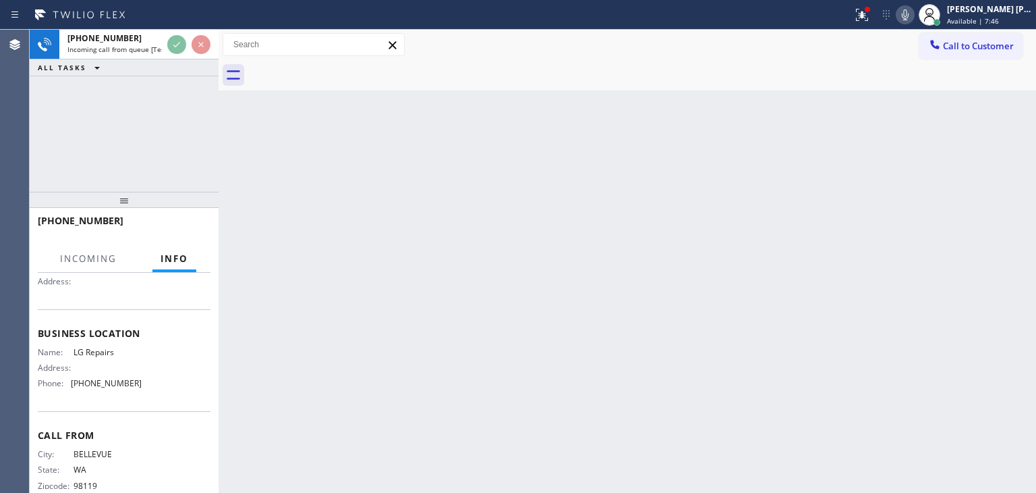
scroll to position [135, 0]
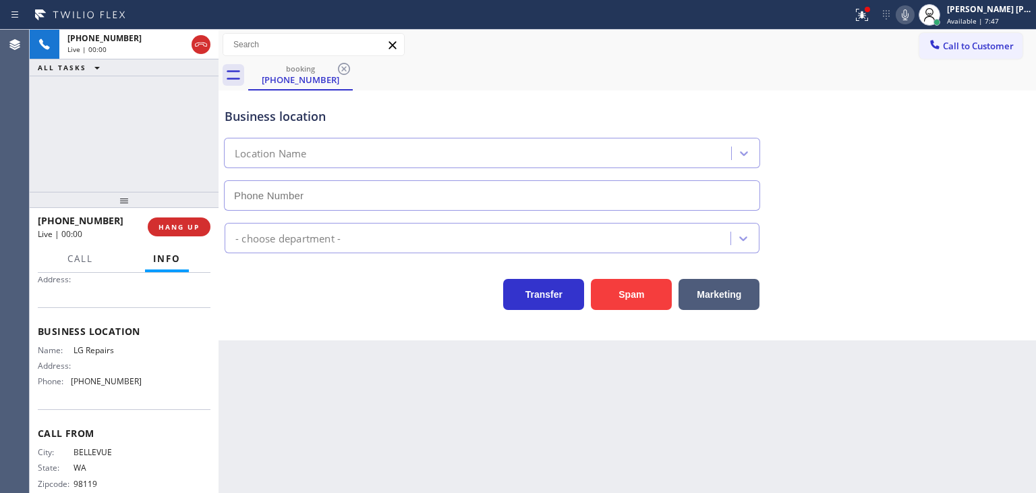
type input "[PHONE_NUMBER]"
click at [991, 161] on div "Business location LG Repairs [PHONE_NUMBER]" at bounding box center [627, 149] width 811 height 122
click at [909, 20] on icon at bounding box center [905, 14] width 7 height 11
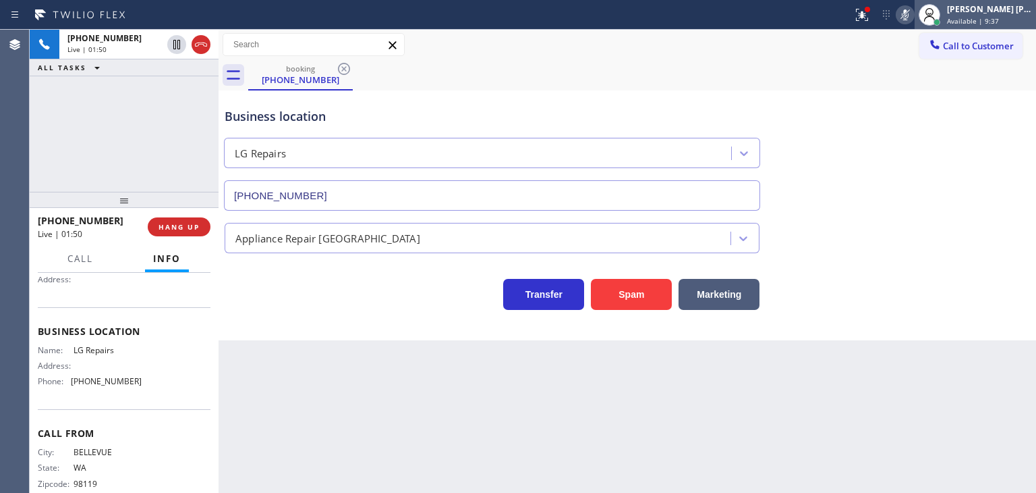
click at [979, 19] on span "Available | 9:37" at bounding box center [973, 20] width 52 height 9
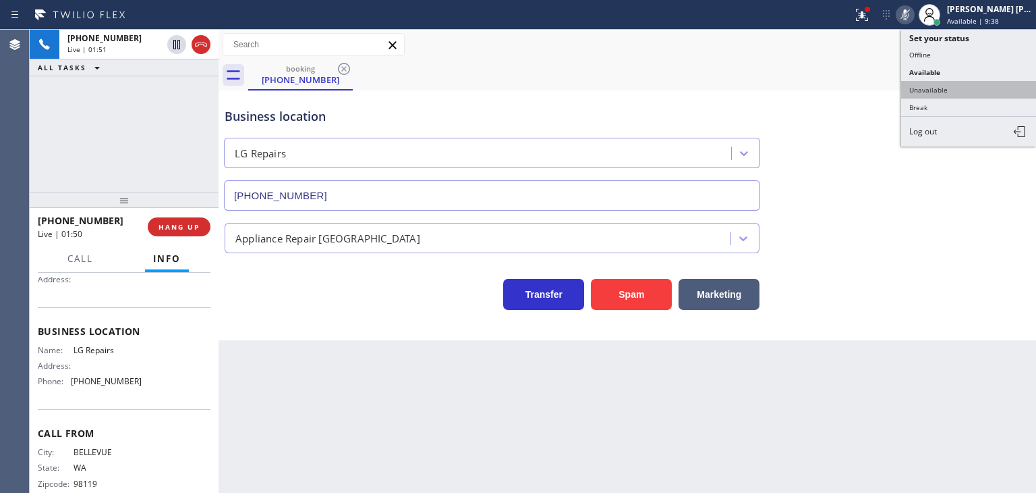
click at [976, 83] on button "Unavailable" at bounding box center [969, 90] width 135 height 18
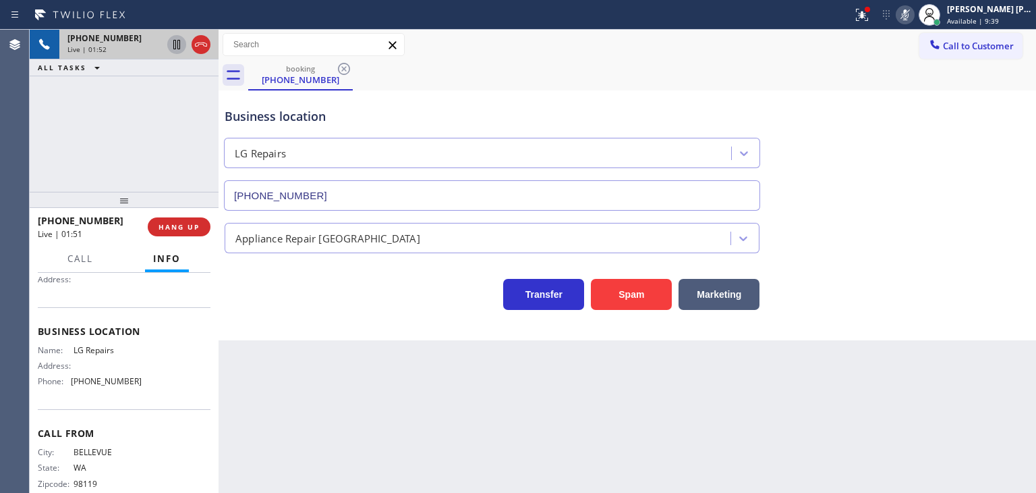
click at [173, 43] on icon at bounding box center [177, 44] width 16 height 16
click at [914, 20] on icon at bounding box center [905, 15] width 16 height 16
click at [173, 40] on icon at bounding box center [177, 44] width 16 height 16
drag, startPoint x: 111, startPoint y: 224, endPoint x: 46, endPoint y: 212, distance: 66.6
click at [46, 212] on div "[PHONE_NUMBER] Live | 03:42" at bounding box center [93, 226] width 110 height 35
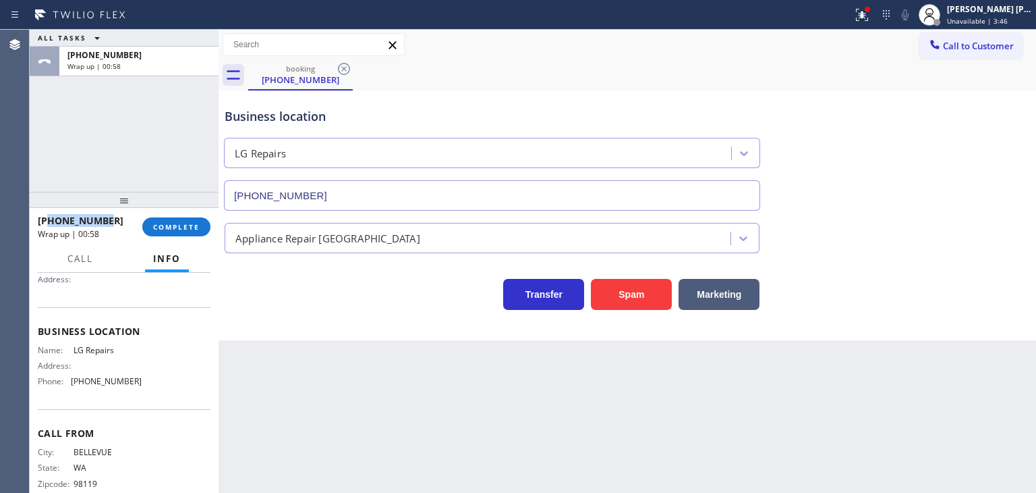
scroll to position [159, 0]
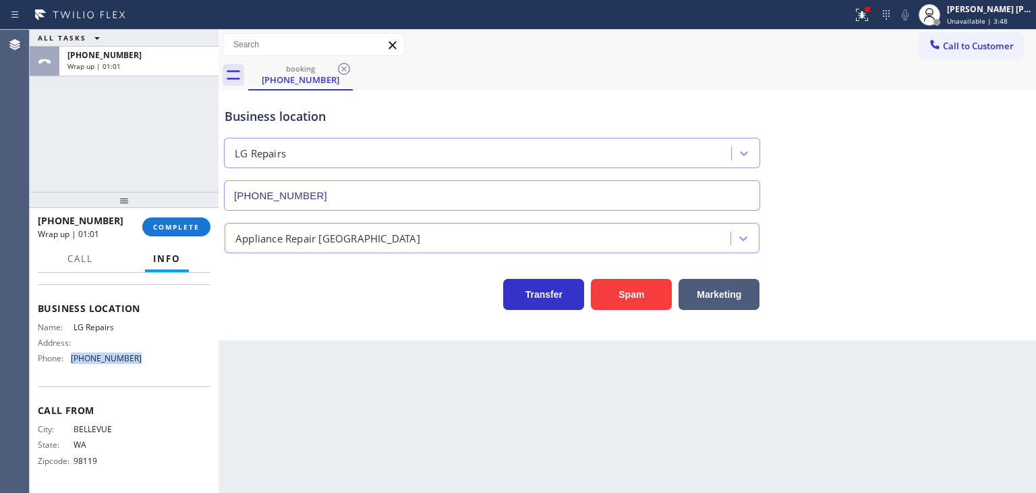
drag, startPoint x: 146, startPoint y: 357, endPoint x: 69, endPoint y: 356, distance: 77.6
click at [69, 356] on div "Name: LG Repairs Address: Phone: [PHONE_NUMBER]" at bounding box center [124, 345] width 173 height 47
click at [177, 234] on button "COMPLETE" at bounding box center [176, 226] width 68 height 19
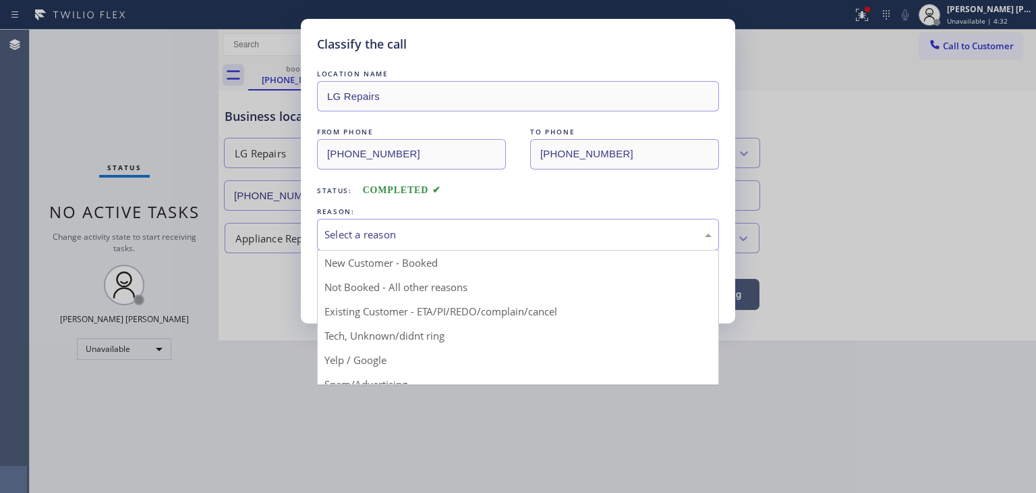
click at [354, 227] on div "Select a reason" at bounding box center [518, 235] width 387 height 16
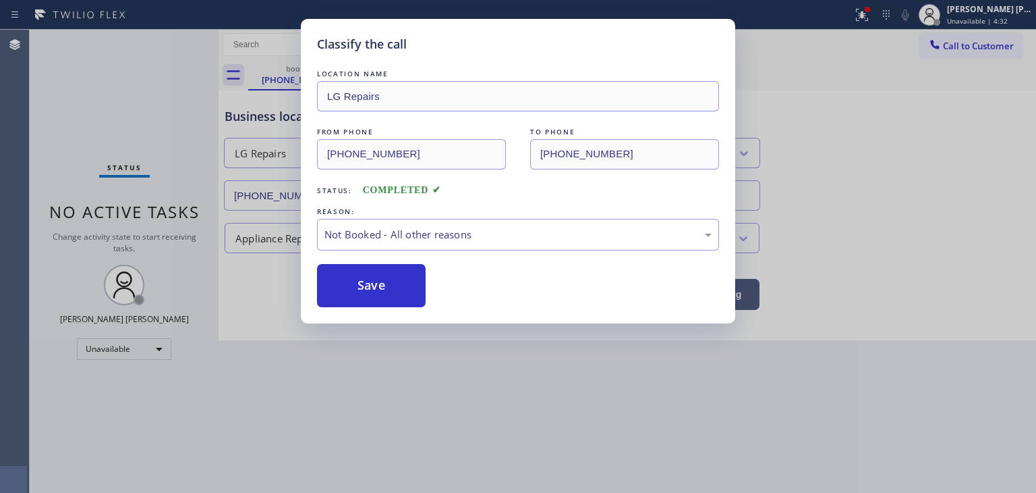
click at [372, 285] on button "Save" at bounding box center [371, 285] width 109 height 43
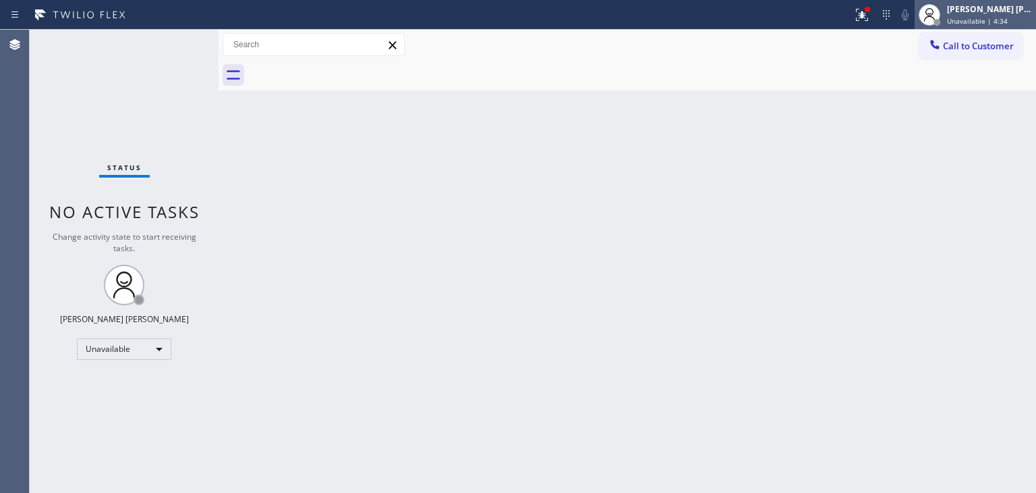
click at [980, 16] on span "Unavailable | 4:34" at bounding box center [977, 20] width 61 height 9
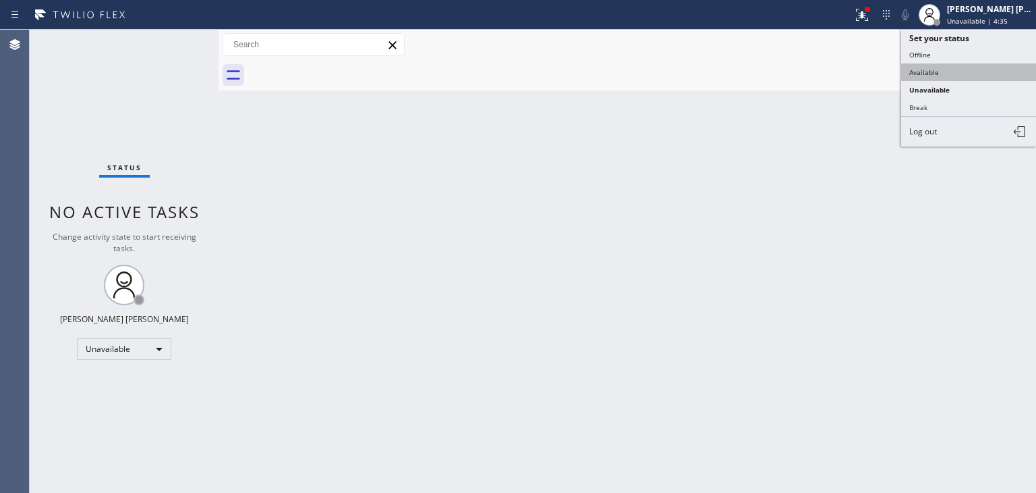
click at [947, 72] on button "Available" at bounding box center [969, 72] width 135 height 18
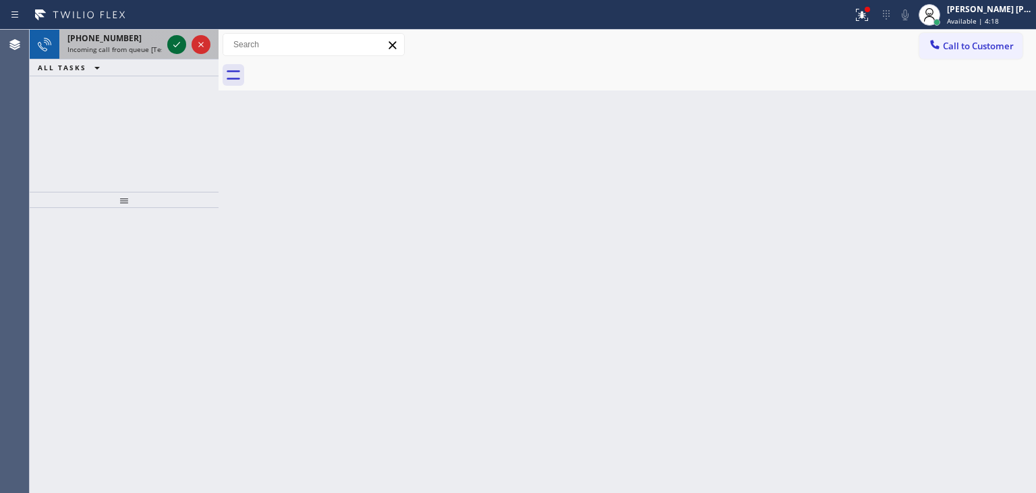
click at [178, 45] on icon at bounding box center [177, 44] width 16 height 16
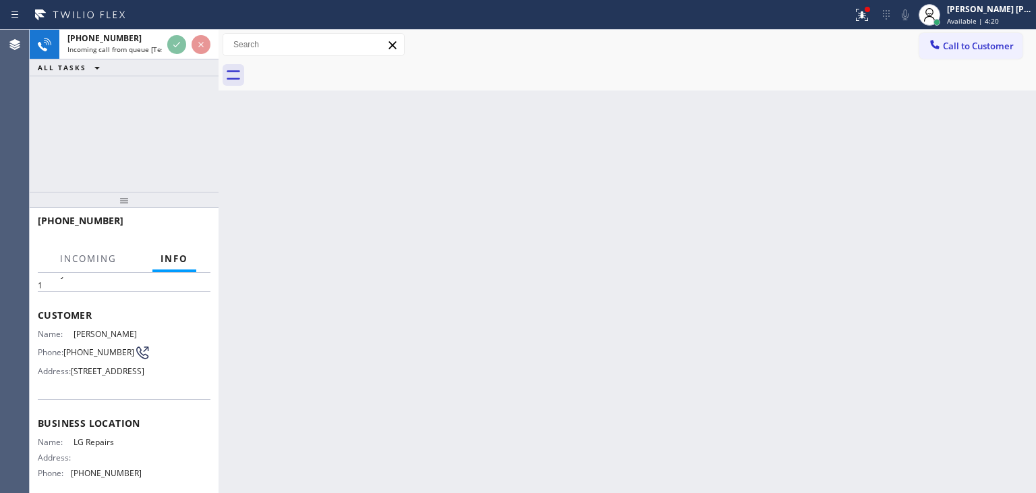
scroll to position [67, 0]
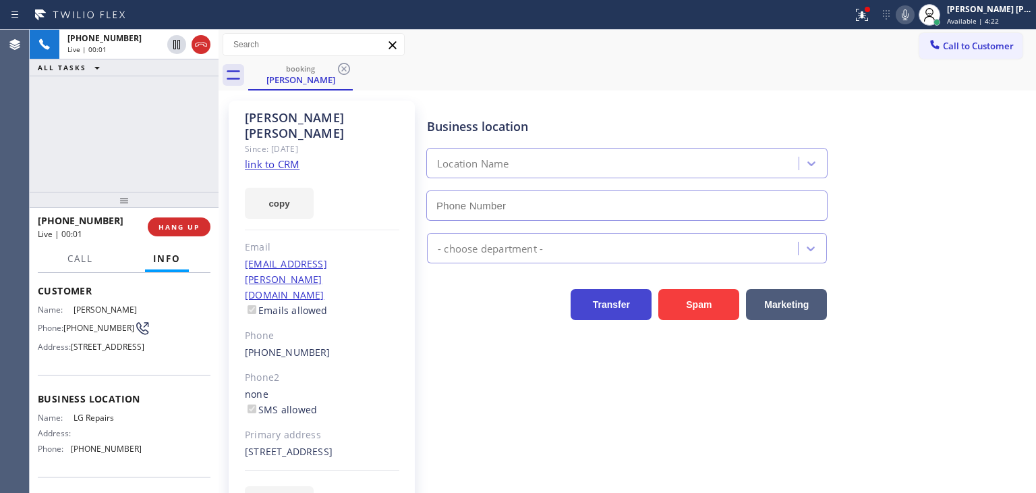
type input "[PHONE_NUMBER]"
drag, startPoint x: 161, startPoint y: 166, endPoint x: 191, endPoint y: 162, distance: 30.6
click at [161, 166] on div "[PHONE_NUMBER] Live | 00:12 ALL TASKS ALL TASKS ACTIVE TASKS TASKS IN WRAP UP" at bounding box center [124, 111] width 189 height 162
click at [288, 157] on link "link to CRM" at bounding box center [272, 163] width 55 height 13
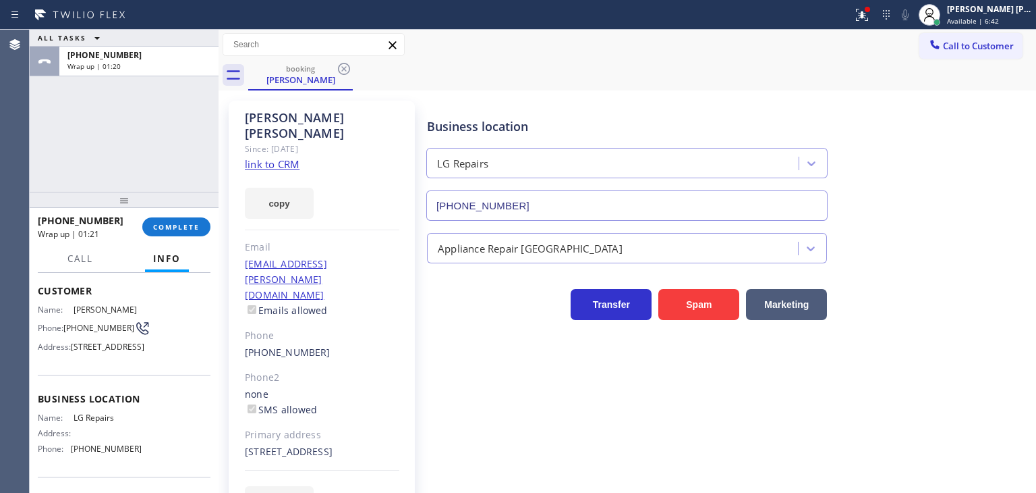
drag, startPoint x: 984, startPoint y: 304, endPoint x: 386, endPoint y: 201, distance: 606.6
click at [984, 304] on div "Transfer Spam Marketing" at bounding box center [728, 298] width 609 height 43
click at [183, 221] on button "COMPLETE" at bounding box center [176, 226] width 68 height 19
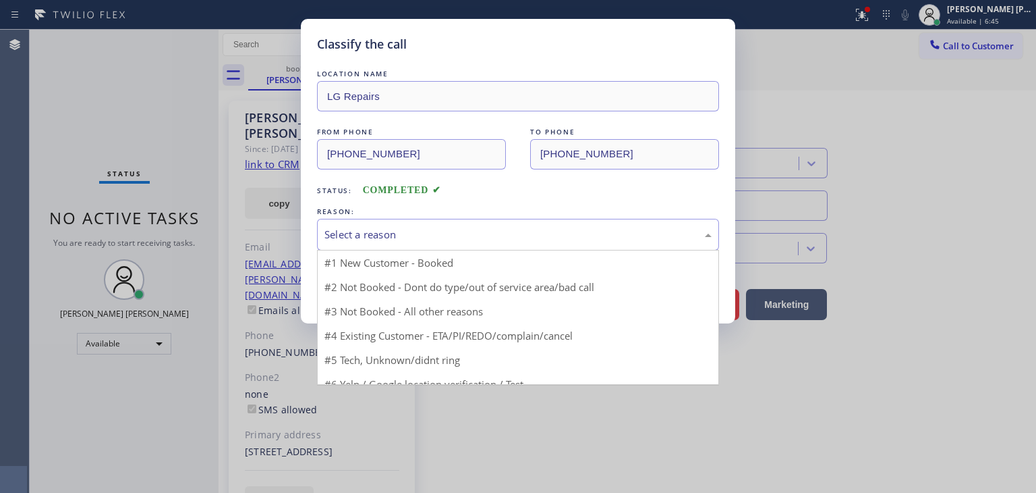
click at [391, 228] on div "Select a reason" at bounding box center [518, 235] width 387 height 16
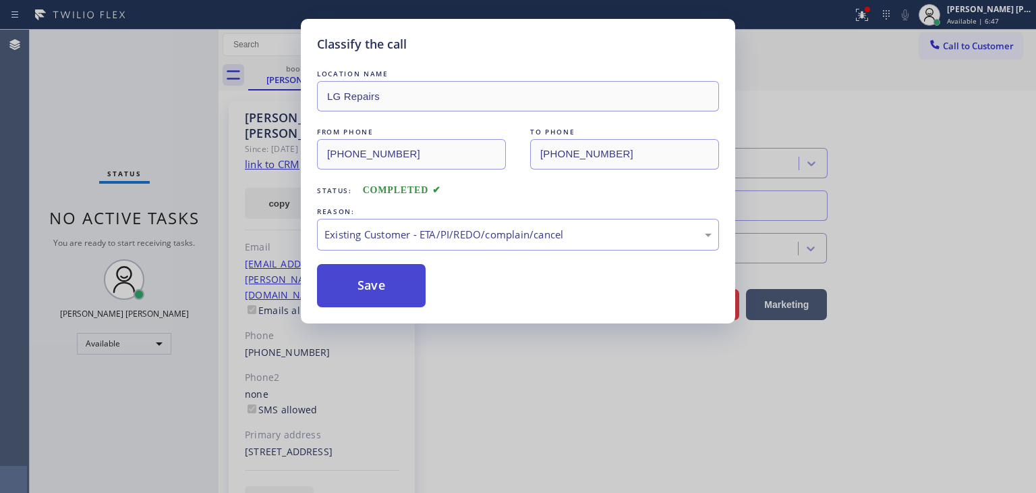
click at [375, 284] on button "Save" at bounding box center [371, 285] width 109 height 43
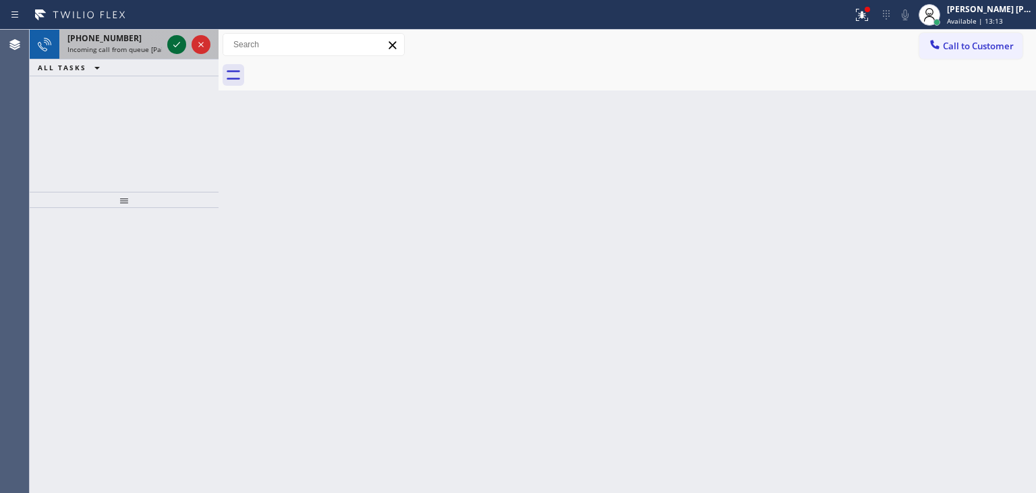
click at [180, 51] on icon at bounding box center [177, 44] width 16 height 16
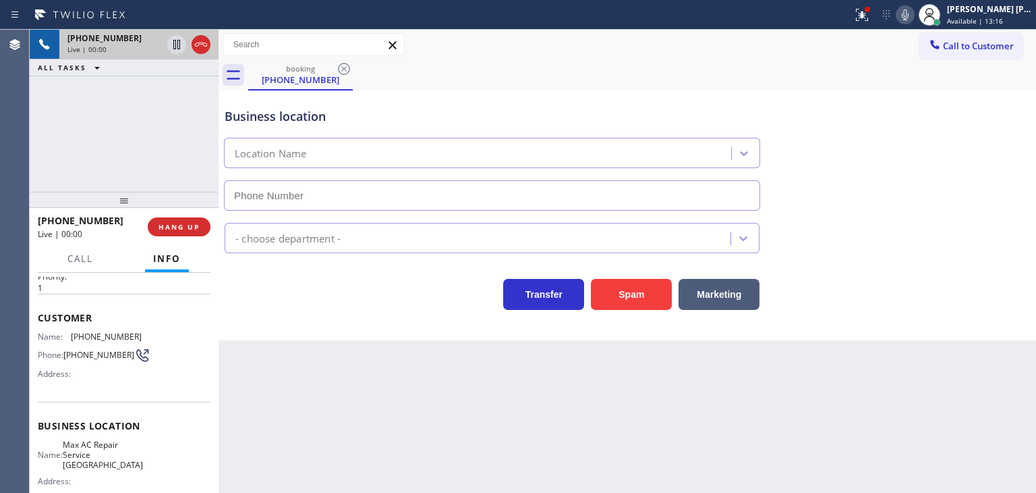
scroll to position [135, 0]
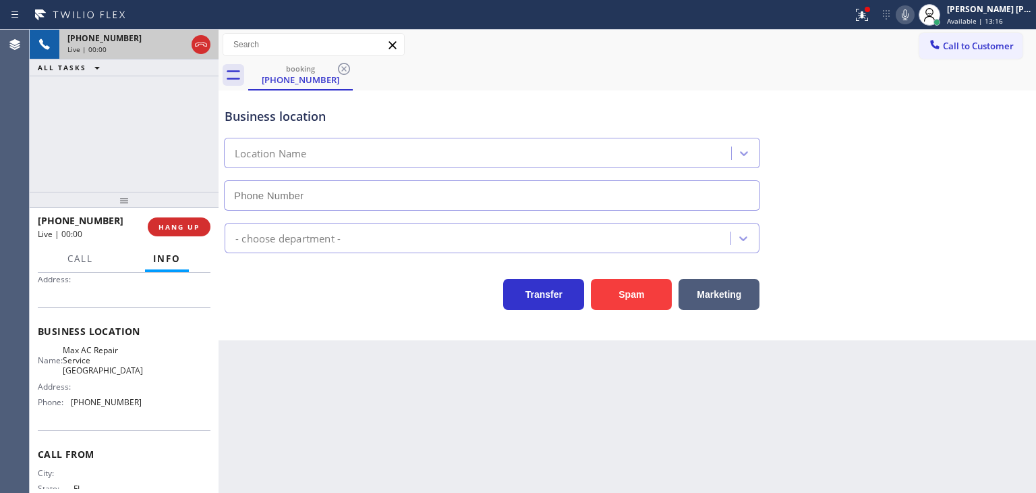
type input "[PHONE_NUMBER]"
drag, startPoint x: 999, startPoint y: 393, endPoint x: 983, endPoint y: 368, distance: 29.6
click at [999, 393] on div "Back to Dashboard Change Sender ID Customers Technicians Select a contact Outbo…" at bounding box center [628, 261] width 818 height 463
click at [914, 13] on icon at bounding box center [905, 15] width 16 height 16
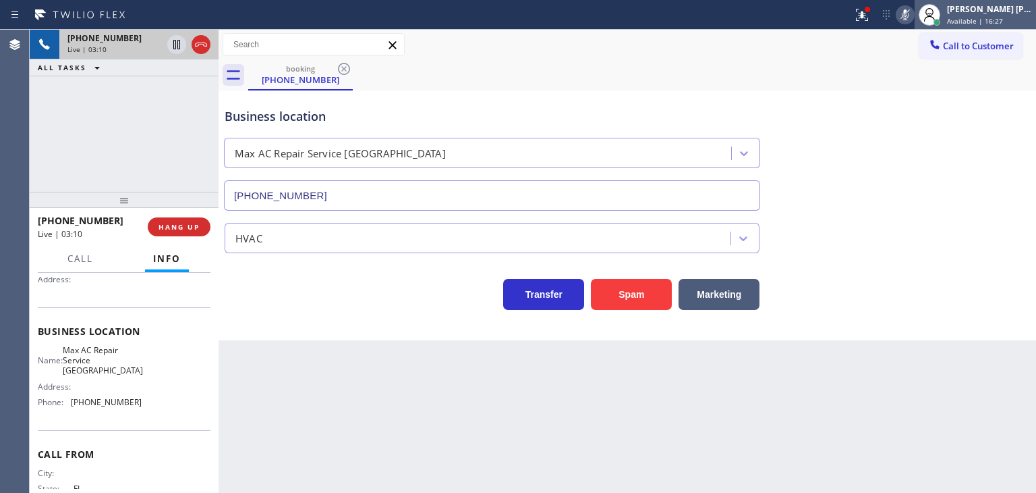
click at [1003, 13] on div "[PERSON_NAME] [PERSON_NAME]" at bounding box center [989, 8] width 85 height 11
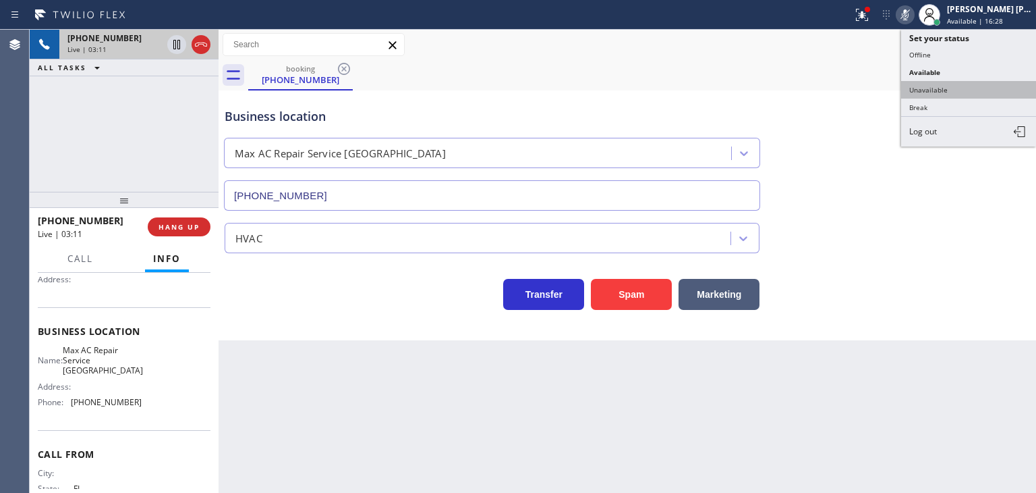
click at [956, 88] on button "Unavailable" at bounding box center [969, 90] width 135 height 18
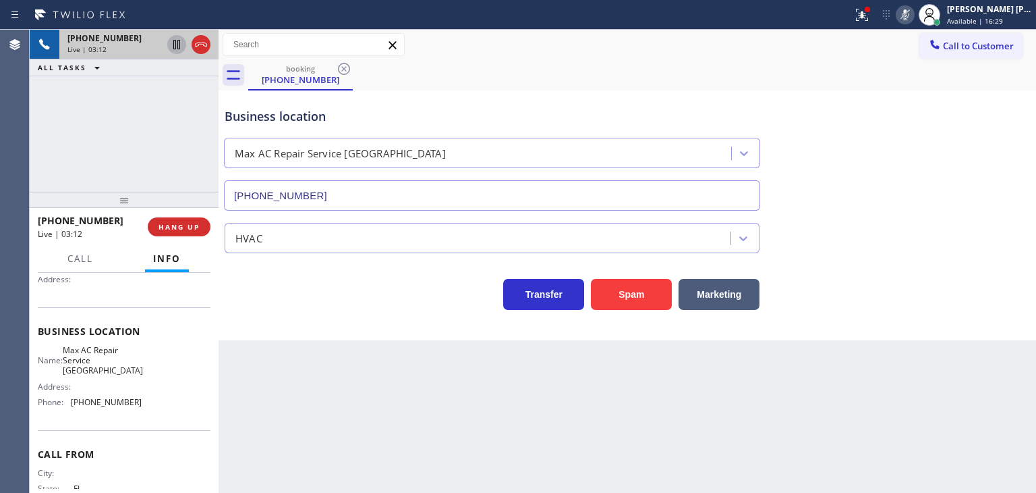
click at [178, 47] on icon at bounding box center [177, 44] width 16 height 16
click at [1015, 119] on div "Business location Max AC Repair Service [GEOGRAPHIC_DATA] [PHONE_NUMBER]" at bounding box center [627, 149] width 811 height 122
click at [914, 20] on icon at bounding box center [905, 15] width 16 height 16
click at [181, 46] on icon at bounding box center [177, 44] width 16 height 16
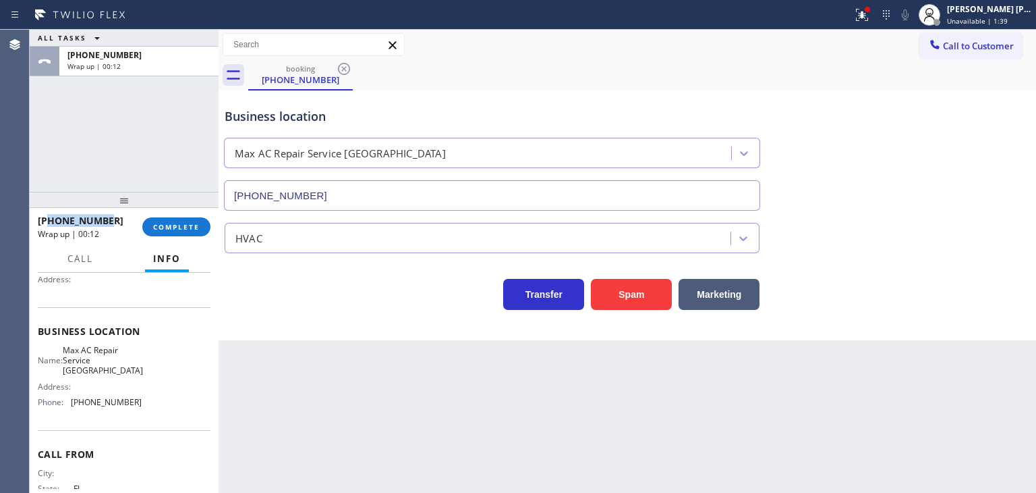
drag, startPoint x: 124, startPoint y: 221, endPoint x: 51, endPoint y: 220, distance: 72.9
click at [51, 220] on div "[PHONE_NUMBER]" at bounding box center [85, 220] width 95 height 13
drag, startPoint x: 140, startPoint y: 400, endPoint x: 70, endPoint y: 404, distance: 70.3
click at [68, 405] on div "Name: Max AC Repair Service Pembroke Pines Address: Phone: [PHONE_NUMBER]" at bounding box center [124, 379] width 173 height 68
click at [1008, 16] on span "Unavailable | 4:01" at bounding box center [977, 20] width 61 height 9
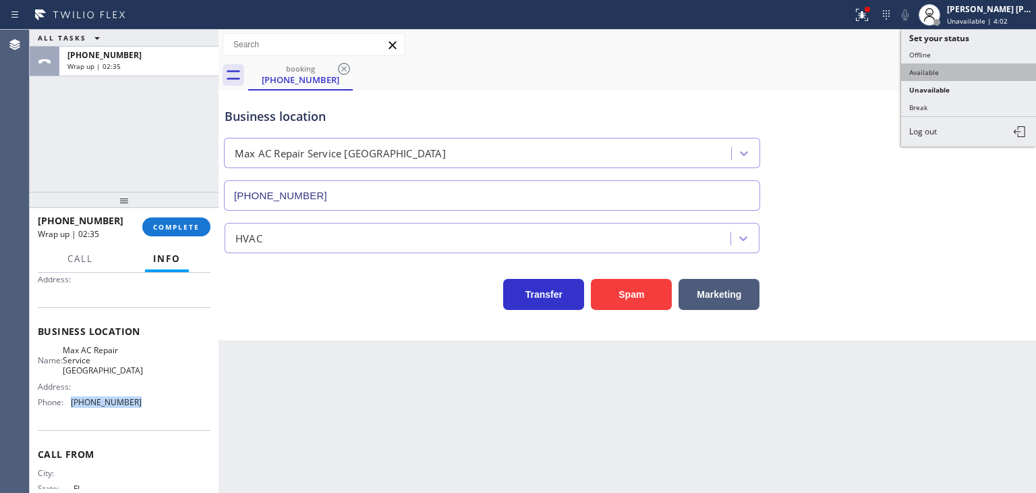
click at [958, 68] on button "Available" at bounding box center [969, 72] width 135 height 18
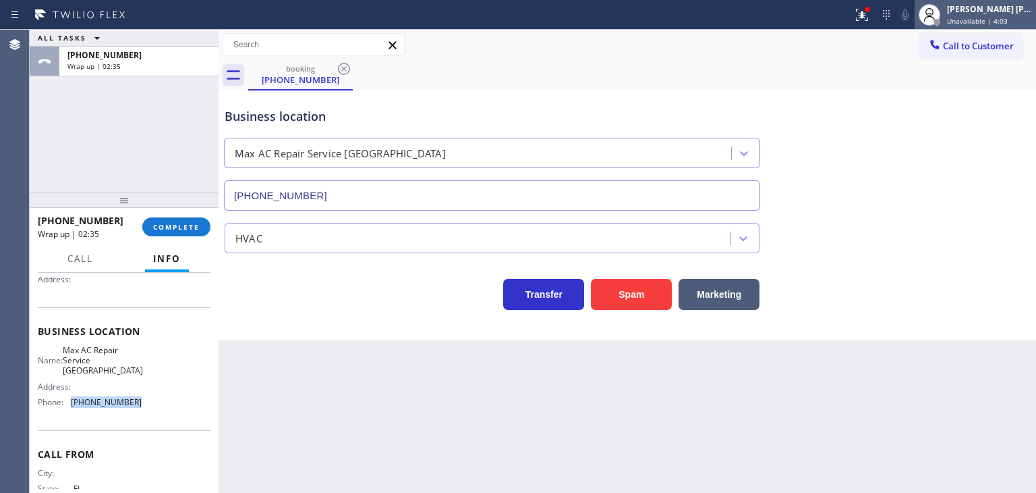
click at [1002, 20] on span "Unavailable | 4:03" at bounding box center [977, 20] width 61 height 9
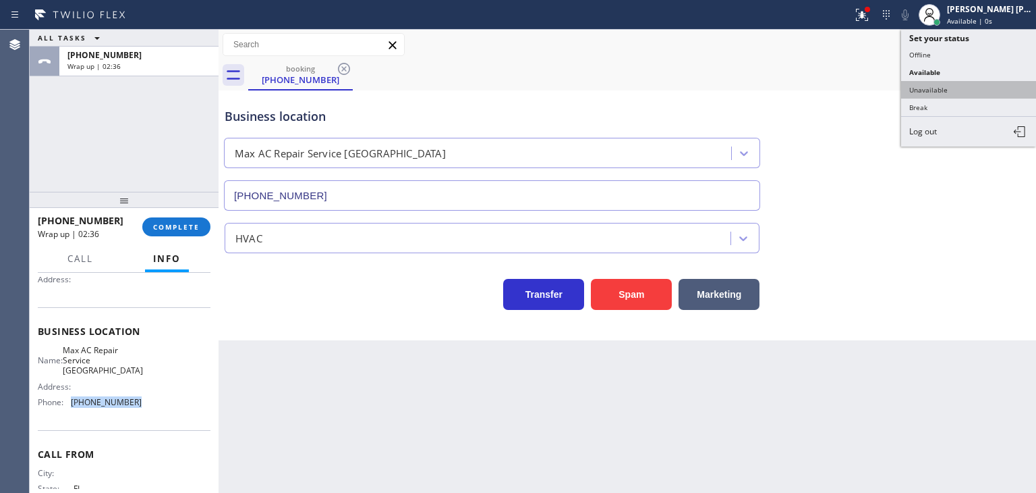
click at [971, 88] on button "Unavailable" at bounding box center [969, 90] width 135 height 18
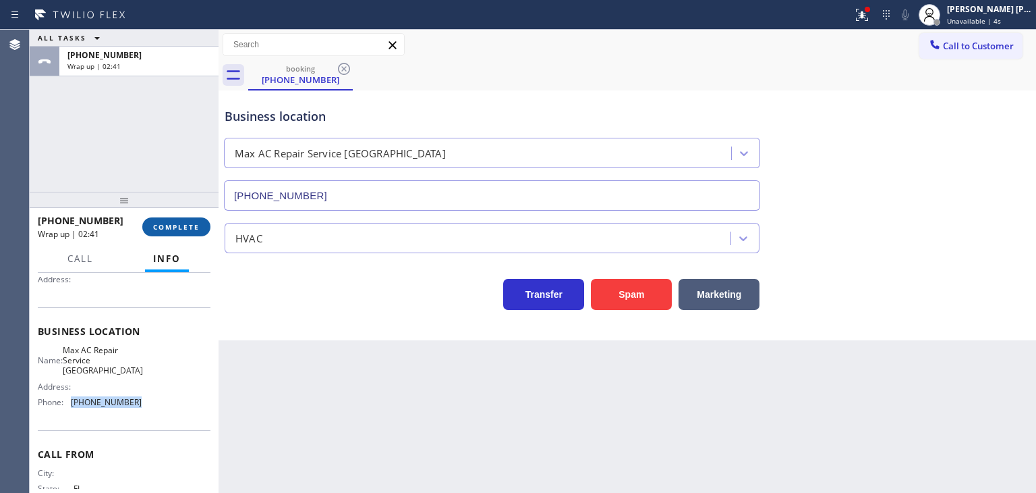
click at [175, 227] on span "COMPLETE" at bounding box center [176, 226] width 47 height 9
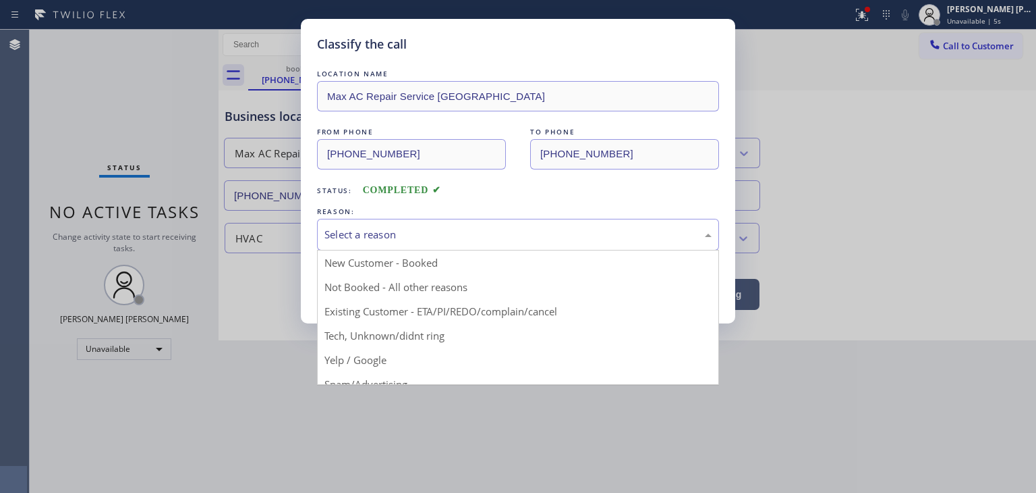
click at [446, 245] on div "Select a reason" at bounding box center [518, 235] width 402 height 32
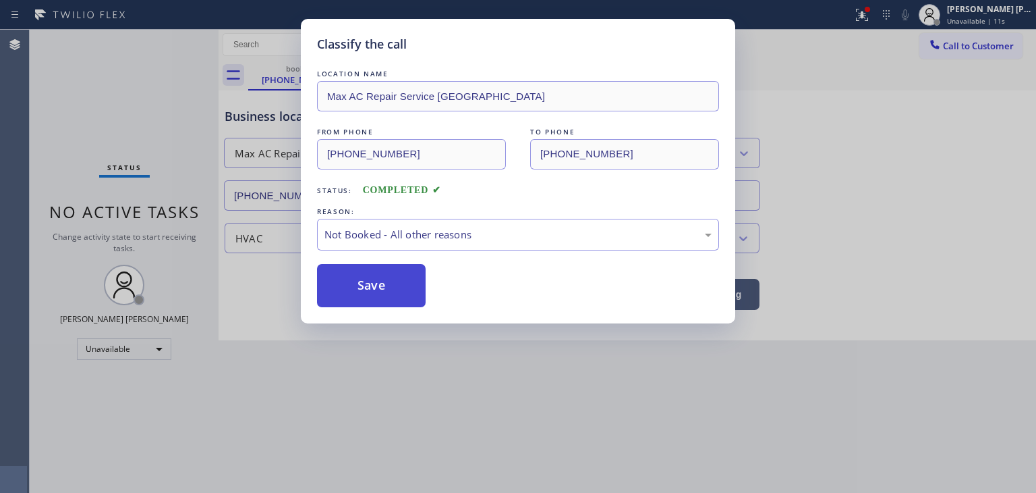
click at [389, 292] on button "Save" at bounding box center [371, 285] width 109 height 43
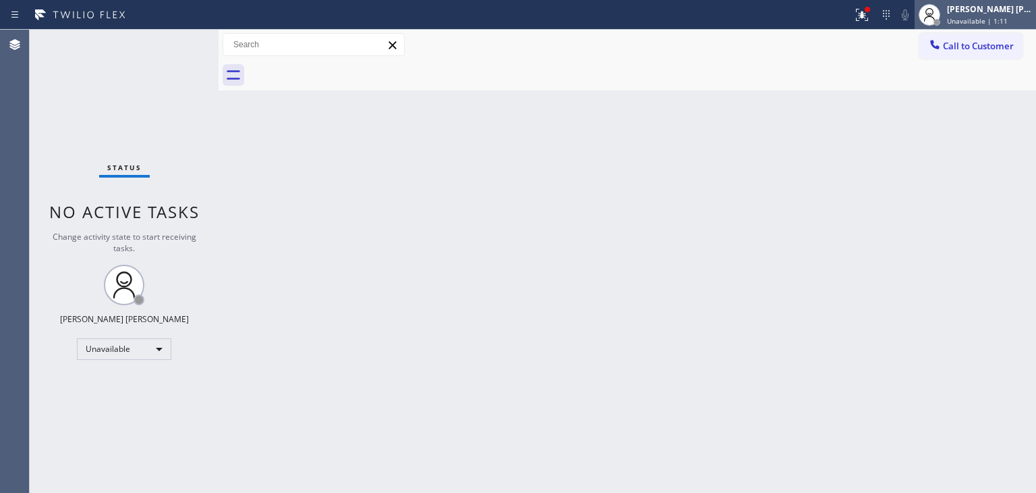
click at [1008, 20] on span "Unavailable | 1:11" at bounding box center [977, 20] width 61 height 9
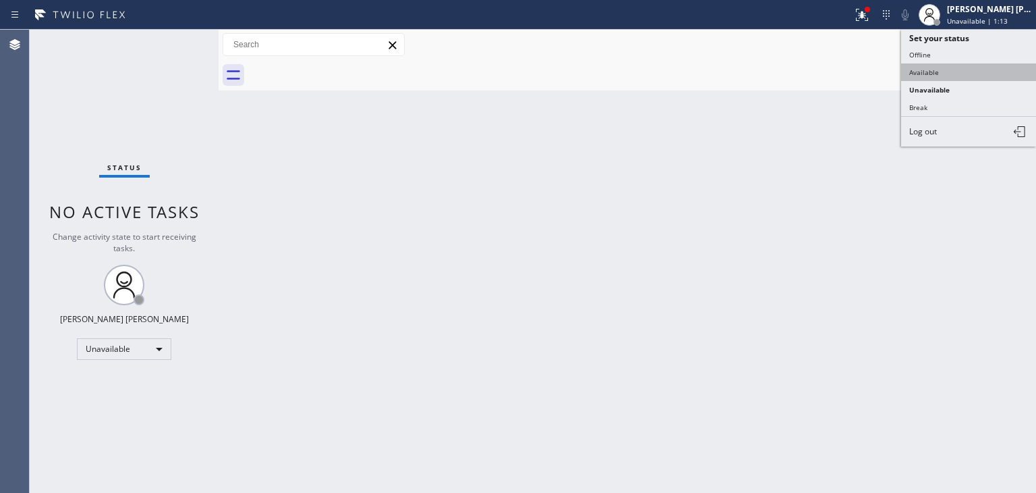
click at [942, 78] on button "Available" at bounding box center [969, 72] width 135 height 18
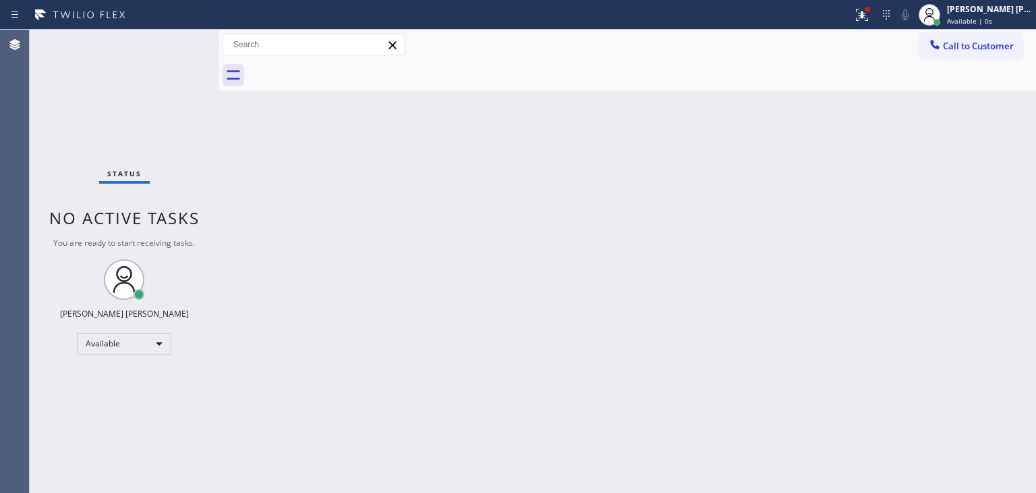
click at [178, 47] on div "Status No active tasks You are ready to start receiving tasks. [PERSON_NAME] [P…" at bounding box center [124, 261] width 189 height 463
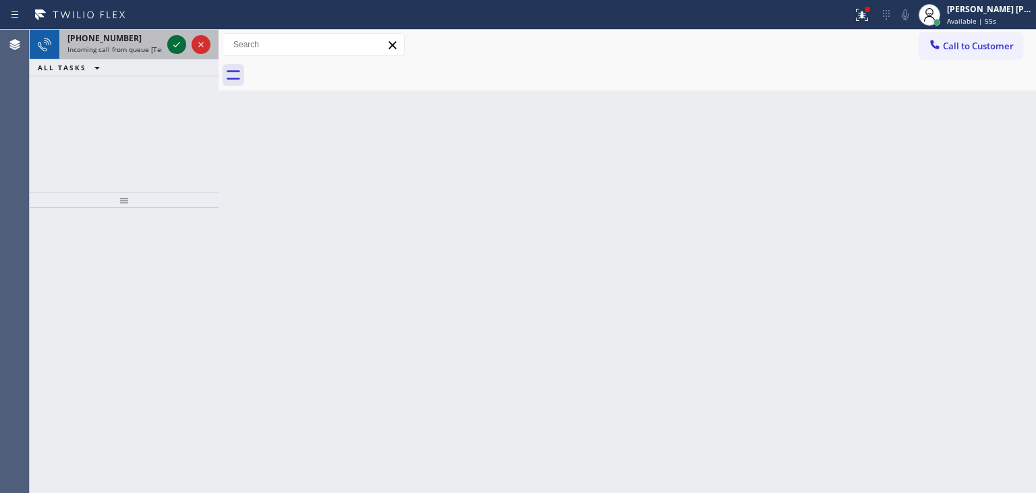
click at [178, 38] on icon at bounding box center [177, 44] width 16 height 16
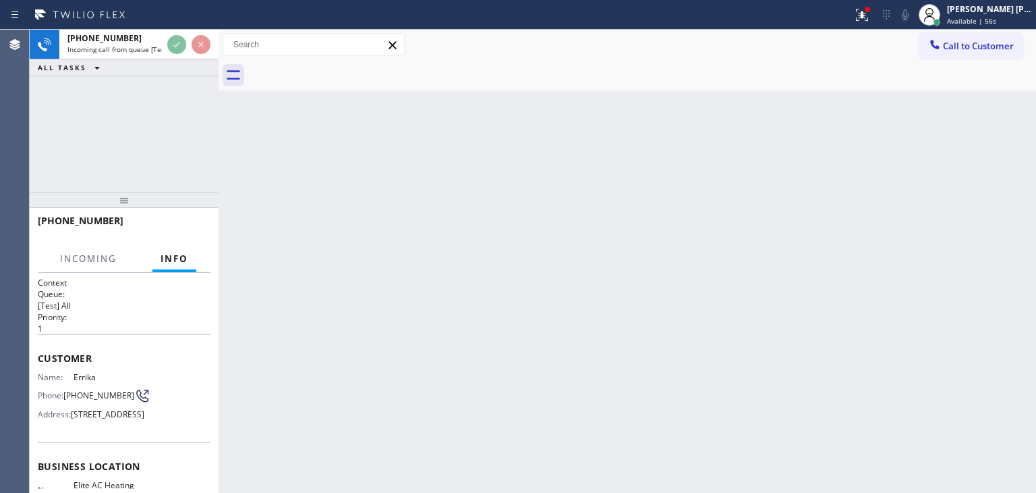
scroll to position [67, 0]
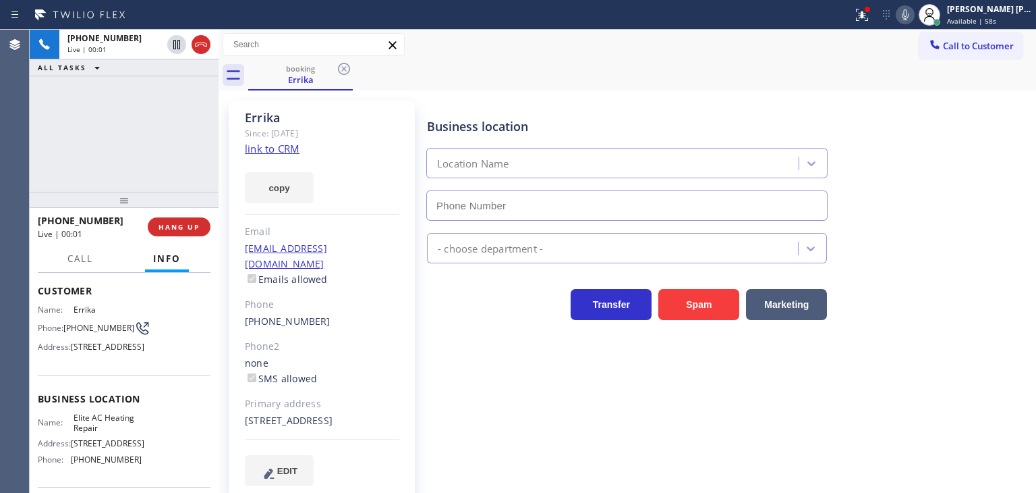
type input "[PHONE_NUMBER]"
click at [273, 146] on link "link to CRM" at bounding box center [272, 148] width 55 height 13
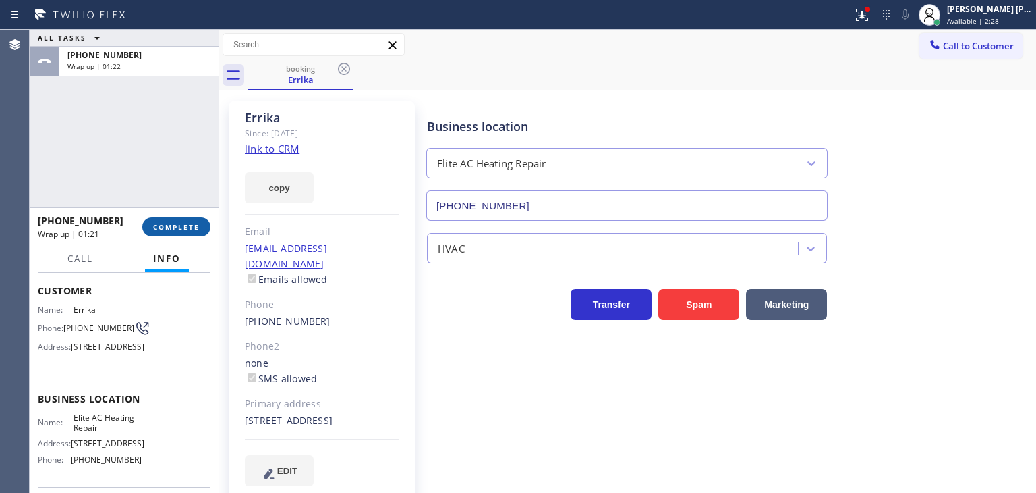
click at [194, 224] on span "COMPLETE" at bounding box center [176, 226] width 47 height 9
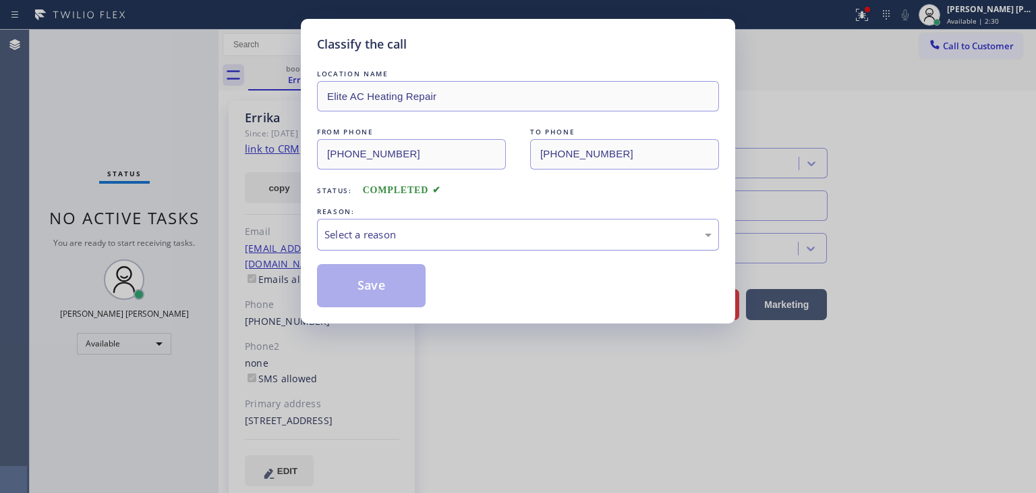
click at [399, 228] on div "Select a reason" at bounding box center [518, 235] width 387 height 16
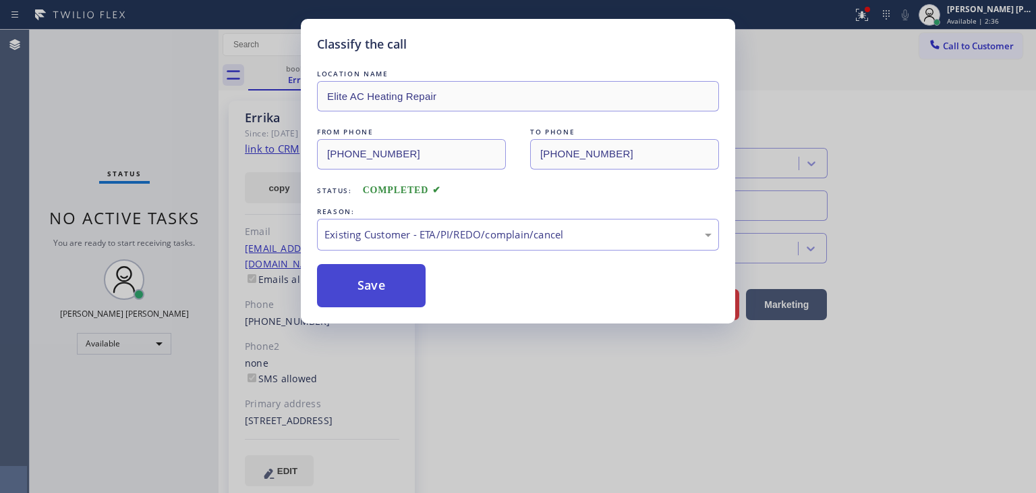
click at [381, 289] on button "Save" at bounding box center [371, 285] width 109 height 43
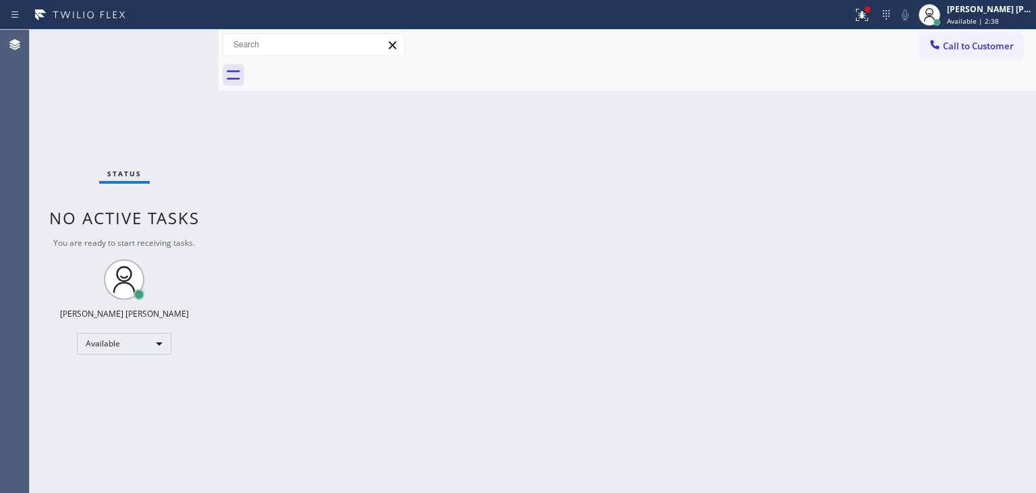
click at [175, 36] on div "Status No active tasks You are ready to start receiving tasks. [PERSON_NAME] [P…" at bounding box center [124, 261] width 189 height 463
click at [172, 30] on div "Status No active tasks You are ready to start receiving tasks. [PERSON_NAME] [P…" at bounding box center [124, 261] width 189 height 463
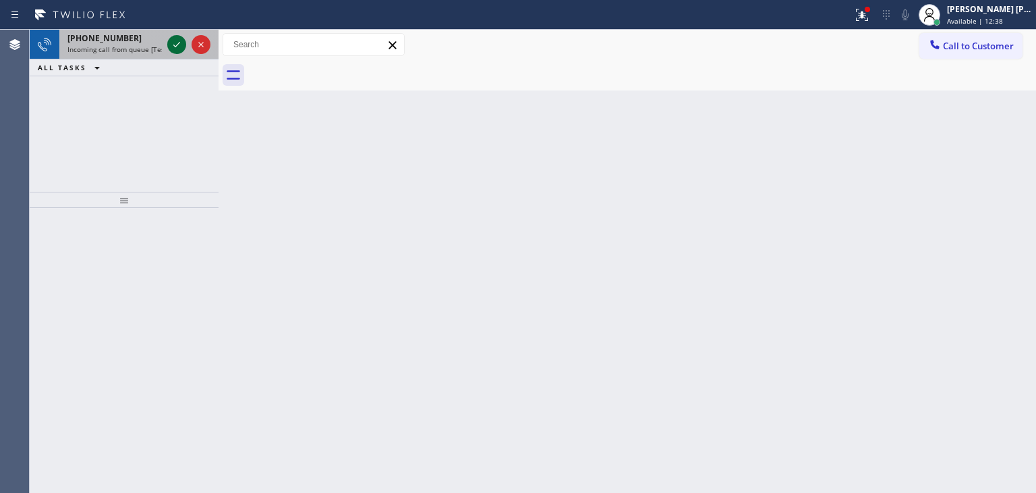
click at [173, 49] on icon at bounding box center [177, 44] width 16 height 16
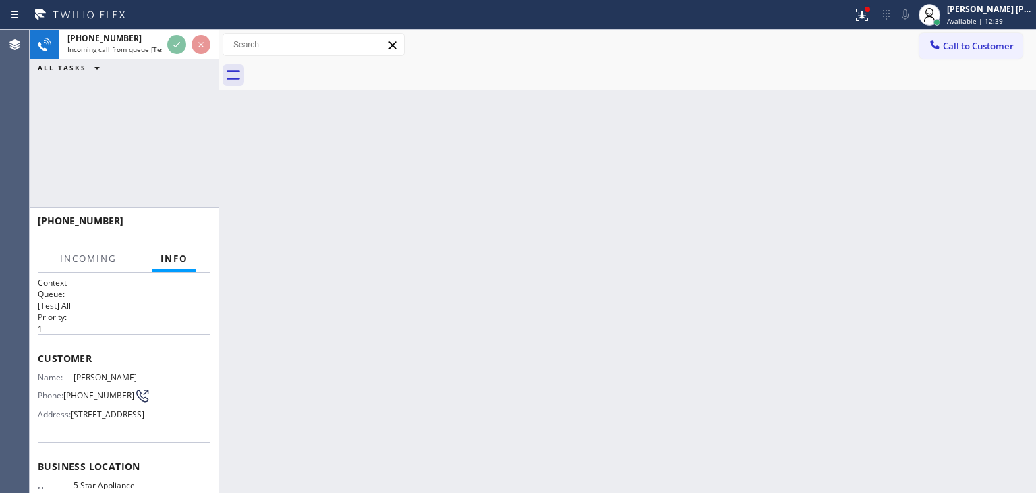
scroll to position [67, 0]
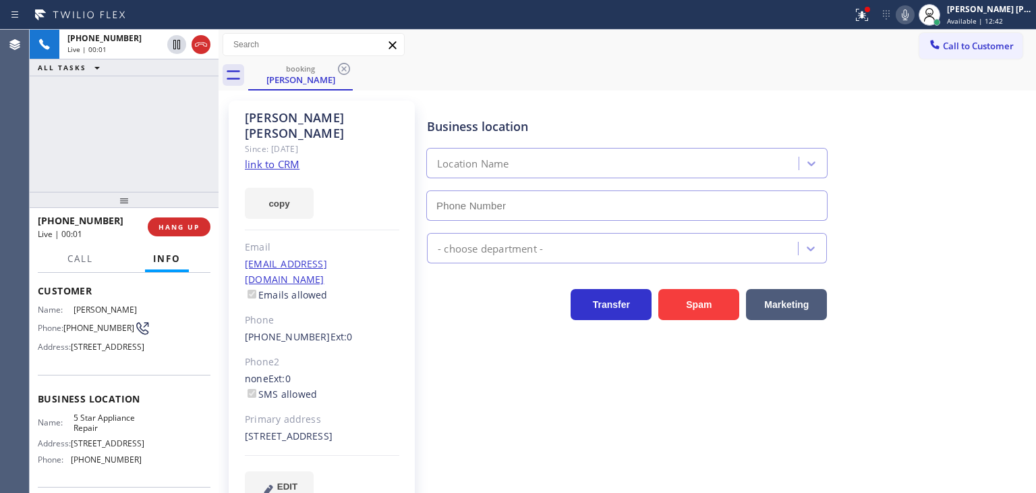
type input "[PHONE_NUMBER]"
click at [275, 157] on link "link to CRM" at bounding box center [272, 163] width 55 height 13
click at [986, 20] on span "Available | 12:51" at bounding box center [975, 20] width 56 height 9
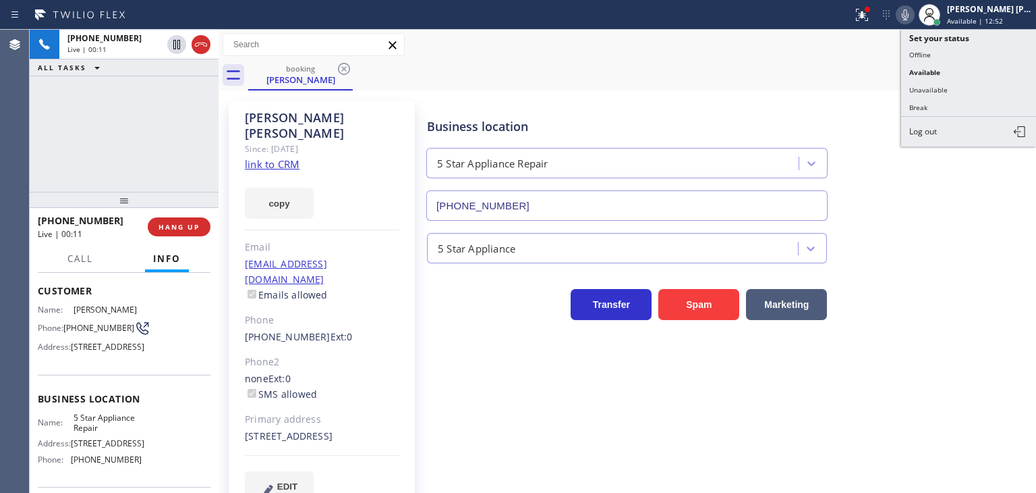
drag, startPoint x: 965, startPoint y: 89, endPoint x: 886, endPoint y: 53, distance: 87.0
click at [965, 89] on button "Unavailable" at bounding box center [969, 90] width 135 height 18
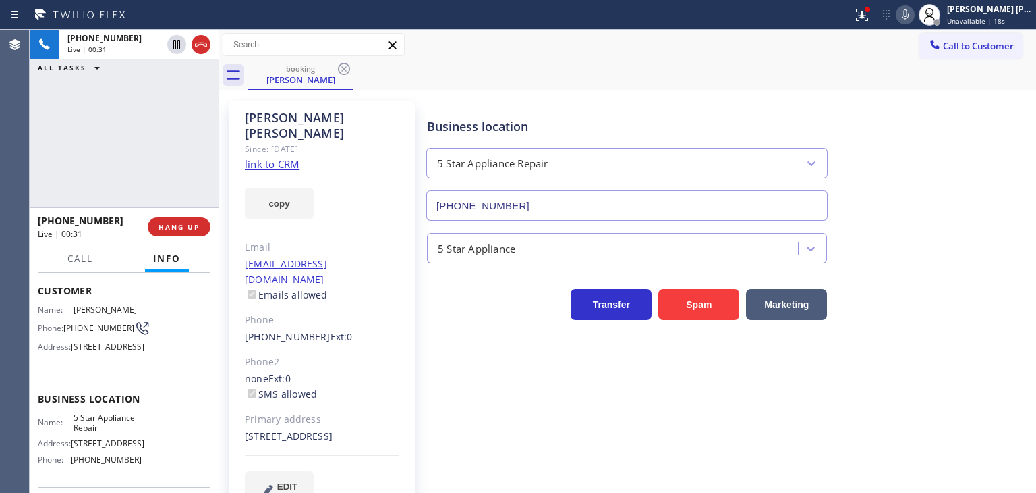
click at [909, 16] on icon at bounding box center [905, 14] width 7 height 11
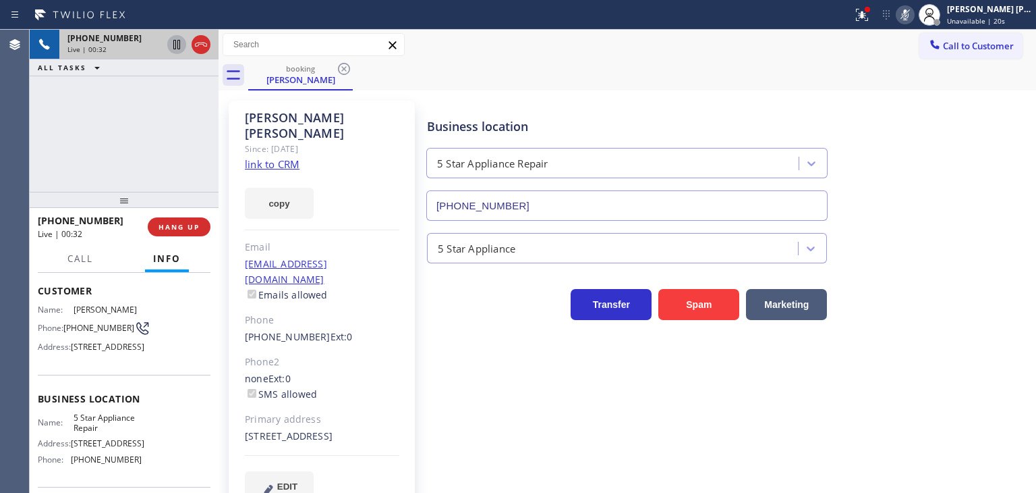
click at [175, 41] on icon at bounding box center [176, 44] width 7 height 9
click at [915, 22] on button at bounding box center [905, 14] width 19 height 19
click at [175, 50] on icon at bounding box center [177, 44] width 16 height 16
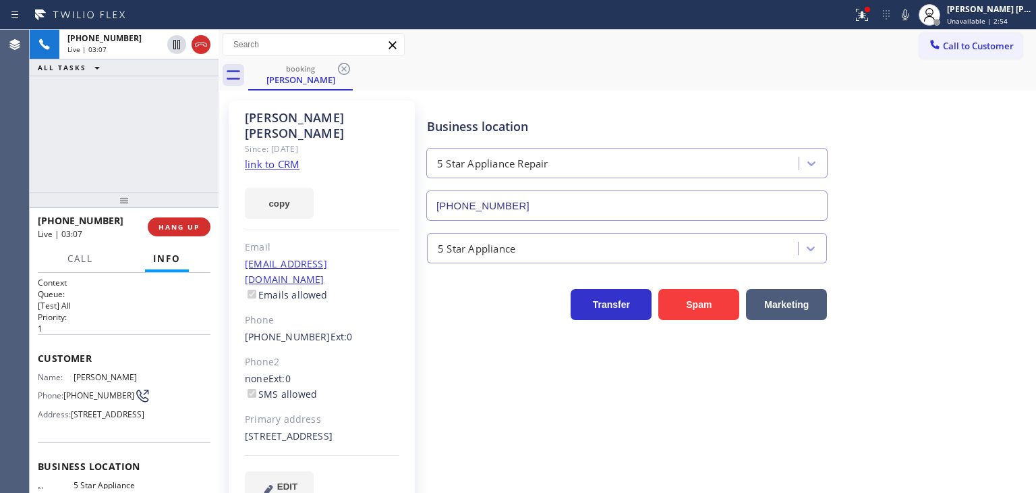
scroll to position [67, 0]
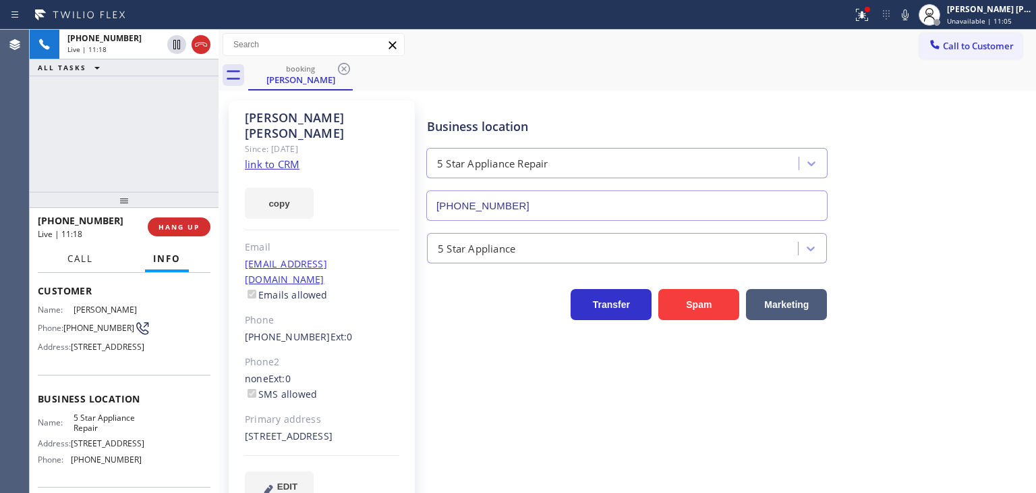
click at [67, 260] on button "Call" at bounding box center [80, 259] width 42 height 26
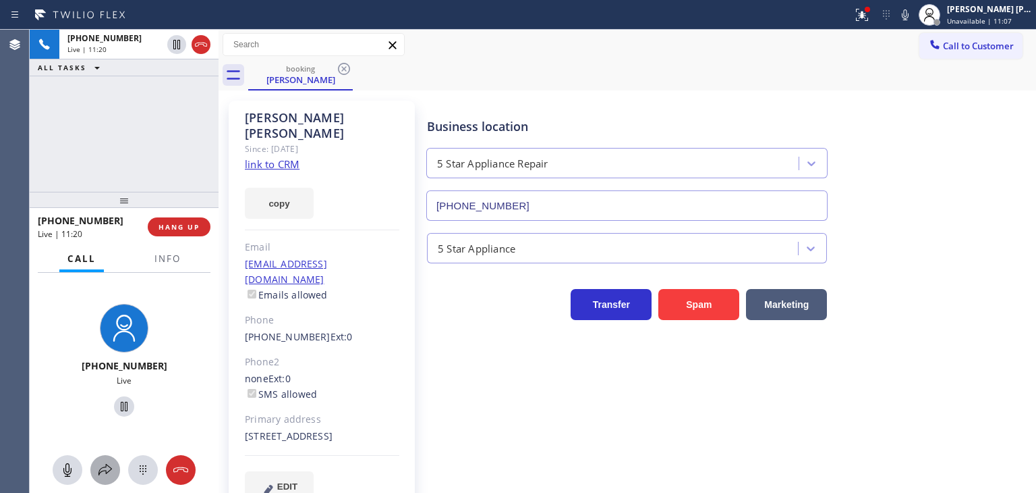
click at [107, 475] on icon at bounding box center [105, 470] width 16 height 16
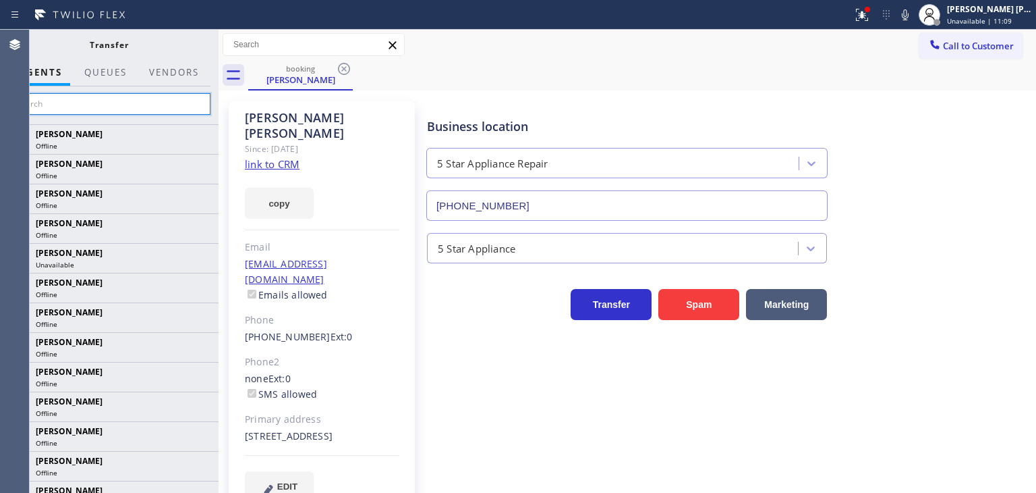
click at [164, 107] on input "text" at bounding box center [108, 104] width 203 height 22
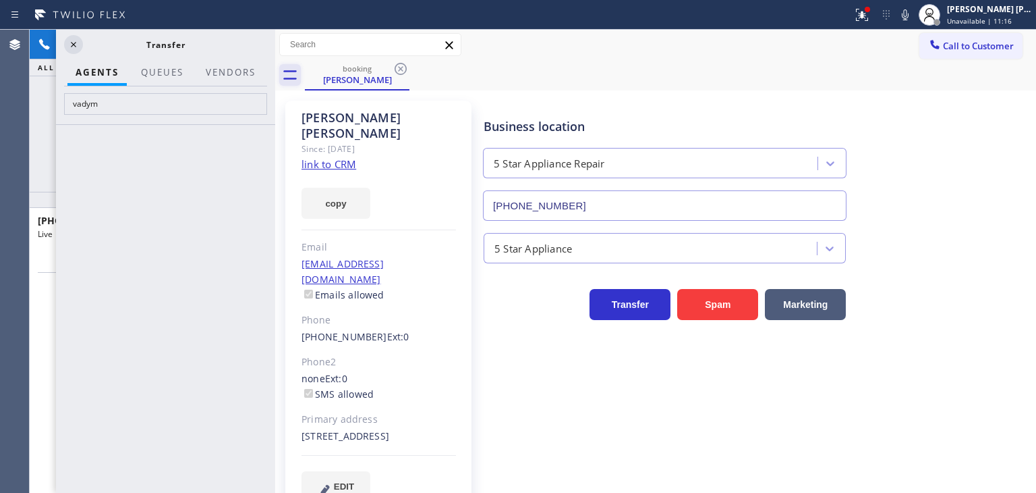
drag, startPoint x: 219, startPoint y: 70, endPoint x: 275, endPoint y: 74, distance: 56.8
click at [275, 74] on div at bounding box center [275, 261] width 0 height 463
drag, startPoint x: 173, startPoint y: 111, endPoint x: 25, endPoint y: 124, distance: 148.3
click at [25, 124] on div "Agent Desktop Classify the call LOCATION NAME EII Electric FROM PHONE (646) 220…" at bounding box center [518, 261] width 1036 height 463
type input "V"
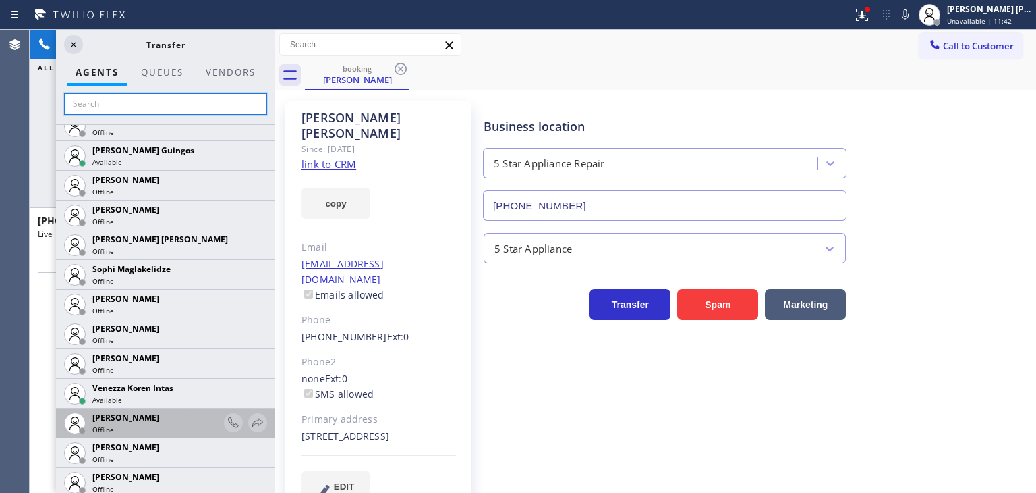
scroll to position [2987, 0]
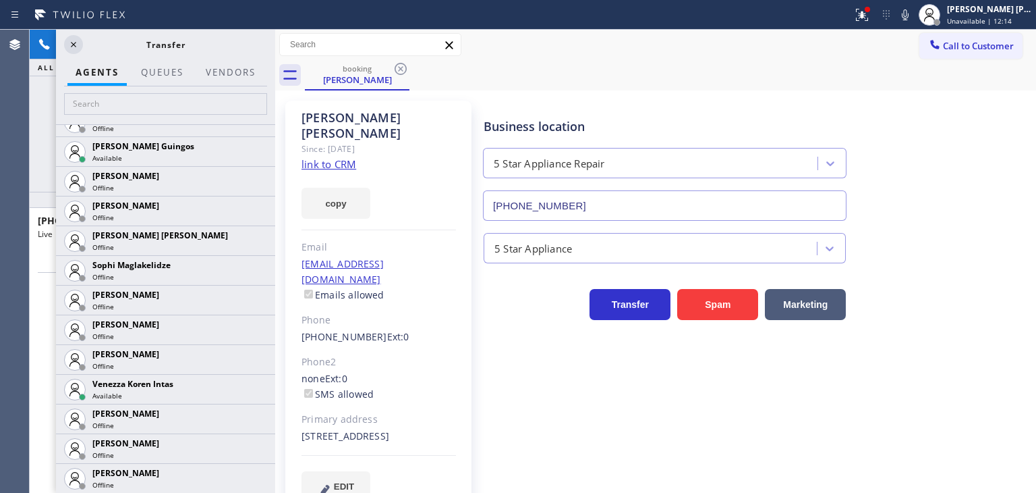
click at [966, 217] on div "Business location 5 Star Appliance Repair (855) 731-4952" at bounding box center [757, 160] width 552 height 122
click at [914, 16] on icon at bounding box center [905, 15] width 16 height 16
click at [72, 40] on icon at bounding box center [73, 44] width 16 height 16
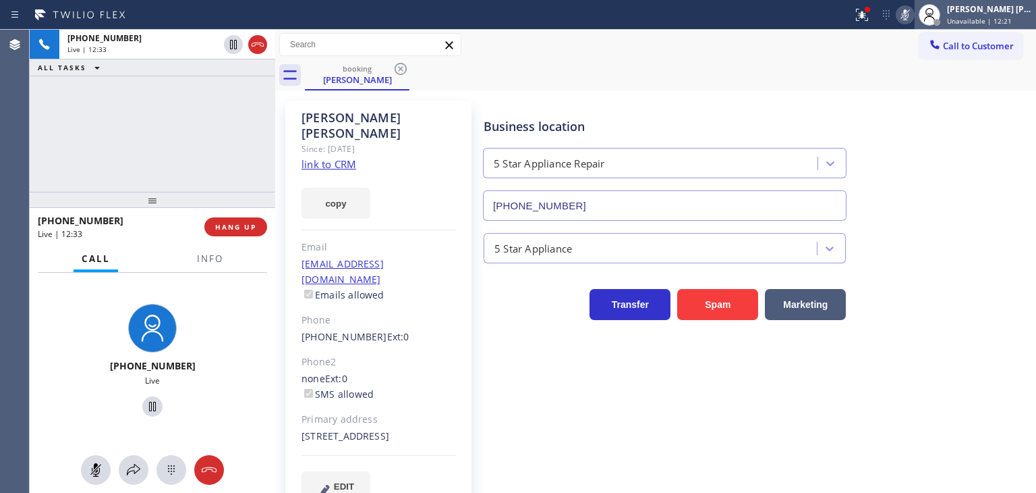
click at [1020, 13] on div "[PERSON_NAME] [PERSON_NAME]" at bounding box center [989, 8] width 85 height 11
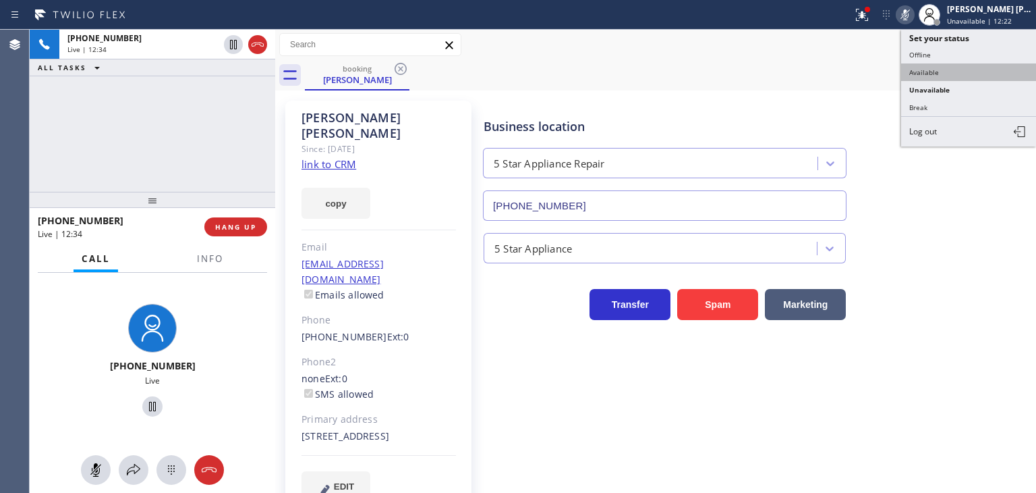
click at [952, 77] on button "Available" at bounding box center [969, 72] width 135 height 18
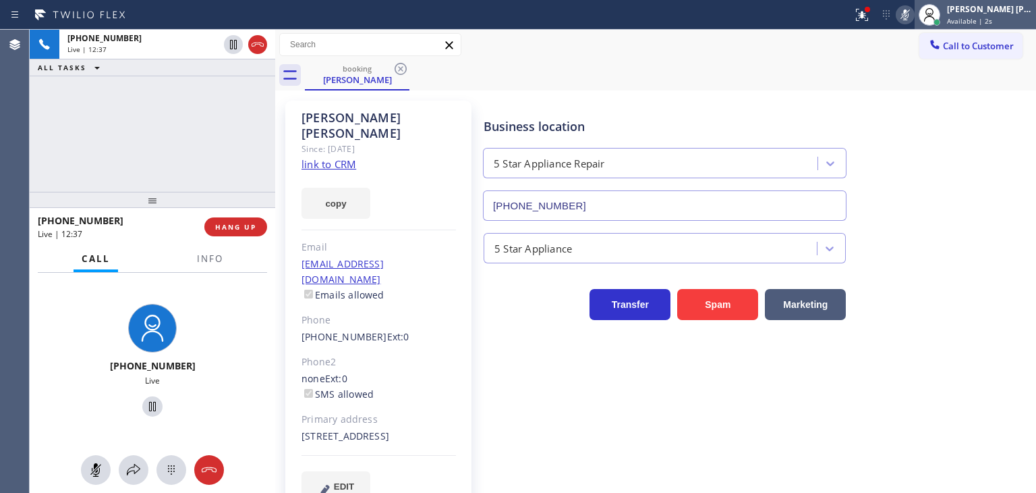
click at [993, 16] on span "Available | 2s" at bounding box center [969, 20] width 45 height 9
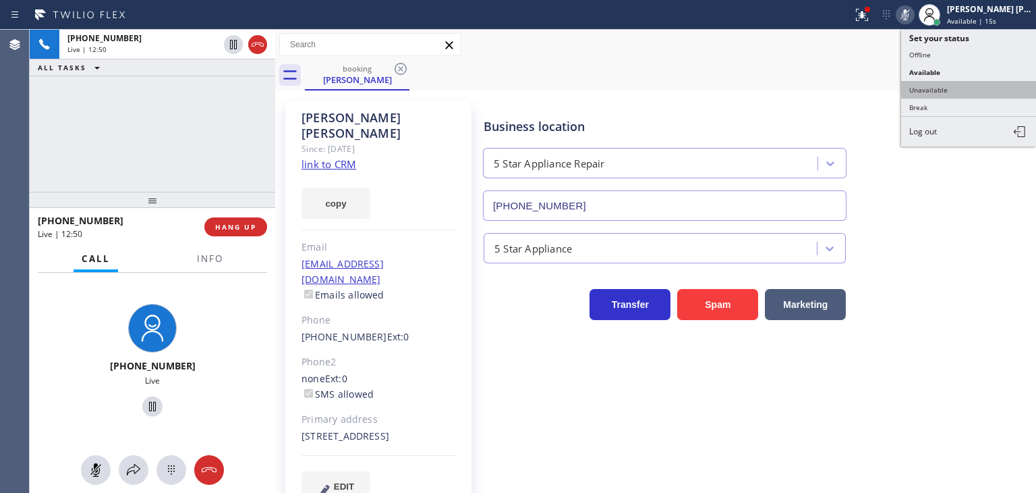
click at [955, 88] on button "Unavailable" at bounding box center [969, 90] width 135 height 18
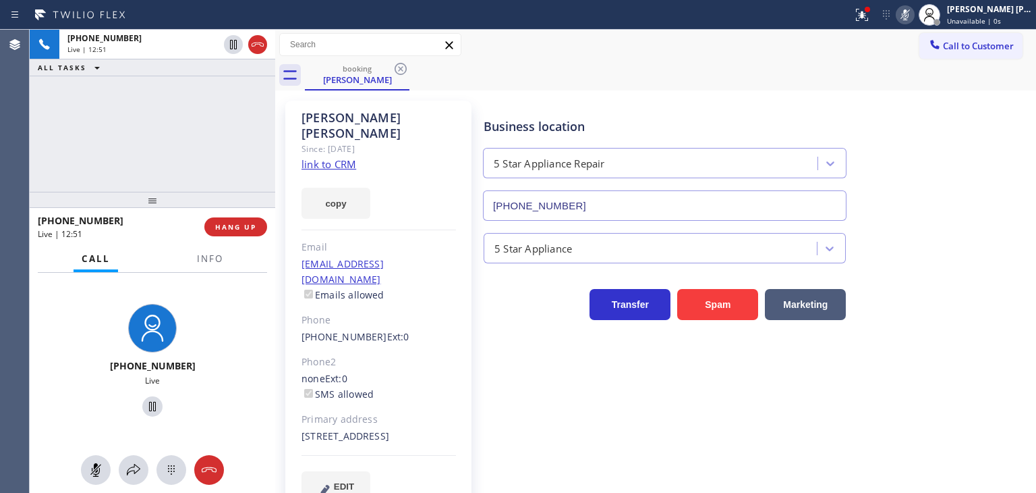
click at [914, 13] on icon at bounding box center [905, 15] width 16 height 16
click at [130, 479] on button at bounding box center [134, 470] width 30 height 30
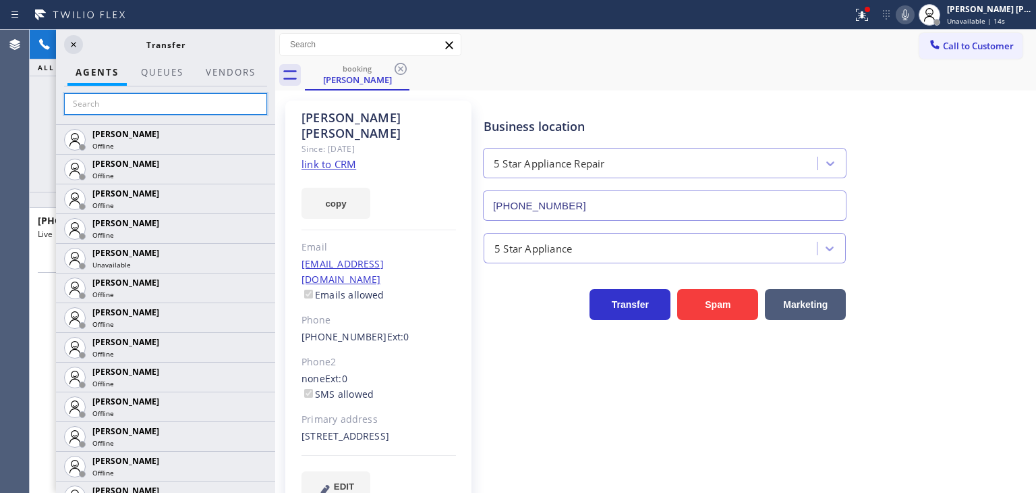
click at [198, 101] on input "text" at bounding box center [165, 104] width 203 height 22
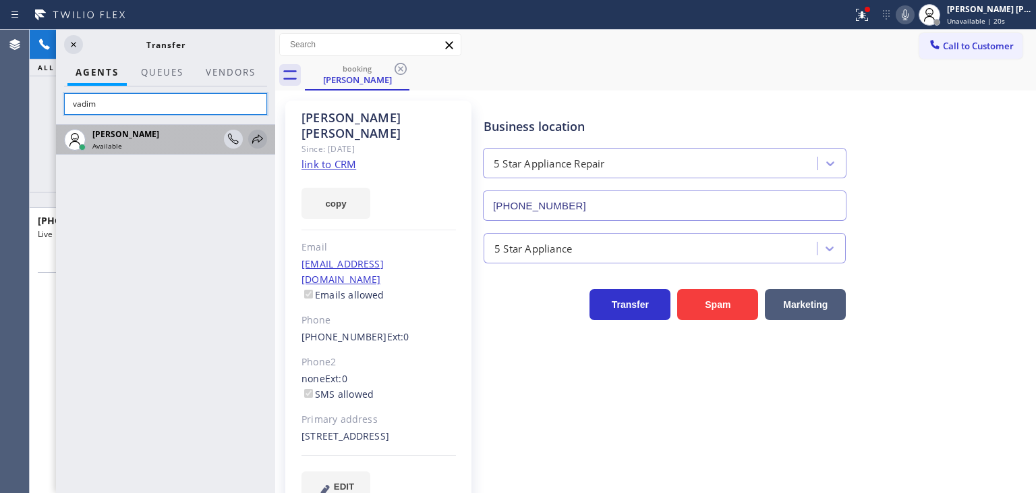
type input "vadim"
click at [259, 136] on icon at bounding box center [257, 138] width 11 height 9
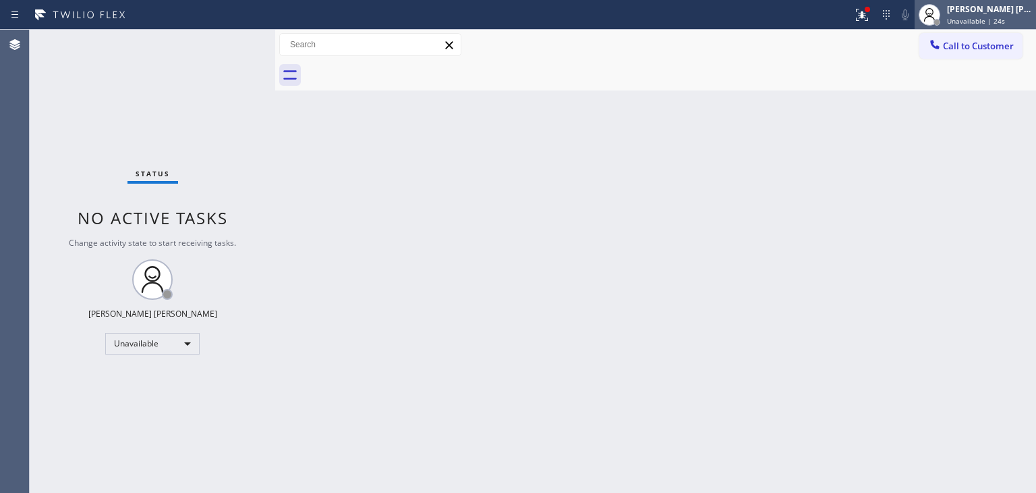
click at [1007, 14] on div "Edel John Suson Unavailable | 24s" at bounding box center [991, 15] width 92 height 24
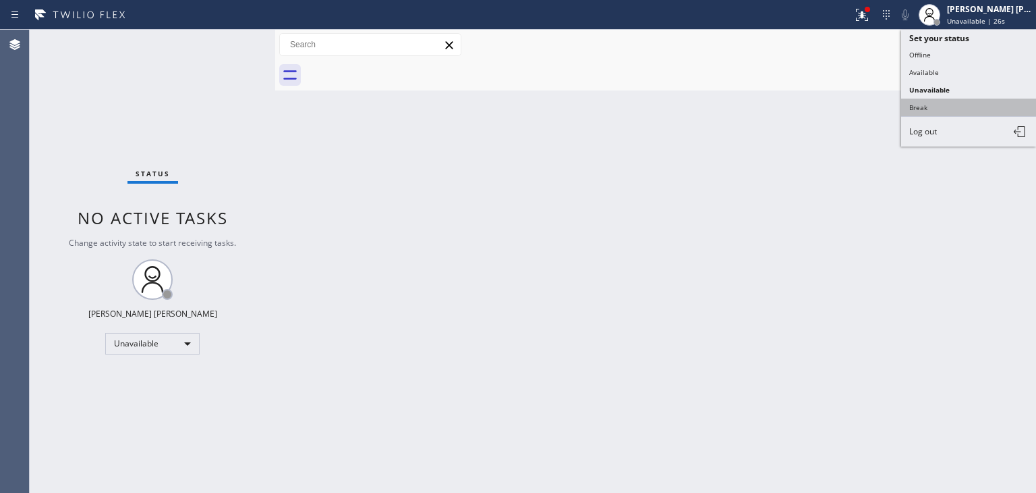
click at [937, 109] on button "Break" at bounding box center [969, 108] width 135 height 18
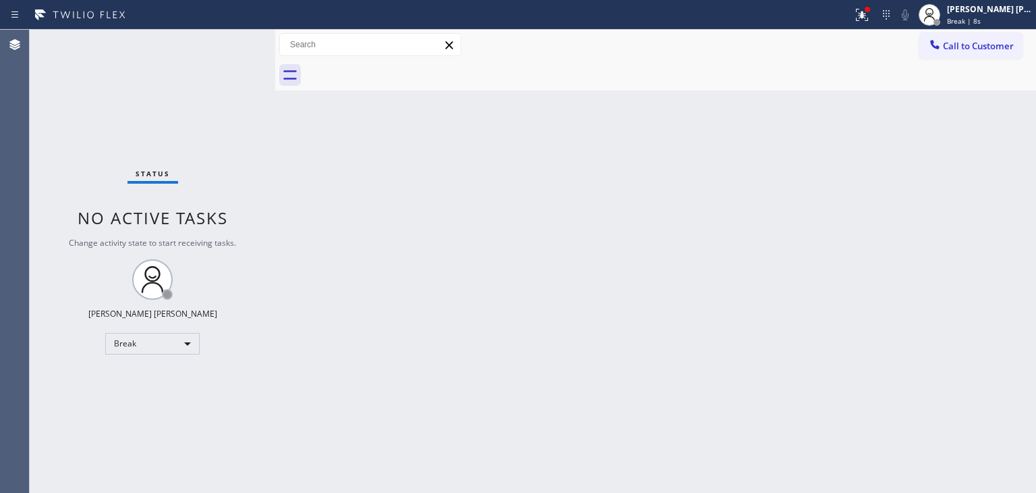
click at [995, 302] on div "Back to Dashboard Change Sender ID Customers Technicians Select a contact Outbo…" at bounding box center [655, 261] width 761 height 463
